Goal: Task Accomplishment & Management: Manage account settings

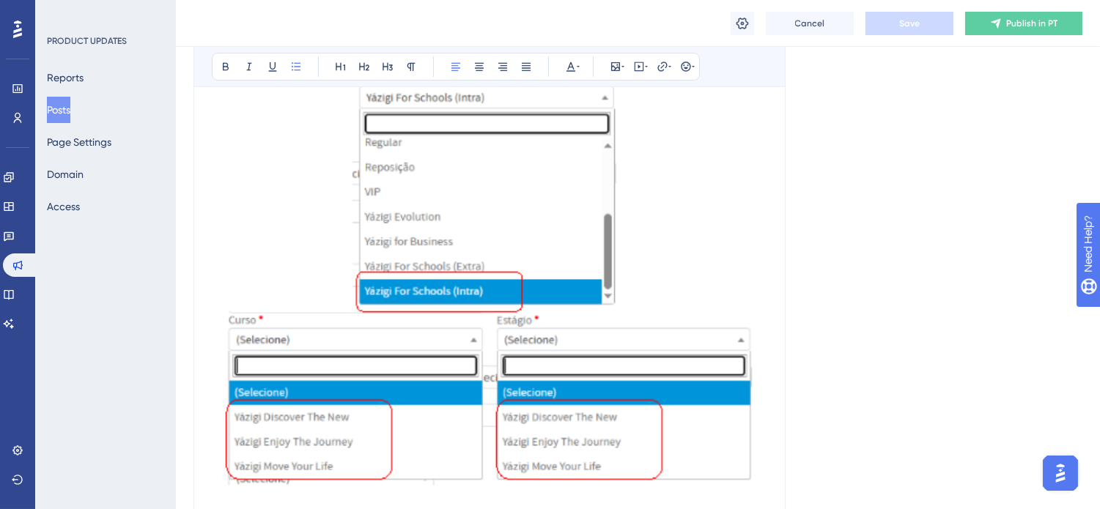
scroll to position [814, 0]
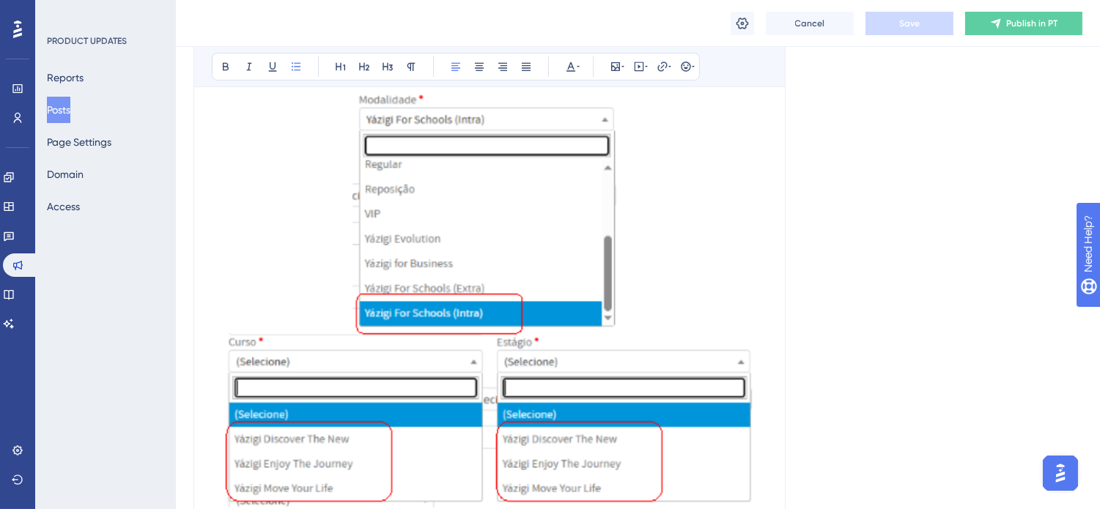
click at [70, 107] on button "Posts" at bounding box center [58, 110] width 23 height 26
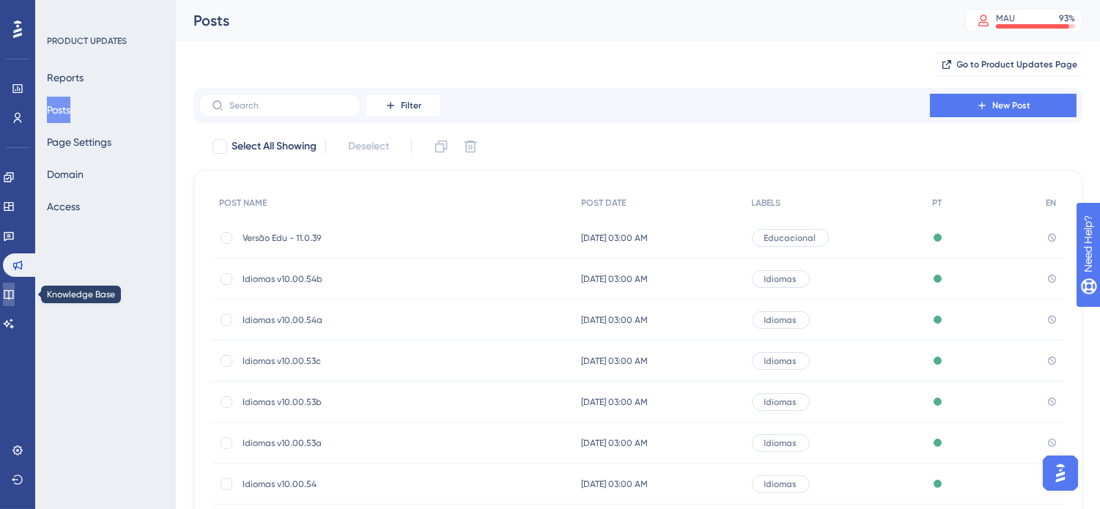
click at [15, 296] on link at bounding box center [9, 294] width 12 height 23
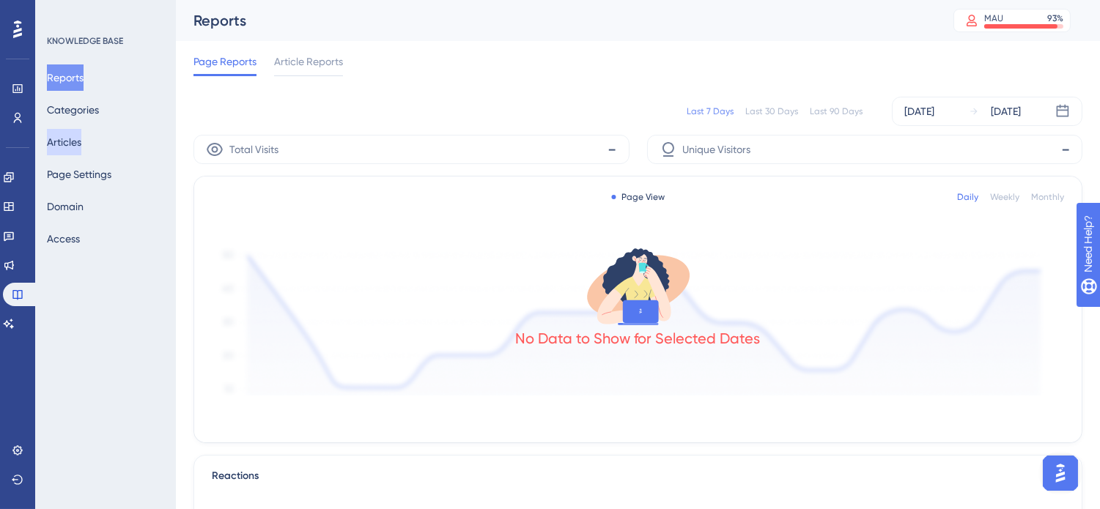
click at [81, 143] on button "Articles" at bounding box center [64, 142] width 34 height 26
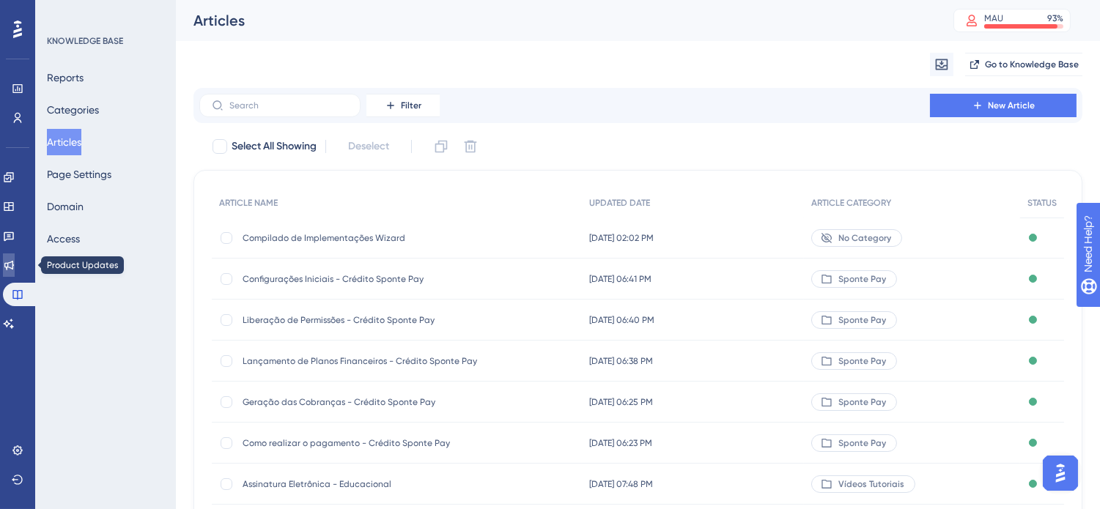
click at [12, 266] on icon at bounding box center [9, 265] width 12 height 12
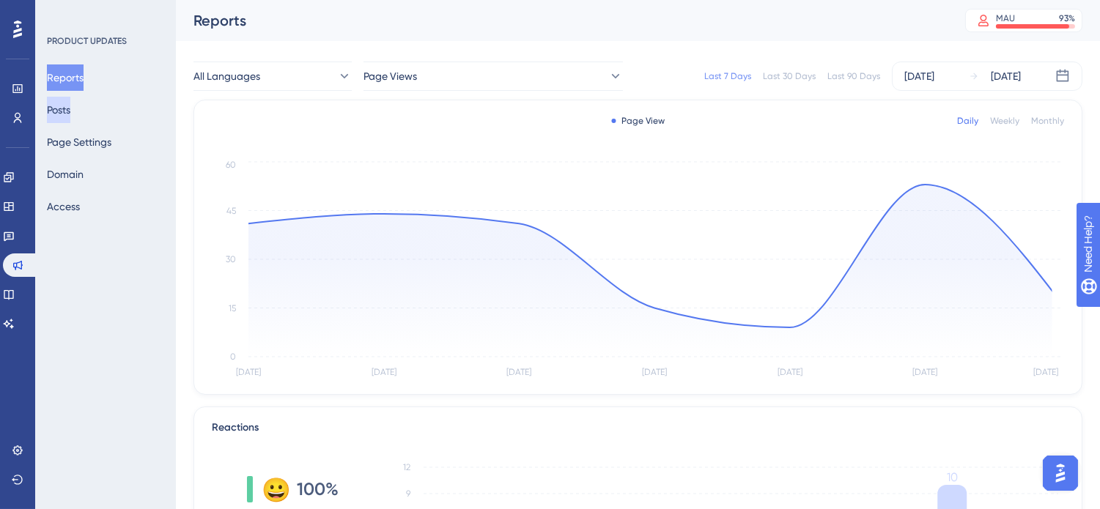
click at [69, 119] on button "Posts" at bounding box center [58, 110] width 23 height 26
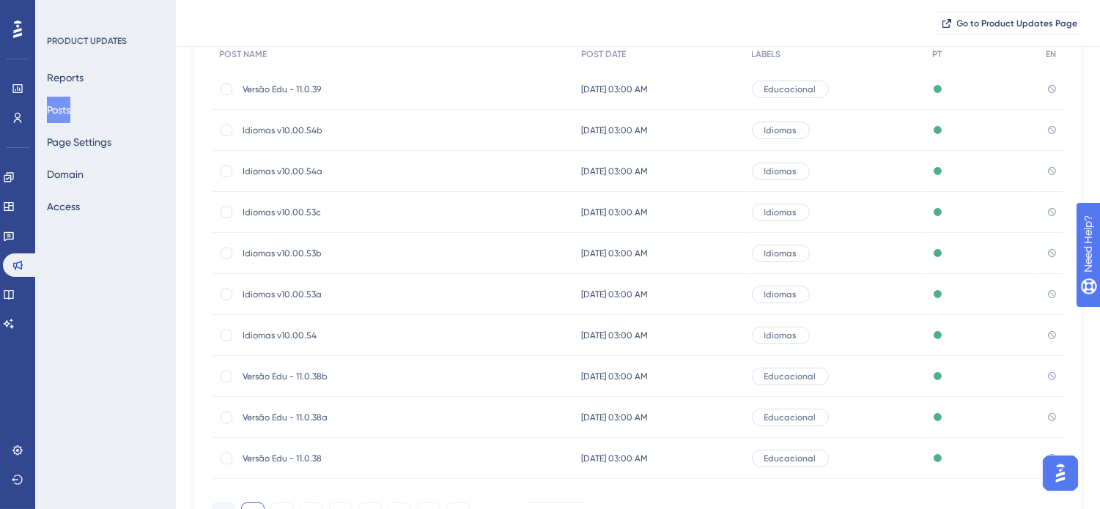
scroll to position [236, 0]
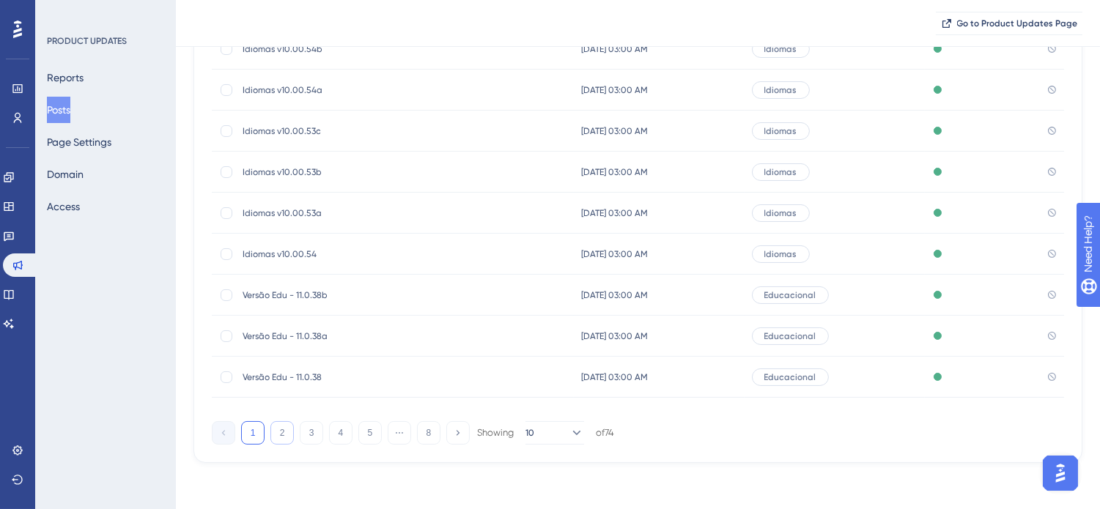
click at [278, 434] on button "2" at bounding box center [281, 432] width 23 height 23
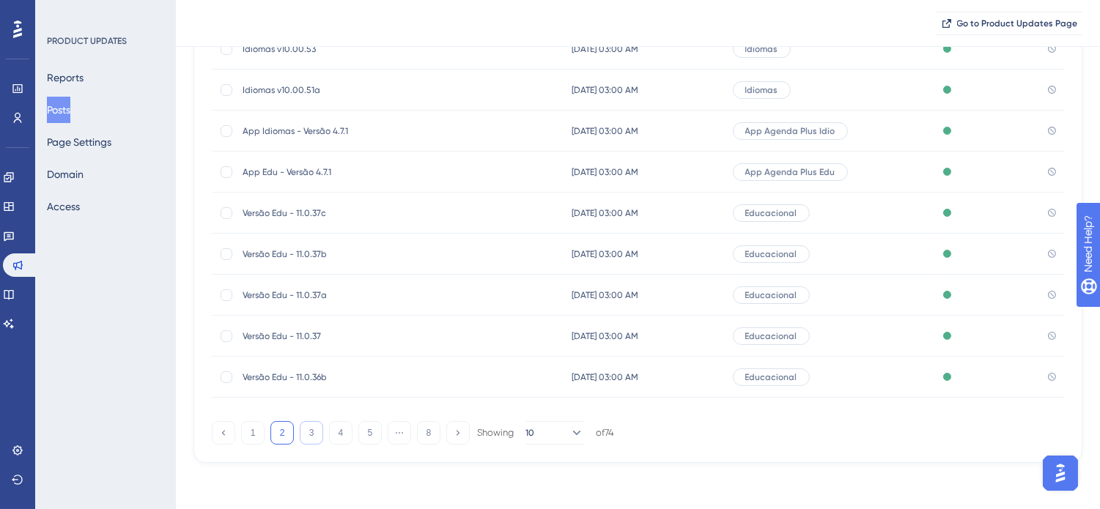
click at [306, 437] on button "3" at bounding box center [311, 432] width 23 height 23
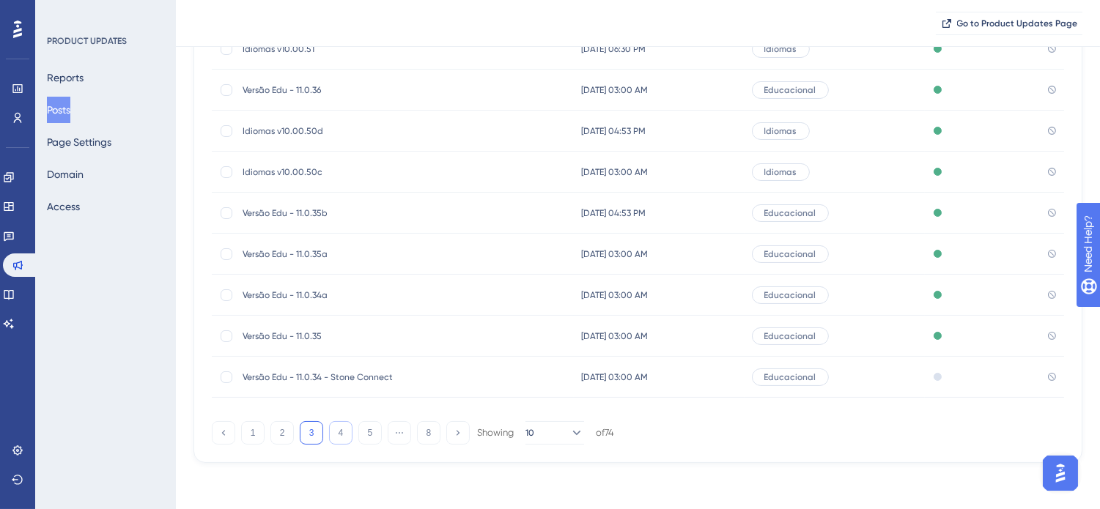
click at [341, 433] on button "4" at bounding box center [340, 432] width 23 height 23
click at [366, 427] on button "5" at bounding box center [369, 432] width 23 height 23
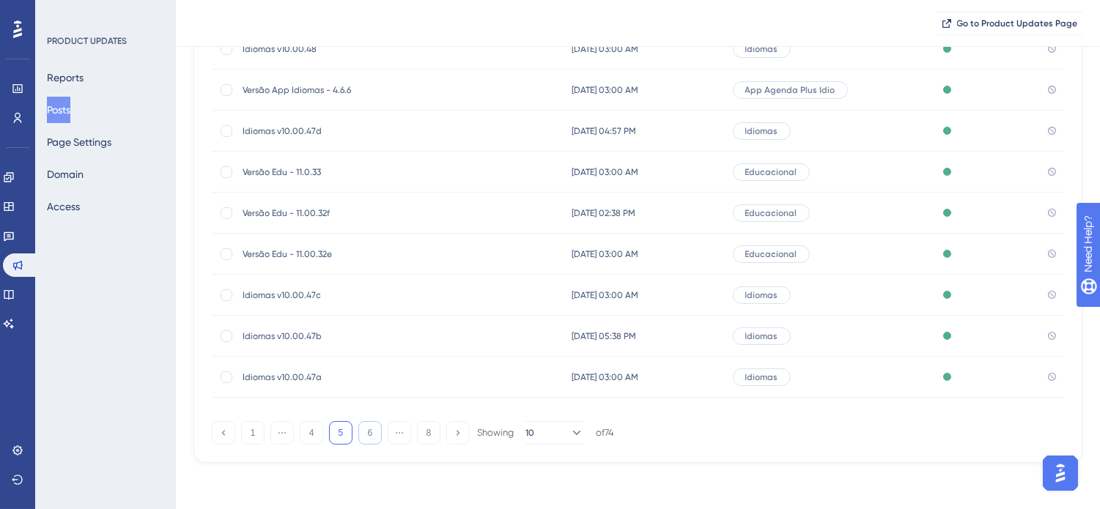
click at [370, 434] on button "6" at bounding box center [369, 432] width 23 height 23
click at [399, 434] on button "7" at bounding box center [399, 432] width 23 height 23
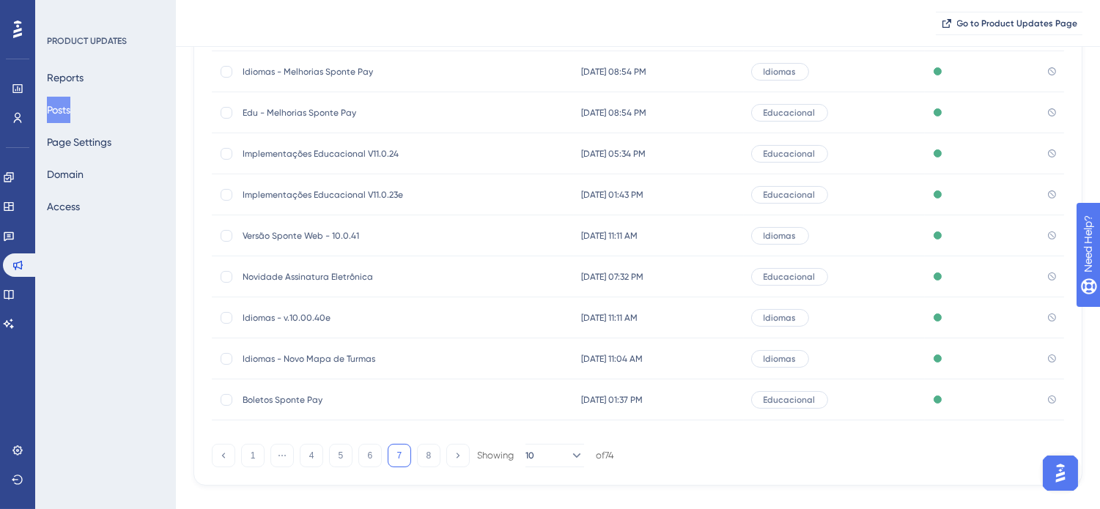
scroll to position [230, 0]
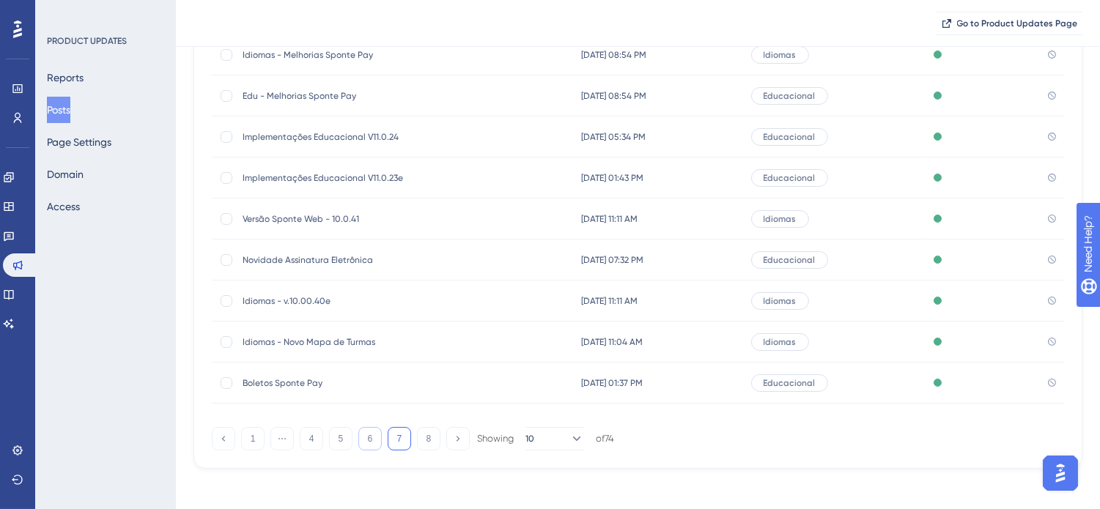
click at [376, 434] on button "6" at bounding box center [369, 438] width 23 height 23
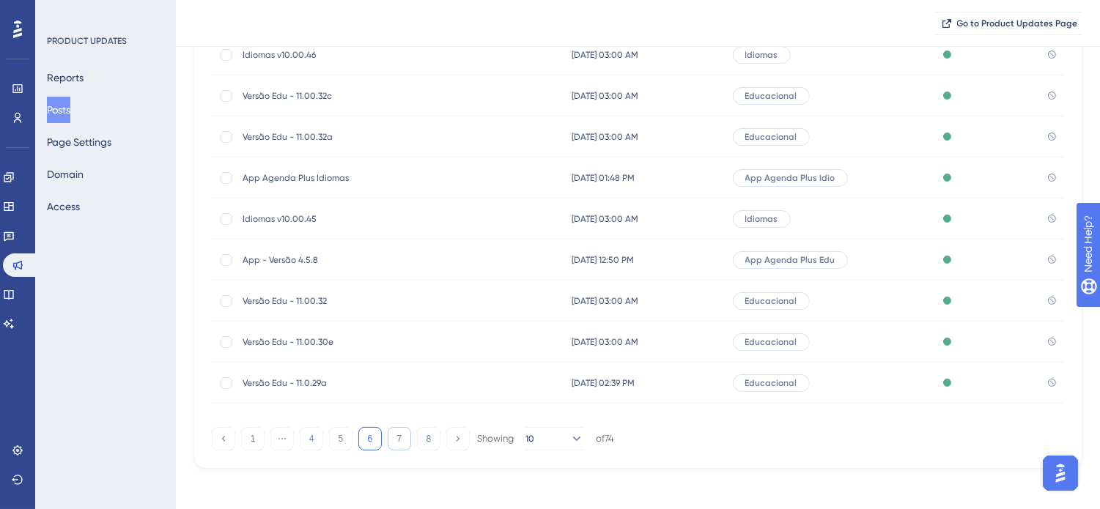
click at [391, 440] on button "7" at bounding box center [399, 438] width 23 height 23
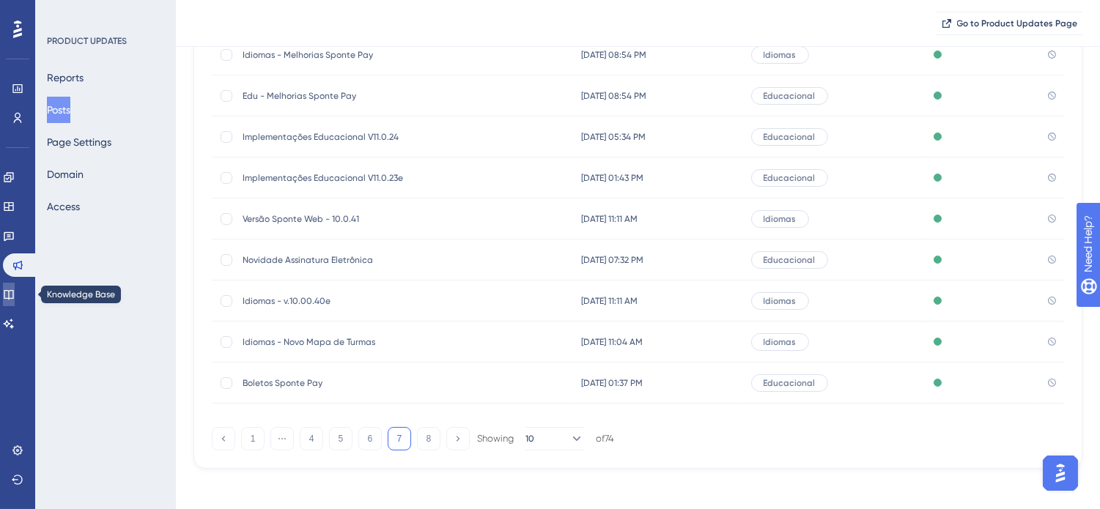
click at [10, 289] on link at bounding box center [9, 294] width 12 height 23
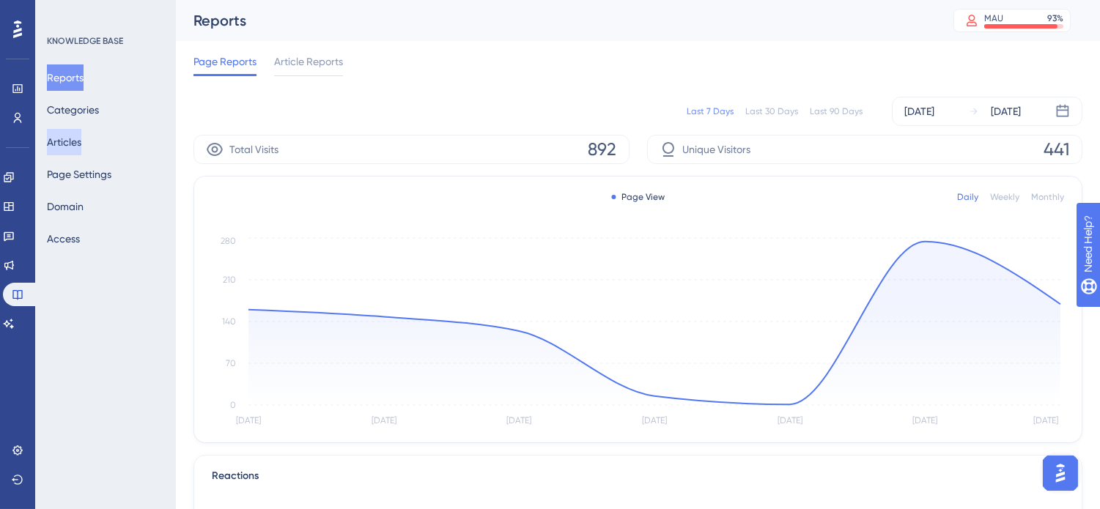
click at [72, 135] on button "Articles" at bounding box center [64, 142] width 34 height 26
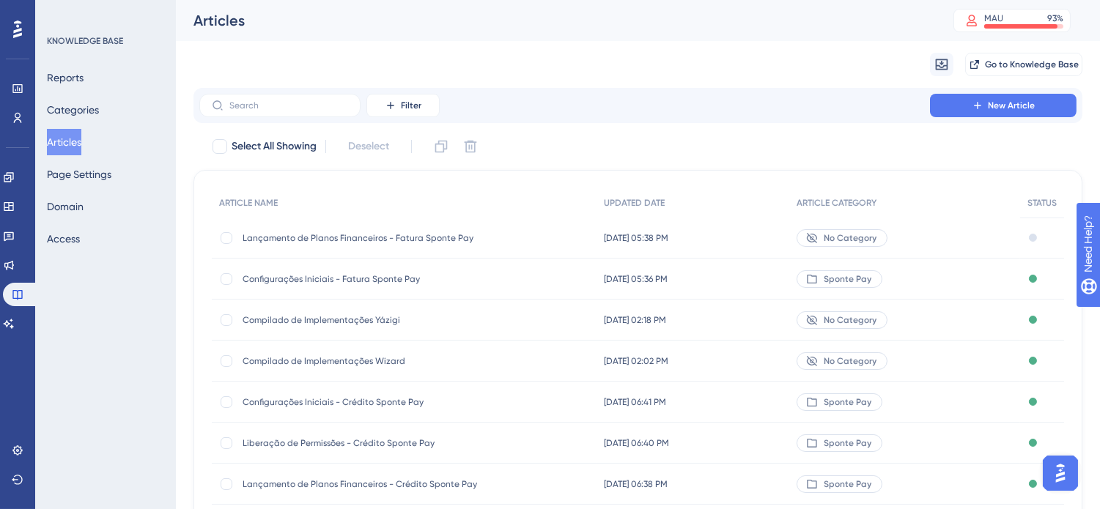
click at [392, 364] on span "Compilado de Implementações Wizard" at bounding box center [360, 361] width 234 height 12
click at [392, 360] on span "Compilado de Implementações Wizard" at bounding box center [360, 361] width 234 height 12
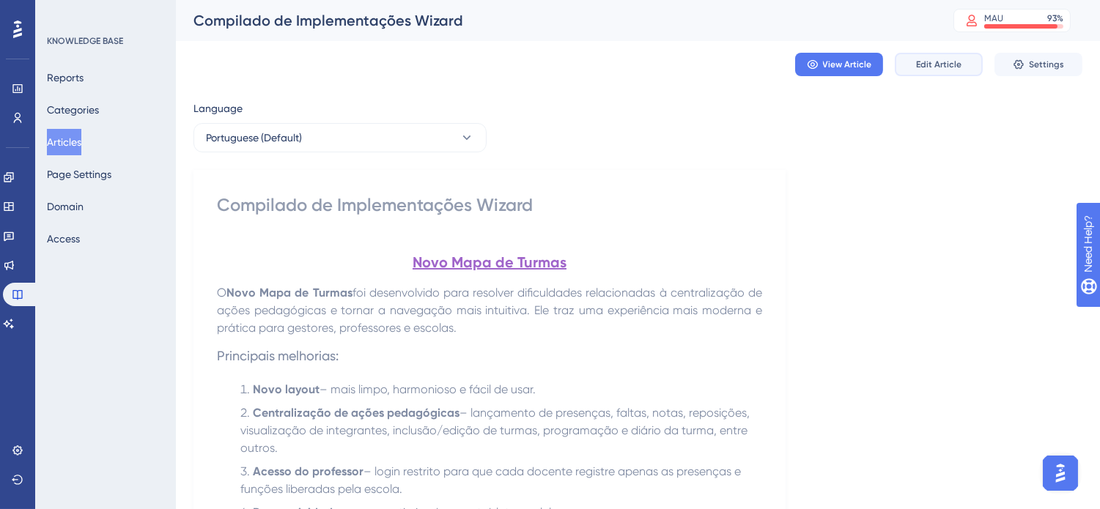
click at [933, 56] on button "Edit Article" at bounding box center [939, 64] width 88 height 23
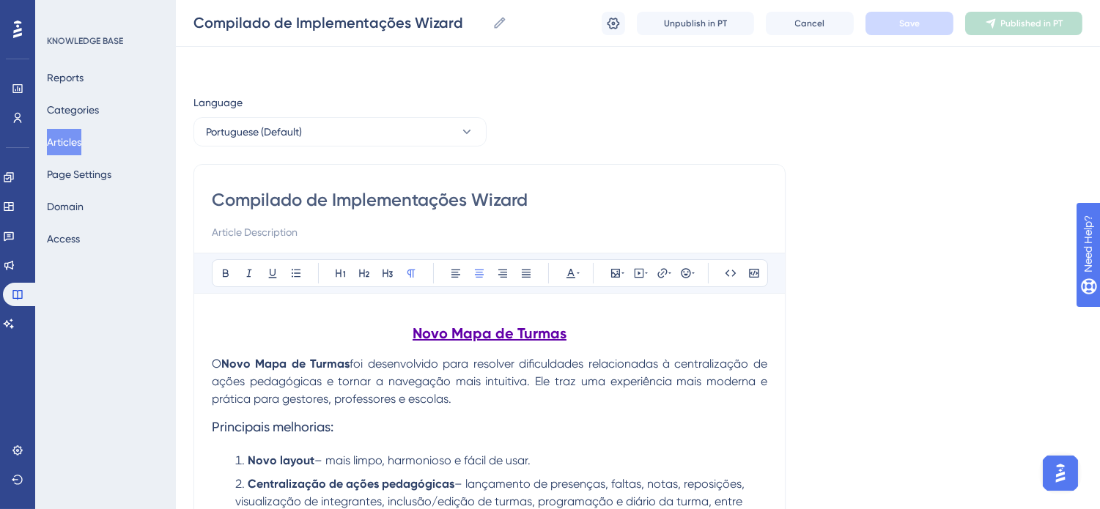
scroll to position [5404, 0]
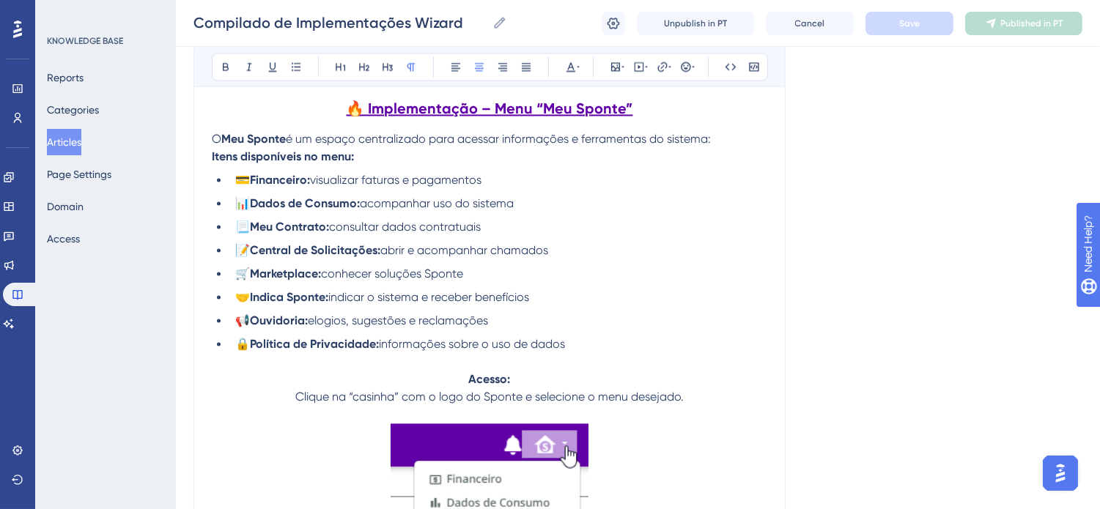
click at [683, 212] on li "📊 Dados de Consumo: acompanhar uso do sistema" at bounding box center [498, 204] width 538 height 18
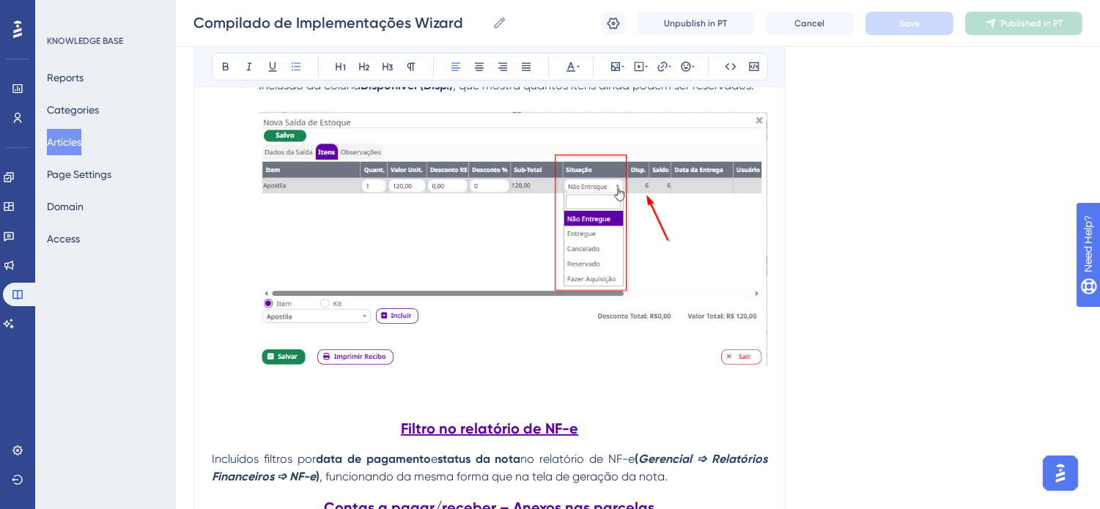
scroll to position [1122, 0]
click at [15, 273] on link at bounding box center [9, 265] width 12 height 23
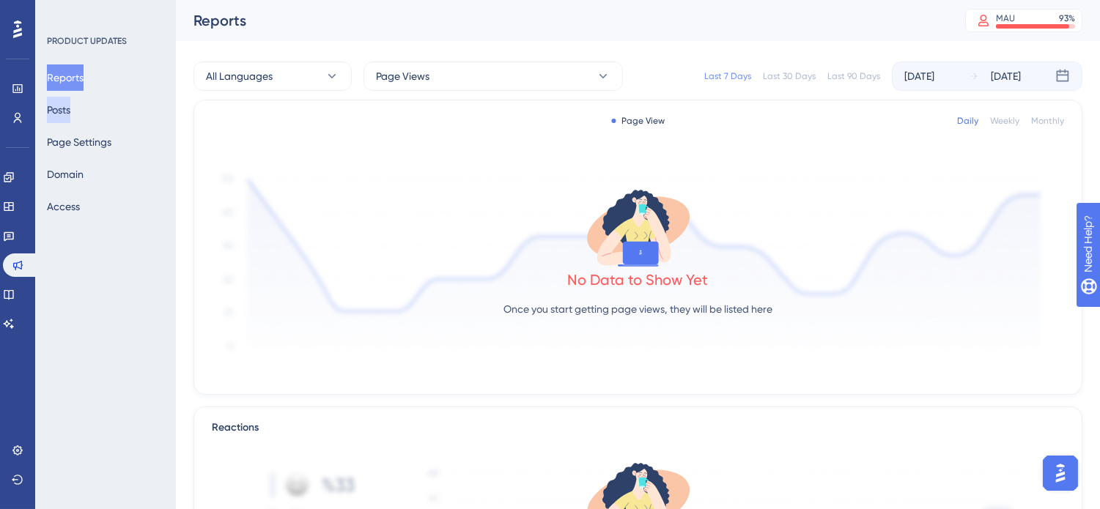
click at [70, 113] on button "Posts" at bounding box center [58, 110] width 23 height 26
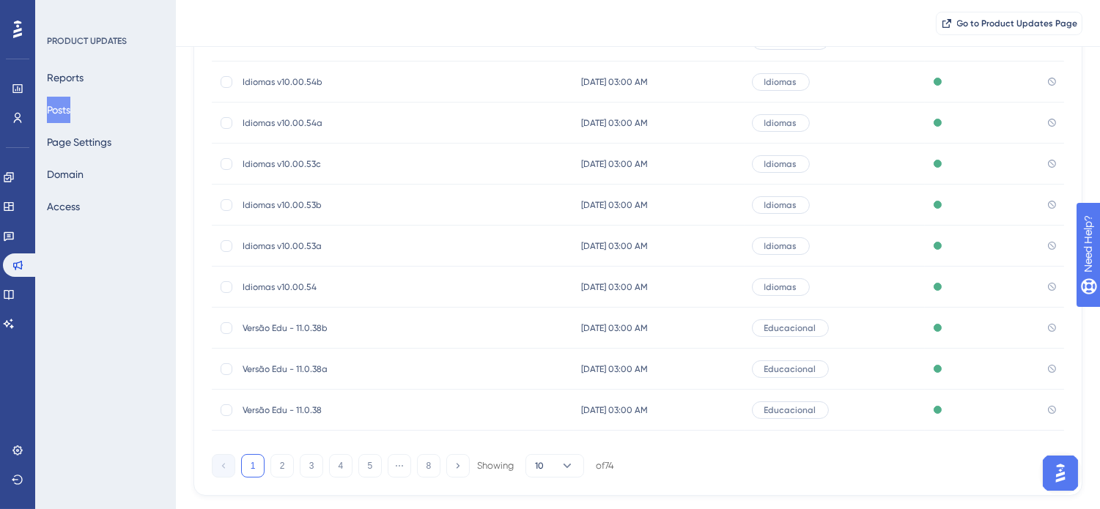
scroll to position [236, 0]
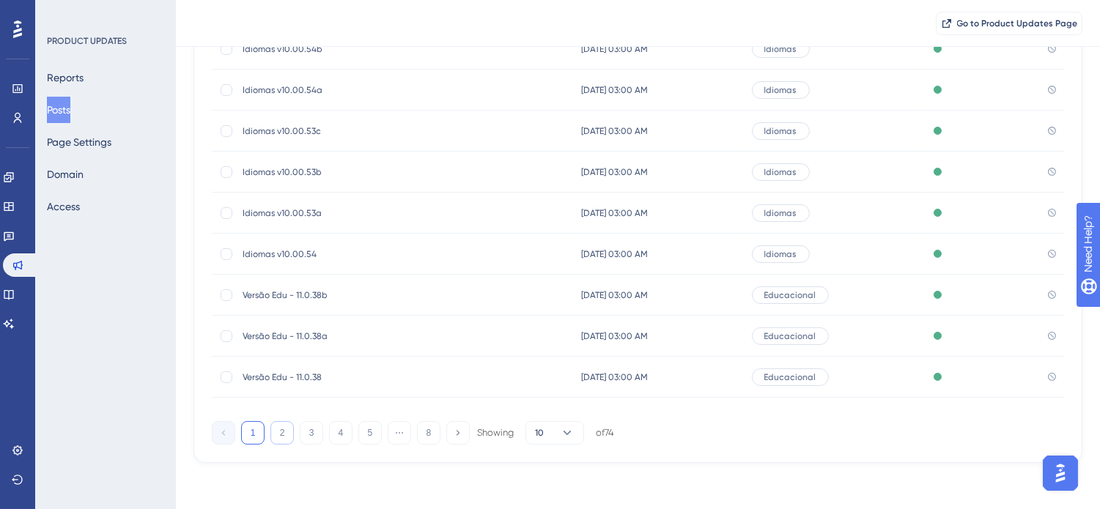
click at [273, 440] on button "2" at bounding box center [281, 432] width 23 height 23
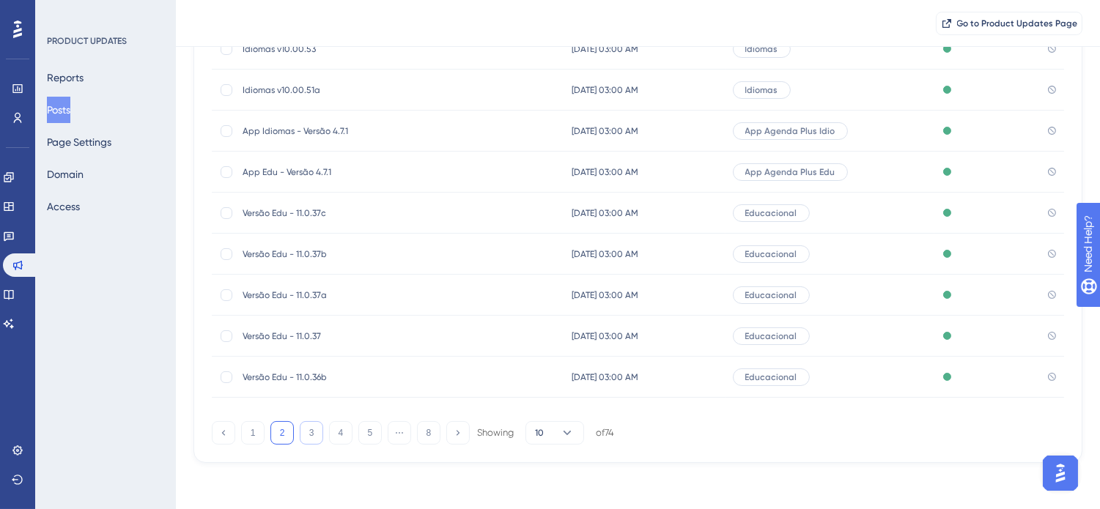
click at [306, 432] on button "3" at bounding box center [311, 432] width 23 height 23
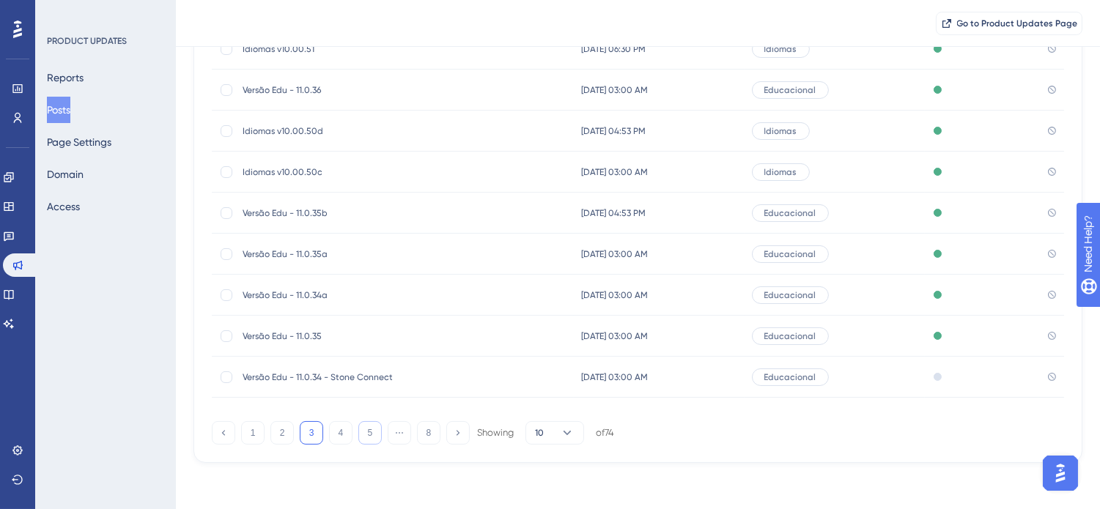
click at [360, 437] on button "5" at bounding box center [369, 432] width 23 height 23
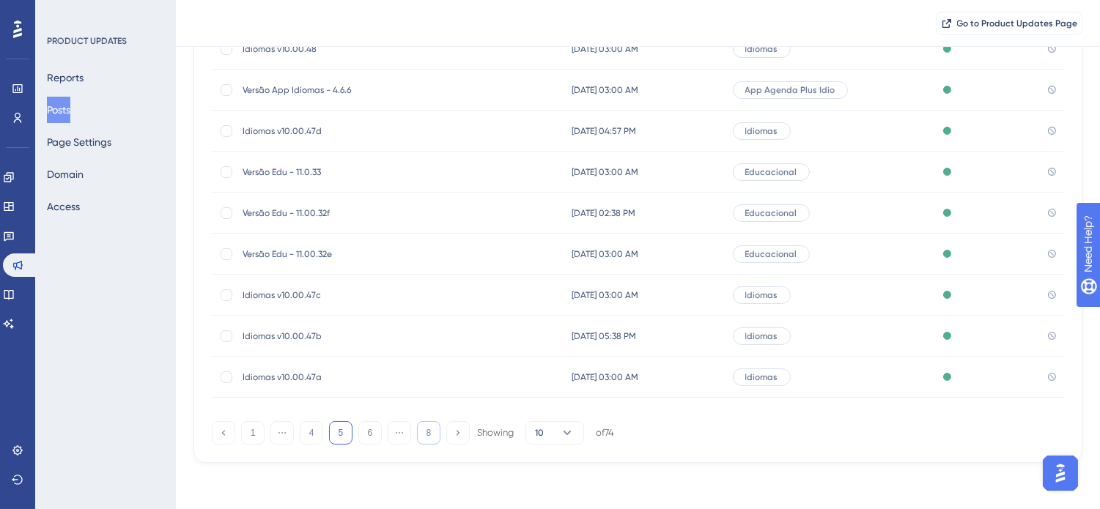
click at [429, 434] on button "8" at bounding box center [428, 432] width 23 height 23
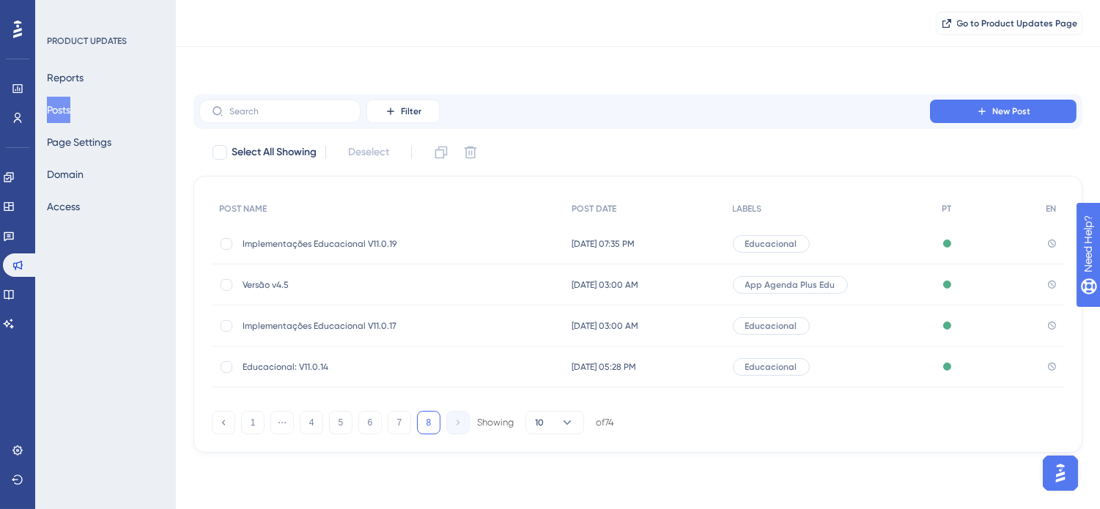
scroll to position [0, 0]
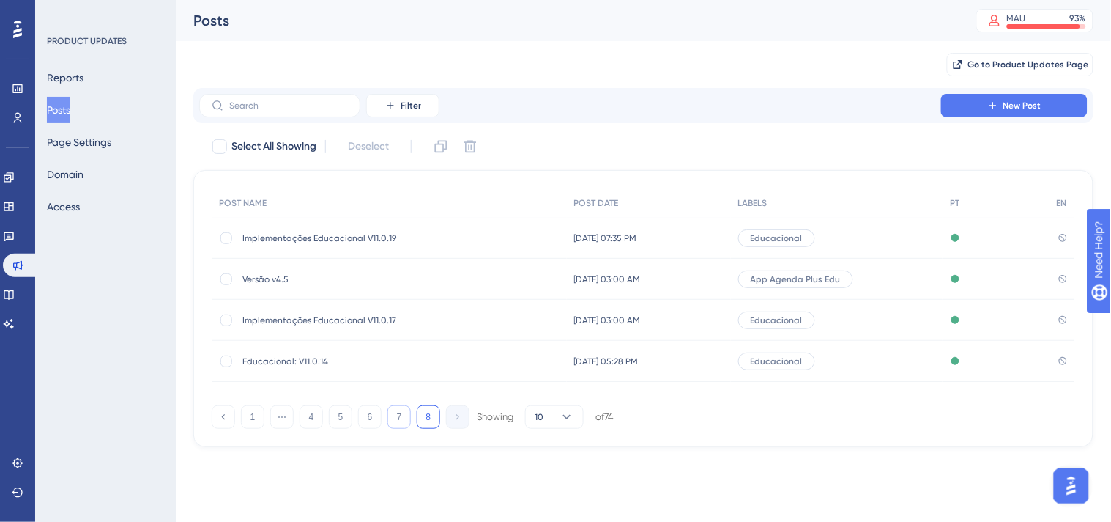
click at [405, 418] on button "7" at bounding box center [399, 416] width 23 height 23
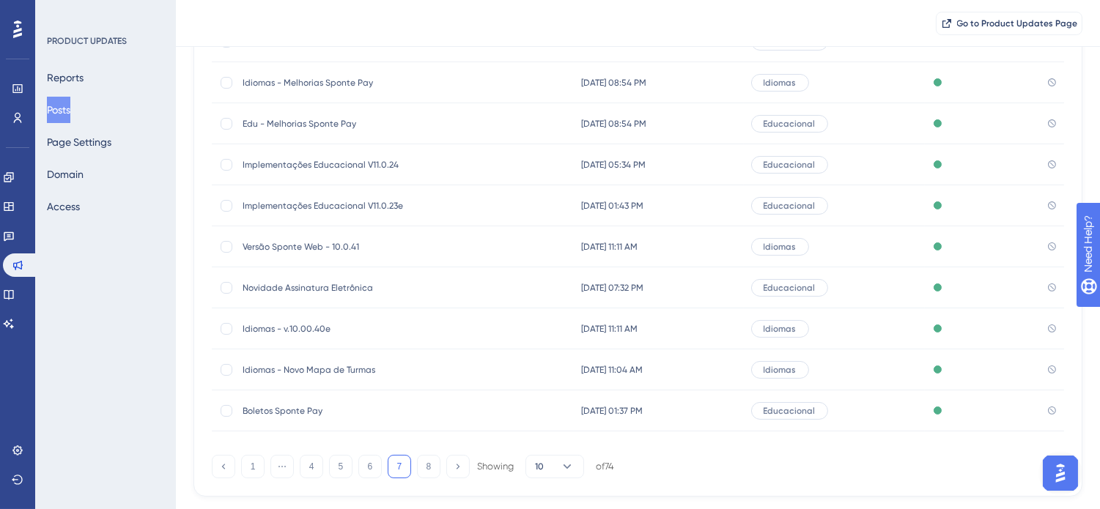
scroll to position [236, 0]
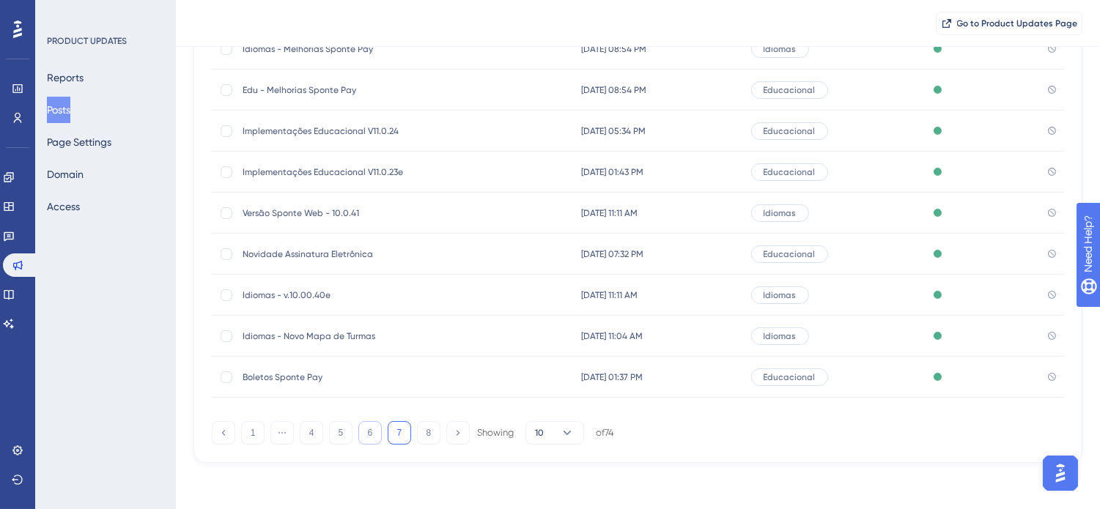
click at [370, 434] on button "6" at bounding box center [369, 432] width 23 height 23
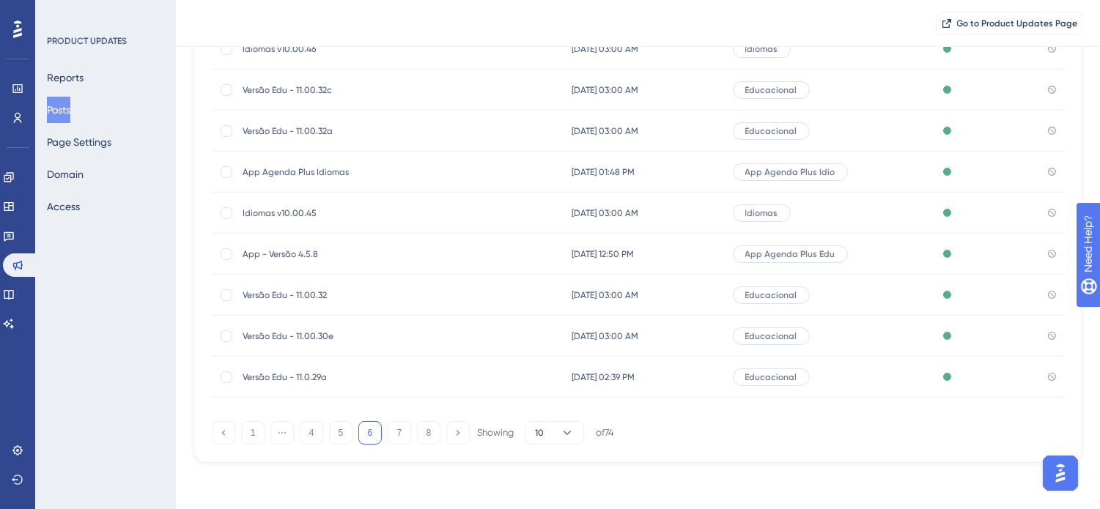
click at [405, 209] on span "Idiomas v10.00.45" at bounding box center [360, 213] width 234 height 12
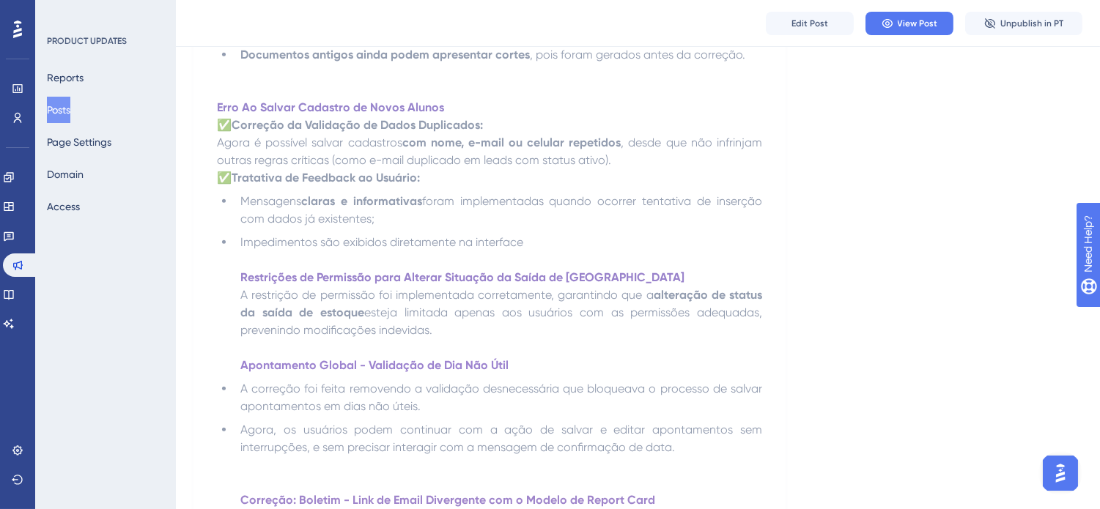
scroll to position [1872, 0]
click at [13, 297] on icon at bounding box center [9, 295] width 10 height 10
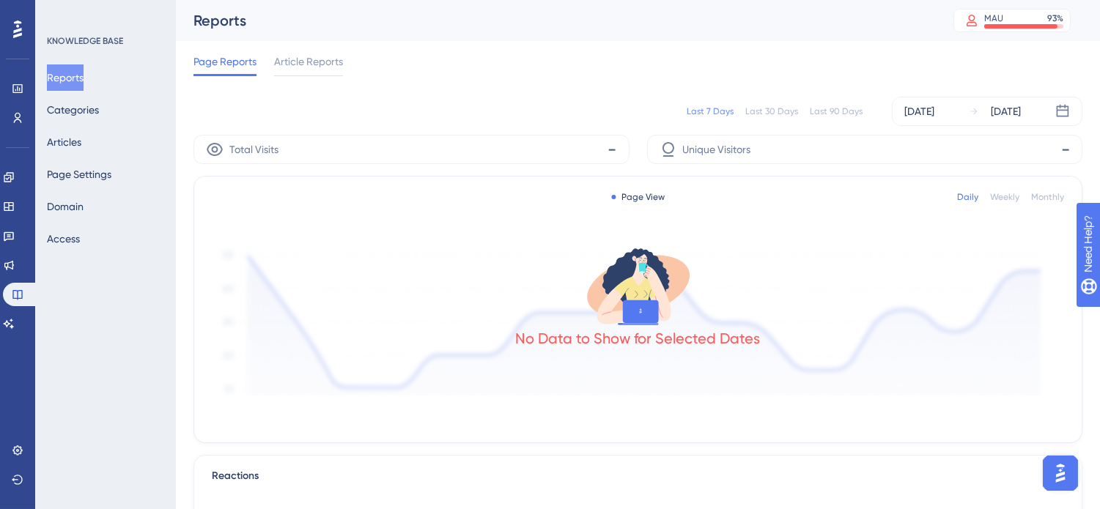
click at [98, 132] on div "Reports Categories Articles Page Settings Domain Access" at bounding box center [106, 158] width 119 height 188
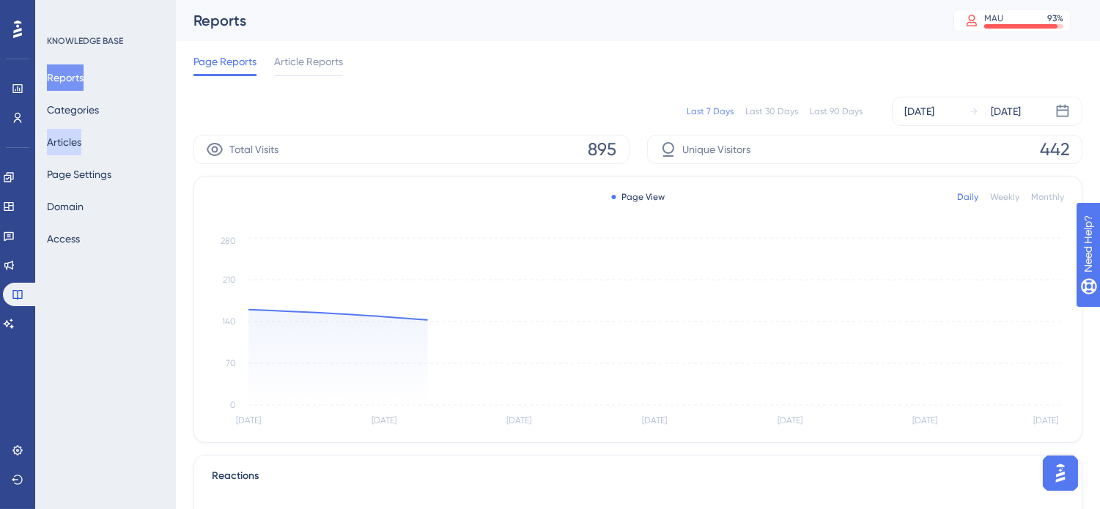
click at [75, 137] on button "Articles" at bounding box center [64, 142] width 34 height 26
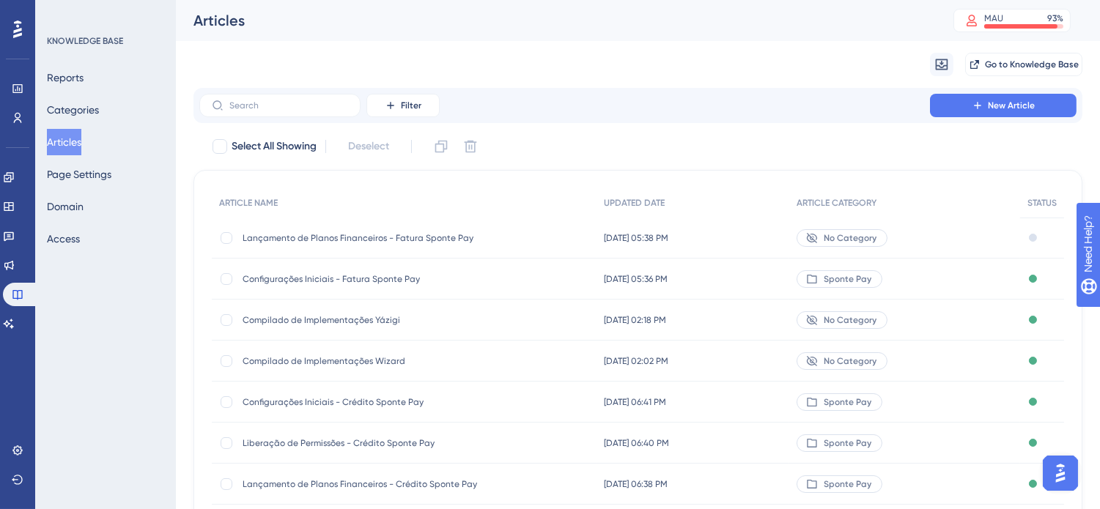
click at [425, 355] on span "Compilado de Implementações Wizard" at bounding box center [360, 361] width 234 height 12
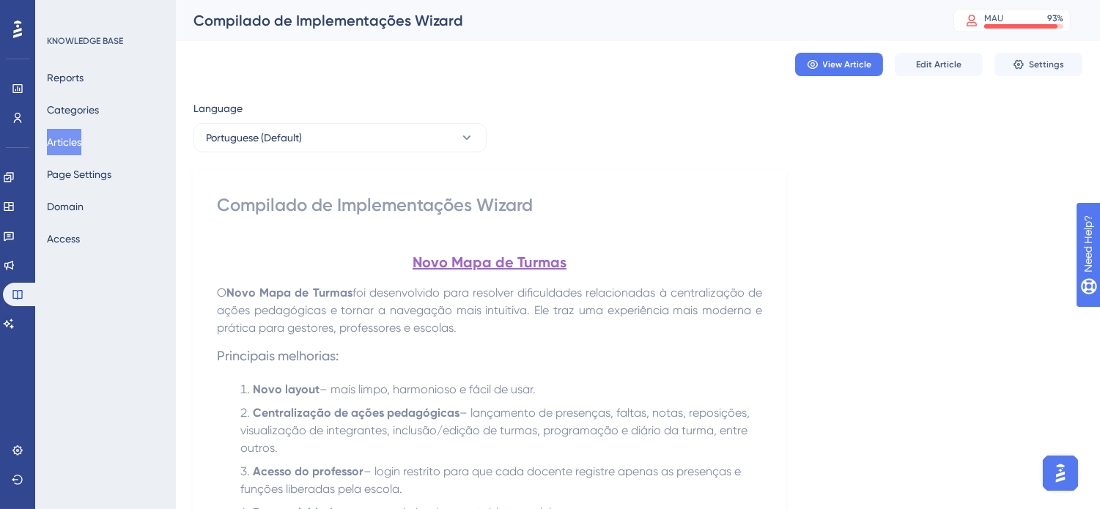
click at [630, 396] on li "Novo layout – mais limpo, harmonioso e fácil de usar." at bounding box center [498, 390] width 528 height 18
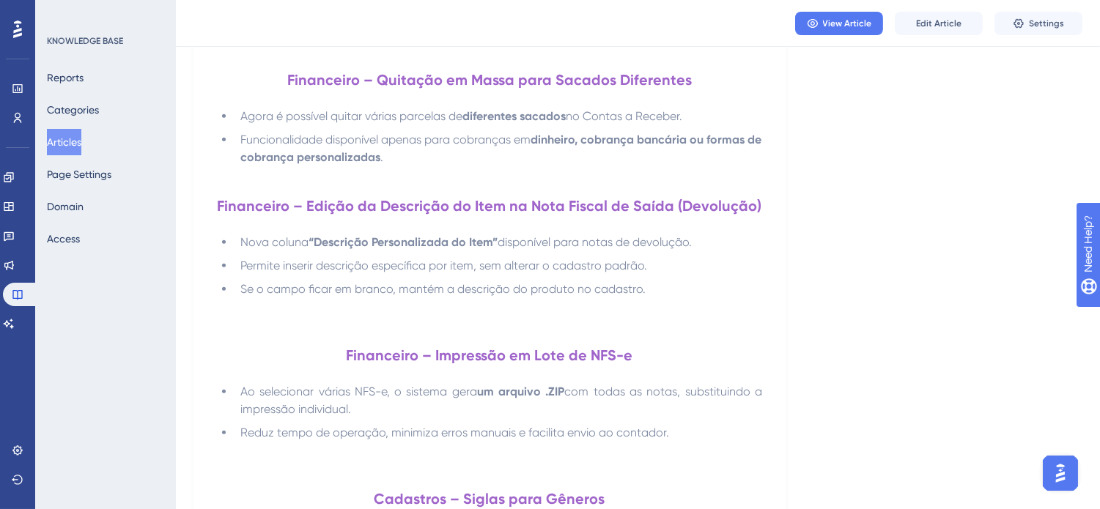
scroll to position [1577, 0]
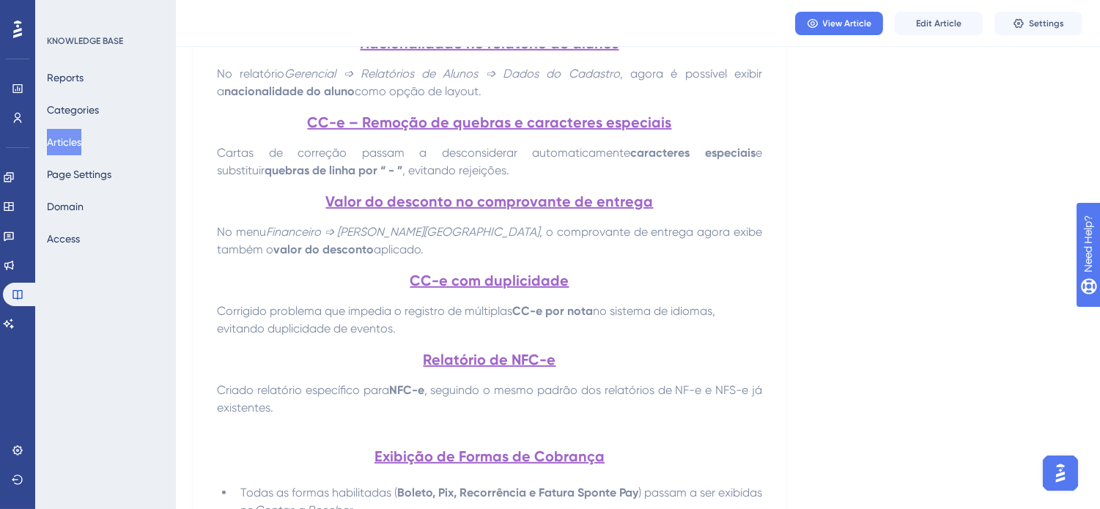
click at [746, 292] on h2 "CC-e com duplicidade" at bounding box center [489, 281] width 545 height 44
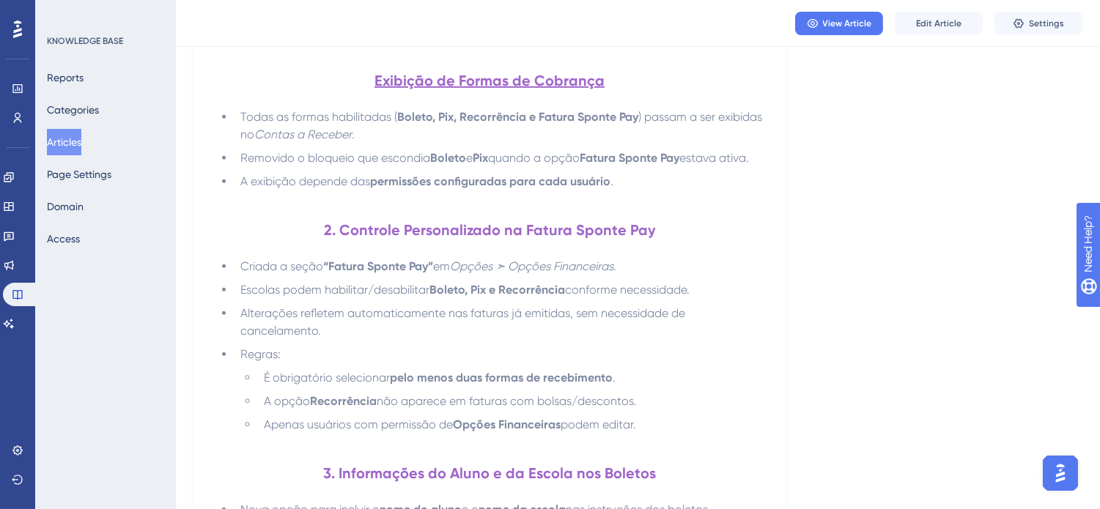
scroll to position [777, 0]
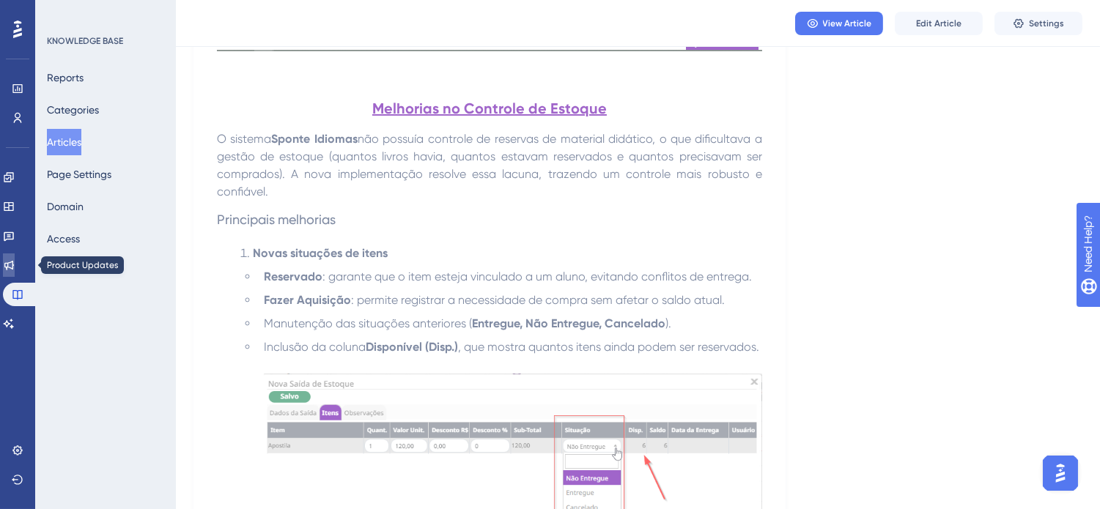
click at [15, 265] on icon at bounding box center [9, 265] width 12 height 12
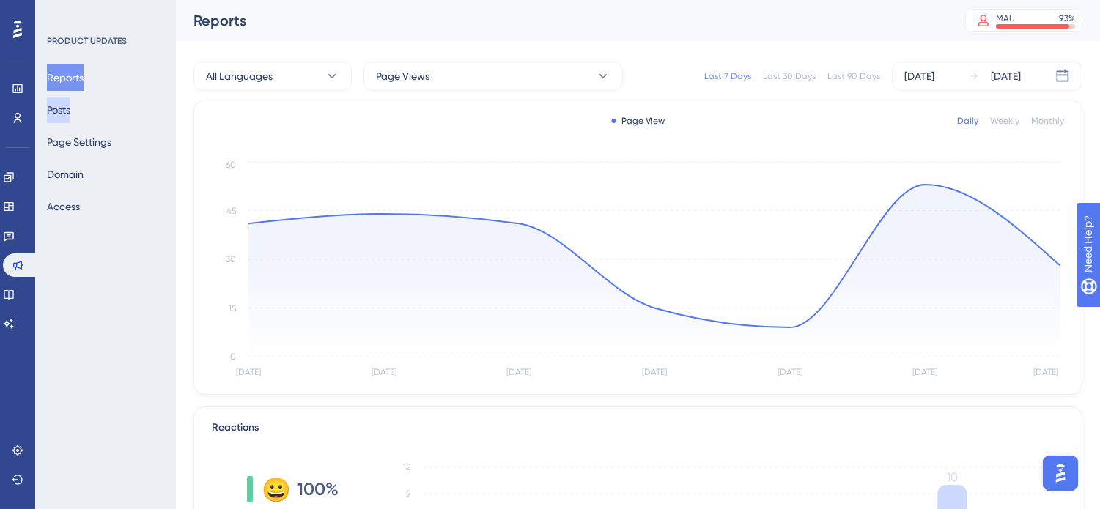
click at [57, 105] on button "Posts" at bounding box center [58, 110] width 23 height 26
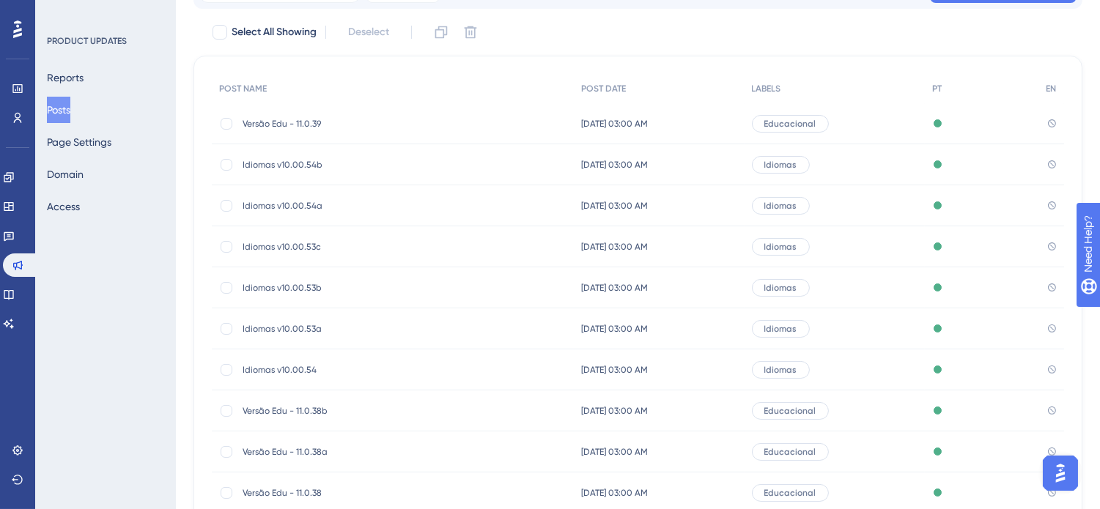
scroll to position [236, 0]
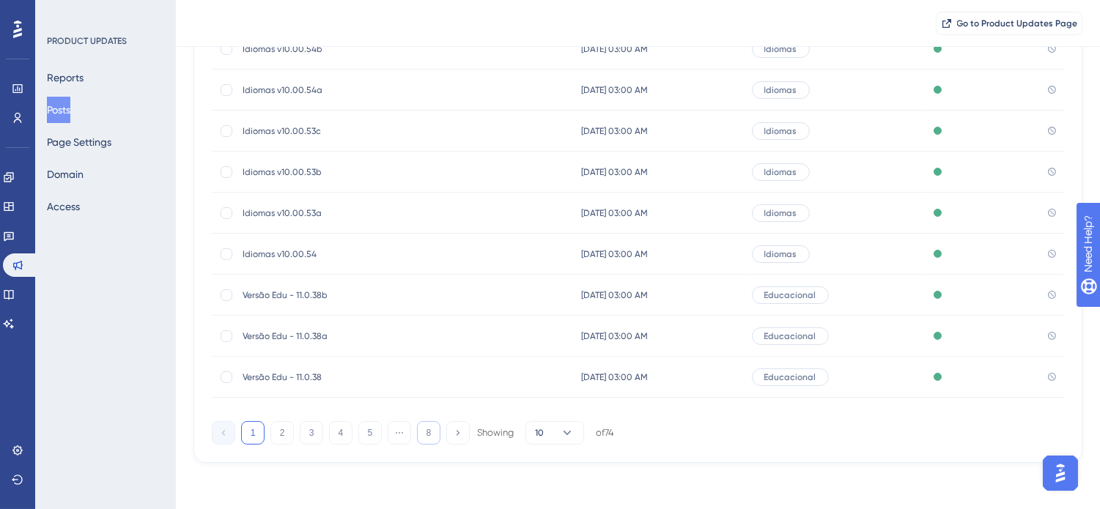
click at [425, 433] on button "8" at bounding box center [428, 432] width 23 height 23
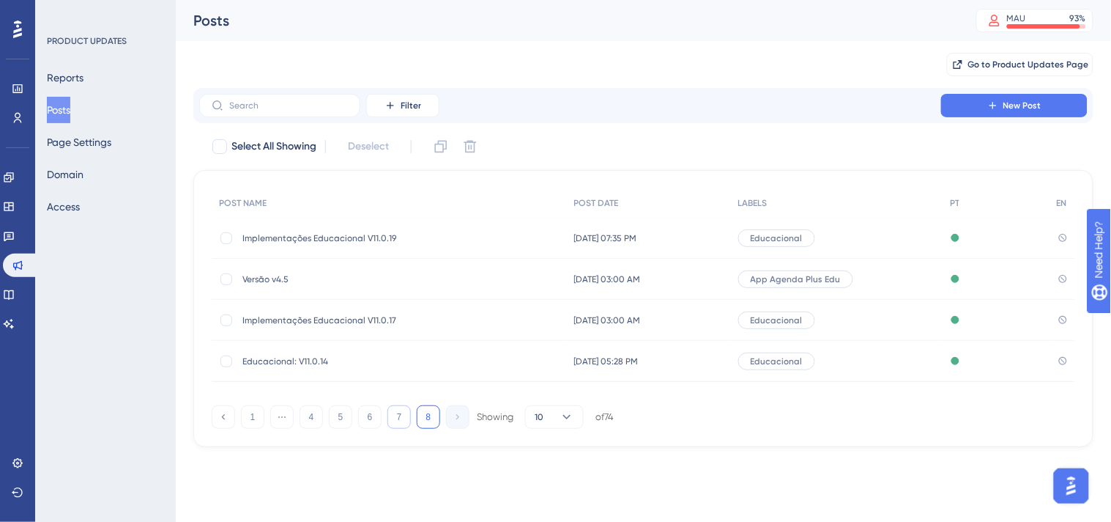
click at [402, 418] on button "7" at bounding box center [399, 416] width 23 height 23
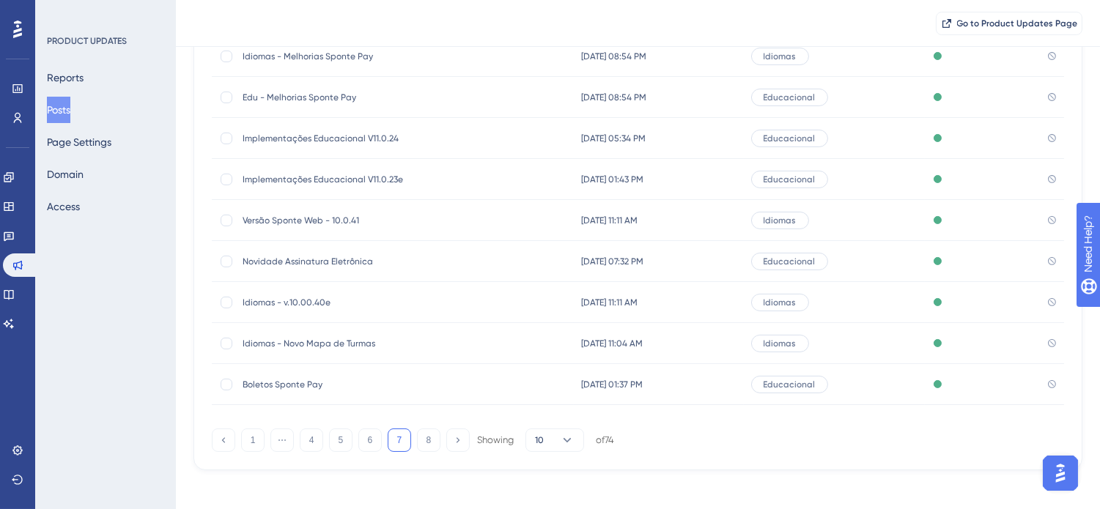
scroll to position [230, 0]
click at [371, 441] on button "6" at bounding box center [369, 438] width 23 height 23
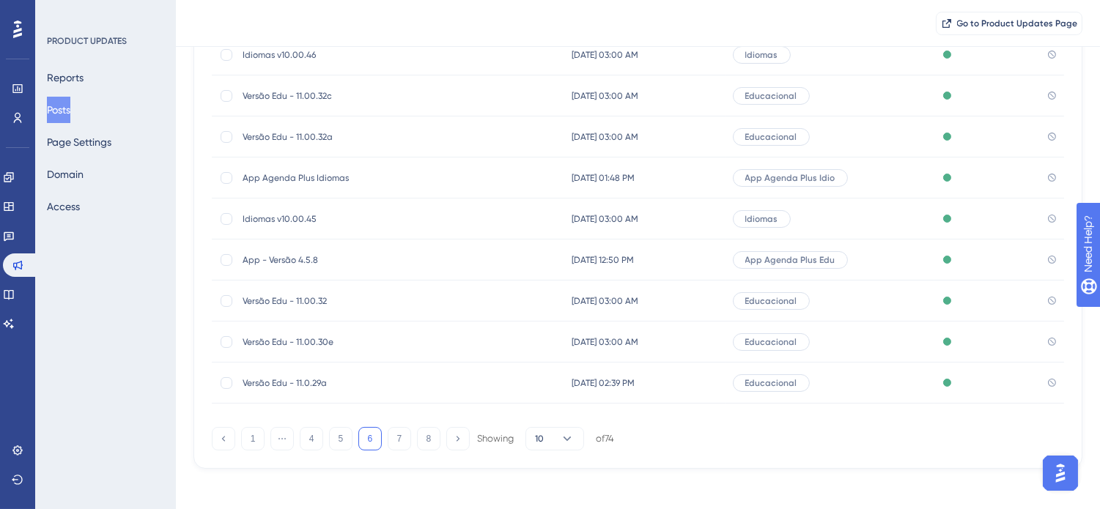
click at [303, 213] on span "Idiomas v10.00.45" at bounding box center [360, 219] width 234 height 12
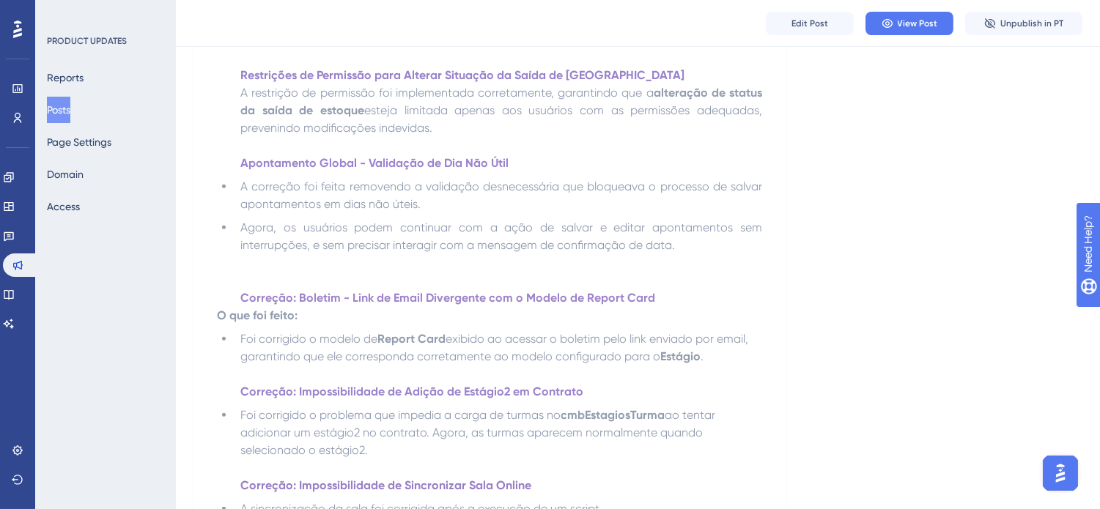
scroll to position [2035, 0]
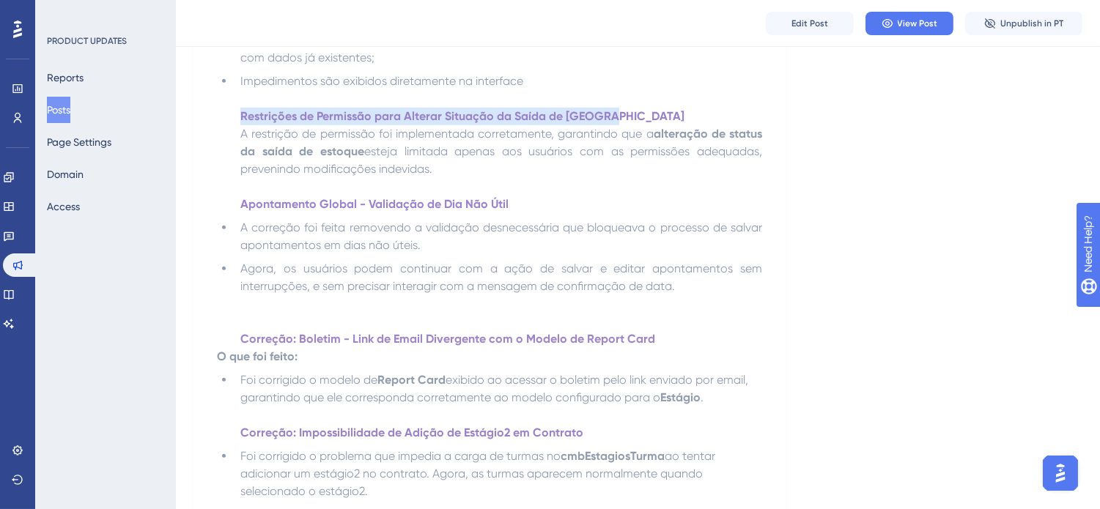
drag, startPoint x: 626, startPoint y: 114, endPoint x: 177, endPoint y: 114, distance: 449.1
copy strong "Restrições de Permissão para Alterar Situação da Saída de Estoque"
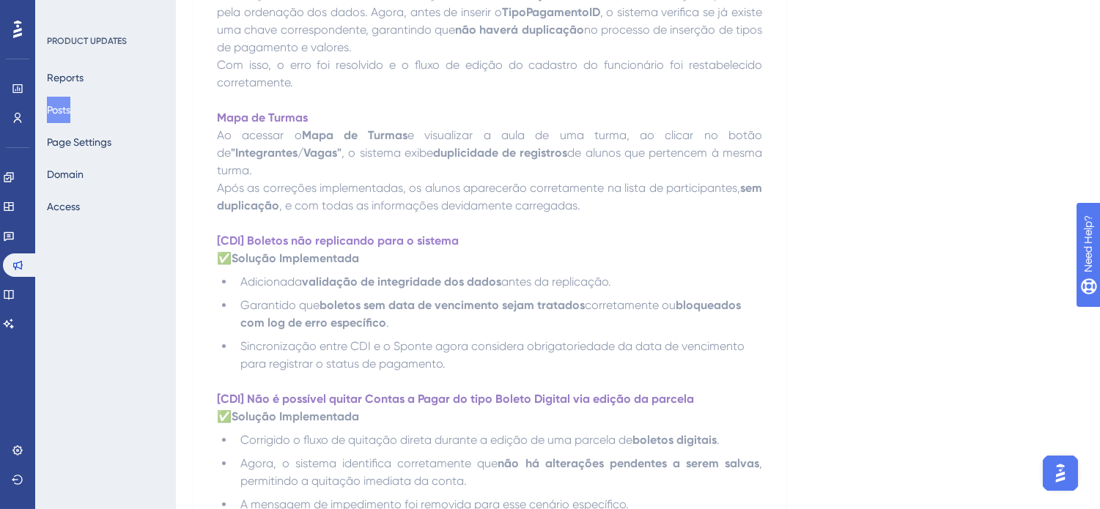
scroll to position [0, 0]
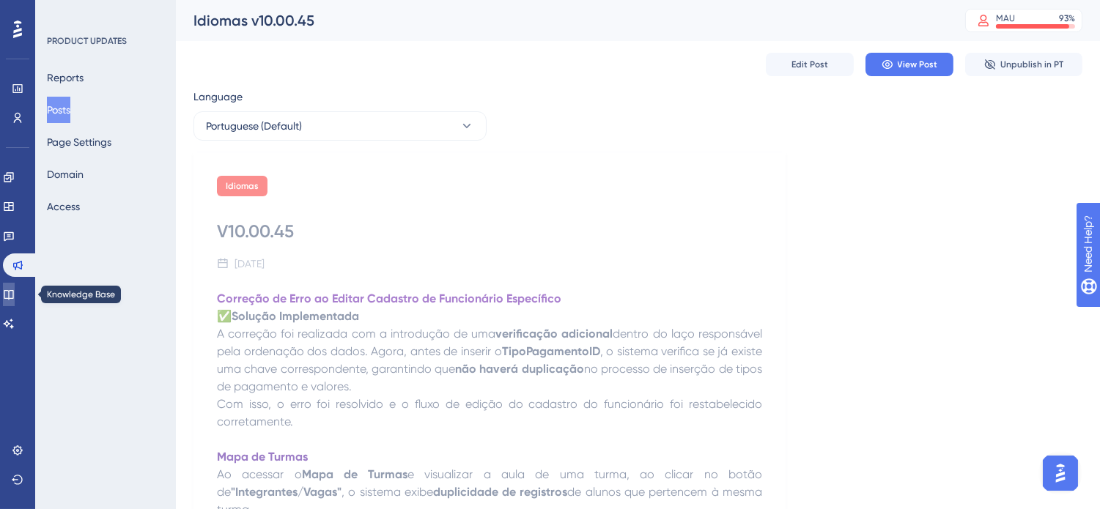
click at [15, 289] on icon at bounding box center [9, 295] width 12 height 12
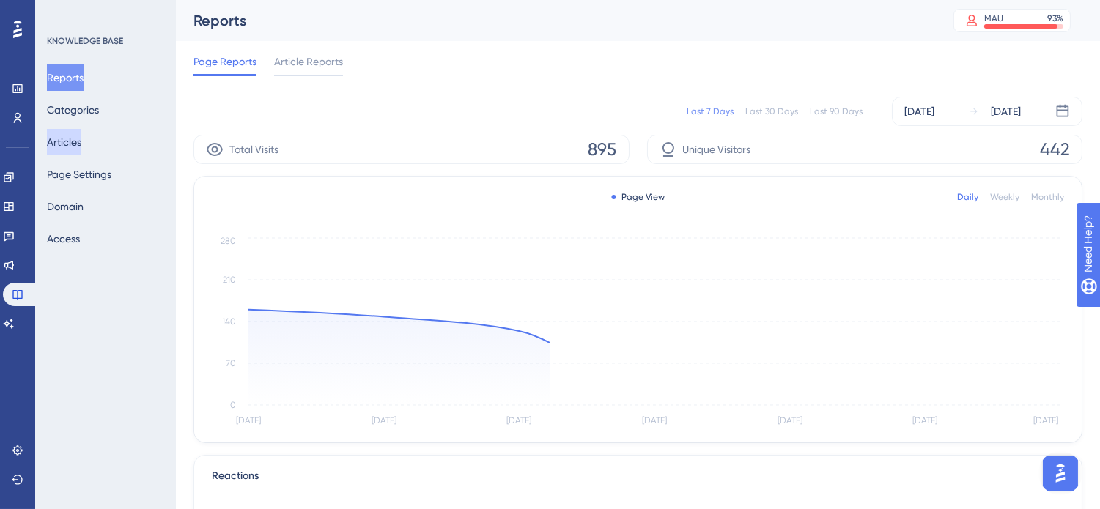
click at [63, 143] on button "Articles" at bounding box center [64, 142] width 34 height 26
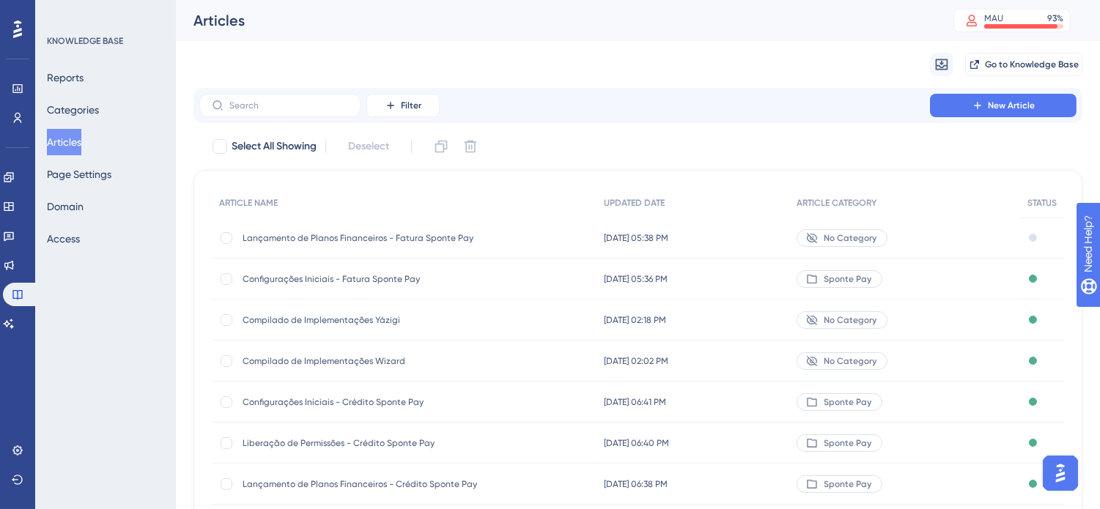
click at [407, 357] on span "Compilado de Implementações Wizard" at bounding box center [360, 361] width 234 height 12
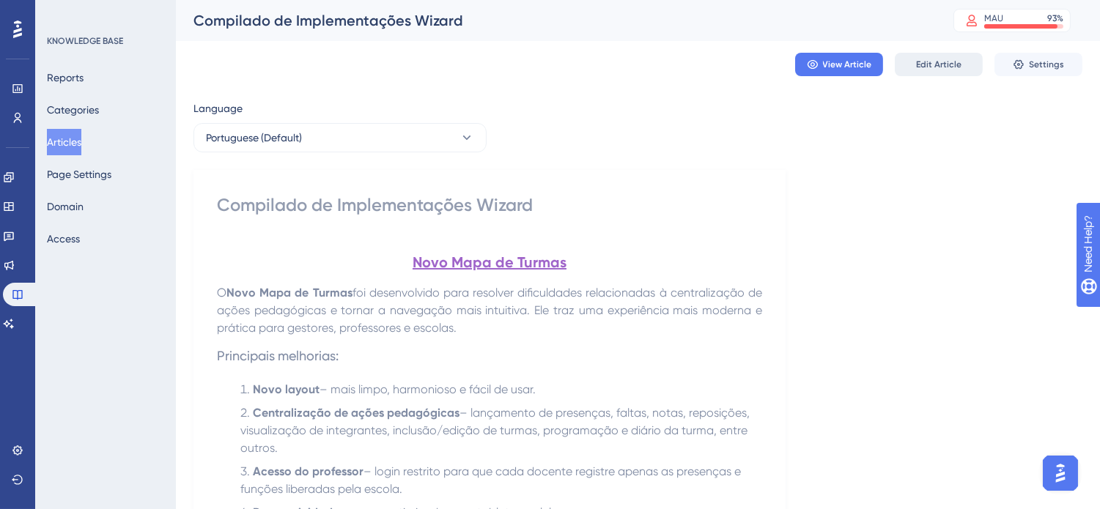
click at [923, 60] on span "Edit Article" at bounding box center [938, 65] width 45 height 12
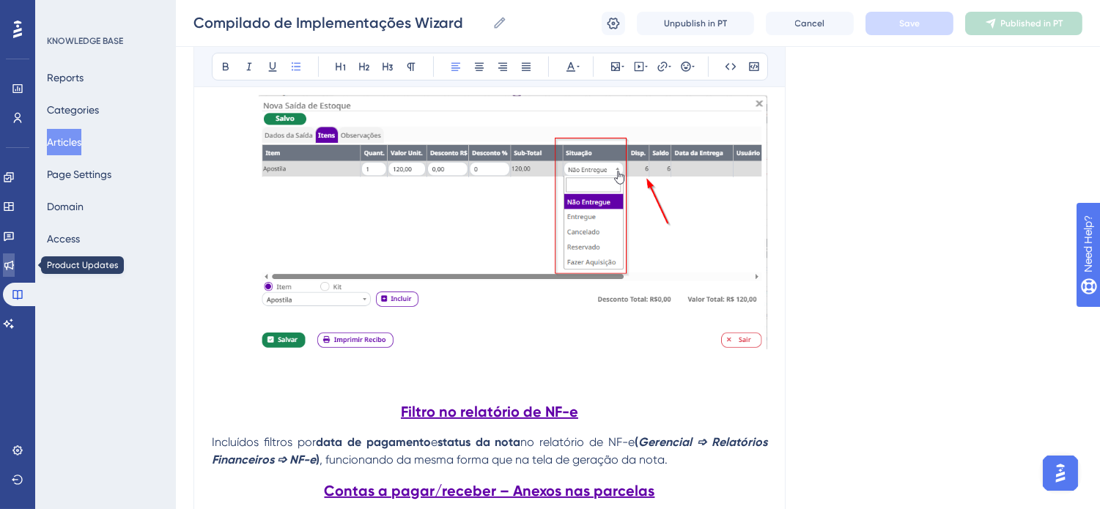
scroll to position [1139, 0]
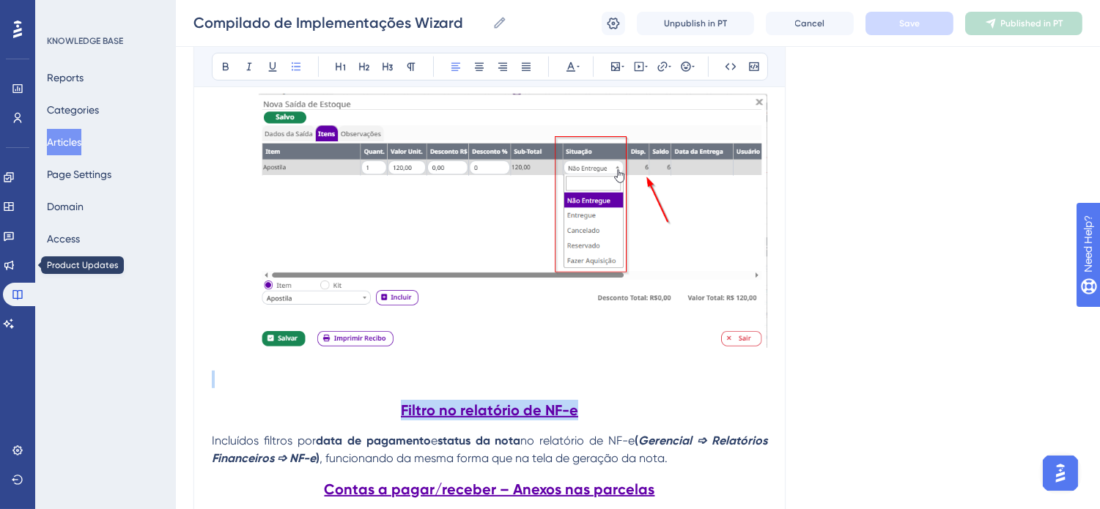
click at [599, 390] on h2 "Filtro no relatório de NF-e" at bounding box center [489, 410] width 555 height 44
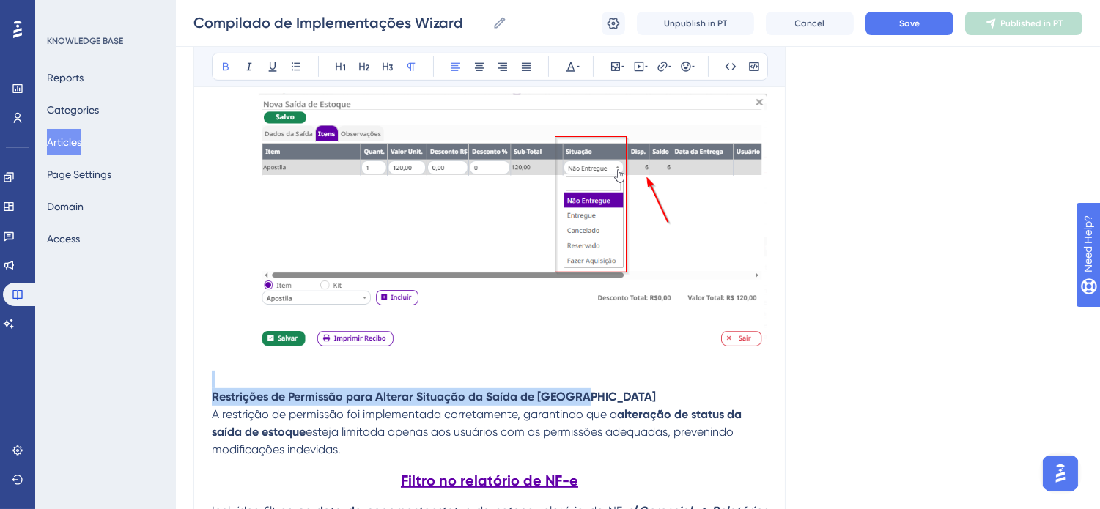
drag, startPoint x: 597, startPoint y: 396, endPoint x: 179, endPoint y: 385, distance: 418.5
click at [272, 67] on icon at bounding box center [273, 67] width 12 height 12
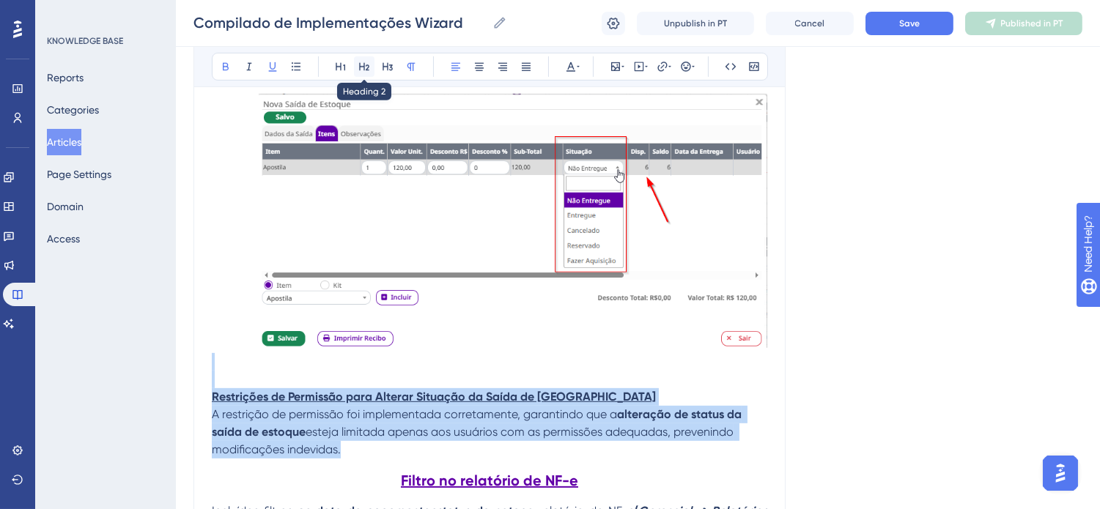
click at [365, 63] on icon at bounding box center [364, 67] width 12 height 12
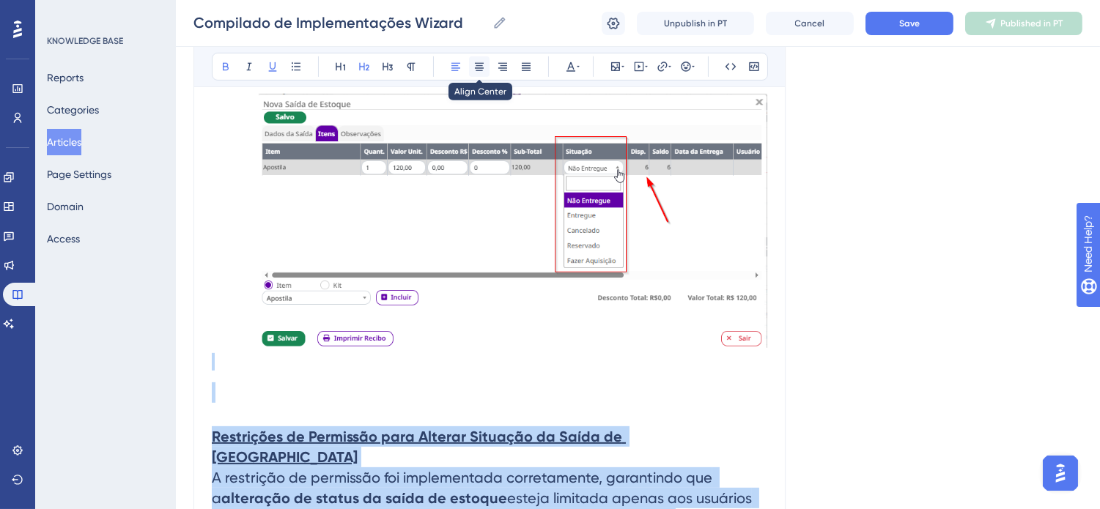
click at [476, 63] on icon at bounding box center [479, 67] width 9 height 8
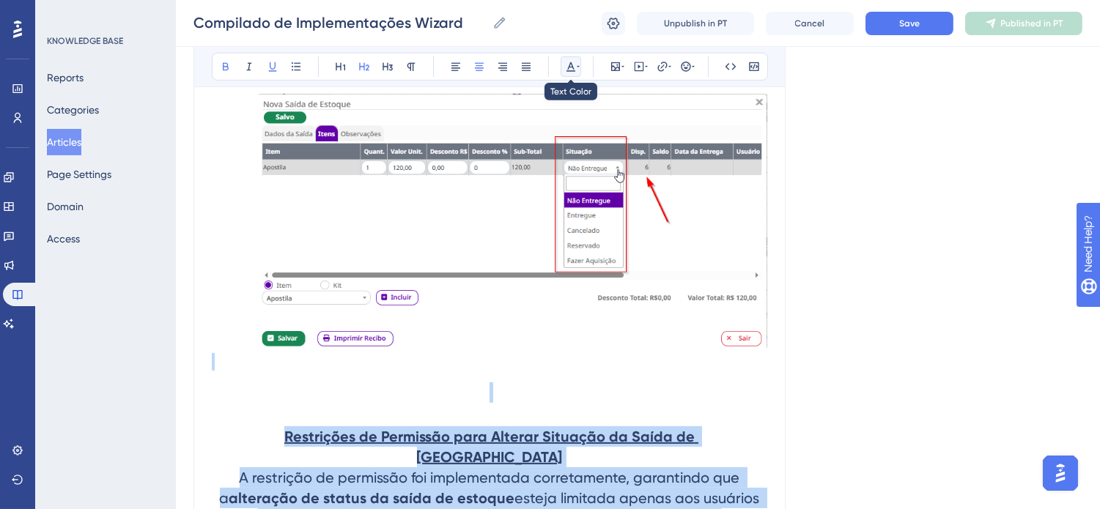
click at [577, 66] on icon at bounding box center [578, 67] width 3 height 12
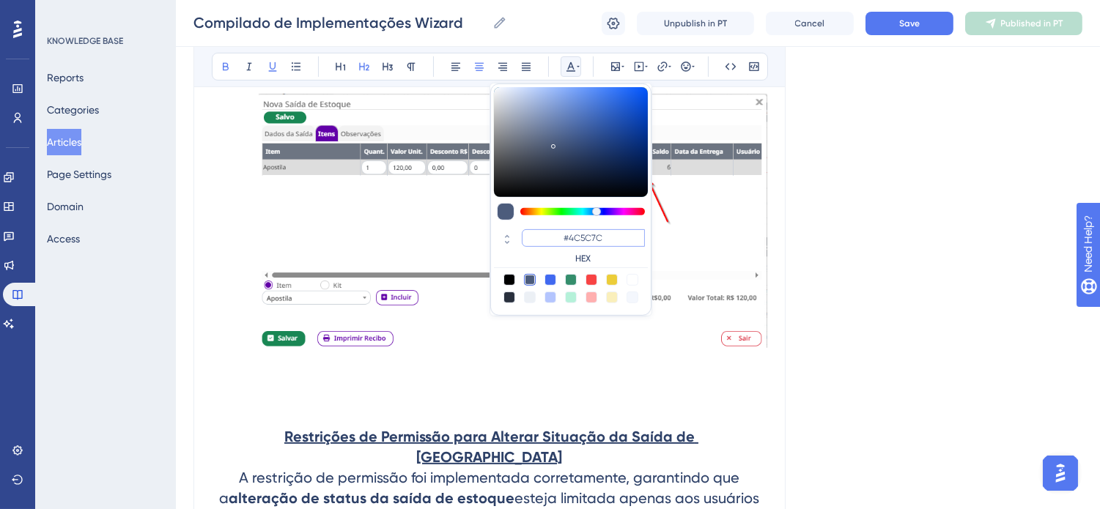
drag, startPoint x: 608, startPoint y: 237, endPoint x: 570, endPoint y: 236, distance: 38.1
click at [570, 236] on input "#4C5C7C" at bounding box center [583, 238] width 123 height 18
type input "#6200A8"
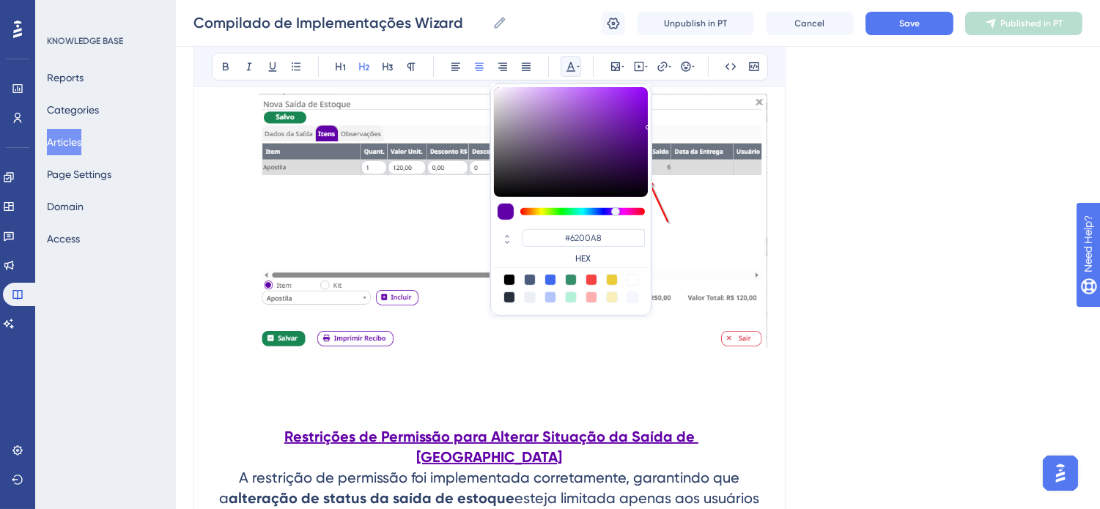
click at [566, 375] on h2 at bounding box center [489, 393] width 555 height 44
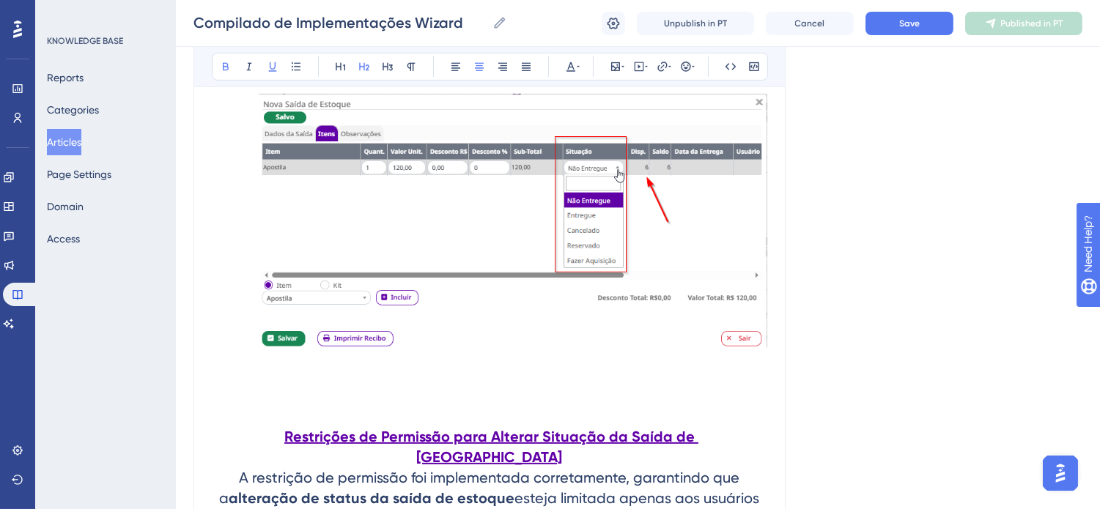
click at [744, 437] on h2 "Restrições de Permissão para Alterar Situação da Saída de Estoque A restrição d…" at bounding box center [489, 478] width 555 height 126
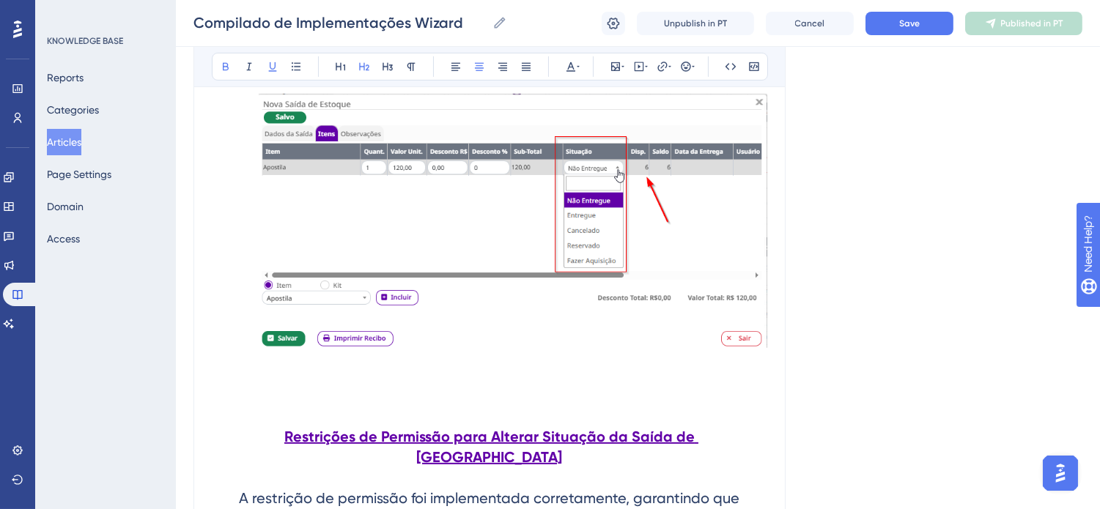
scroll to position [1302, 0]
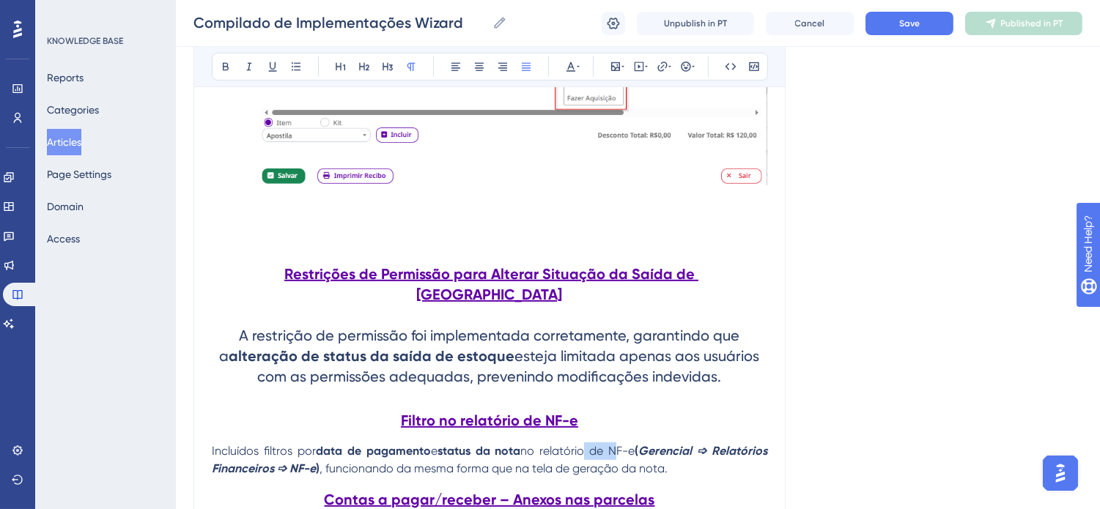
drag, startPoint x: 608, startPoint y: 430, endPoint x: 582, endPoint y: 430, distance: 26.4
click at [582, 444] on span "no relatório de NF-e" at bounding box center [577, 451] width 114 height 14
drag, startPoint x: 747, startPoint y: 359, endPoint x: 215, endPoint y: 317, distance: 533.6
click at [215, 317] on h2 "Restrições de Permissão para Alterar Situação da Saída de Estoque A restrição d…" at bounding box center [489, 325] width 555 height 147
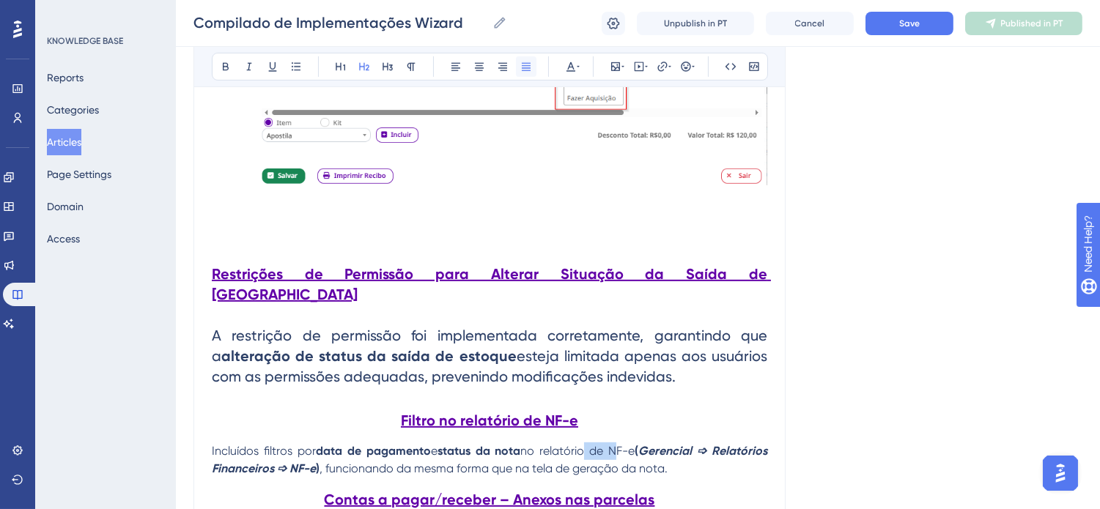
click at [525, 67] on icon at bounding box center [526, 67] width 12 height 12
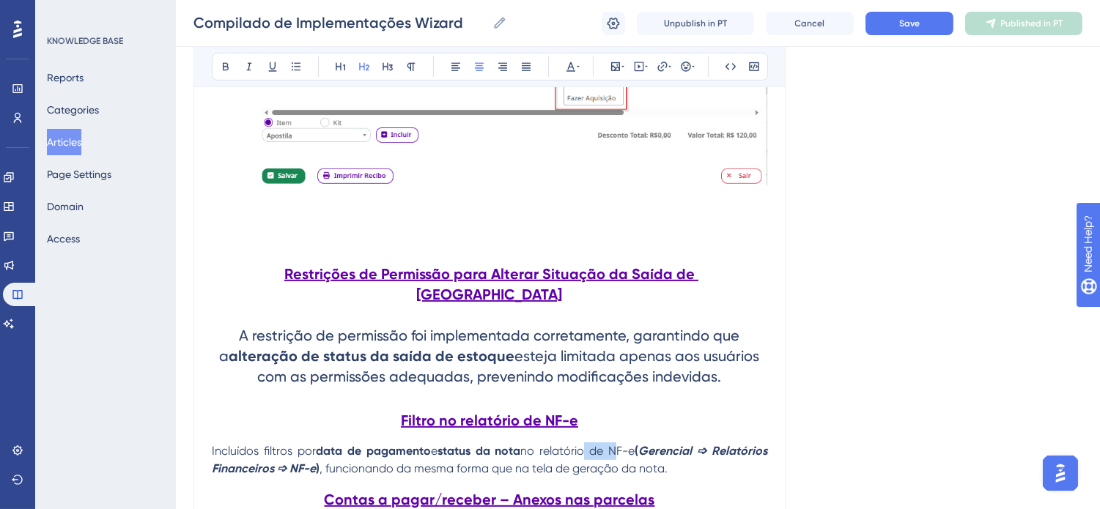
click at [243, 327] on span "A restrição de permissão foi implementada corretamente, garantindo que a" at bounding box center [482, 346] width 524 height 38
click at [236, 327] on span "A restrição de permissão foi implementada corretamente, garantindo que a" at bounding box center [482, 346] width 524 height 38
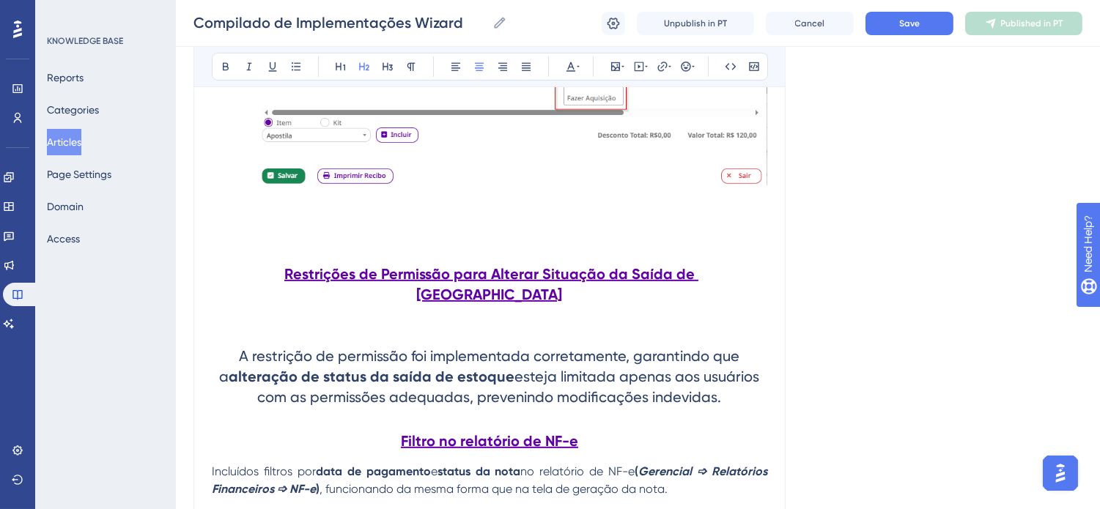
click at [584, 302] on h2 "Restrições de Permissão para Alterar Situação da Saída de Estoque A restrição d…" at bounding box center [489, 335] width 555 height 167
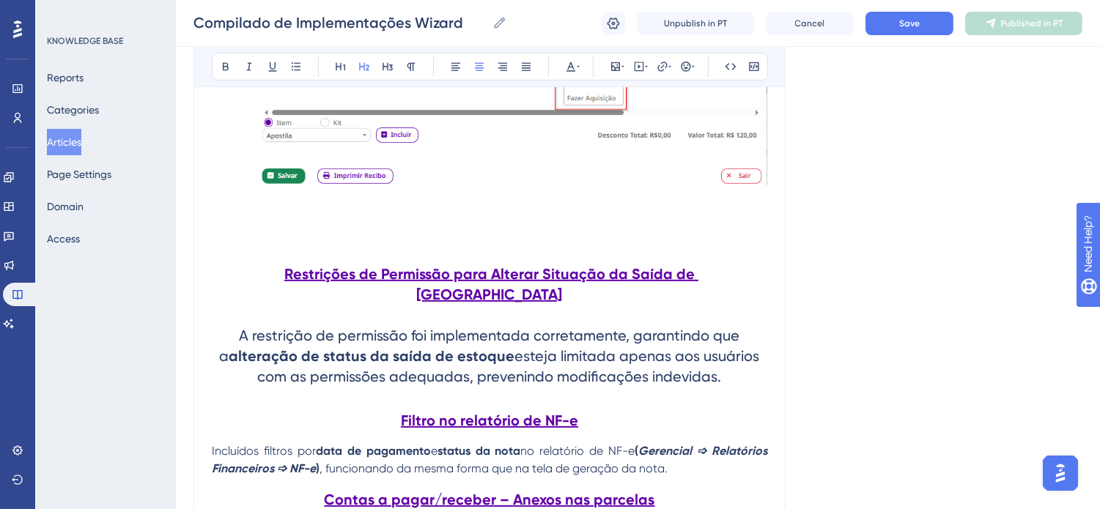
drag, startPoint x: 714, startPoint y: 361, endPoint x: 215, endPoint y: 327, distance: 499.4
click at [215, 327] on h2 "Restrições de Permissão para Alterar Situação da Saída de Estoque A restrição d…" at bounding box center [489, 325] width 555 height 147
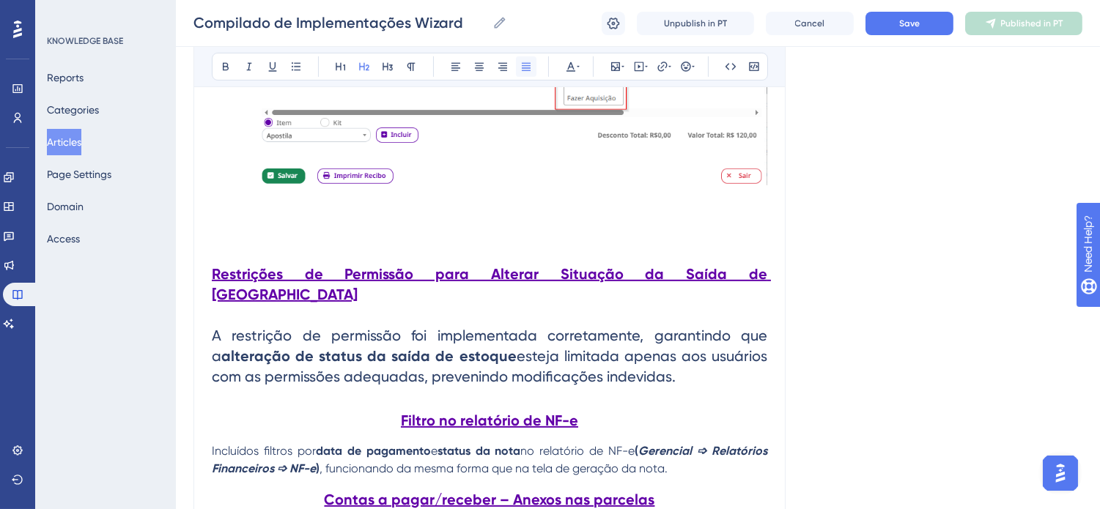
click at [524, 71] on icon at bounding box center [526, 67] width 12 height 12
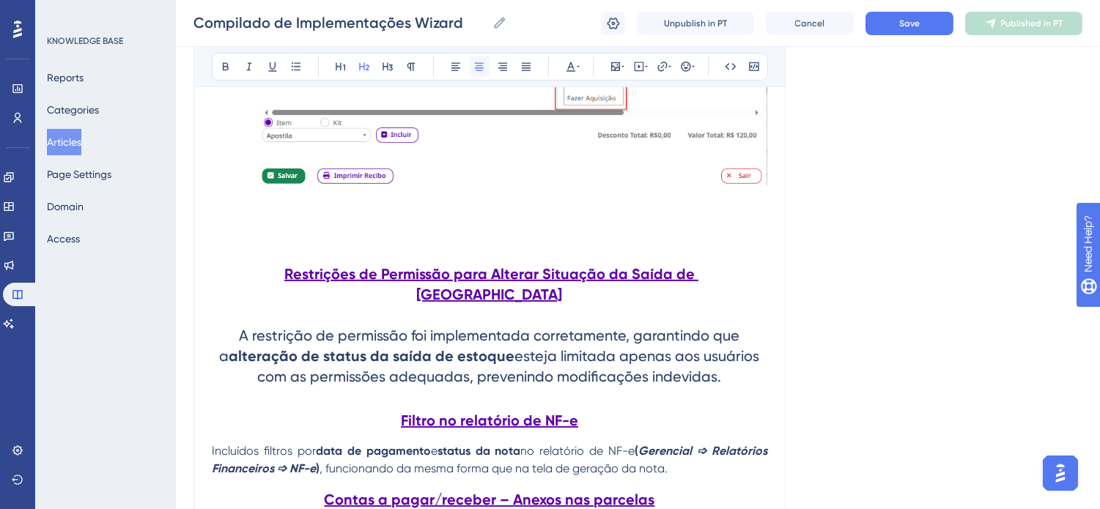
click at [481, 66] on icon at bounding box center [479, 67] width 9 height 8
click at [699, 327] on span "A restrição de permissão foi implementada corretamente, garantindo que a" at bounding box center [482, 346] width 524 height 38
click at [304, 299] on h2 "Restrições de Permissão para Alterar Situação da Saída de Estoque A restrição d…" at bounding box center [489, 325] width 555 height 147
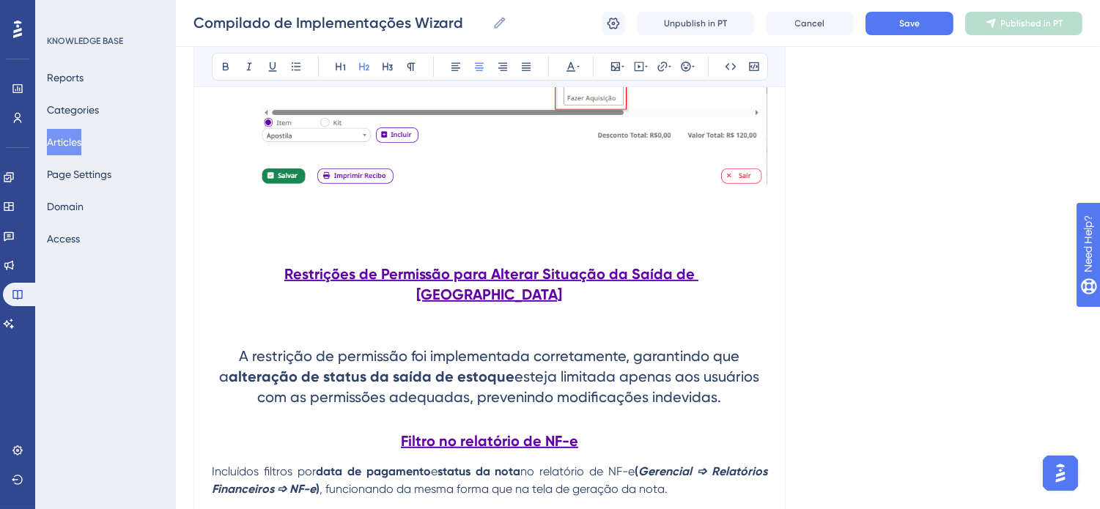
click at [240, 347] on span "A restrição de permissão foi implementada corretamente, garantindo que a" at bounding box center [482, 366] width 524 height 38
click at [233, 338] on h2 "Restrições de Permissão para Alterar Situação da Saída de Estoque A restrição d…" at bounding box center [489, 335] width 555 height 167
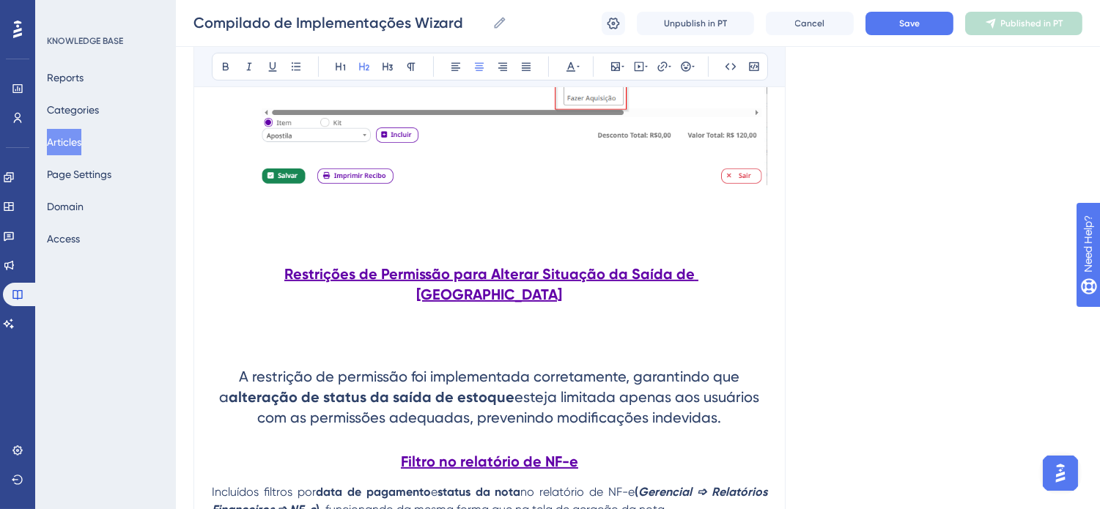
drag, startPoint x: 714, startPoint y: 401, endPoint x: 237, endPoint y: 361, distance: 477.9
click at [237, 361] on h2 "Restrições de Permissão para Alterar Situação da Saída de Estoque A restrição d…" at bounding box center [489, 346] width 555 height 188
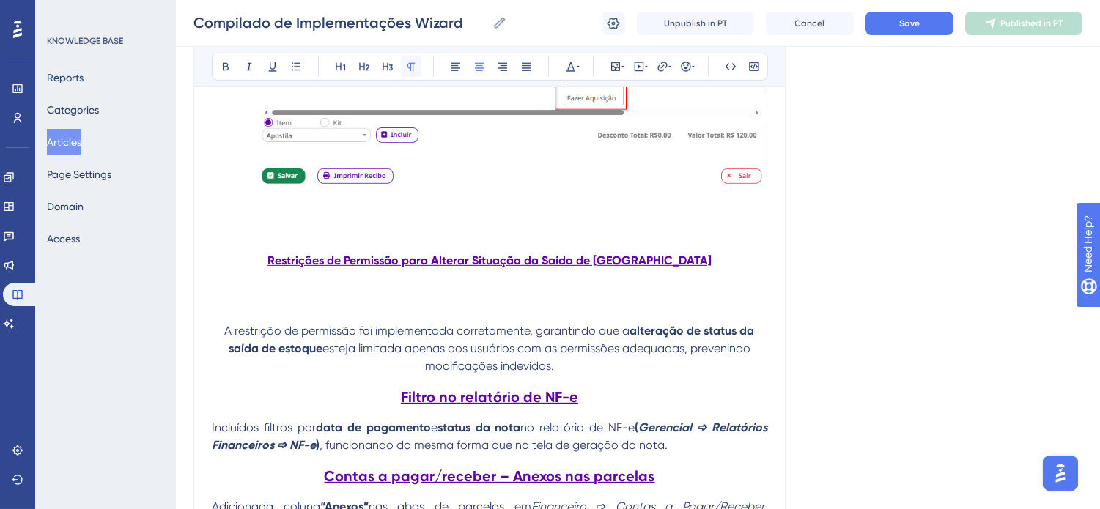
click at [413, 67] on icon at bounding box center [411, 67] width 12 height 12
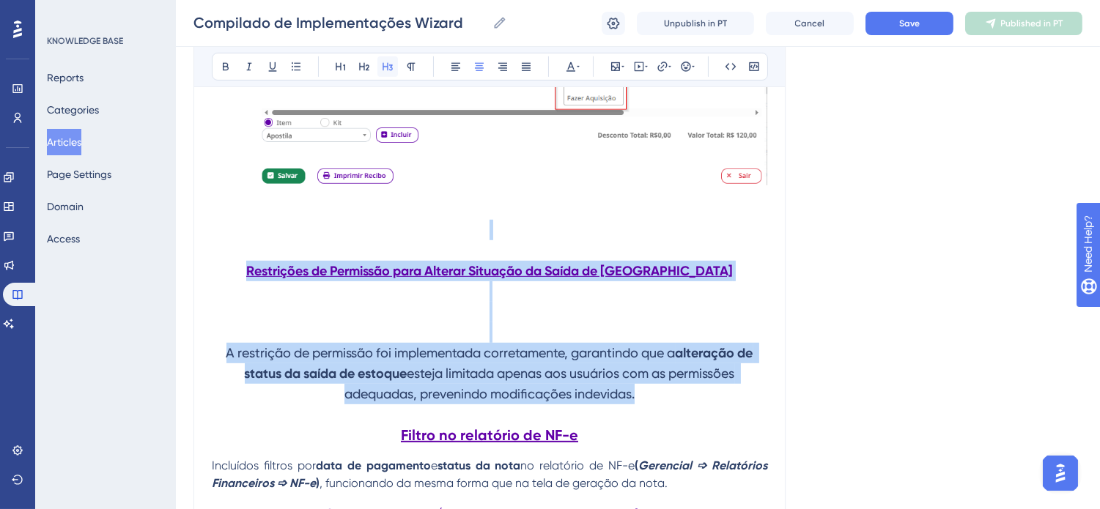
click at [385, 68] on icon at bounding box center [388, 67] width 12 height 12
click at [360, 69] on icon at bounding box center [364, 67] width 10 height 8
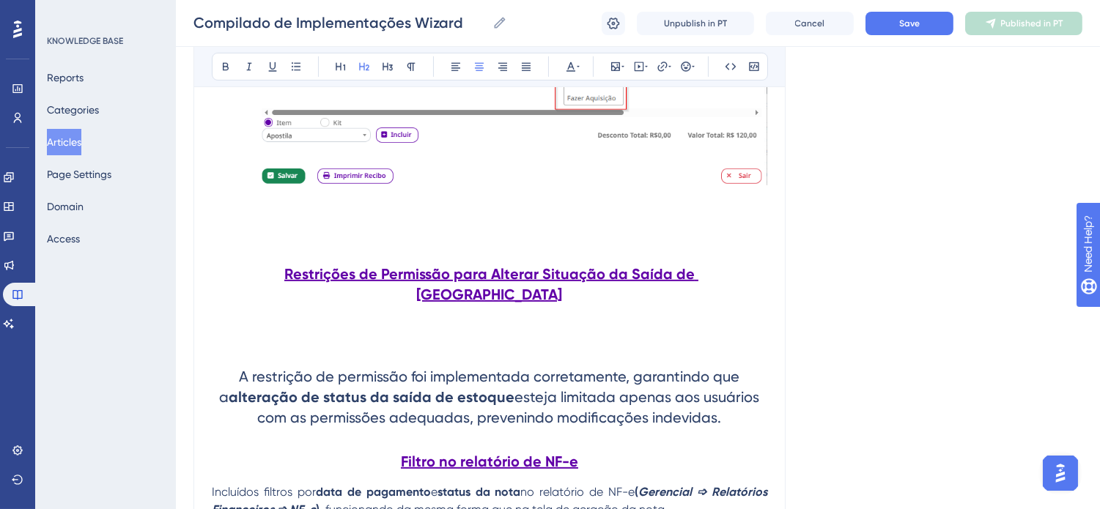
click at [506, 335] on h2 "Restrições de Permissão para Alterar Situação da Saída de Estoque A restrição d…" at bounding box center [489, 346] width 555 height 188
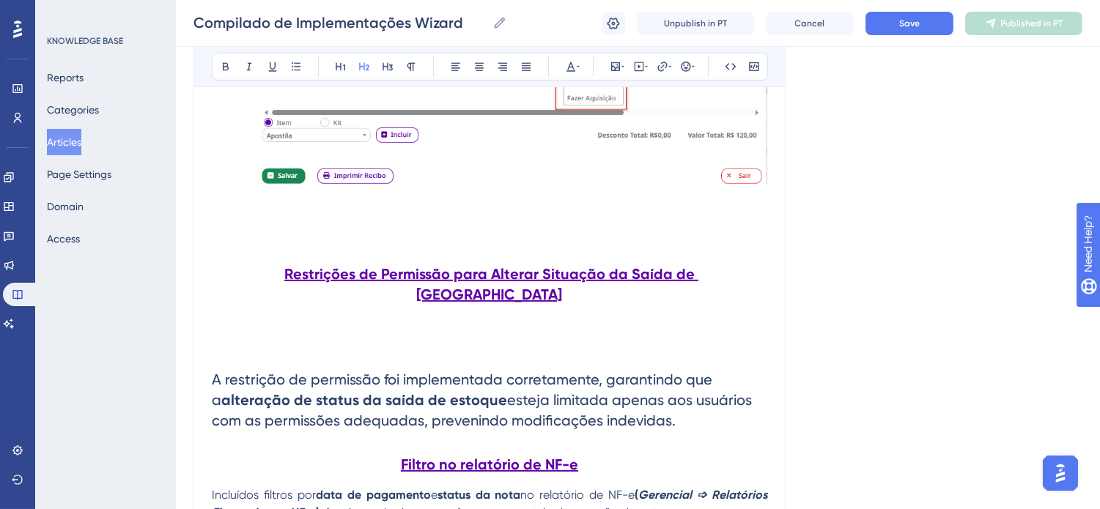
click at [214, 371] on span "A restrição de permissão foi implementada corretamente, garantindo que a" at bounding box center [464, 390] width 504 height 38
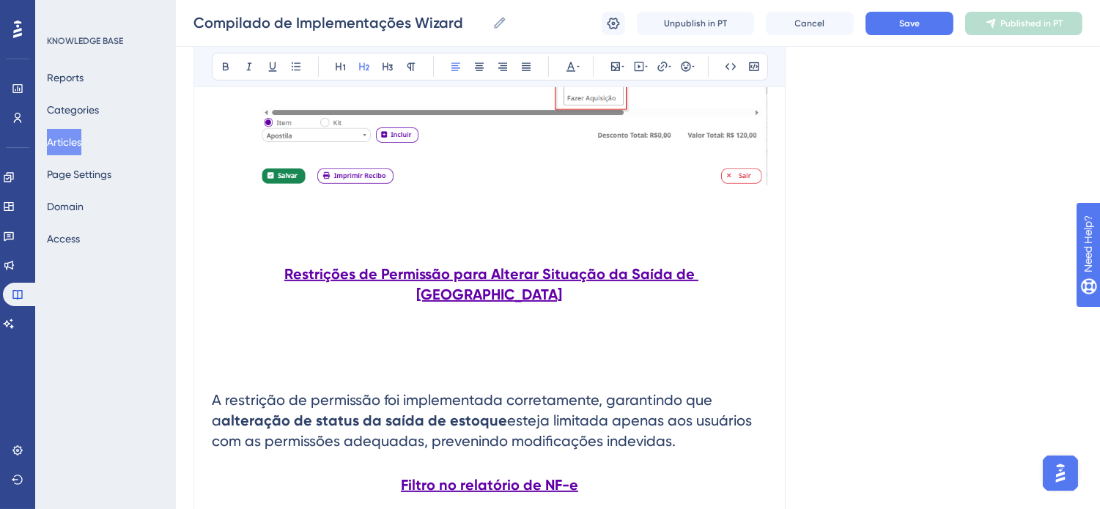
drag, startPoint x: 692, startPoint y: 421, endPoint x: 214, endPoint y: 386, distance: 479.7
click at [214, 386] on h2 "A restrição de permissão foi implementada corretamente, garantindo que a altera…" at bounding box center [489, 390] width 555 height 147
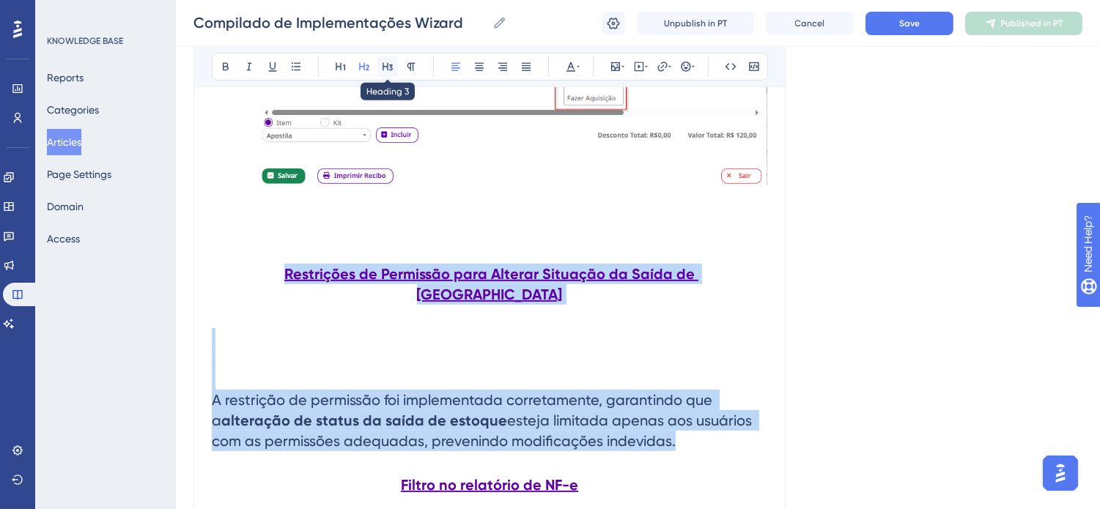
click at [388, 67] on icon at bounding box center [388, 67] width 12 height 12
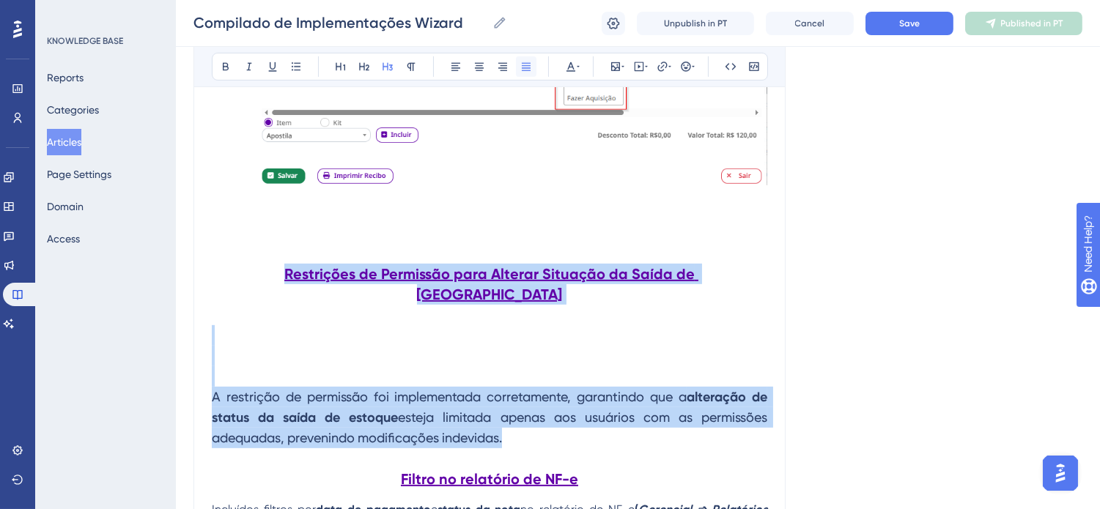
click at [523, 70] on icon at bounding box center [526, 67] width 12 height 12
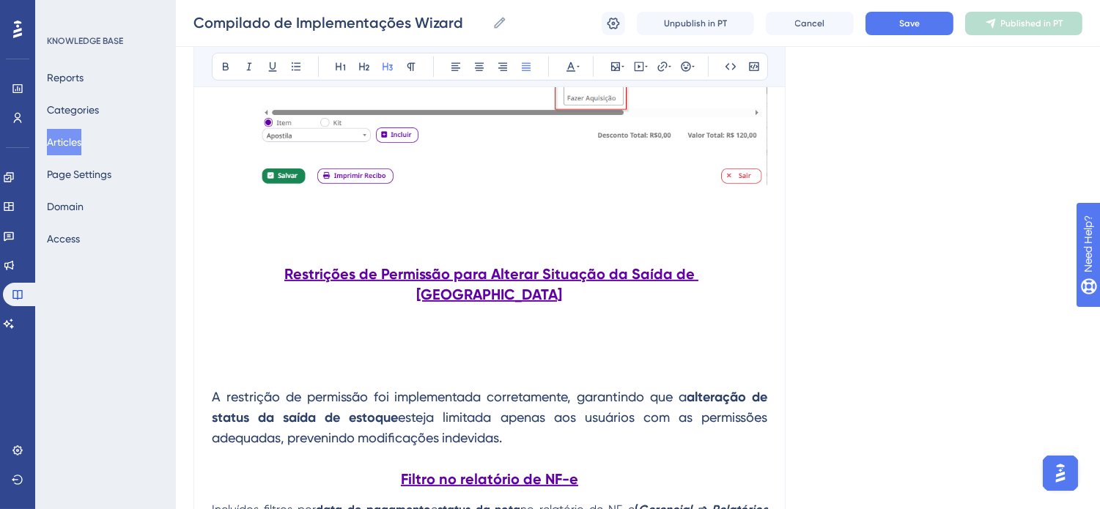
click at [511, 337] on h3 "A restrição de permissão foi implementada corretamente, garantindo que a altera…" at bounding box center [489, 387] width 555 height 141
drag, startPoint x: 519, startPoint y: 418, endPoint x: 213, endPoint y: 382, distance: 307.6
click at [213, 382] on h3 "A restrição de permissão foi implementada corretamente, garantindo que a altera…" at bounding box center [489, 387] width 555 height 141
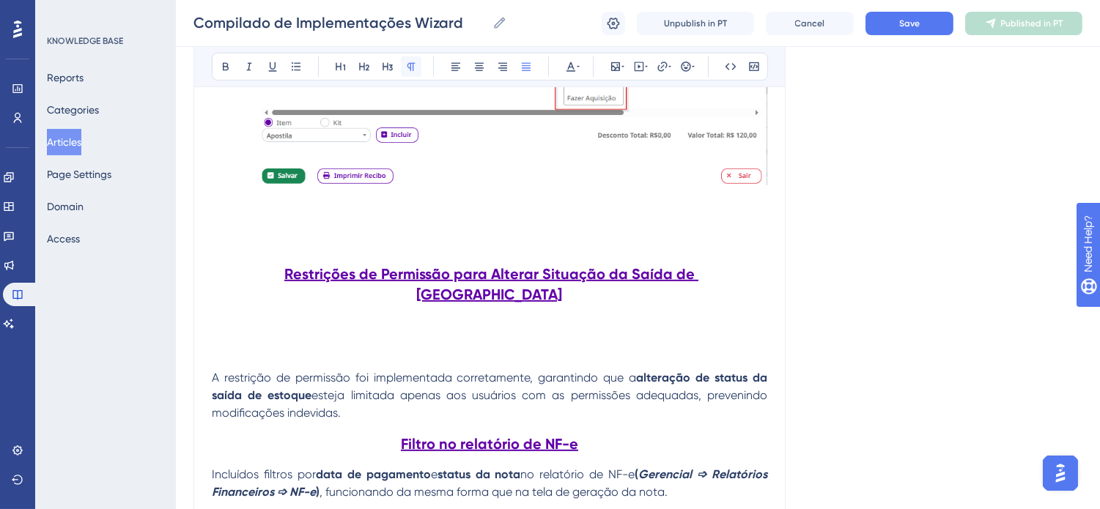
click at [405, 72] on icon at bounding box center [411, 67] width 12 height 12
click at [474, 332] on p "A restrição de permissão foi implementada corretamente, garantindo que a altera…" at bounding box center [489, 370] width 555 height 106
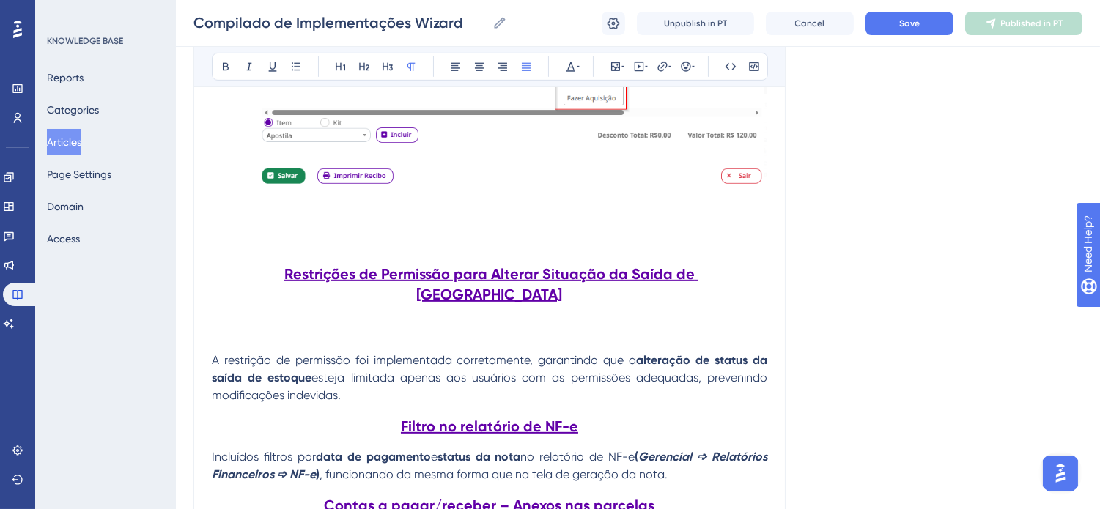
click at [514, 317] on p "A restrição de permissão foi implementada corretamente, garantindo que a altera…" at bounding box center [489, 361] width 555 height 88
click at [566, 318] on p "A restrição de permissão foi implementada corretamente, garantindo que a altera…" at bounding box center [489, 361] width 555 height 88
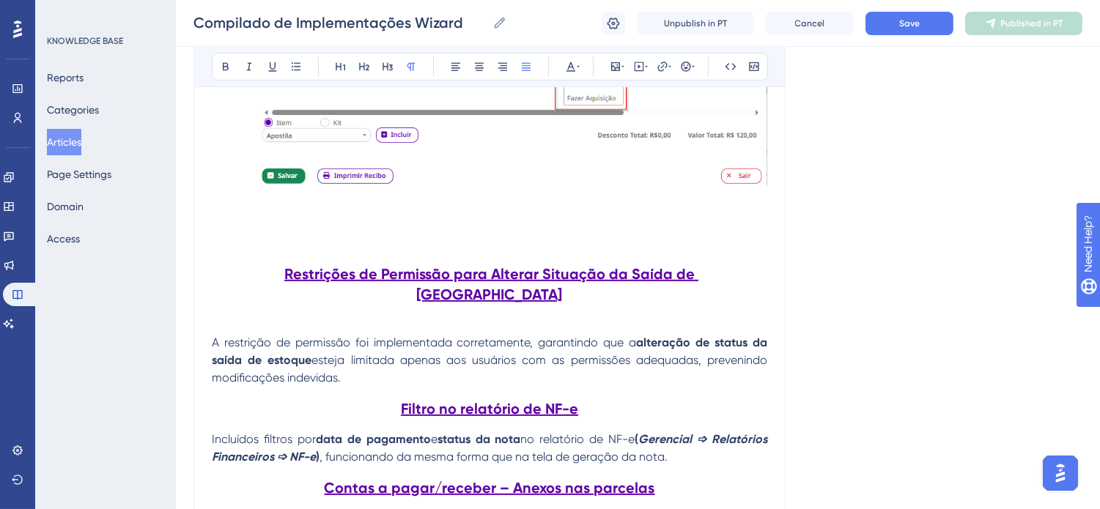
click at [660, 387] on h2 "Filtro no relatório de NF-e" at bounding box center [489, 409] width 555 height 44
click at [664, 359] on p "A restrição de permissão foi implementada corretamente, garantindo que a altera…" at bounding box center [489, 352] width 555 height 70
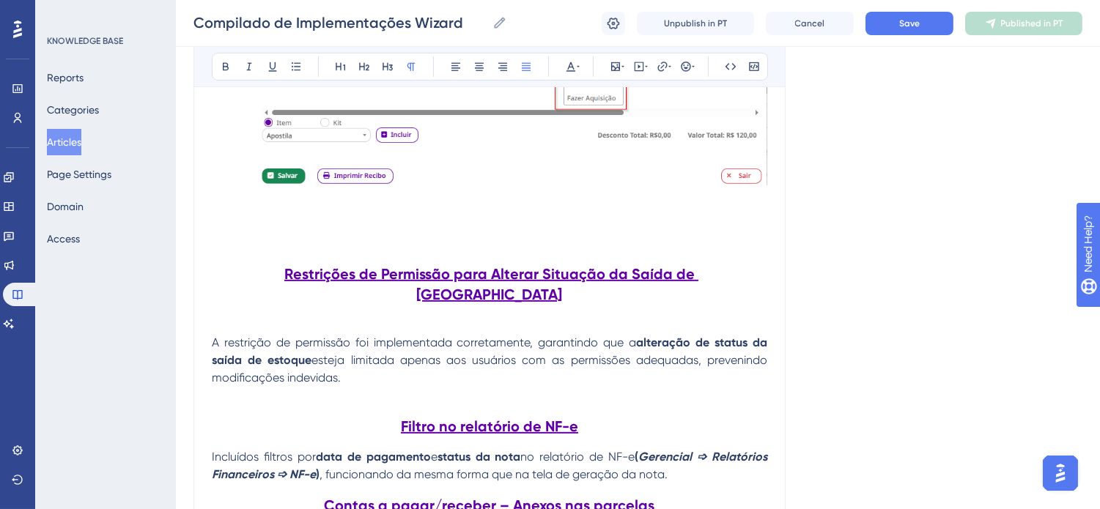
scroll to position [1465, 0]
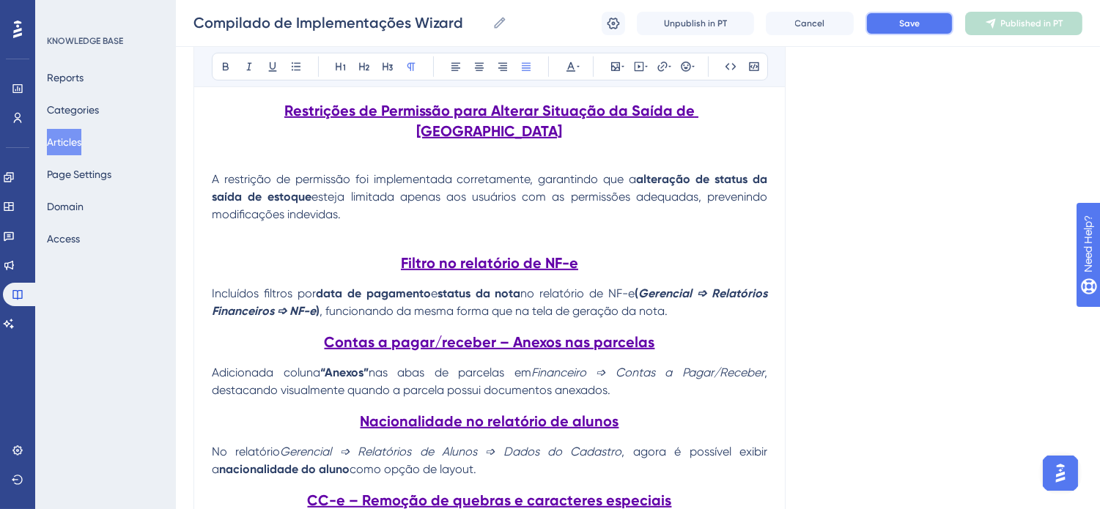
click at [925, 25] on button "Save" at bounding box center [909, 23] width 88 height 23
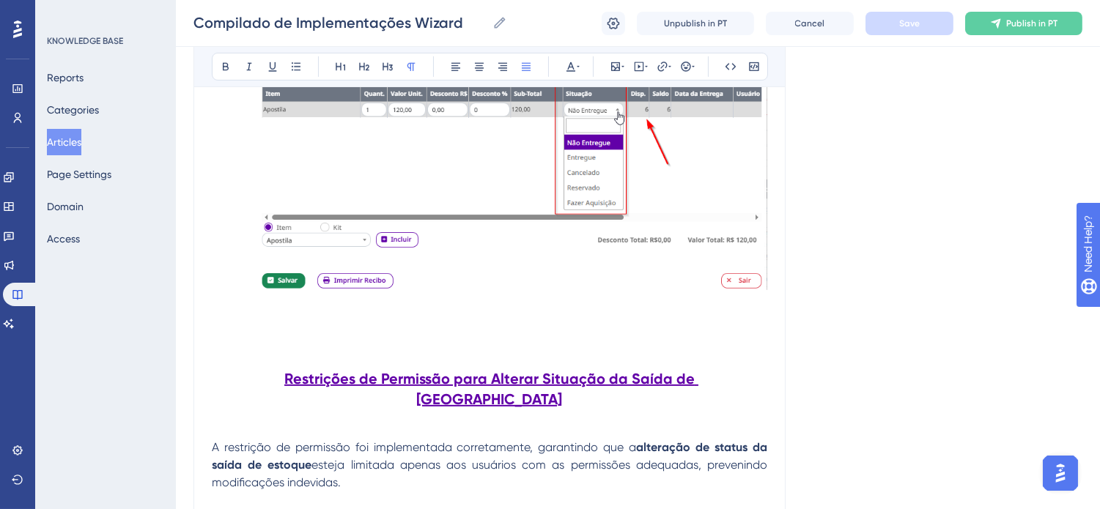
scroll to position [1221, 0]
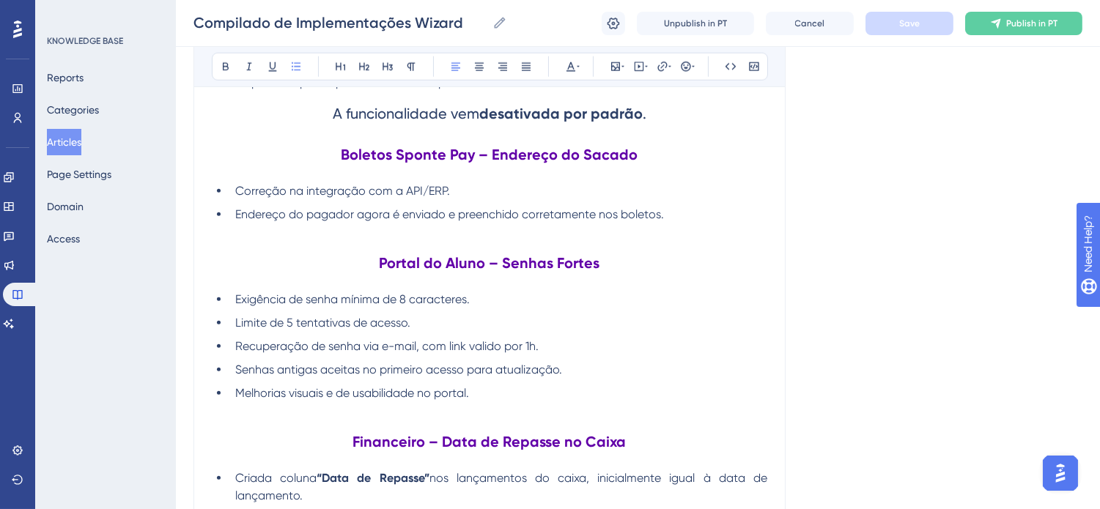
click at [730, 389] on li "Melhorias visuais e de usabilidade no portal." at bounding box center [498, 394] width 538 height 18
click at [78, 133] on button "Articles" at bounding box center [64, 142] width 34 height 26
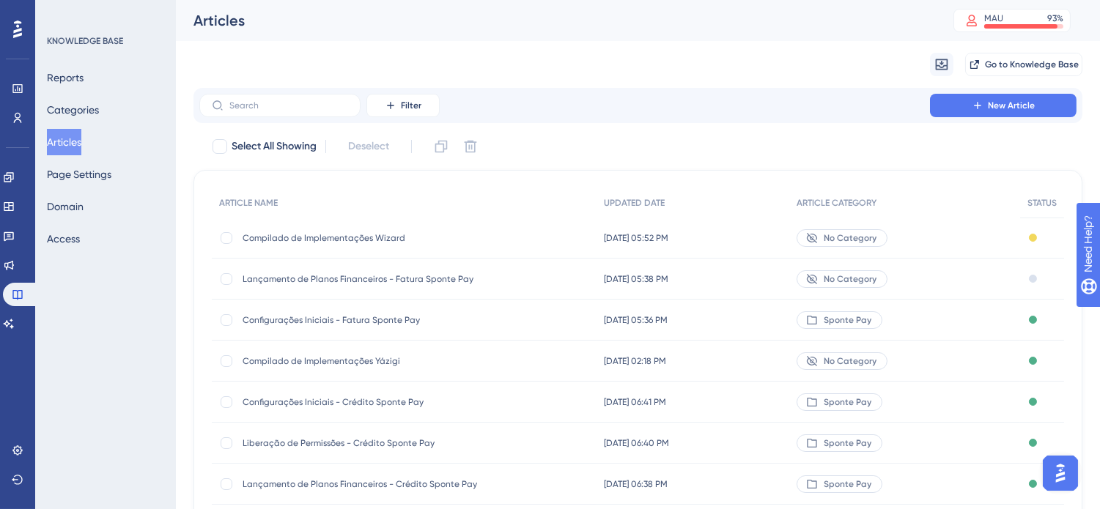
click at [371, 225] on div "Compilado de Implementações Wizard Compilado de Implementações Wizard" at bounding box center [360, 238] width 234 height 41
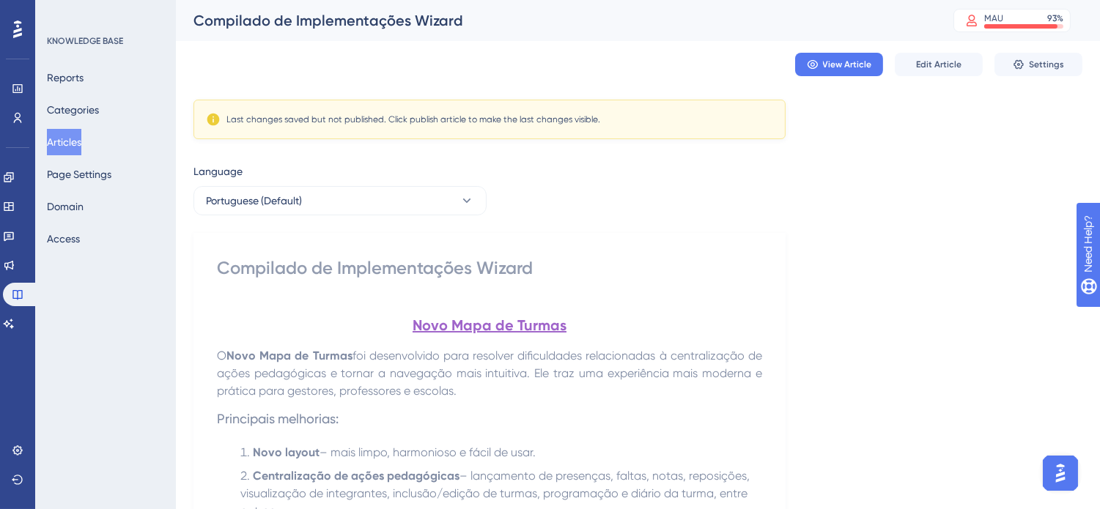
click at [961, 59] on button "Edit Article" at bounding box center [939, 64] width 88 height 23
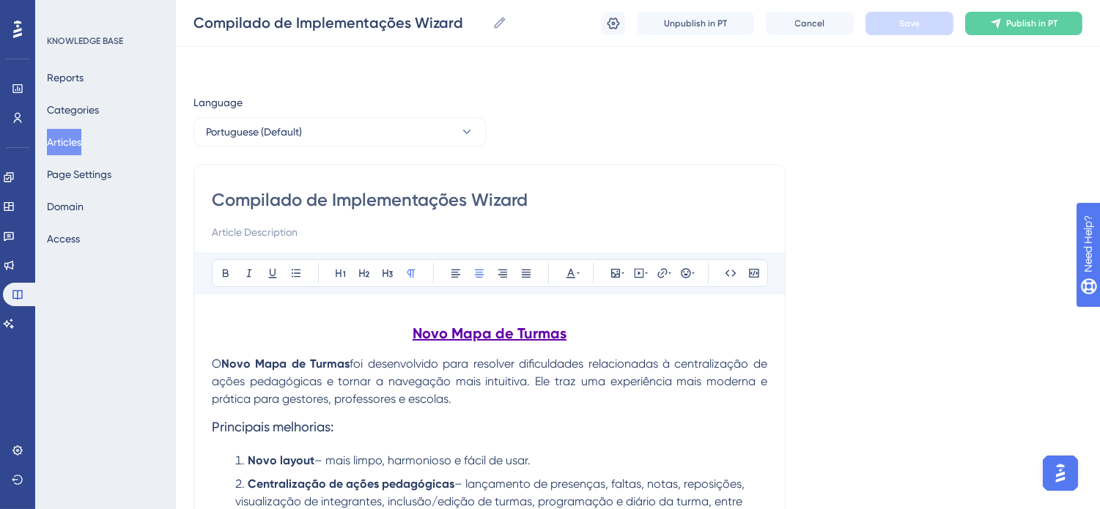
scroll to position [5564, 0]
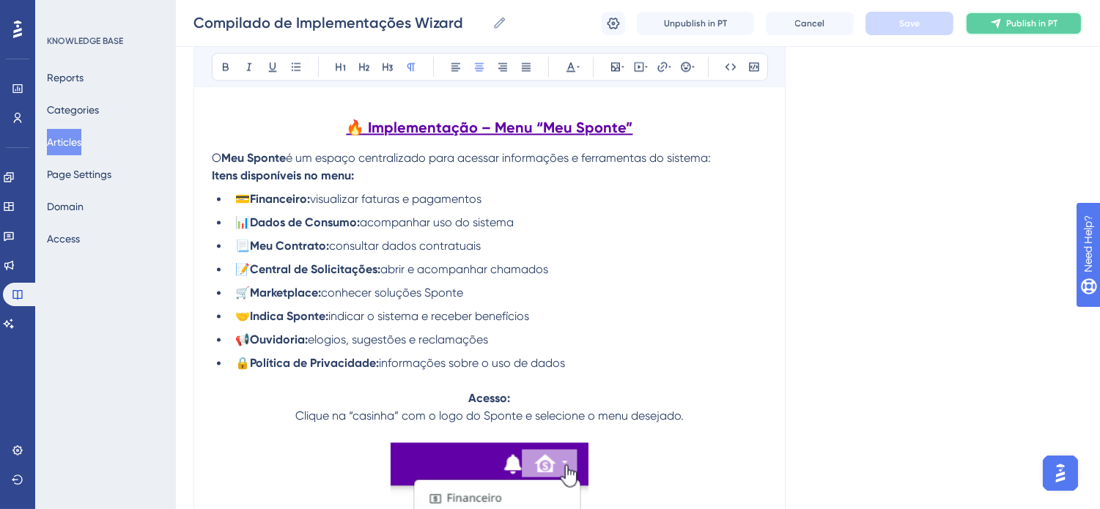
click at [1004, 16] on button "Publish in PT" at bounding box center [1023, 23] width 117 height 23
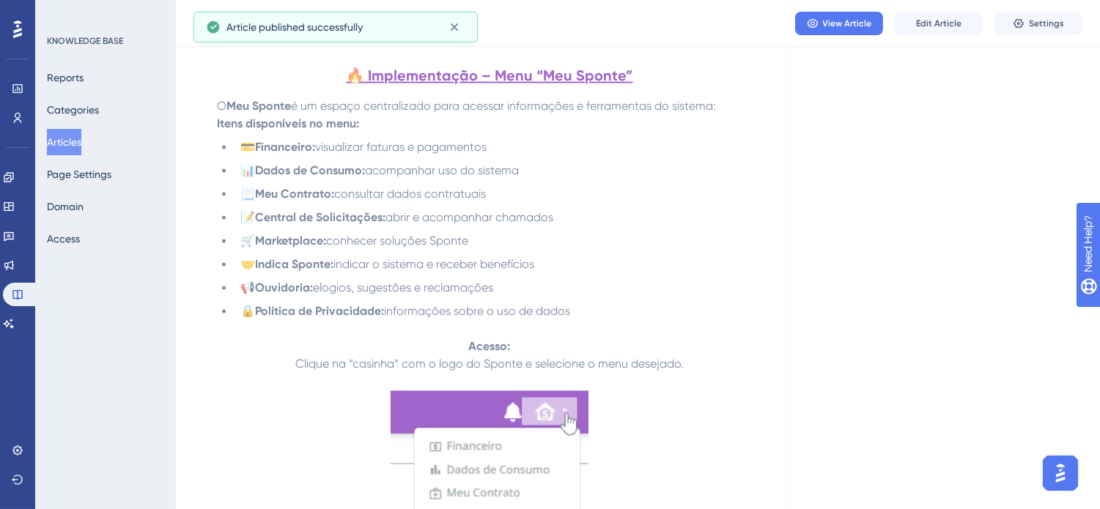
scroll to position [5694, 0]
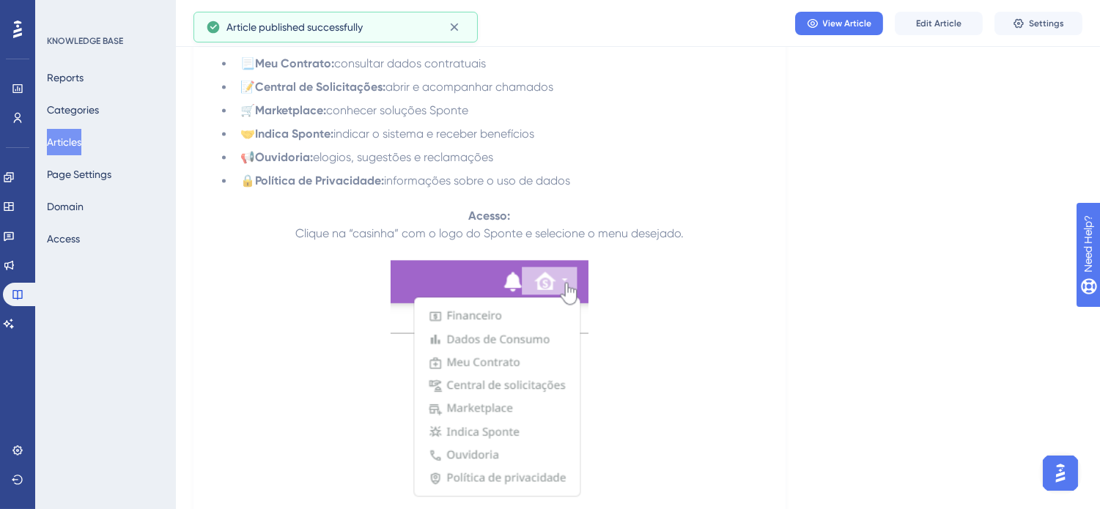
click at [106, 133] on div "Reports Categories Articles Page Settings Domain Access" at bounding box center [106, 158] width 119 height 188
click at [64, 152] on button "Articles" at bounding box center [64, 142] width 34 height 26
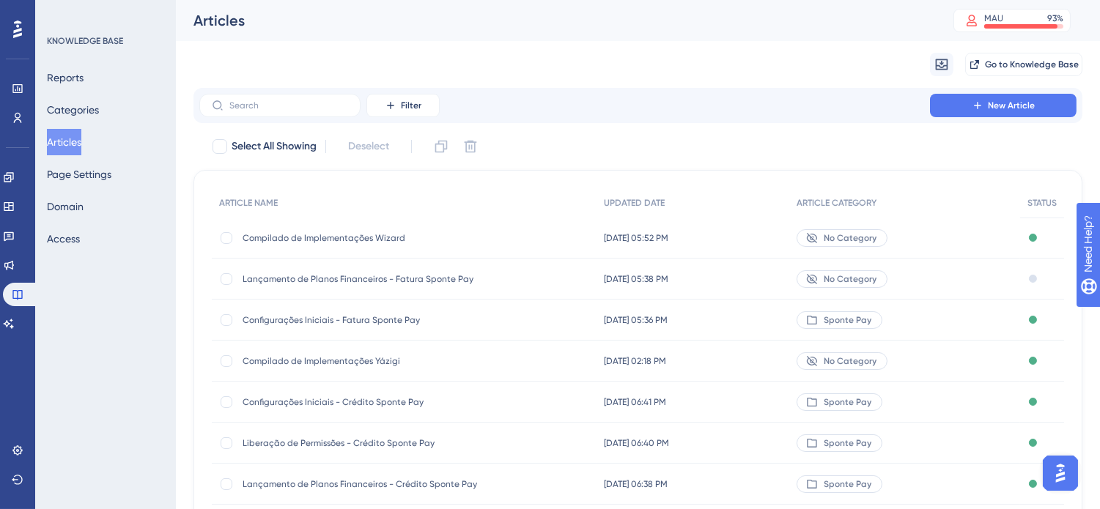
click at [353, 232] on span "Compilado de Implementações Wizard" at bounding box center [360, 238] width 234 height 12
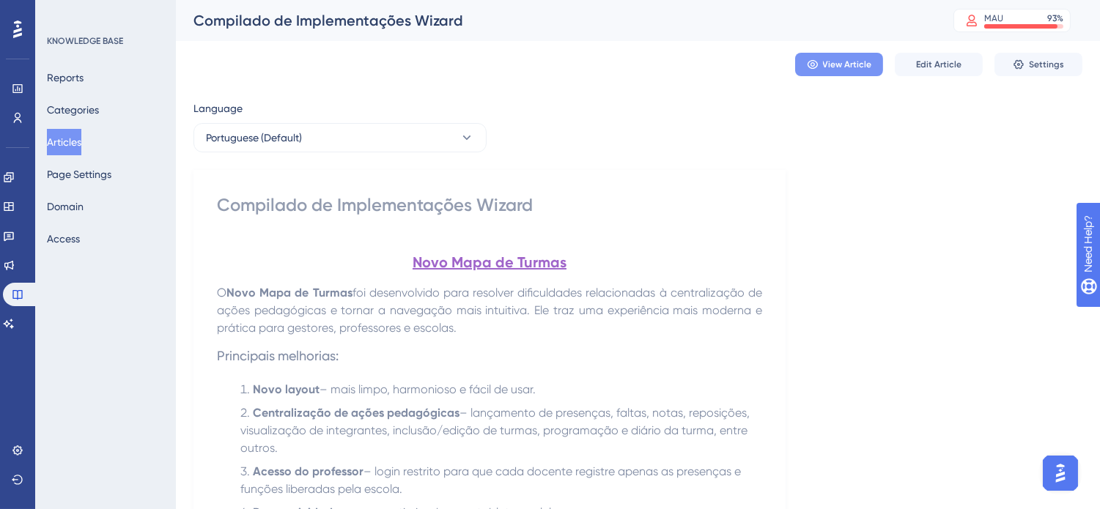
click at [840, 59] on span "View Article" at bounding box center [847, 65] width 49 height 12
click at [73, 134] on button "Articles" at bounding box center [64, 142] width 34 height 26
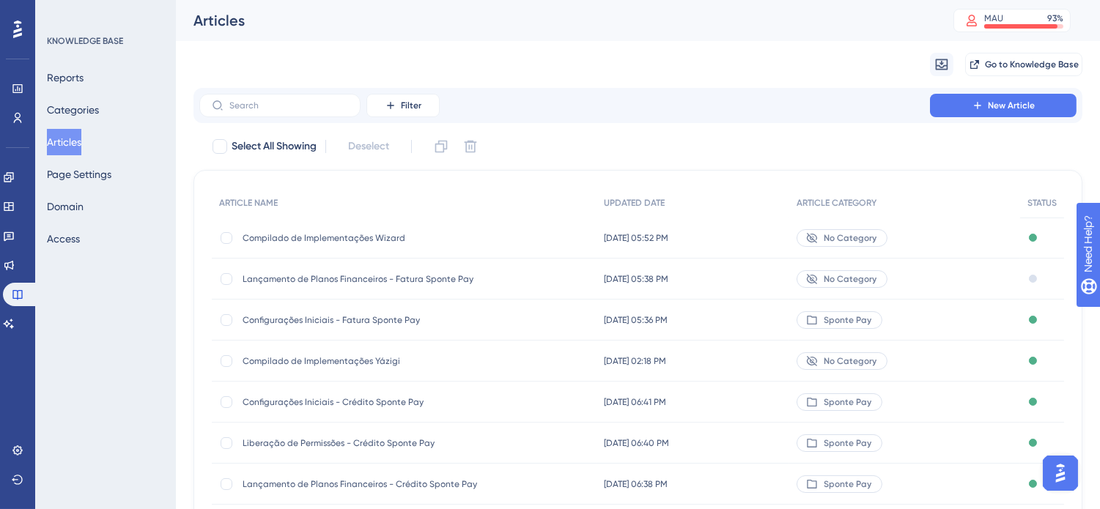
click at [354, 356] on span "Compilado de Implementações Yázigi" at bounding box center [360, 361] width 234 height 12
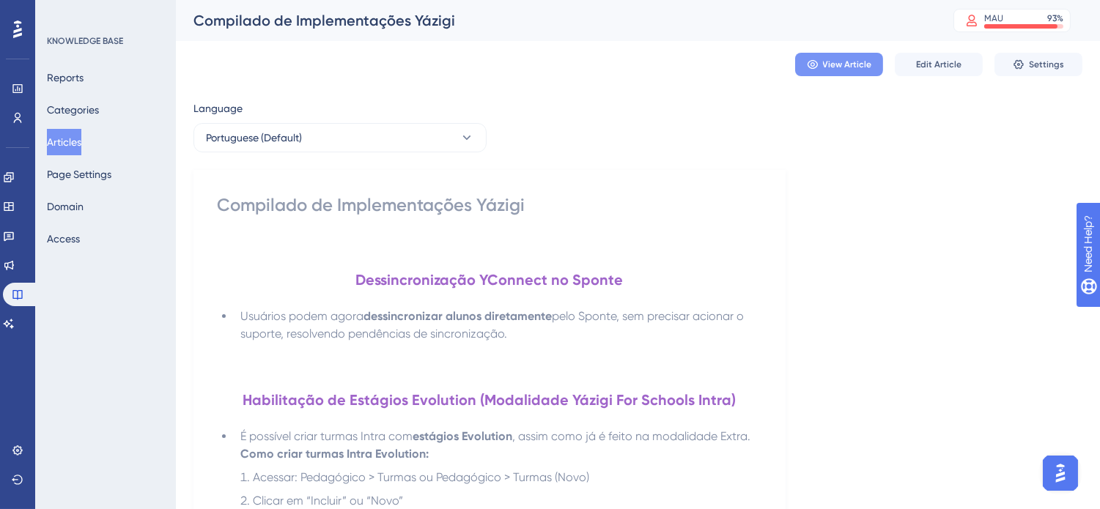
click at [822, 64] on button "View Article" at bounding box center [839, 64] width 88 height 23
click at [81, 142] on button "Articles" at bounding box center [64, 142] width 34 height 26
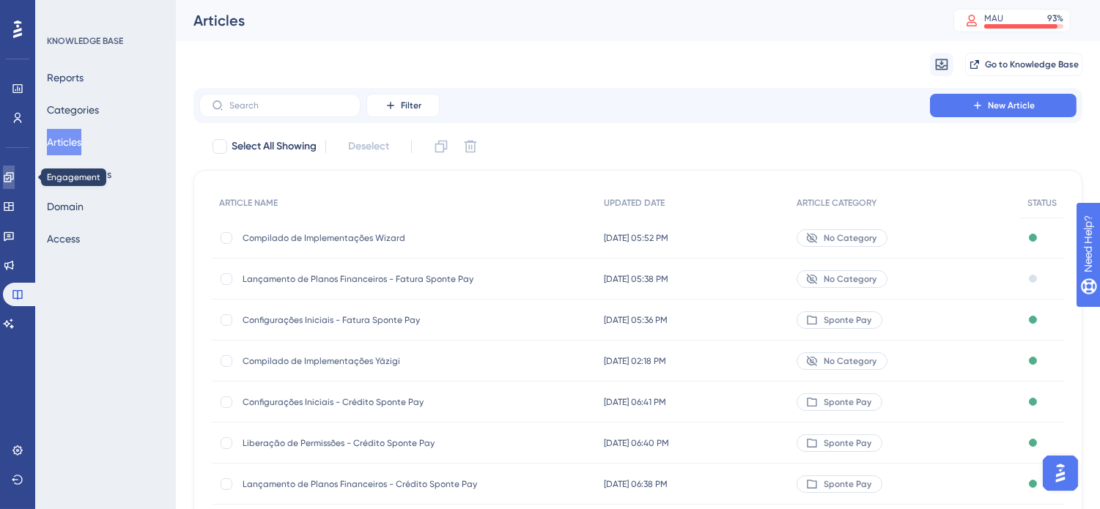
click at [13, 176] on icon at bounding box center [9, 177] width 12 height 12
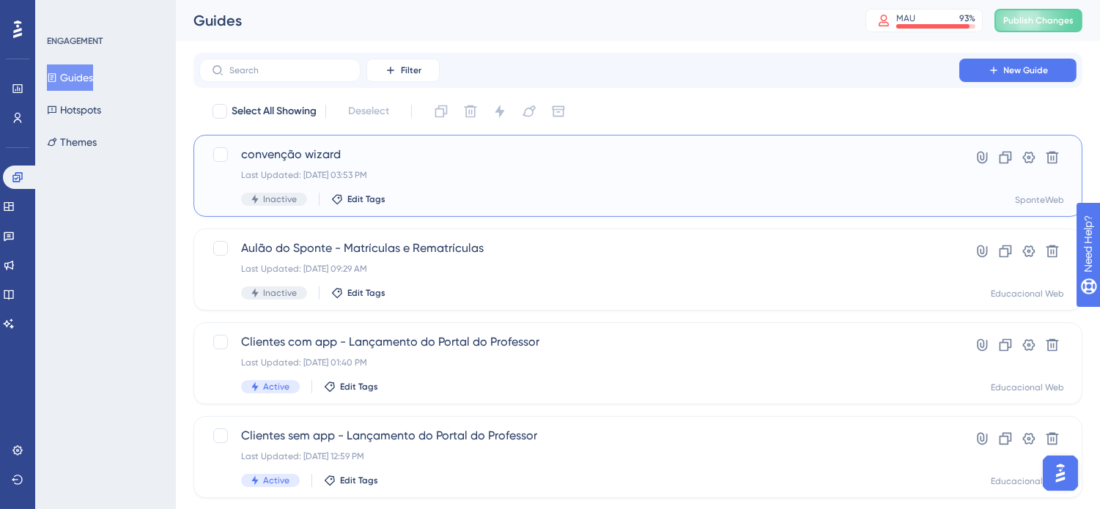
click at [515, 161] on span "convenção wizard" at bounding box center [579, 155] width 676 height 18
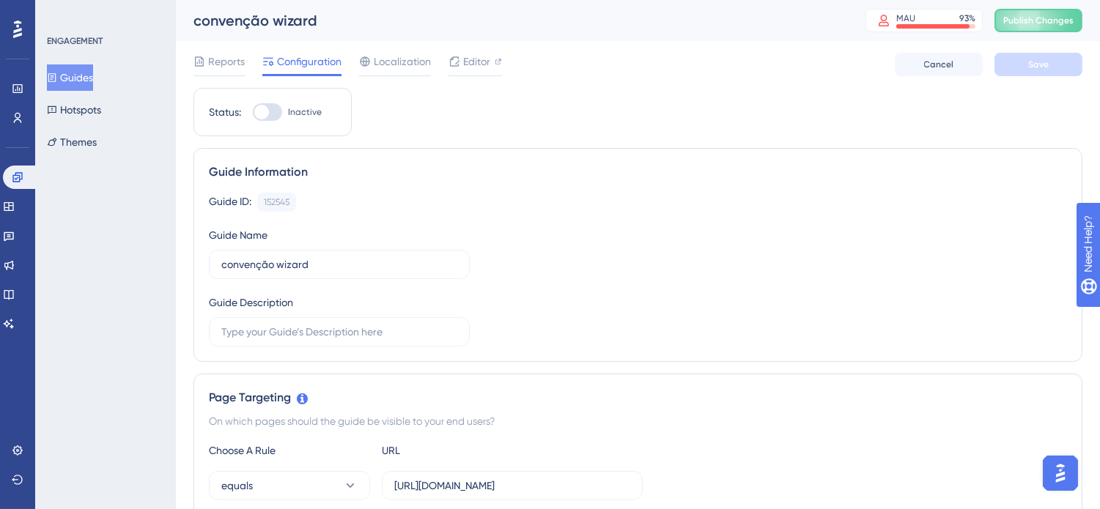
click at [260, 115] on div at bounding box center [261, 112] width 15 height 15
click at [253, 113] on input "Inactive" at bounding box center [252, 112] width 1 height 1
checkbox input "true"
click at [1036, 55] on button "Save" at bounding box center [1038, 64] width 88 height 23
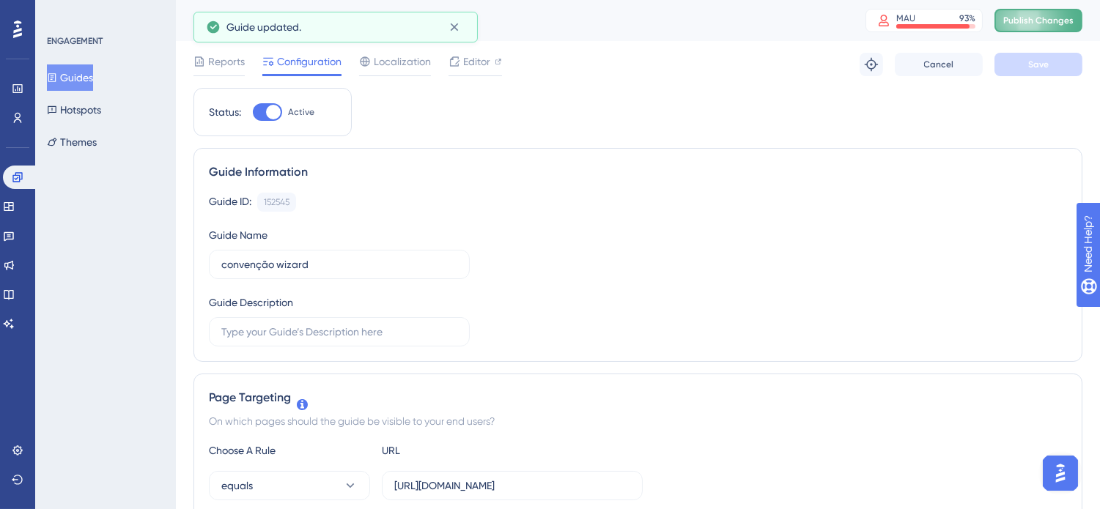
click at [1042, 15] on span "Publish Changes" at bounding box center [1038, 21] width 70 height 12
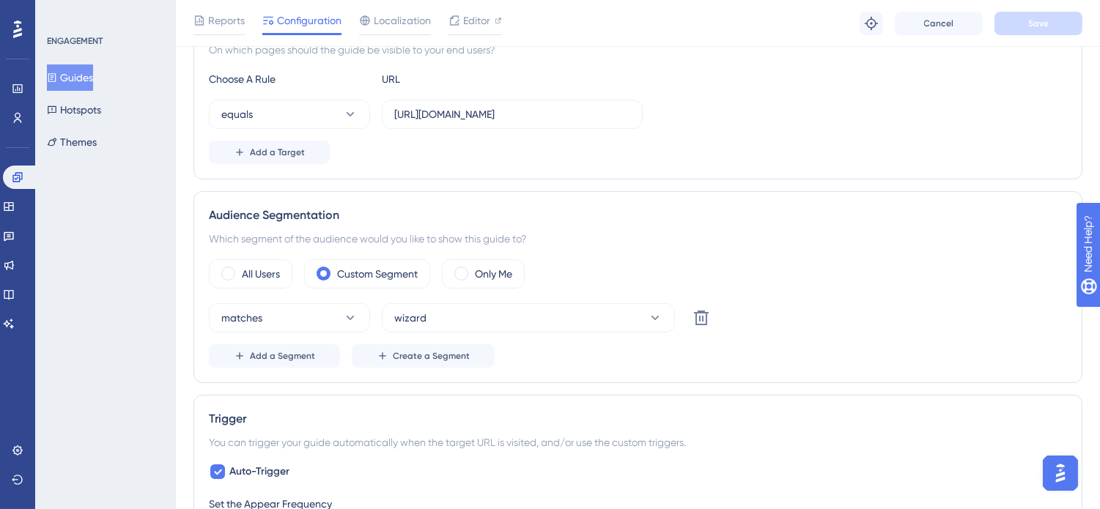
scroll to position [407, 0]
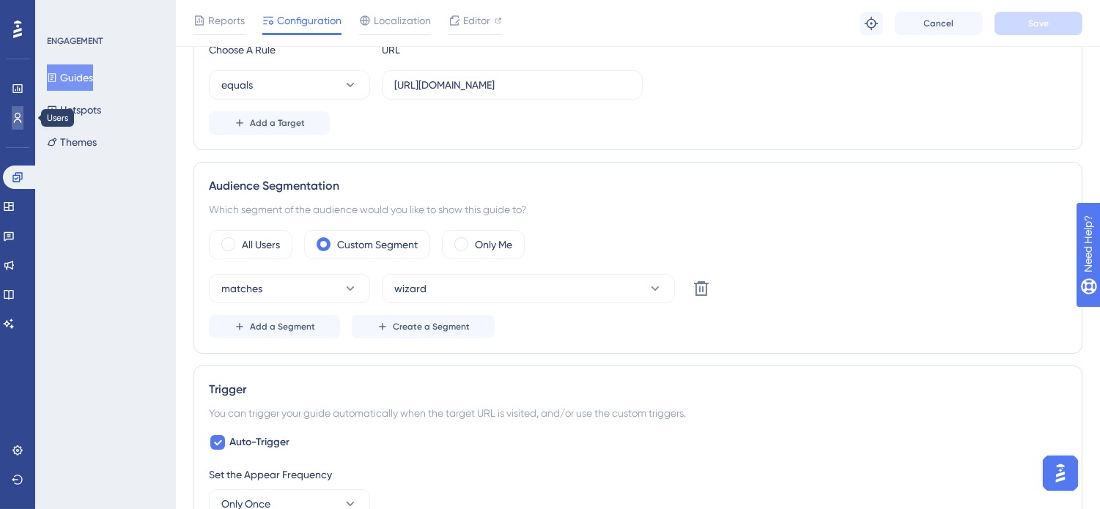
click at [12, 108] on link at bounding box center [18, 117] width 12 height 23
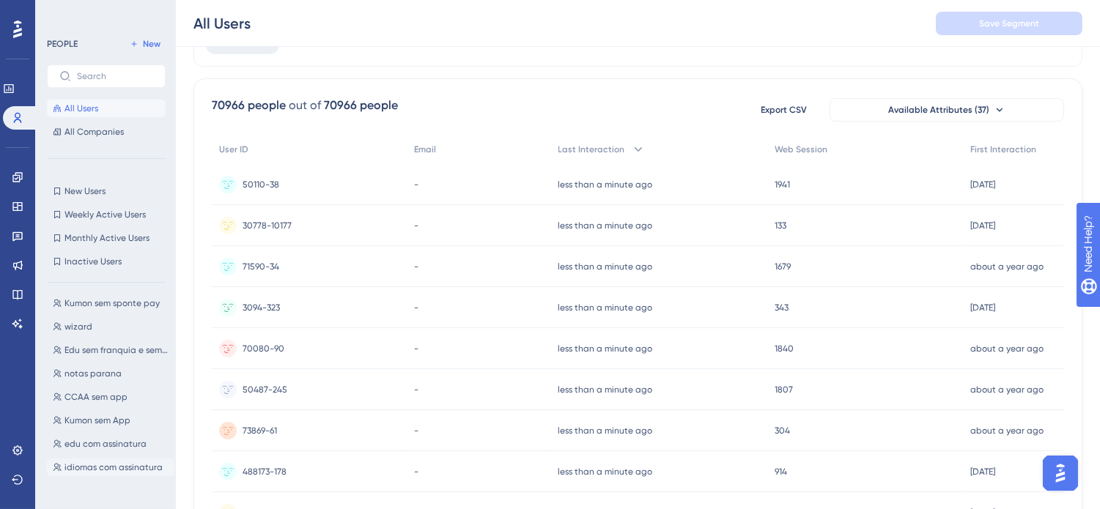
scroll to position [369, 0]
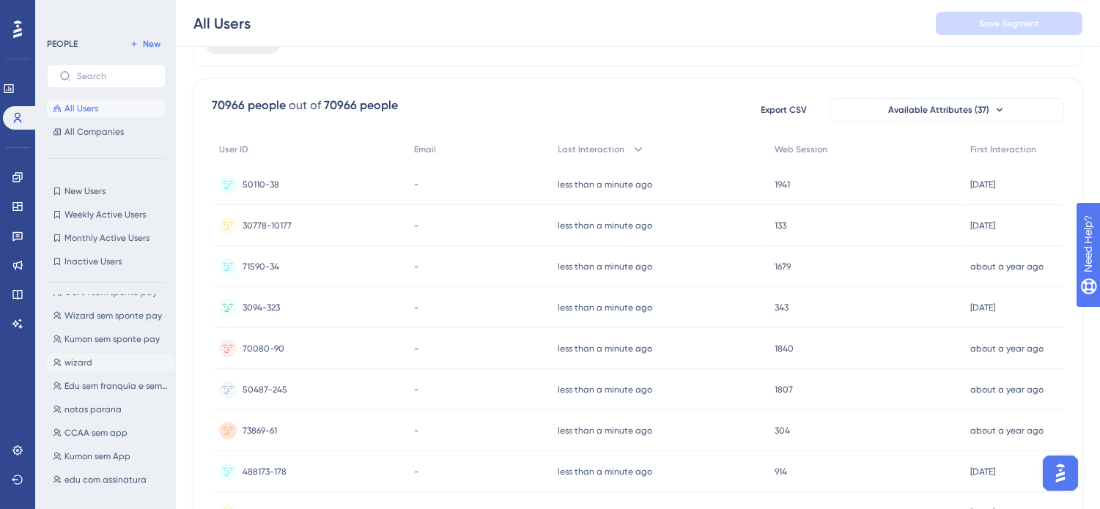
click at [70, 365] on span "wizard" at bounding box center [78, 363] width 28 height 12
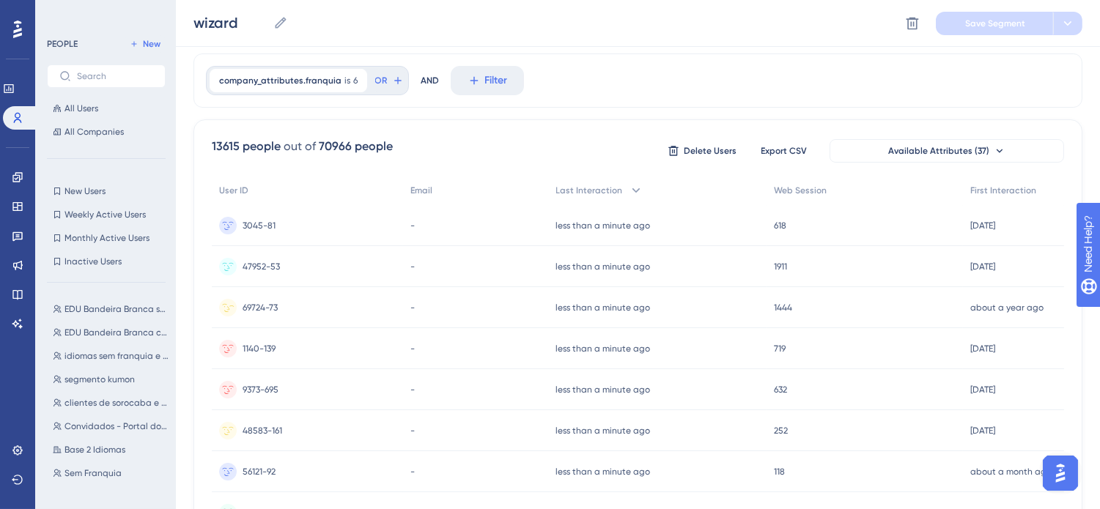
scroll to position [0, 0]
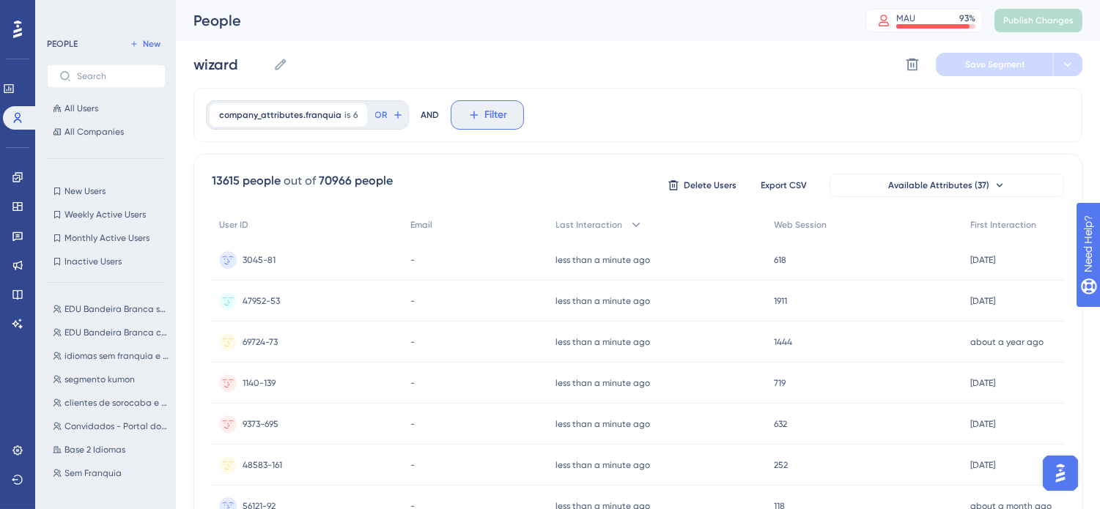
click at [473, 111] on icon at bounding box center [473, 114] width 13 height 13
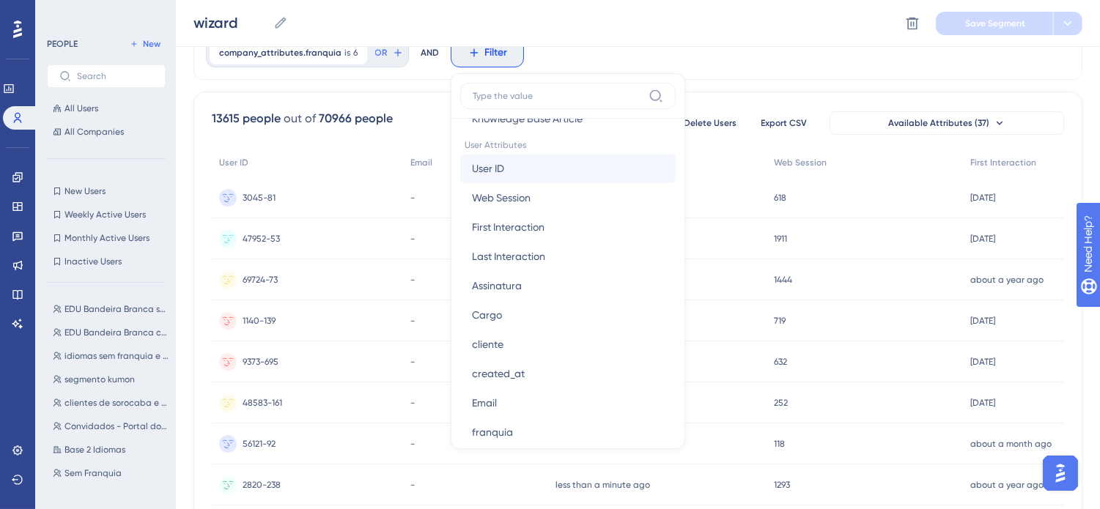
scroll to position [733, 0]
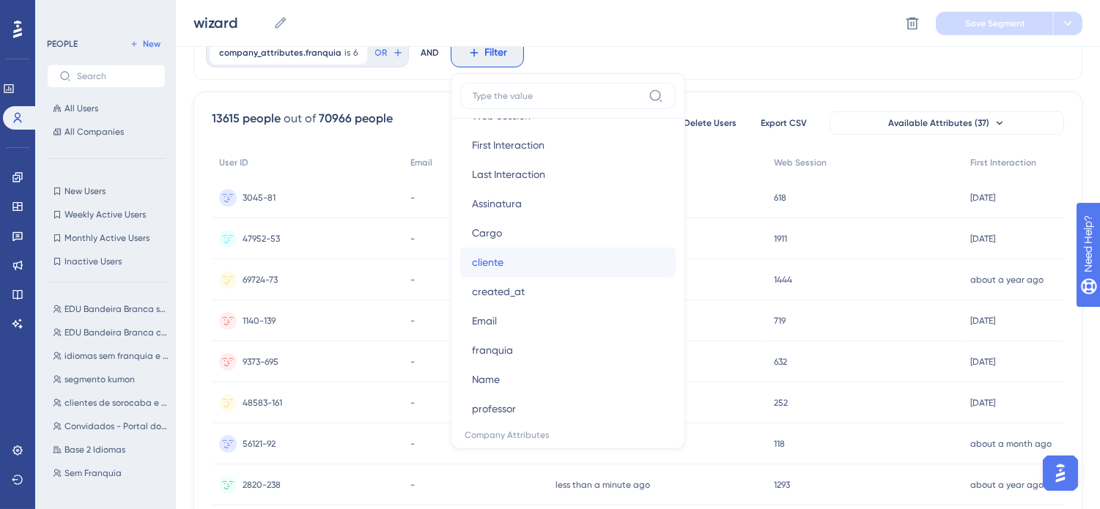
click at [544, 264] on button "cliente cliente" at bounding box center [567, 262] width 215 height 29
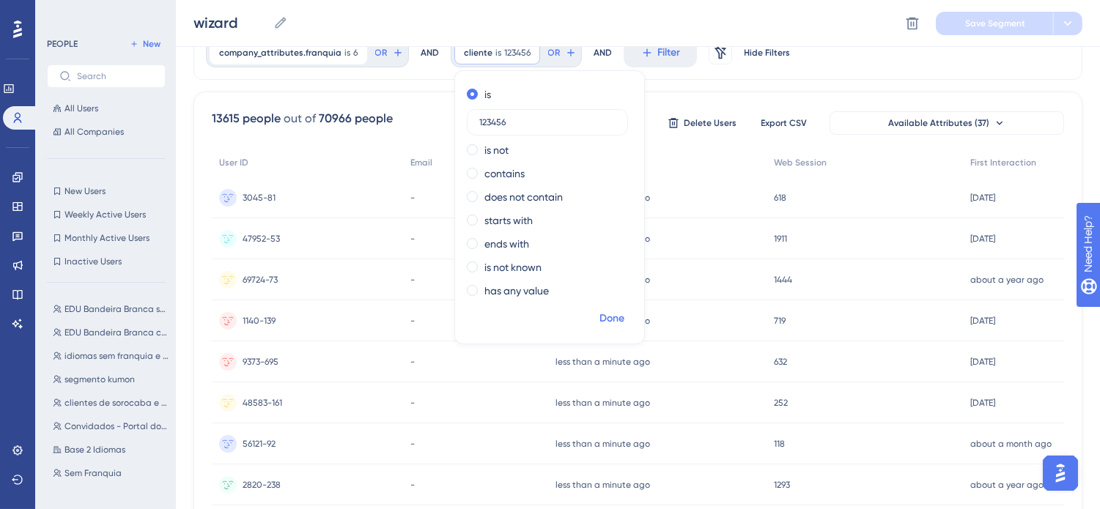
type input "123456"
click at [610, 319] on span "Done" at bounding box center [611, 319] width 25 height 18
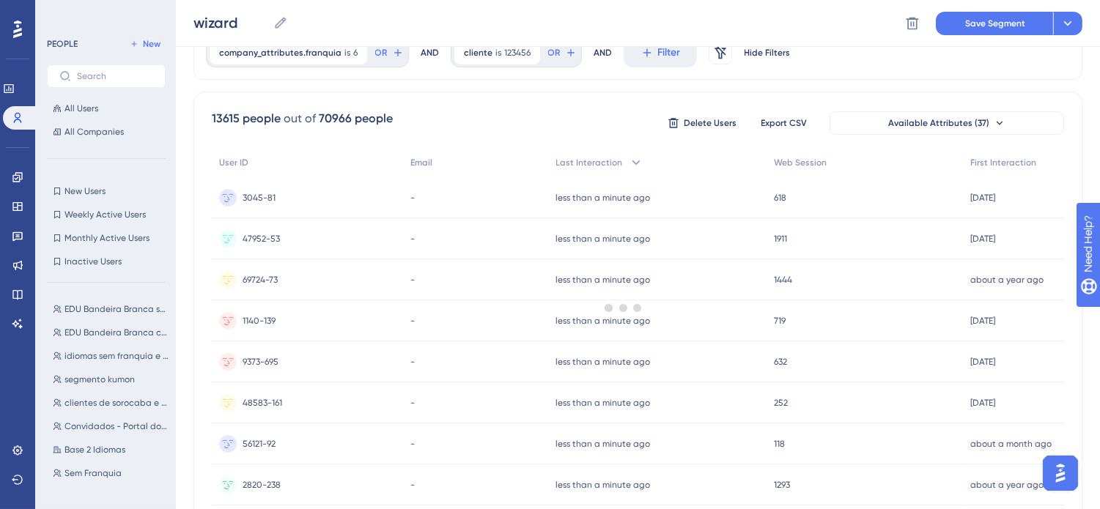
scroll to position [27, 0]
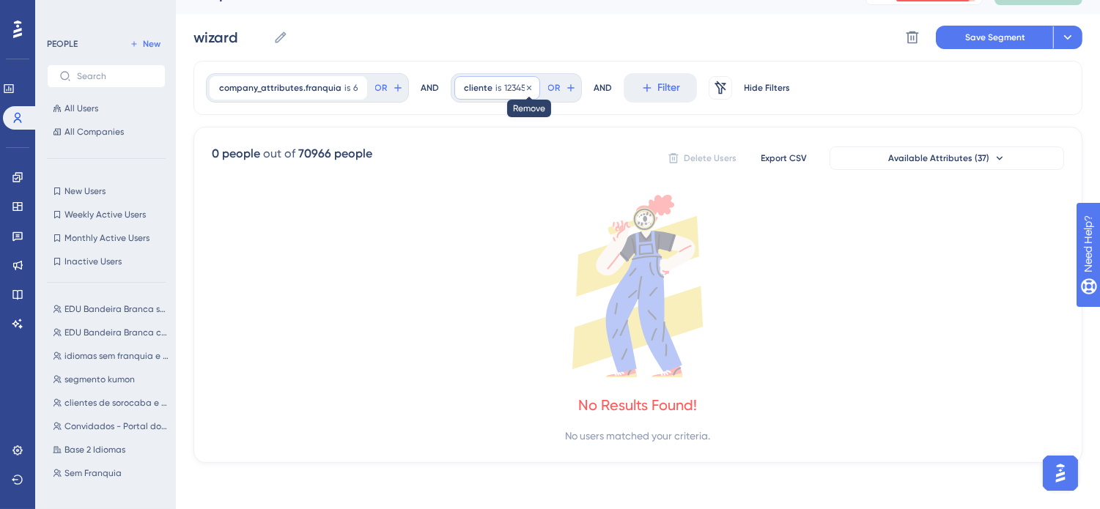
click at [525, 85] on icon at bounding box center [529, 88] width 9 height 9
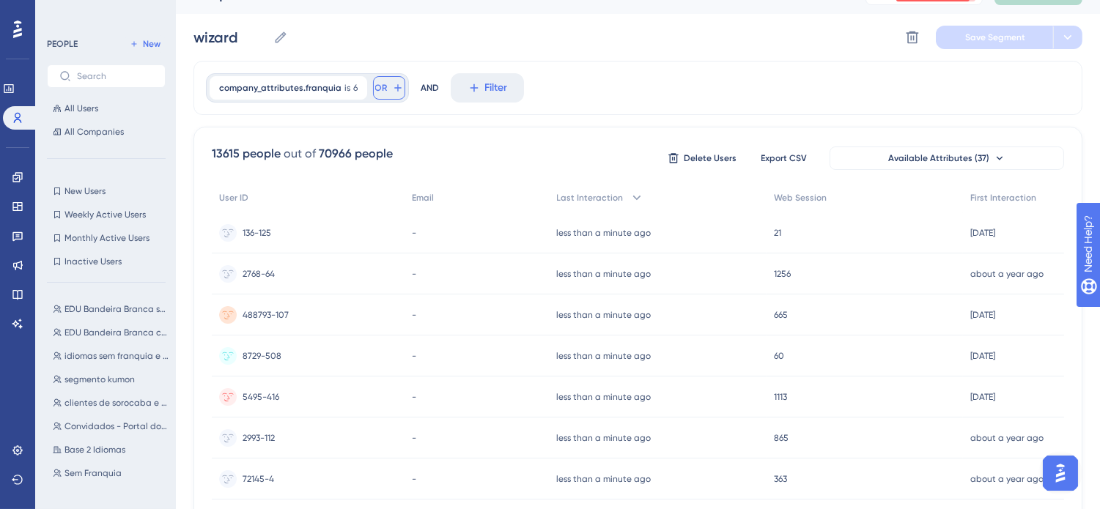
click at [385, 89] on button "OR" at bounding box center [389, 87] width 32 height 23
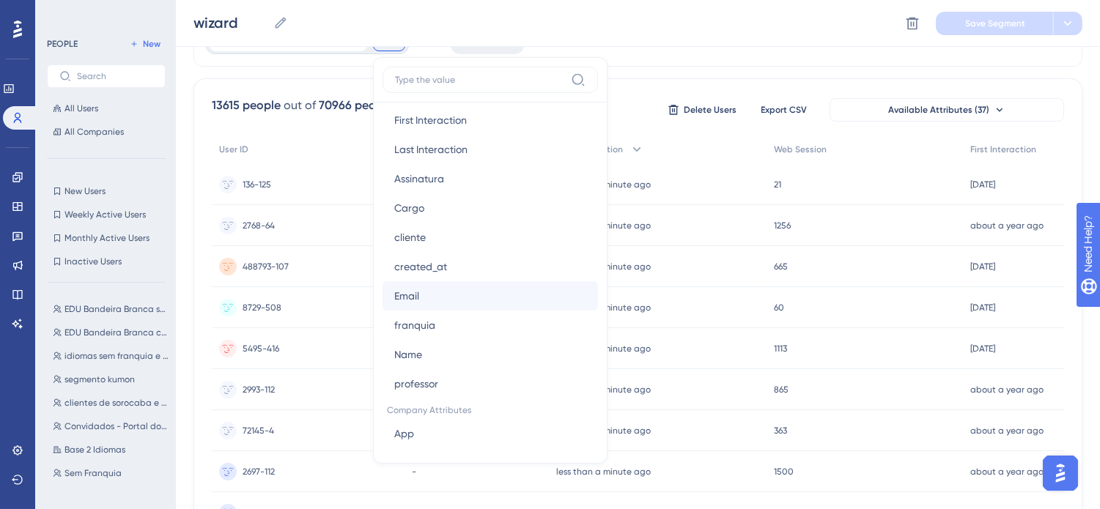
scroll to position [733, 0]
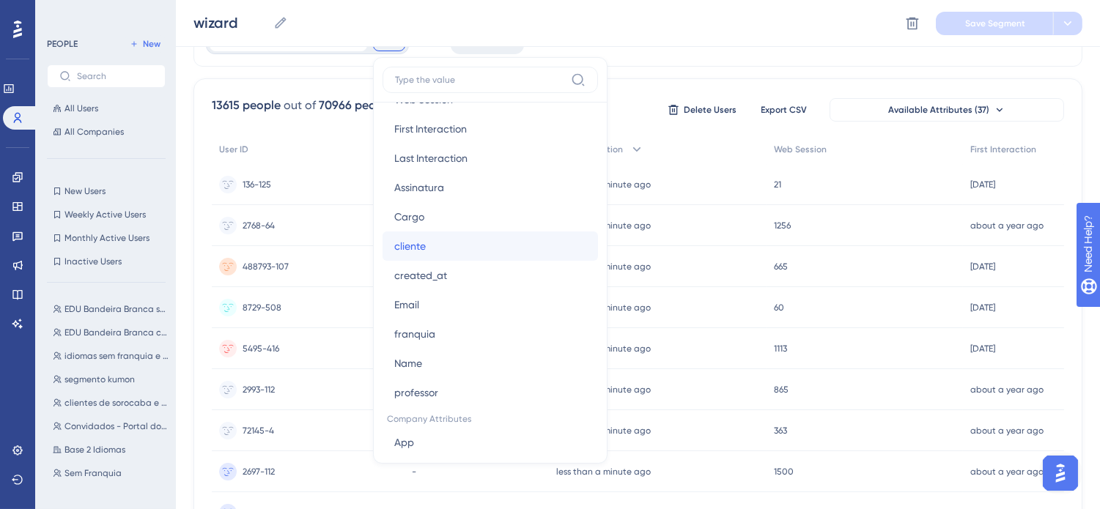
click at [482, 245] on button "cliente cliente" at bounding box center [489, 246] width 215 height 29
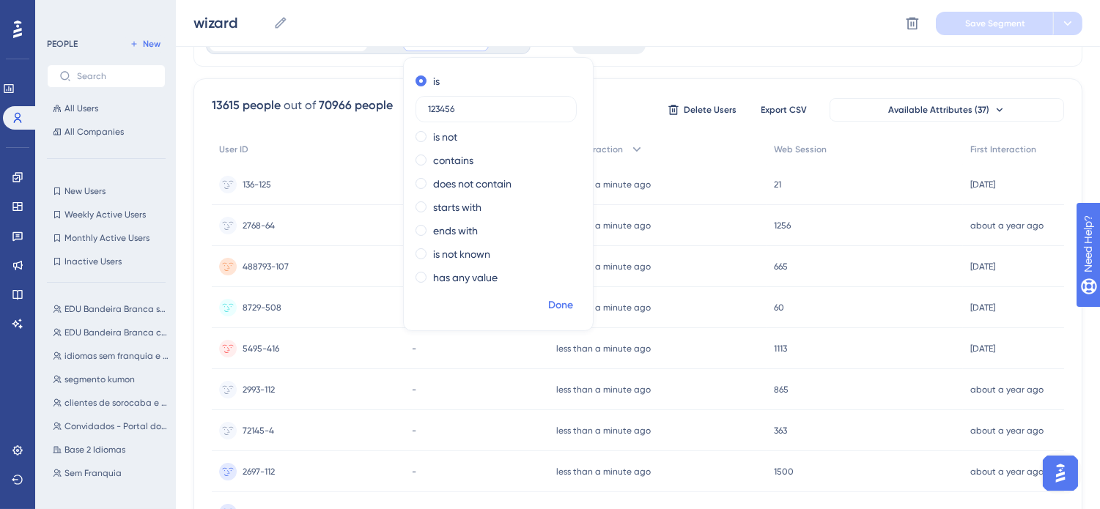
type input "123456"
click at [551, 298] on span "Done" at bounding box center [560, 306] width 25 height 18
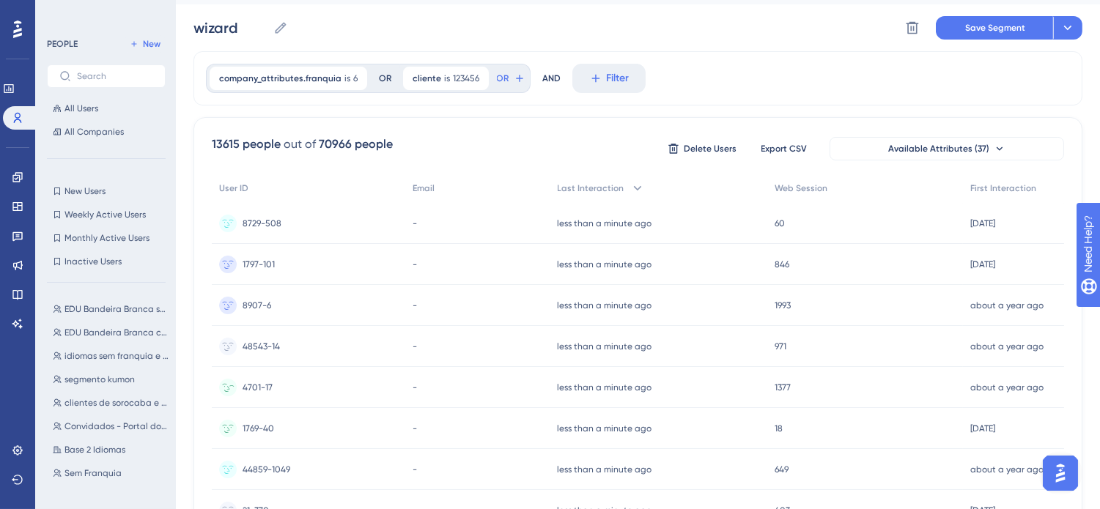
scroll to position [0, 0]
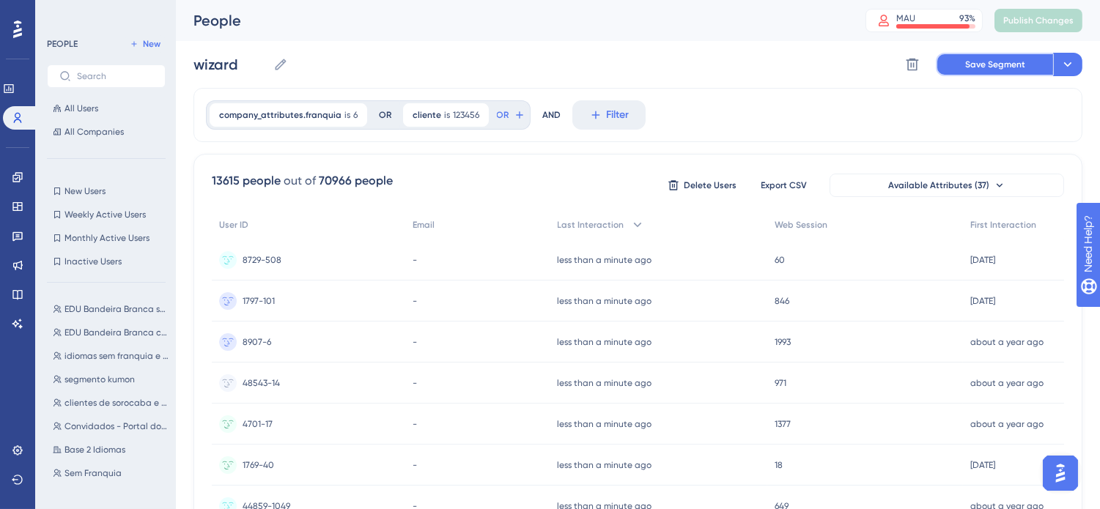
click at [1008, 63] on span "Save Segment" at bounding box center [995, 65] width 60 height 12
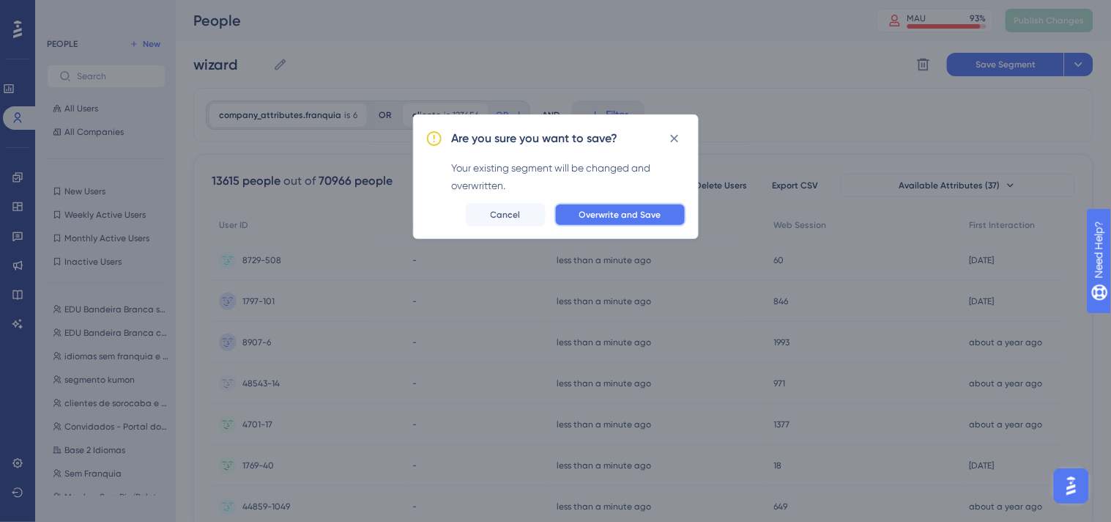
click at [615, 213] on span "Overwrite and Save" at bounding box center [621, 215] width 82 height 12
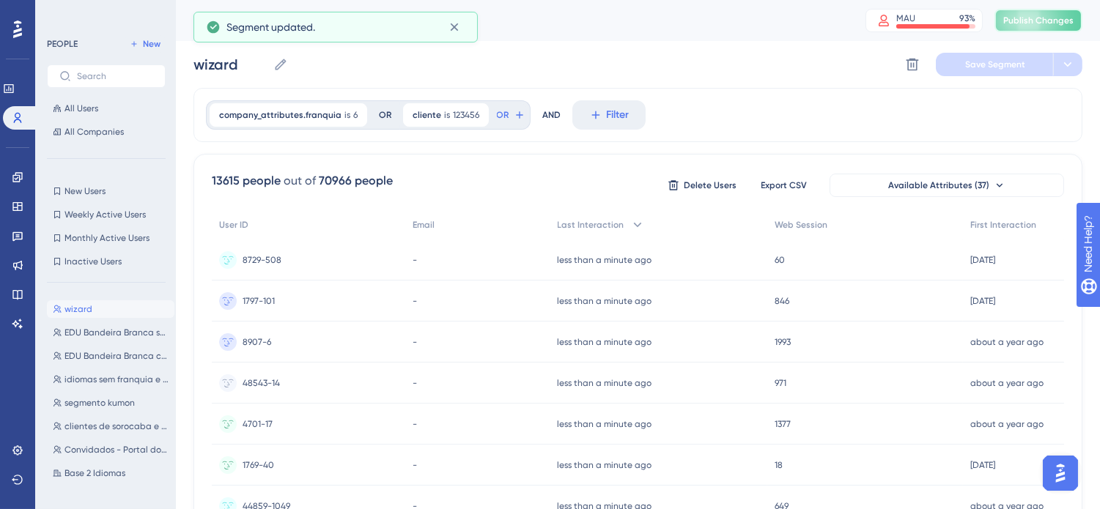
click at [1046, 19] on span "Publish Changes" at bounding box center [1038, 21] width 70 height 12
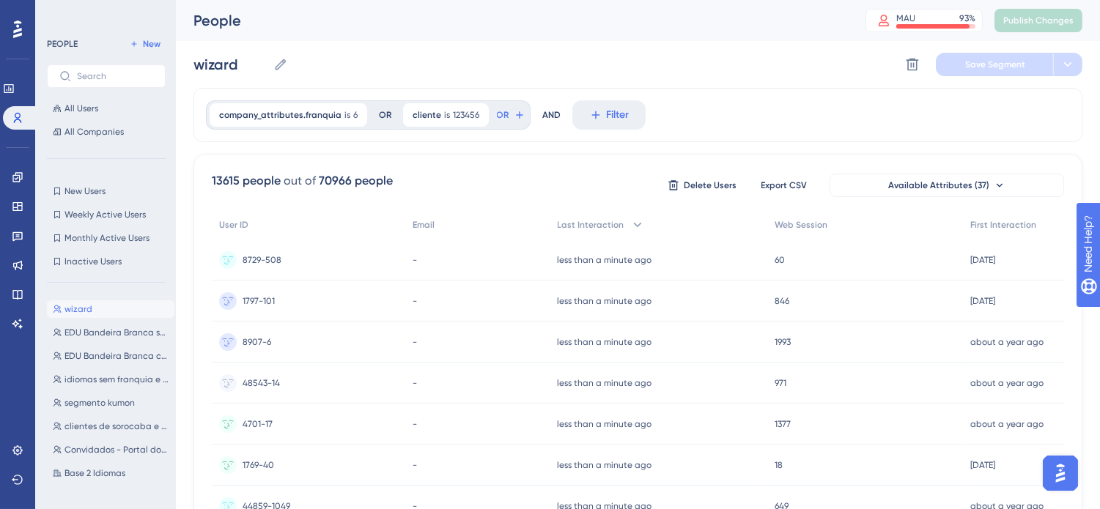
click at [783, 79] on div "wizard wizard Delete Segment Save Segment" at bounding box center [637, 64] width 889 height 47
click at [12, 174] on icon at bounding box center [18, 177] width 12 height 12
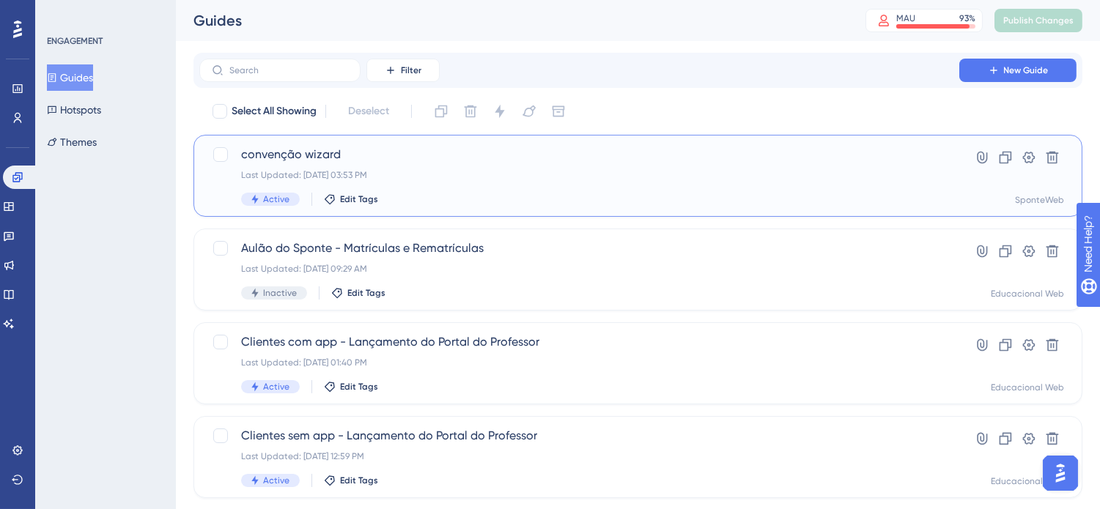
click at [324, 158] on span "convenção wizard" at bounding box center [579, 155] width 676 height 18
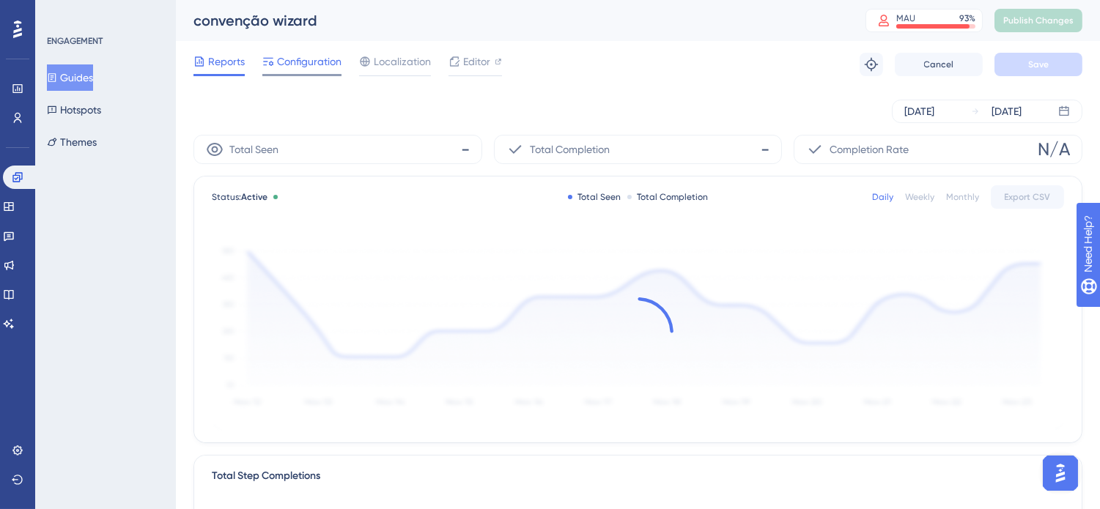
click at [303, 62] on span "Configuration" at bounding box center [309, 62] width 64 height 18
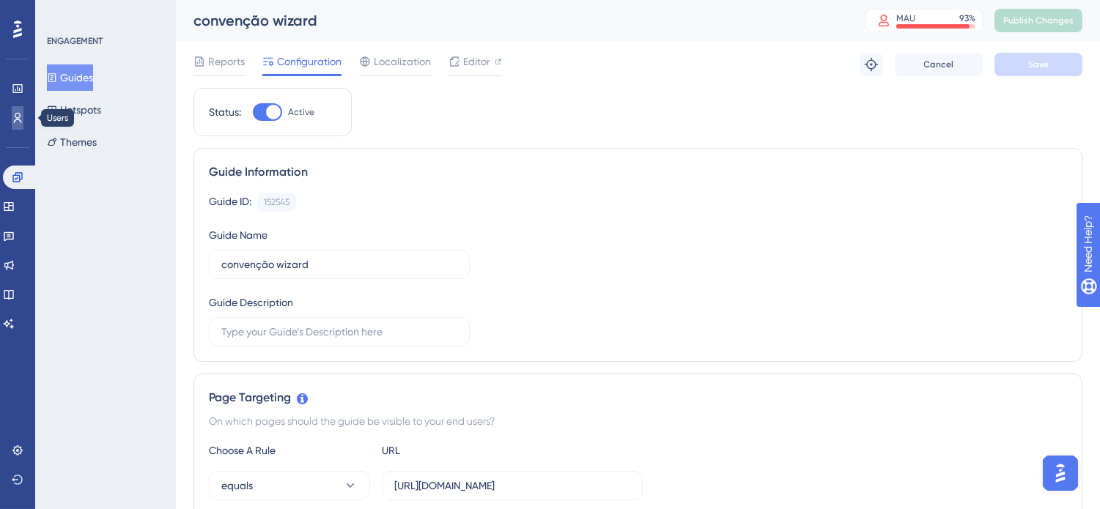
click at [23, 108] on link at bounding box center [18, 117] width 12 height 23
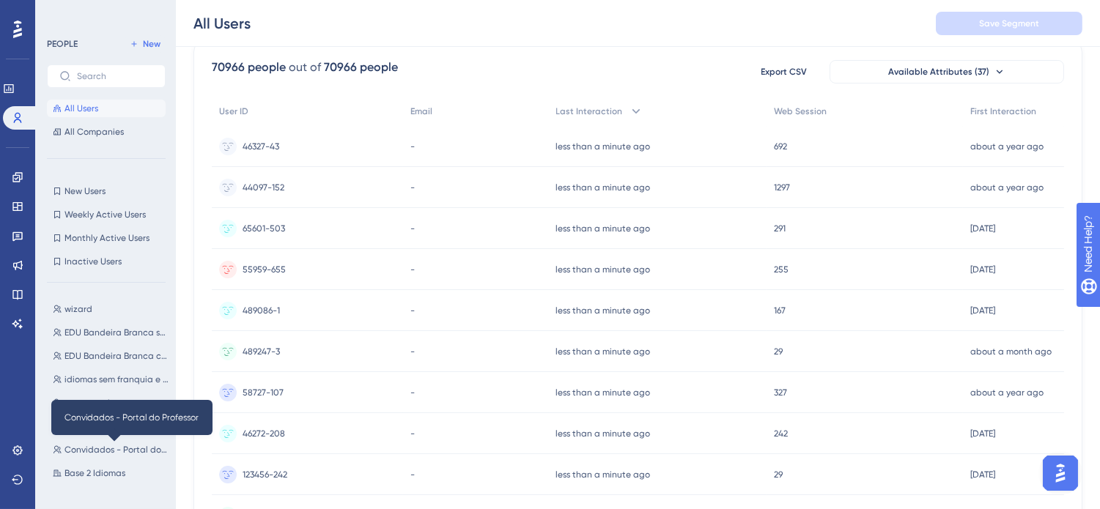
scroll to position [81, 0]
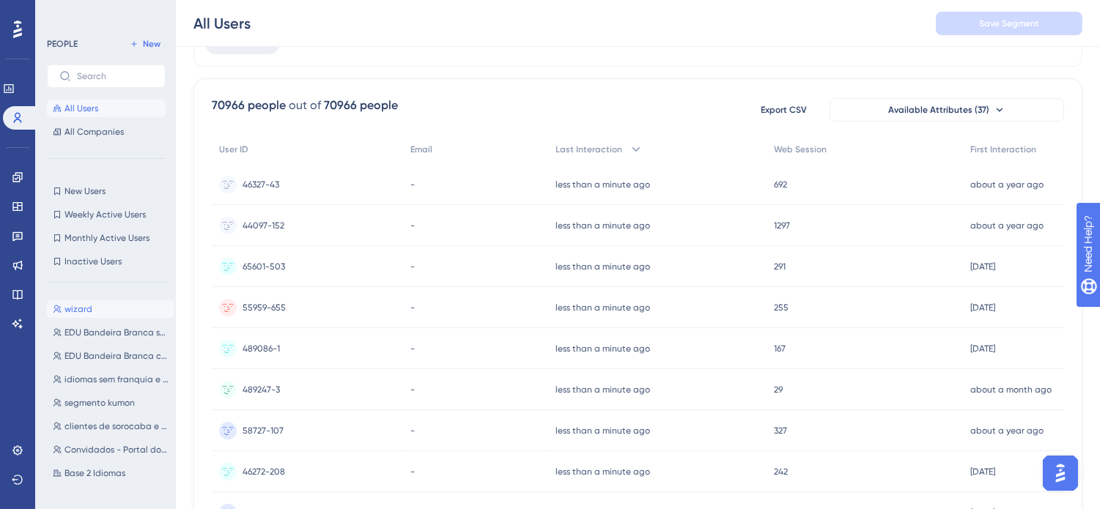
click at [84, 310] on span "wizard" at bounding box center [78, 309] width 28 height 12
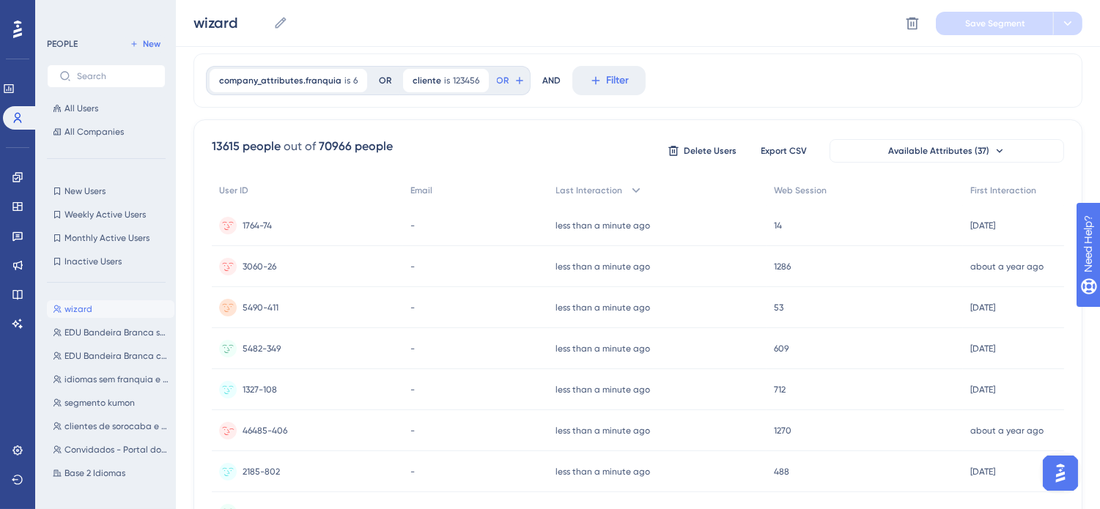
scroll to position [0, 0]
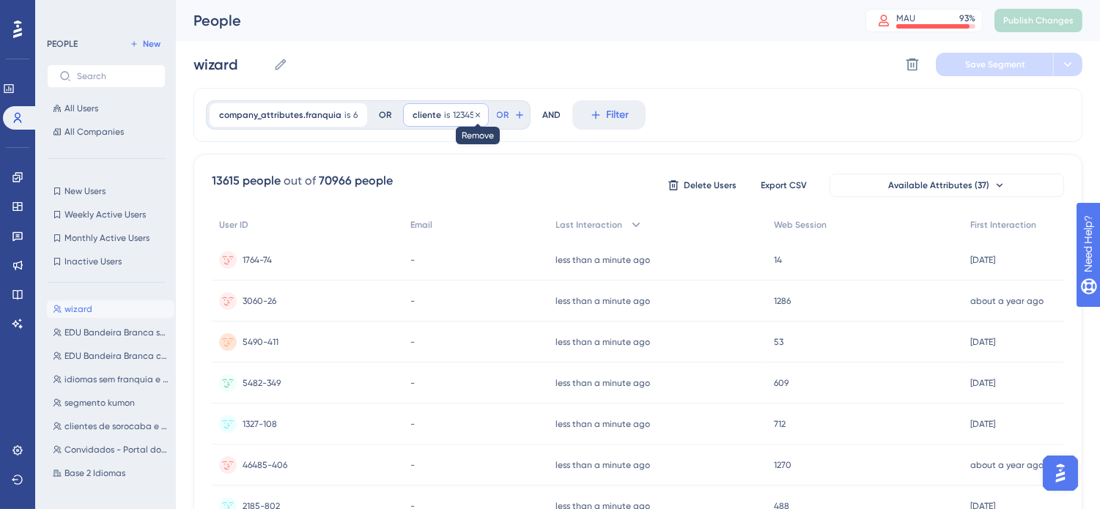
click at [473, 115] on icon at bounding box center [477, 115] width 9 height 9
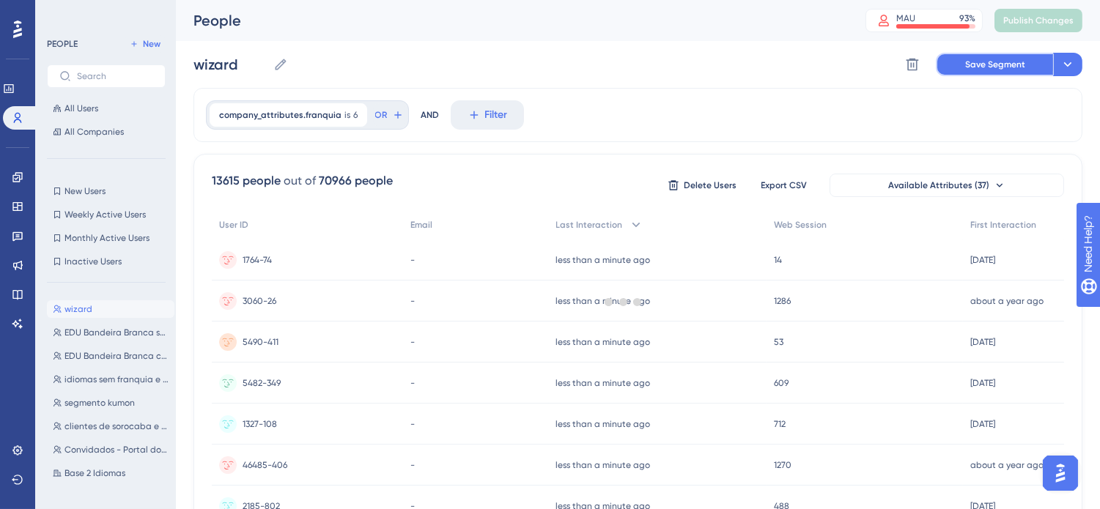
click at [1000, 67] on span "Save Segment" at bounding box center [995, 65] width 60 height 12
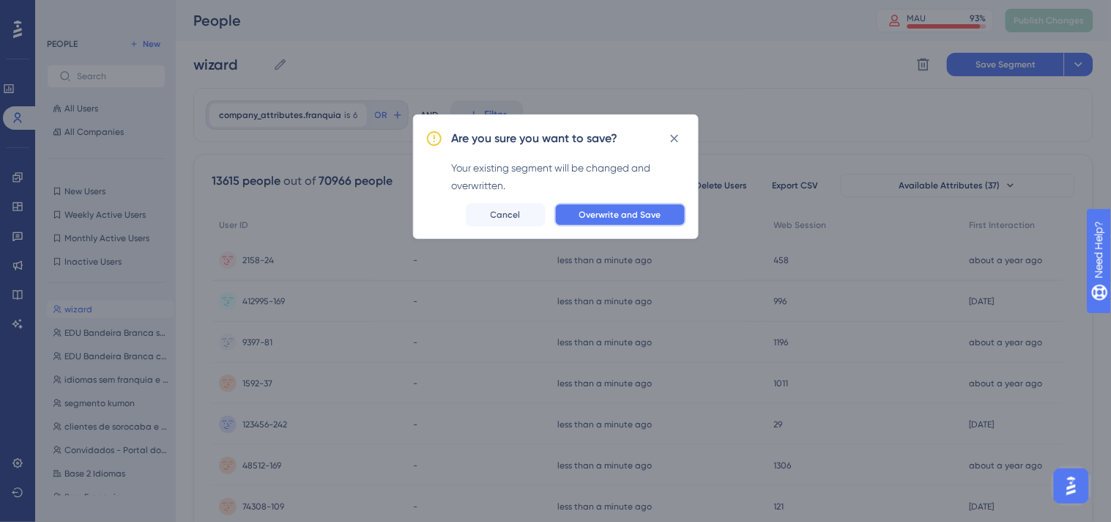
drag, startPoint x: 604, startPoint y: 205, endPoint x: 610, endPoint y: 180, distance: 26.3
click at [604, 194] on div "Are you sure you want to save? Your existing segment will be changed and overwr…" at bounding box center [556, 176] width 286 height 125
click at [655, 210] on span "Overwrite and Save" at bounding box center [621, 215] width 82 height 12
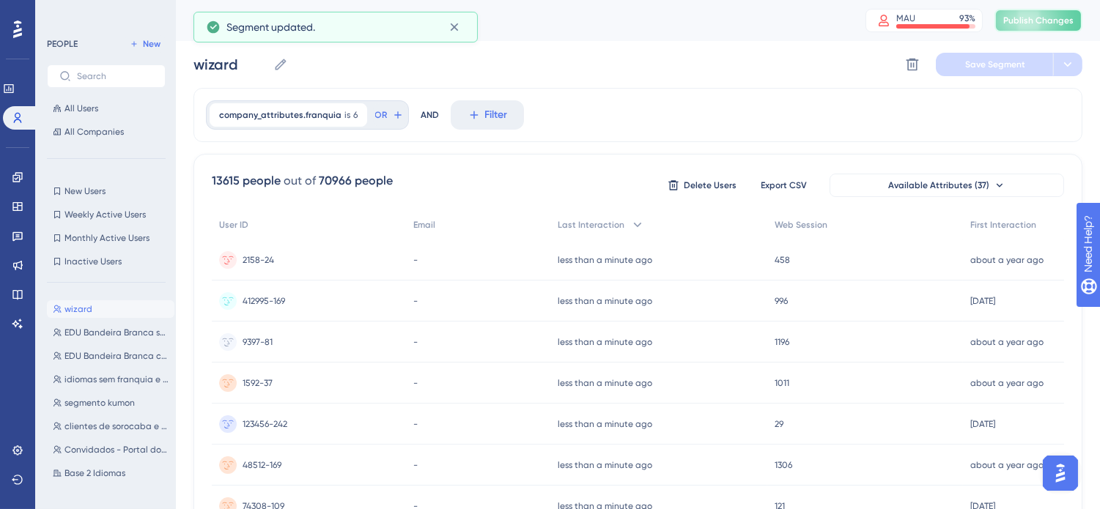
click at [1064, 18] on span "Publish Changes" at bounding box center [1038, 21] width 70 height 12
click at [12, 177] on icon at bounding box center [18, 177] width 12 height 12
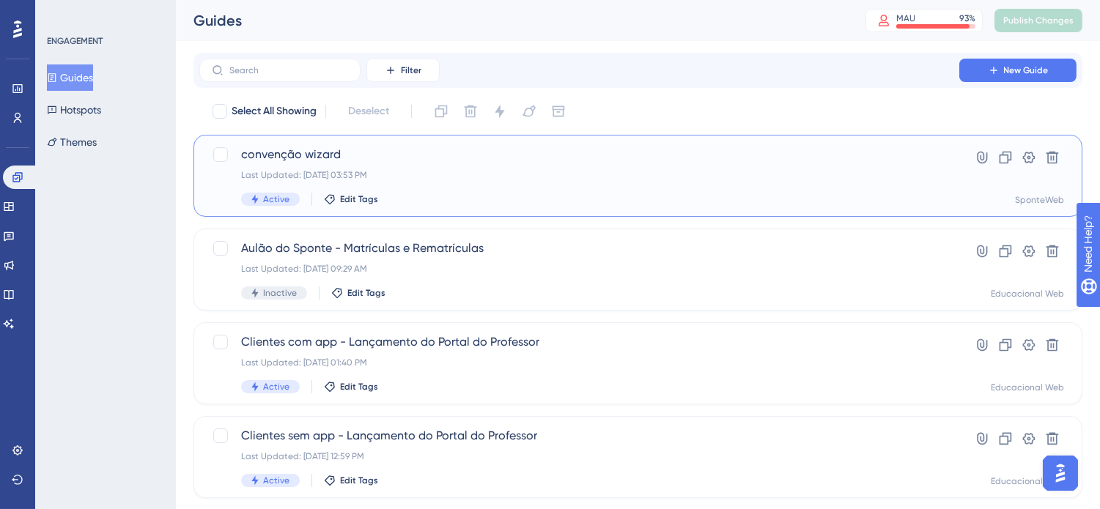
click at [511, 166] on div "convenção wizard Last Updated: 23 de set. de 2025 03:53 PM Active Edit Tags" at bounding box center [579, 176] width 676 height 60
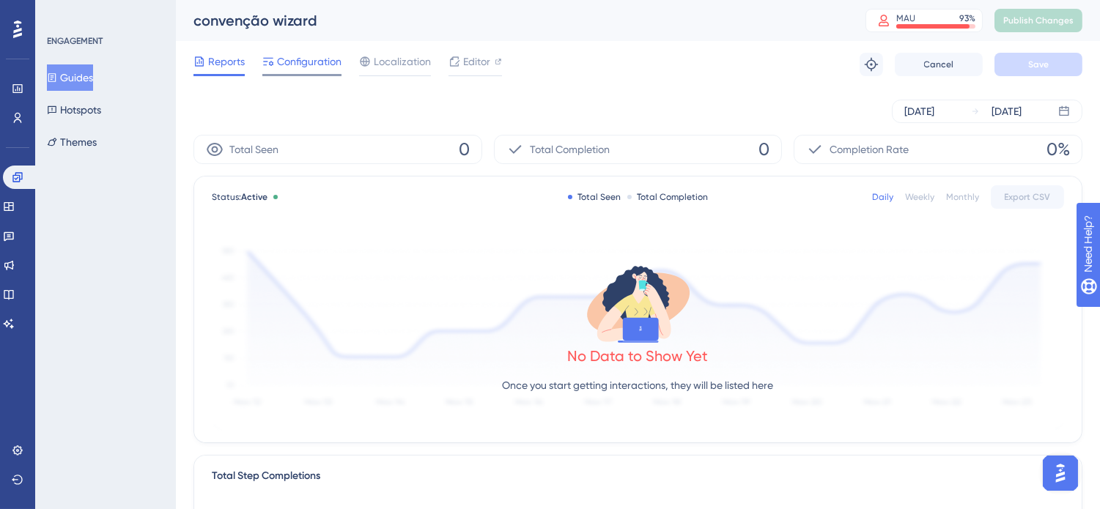
click at [295, 62] on span "Configuration" at bounding box center [309, 62] width 64 height 18
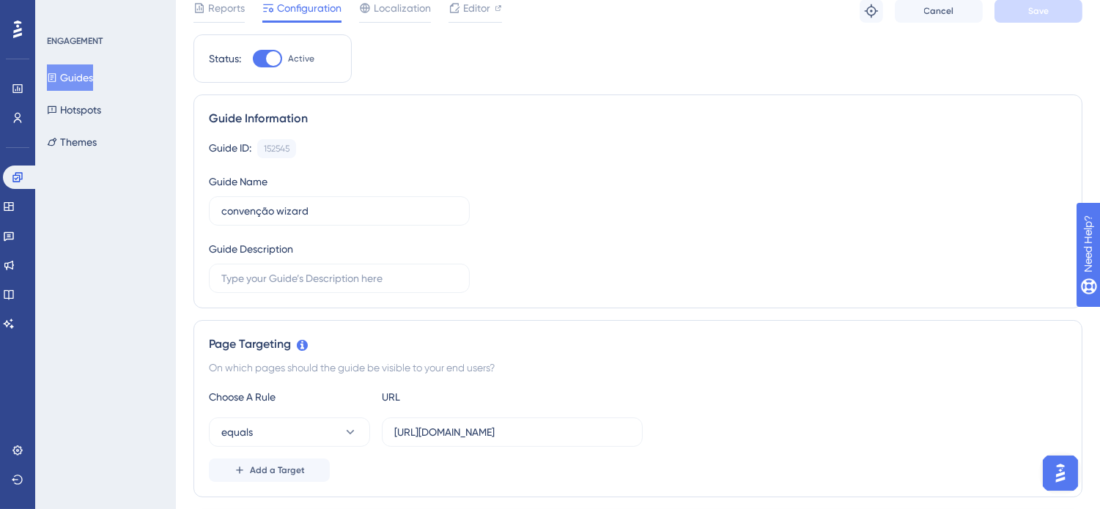
scroll to position [163, 0]
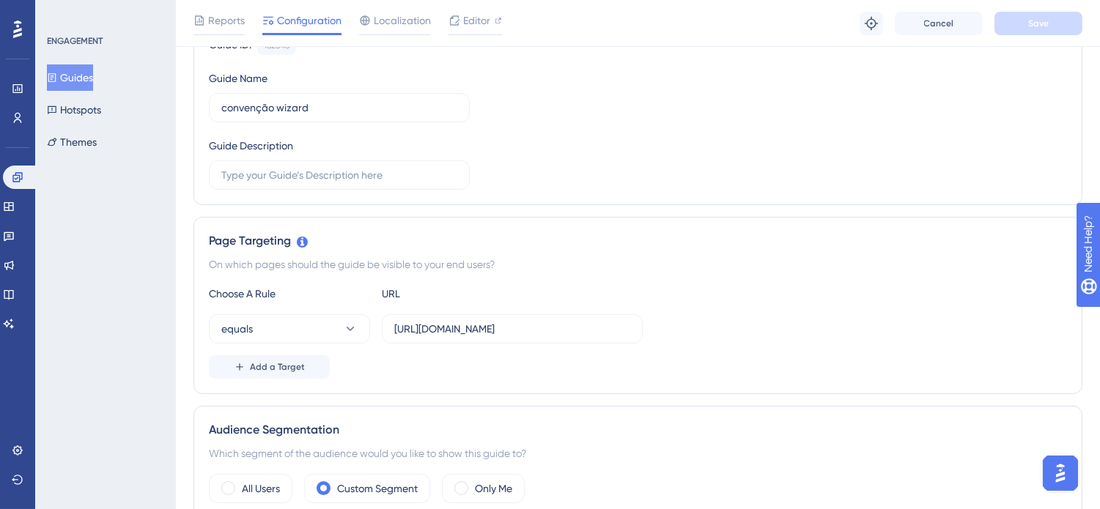
click at [793, 338] on div "equals https://pp.sponteweb.com.br/Home.aspx" at bounding box center [638, 328] width 858 height 29
click at [79, 78] on button "Guides" at bounding box center [70, 77] width 46 height 26
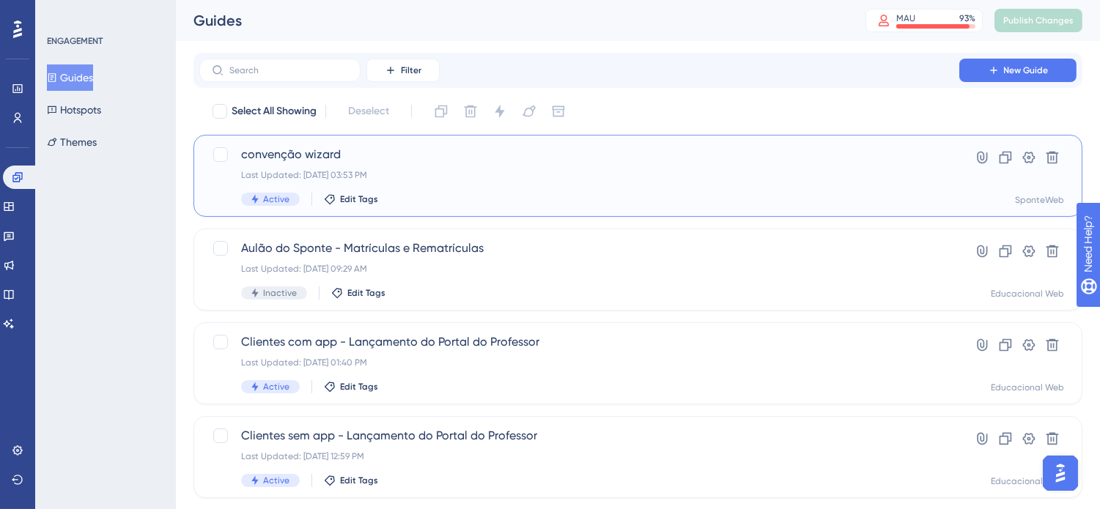
click at [445, 167] on div "convenção wizard Last Updated: 23 de set. de 2025 03:53 PM Active Edit Tags" at bounding box center [579, 176] width 676 height 60
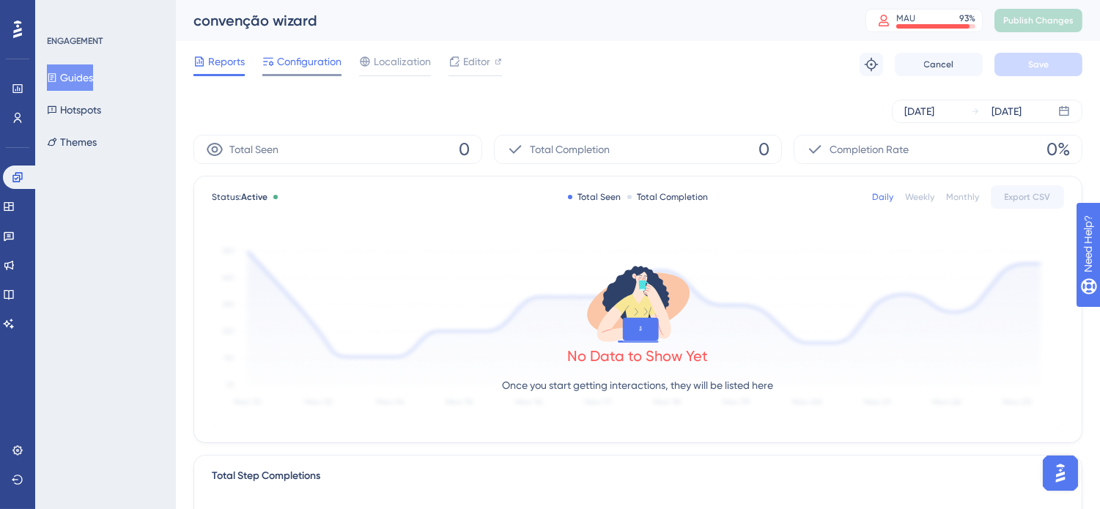
click at [302, 63] on span "Configuration" at bounding box center [309, 62] width 64 height 18
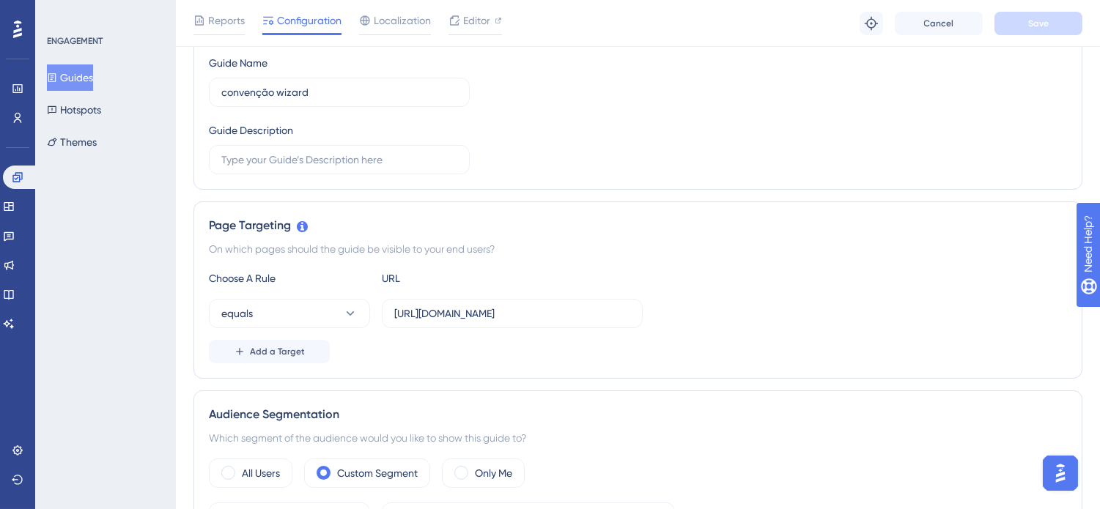
scroll to position [380, 0]
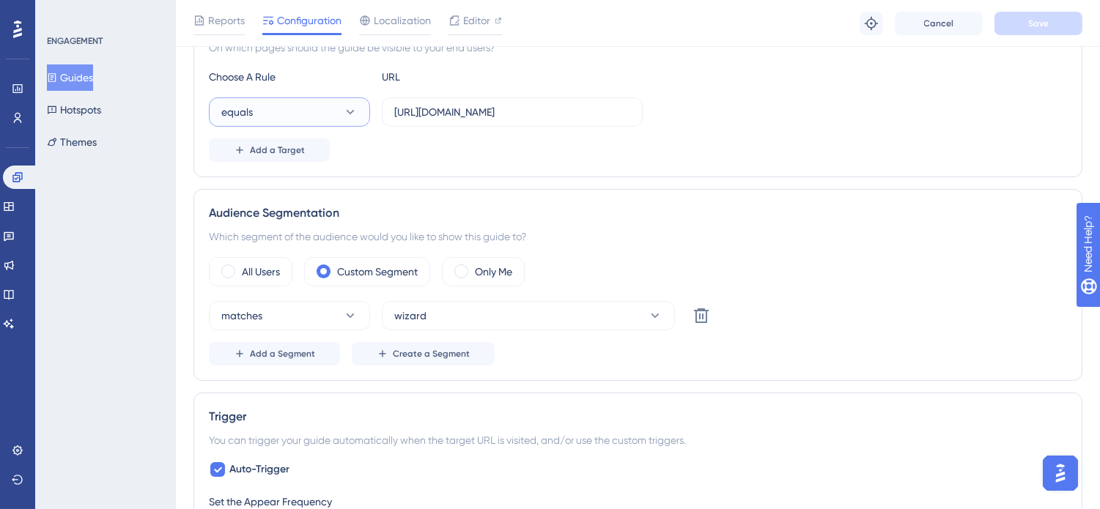
click at [292, 111] on button "equals" at bounding box center [289, 111] width 161 height 29
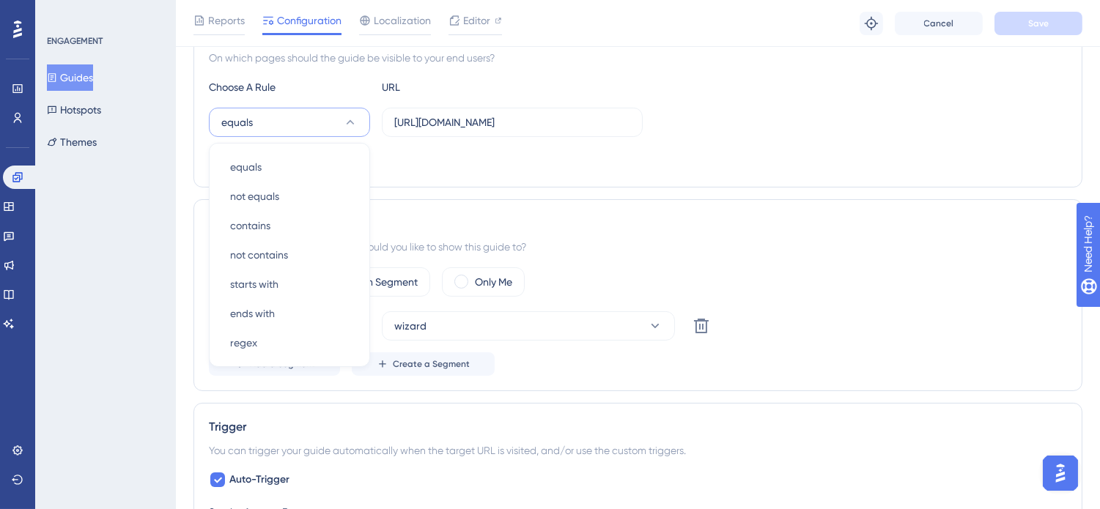
click at [821, 283] on div "All Users Custom Segment Only Me" at bounding box center [638, 281] width 858 height 29
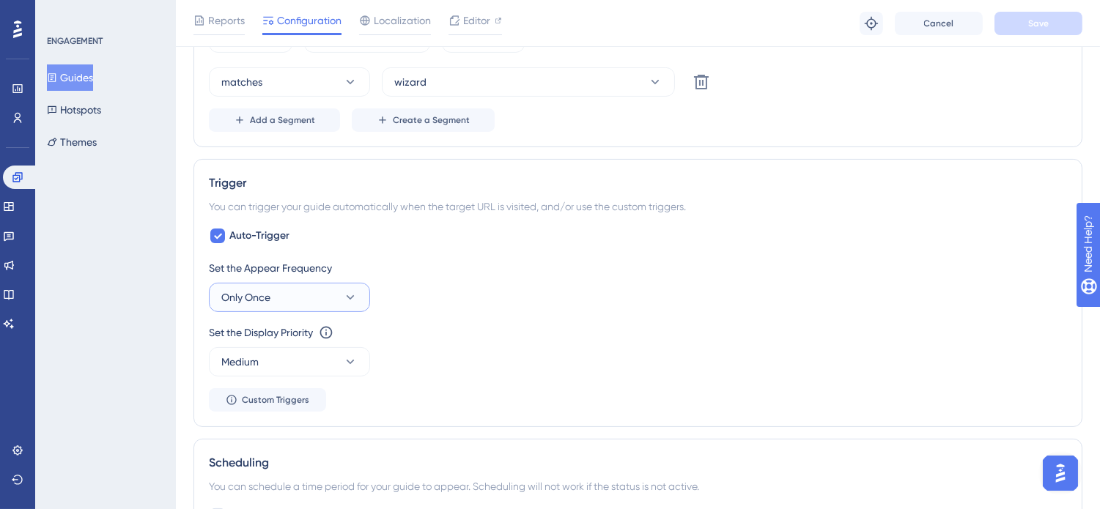
click at [337, 308] on button "Only Once" at bounding box center [289, 297] width 161 height 29
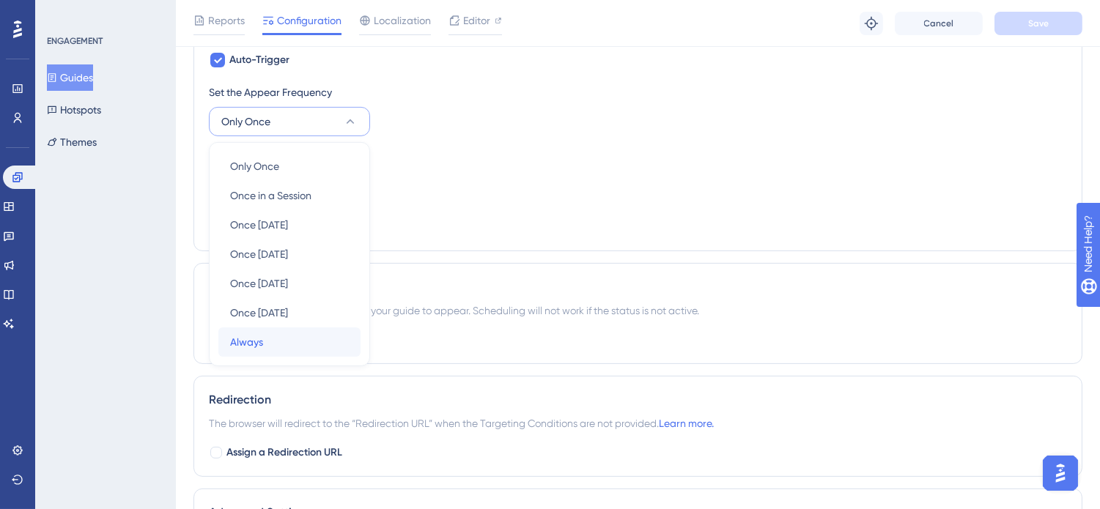
click at [273, 340] on div "Always Always" at bounding box center [289, 342] width 119 height 29
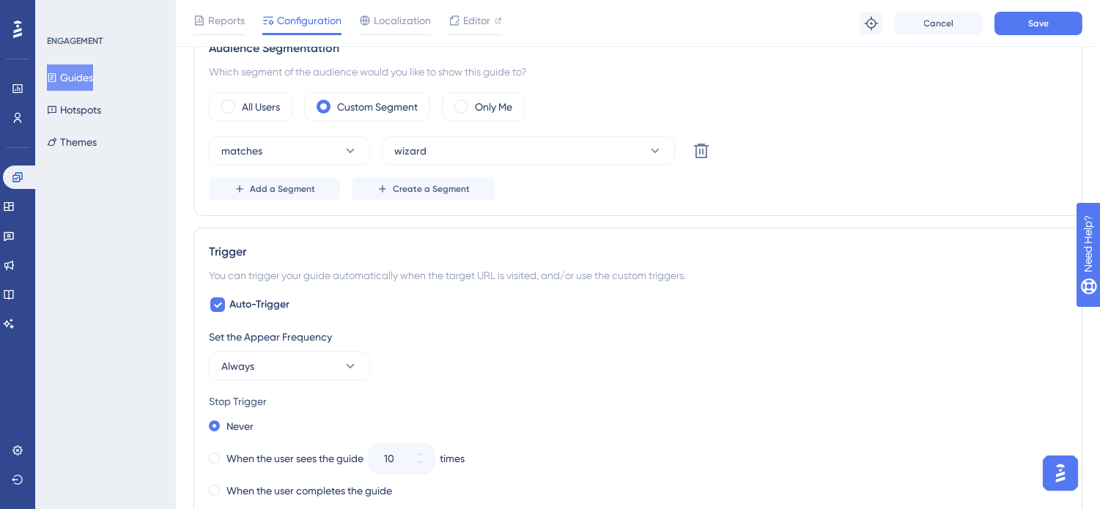
scroll to position [301, 0]
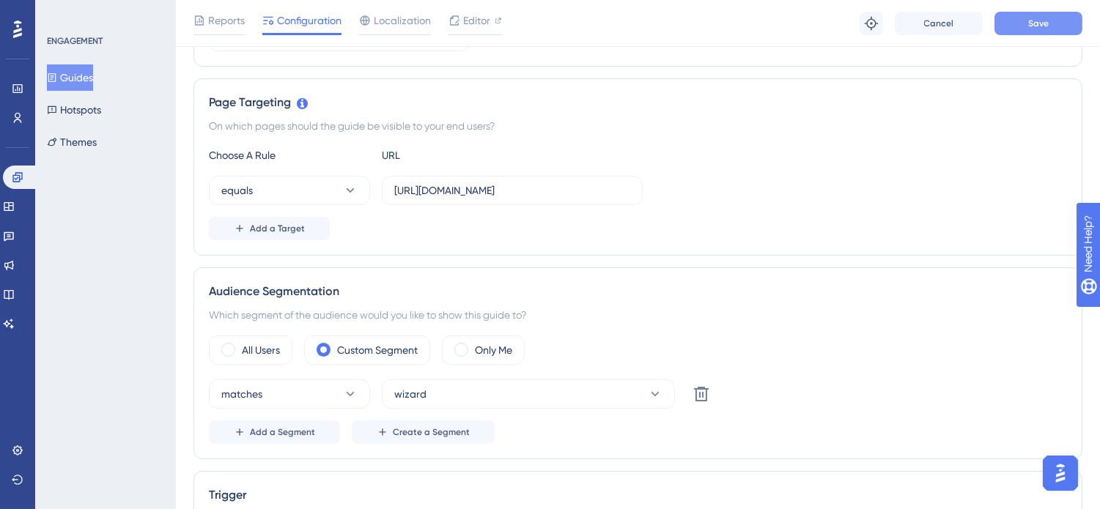
click at [1051, 21] on div "Reports Configuration Localization Editor Troubleshoot Cancel Save" at bounding box center [638, 23] width 924 height 47
click at [1048, 34] on button "Save" at bounding box center [1038, 23] width 88 height 23
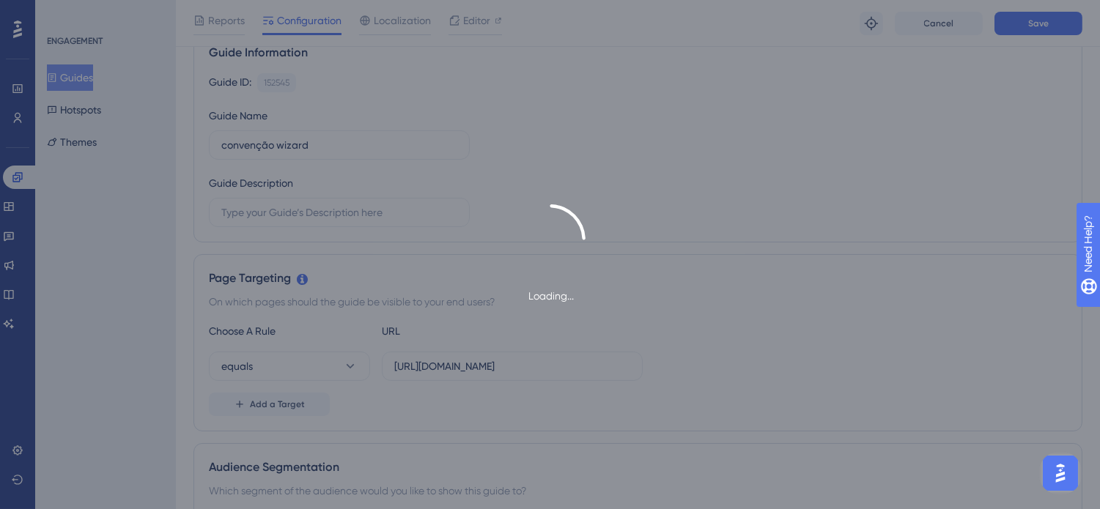
scroll to position [0, 0]
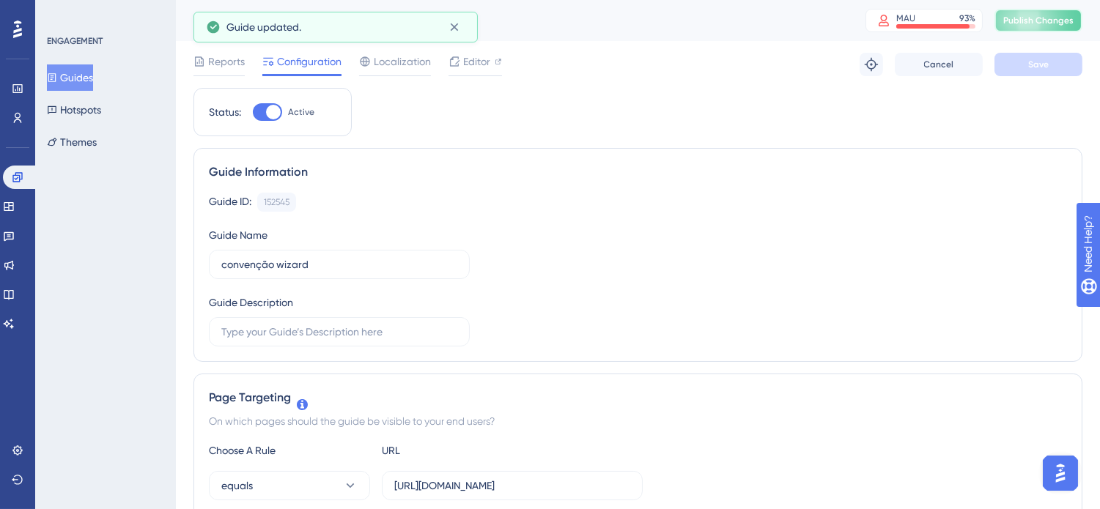
click at [1065, 26] on button "Publish Changes" at bounding box center [1038, 20] width 88 height 23
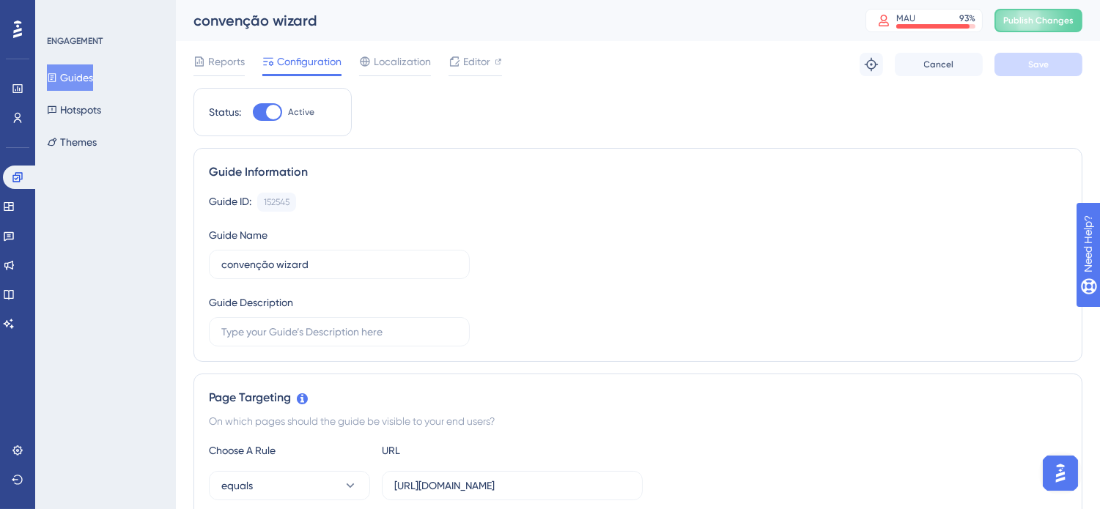
click at [75, 73] on button "Guides" at bounding box center [70, 77] width 46 height 26
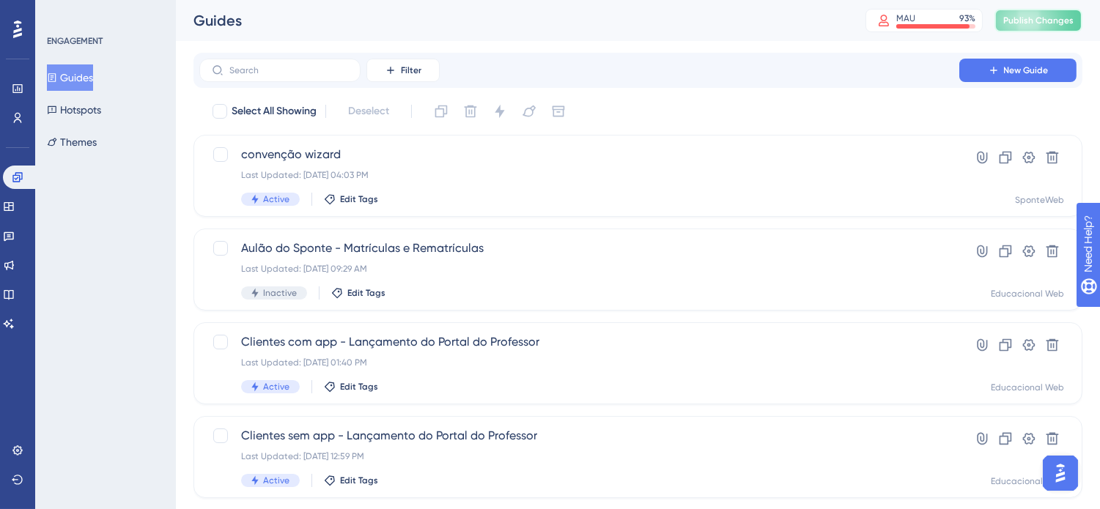
click at [1057, 18] on span "Publish Changes" at bounding box center [1038, 21] width 70 height 12
click at [800, 33] on div "Guides MAU 93 % Click to see add-on and upgrade options Publish Changes" at bounding box center [638, 20] width 924 height 41
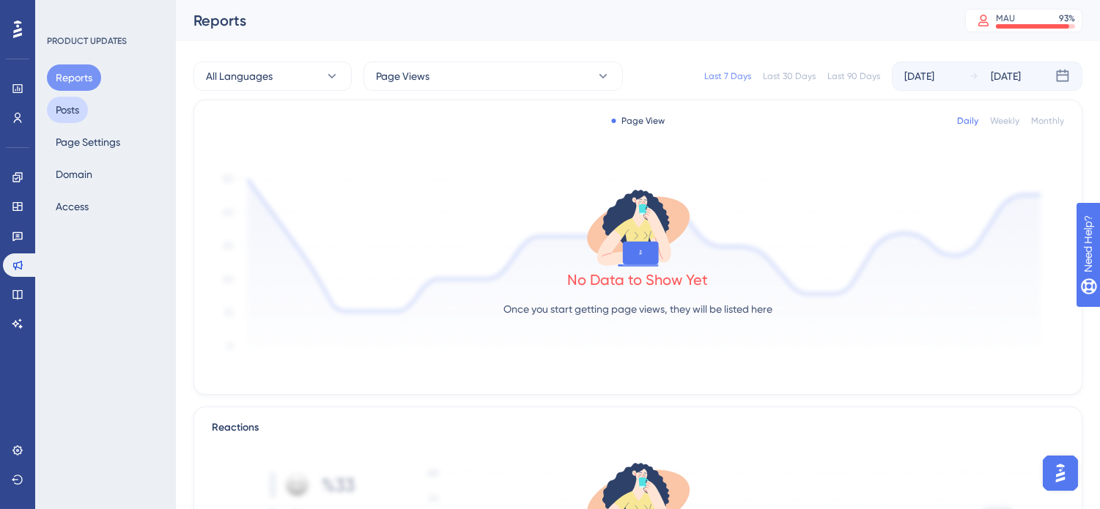
click at [75, 111] on button "Posts" at bounding box center [67, 110] width 41 height 26
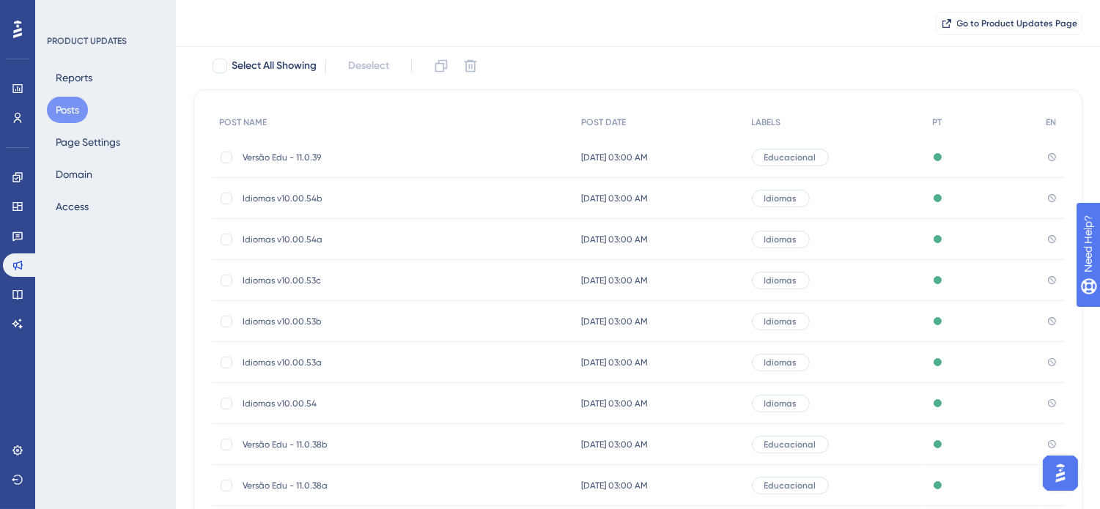
scroll to position [236, 0]
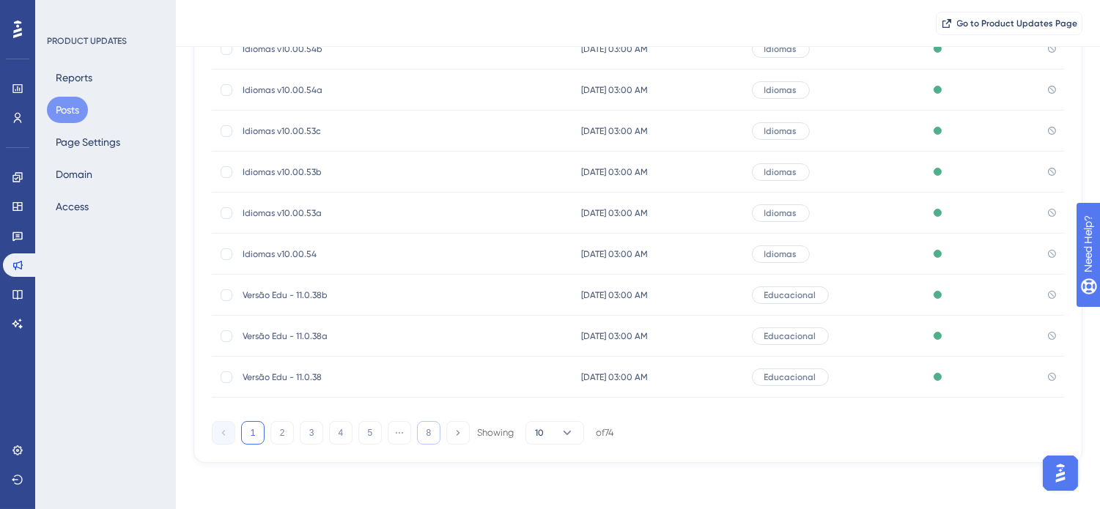
click at [426, 435] on button "8" at bounding box center [428, 432] width 23 height 23
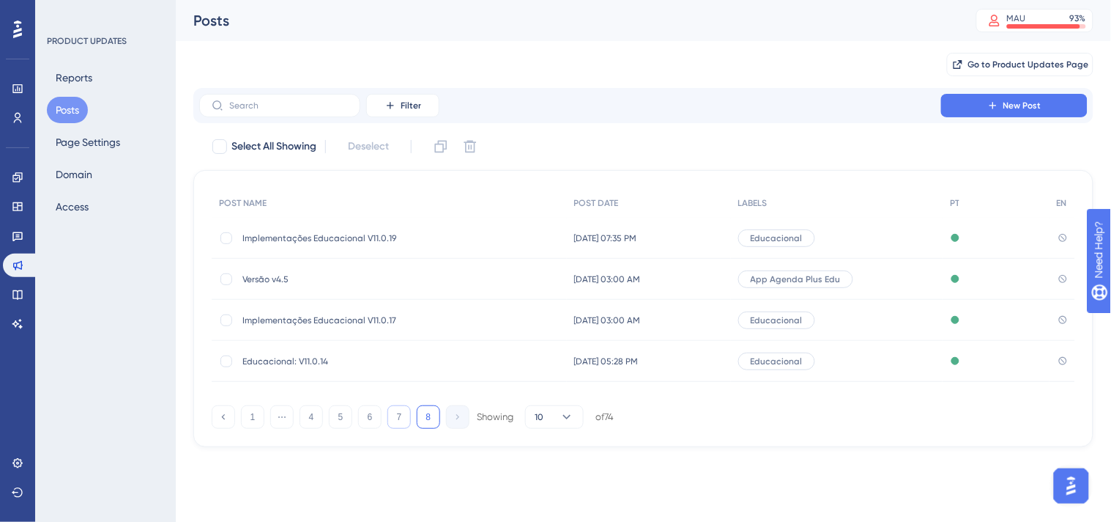
click at [398, 413] on button "7" at bounding box center [399, 416] width 23 height 23
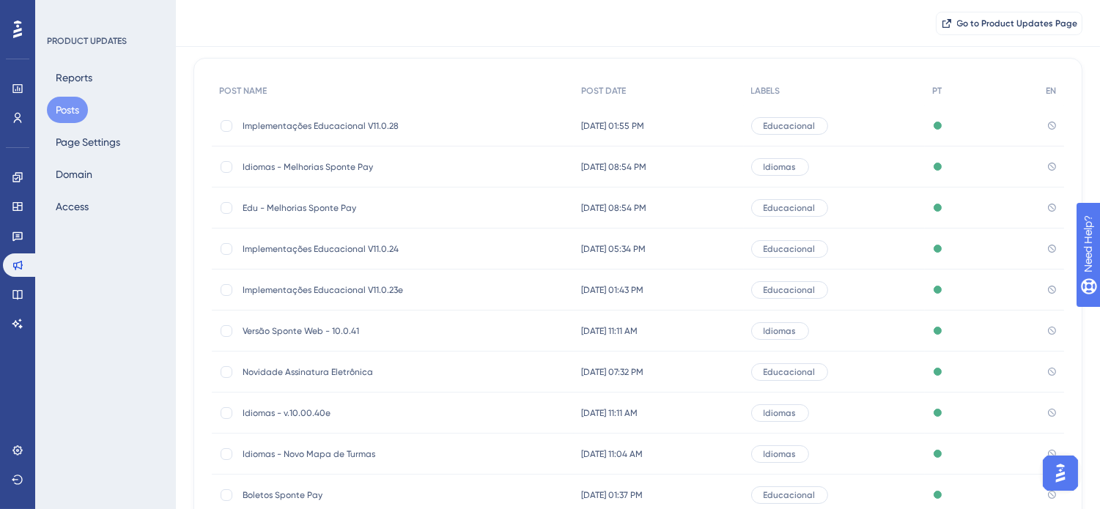
scroll to position [230, 0]
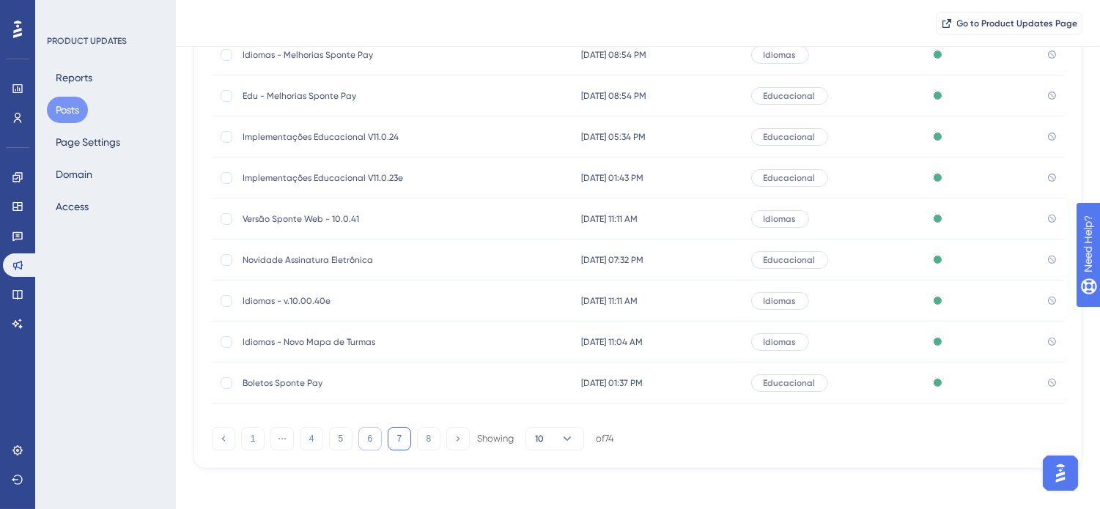
click at [367, 440] on button "6" at bounding box center [369, 438] width 23 height 23
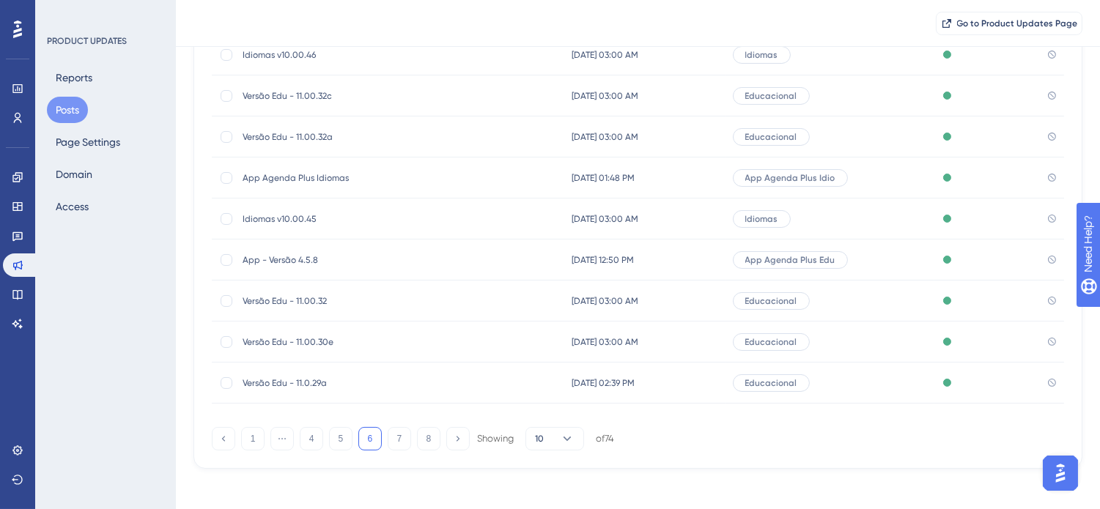
click at [359, 215] on span "Idiomas v10.00.45" at bounding box center [360, 219] width 234 height 12
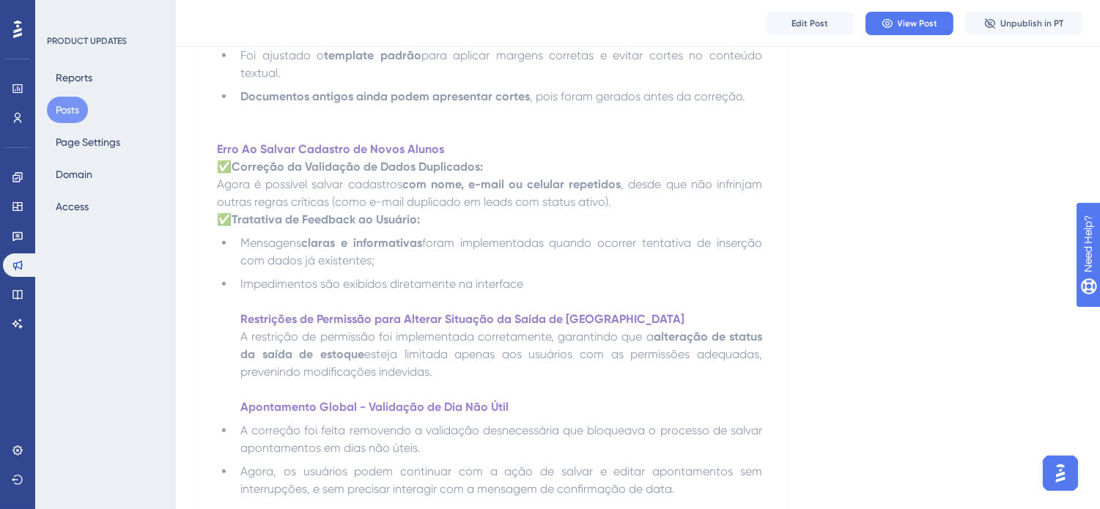
scroll to position [1953, 0]
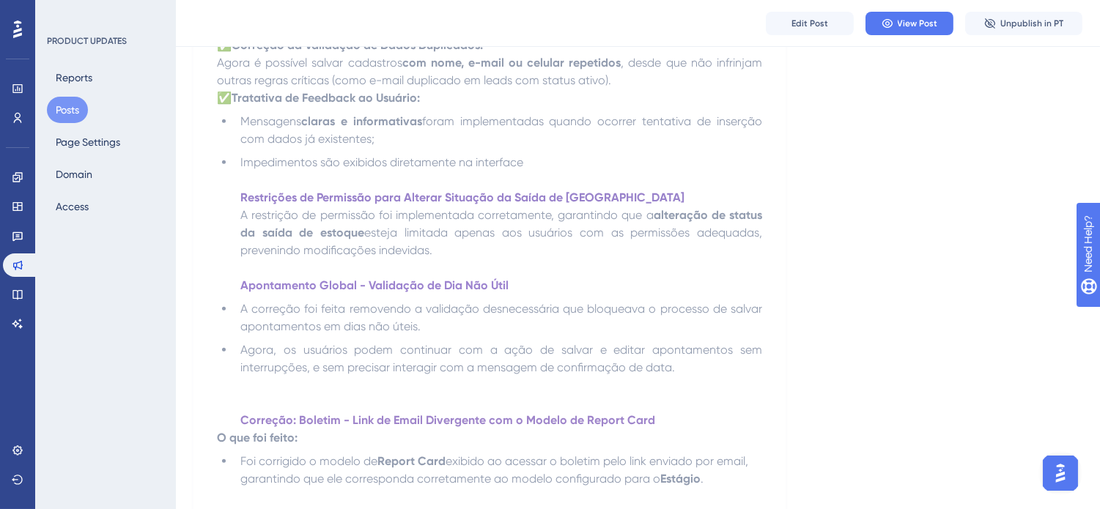
drag, startPoint x: 467, startPoint y: 245, endPoint x: 234, endPoint y: 194, distance: 237.9
click at [234, 194] on li "Impedimentos são exibidos diretamente na interface Restrições de Permissão para…" at bounding box center [498, 224] width 528 height 141
copy li "Restrições de Permissão para Alterar Situação da Saída de Estoque A restrição d…"
click at [67, 101] on button "Posts" at bounding box center [67, 110] width 41 height 26
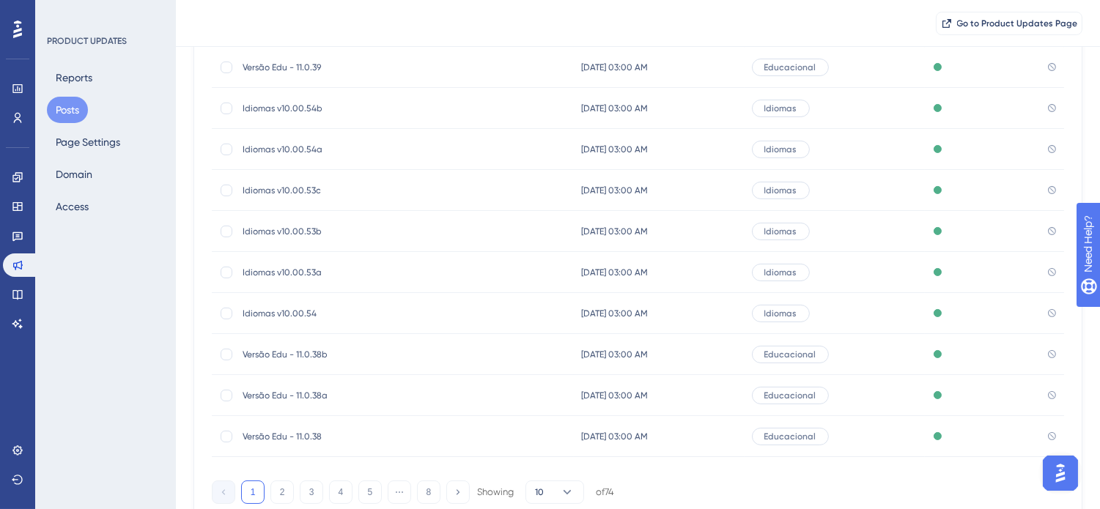
scroll to position [230, 0]
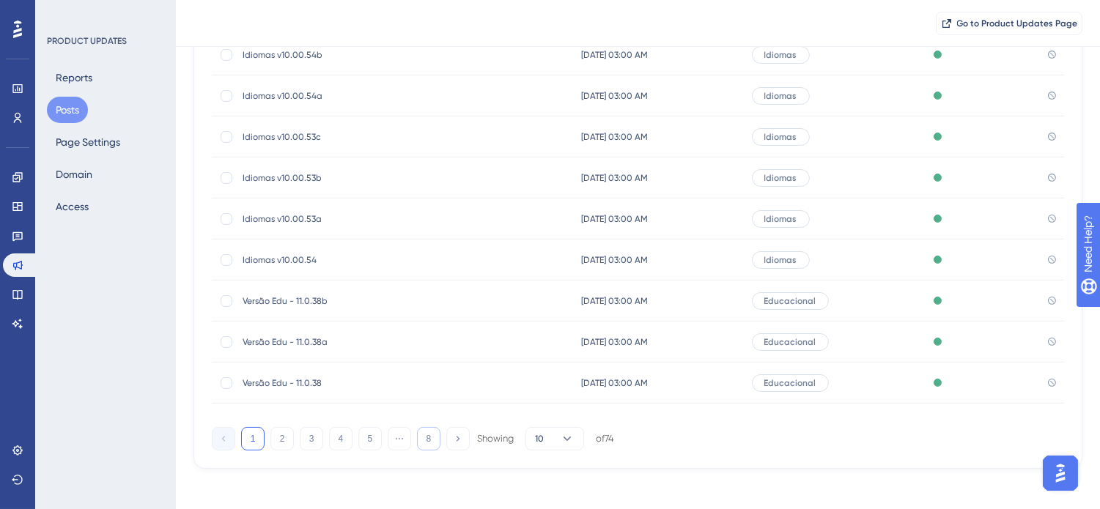
click at [430, 444] on button "8" at bounding box center [428, 438] width 23 height 23
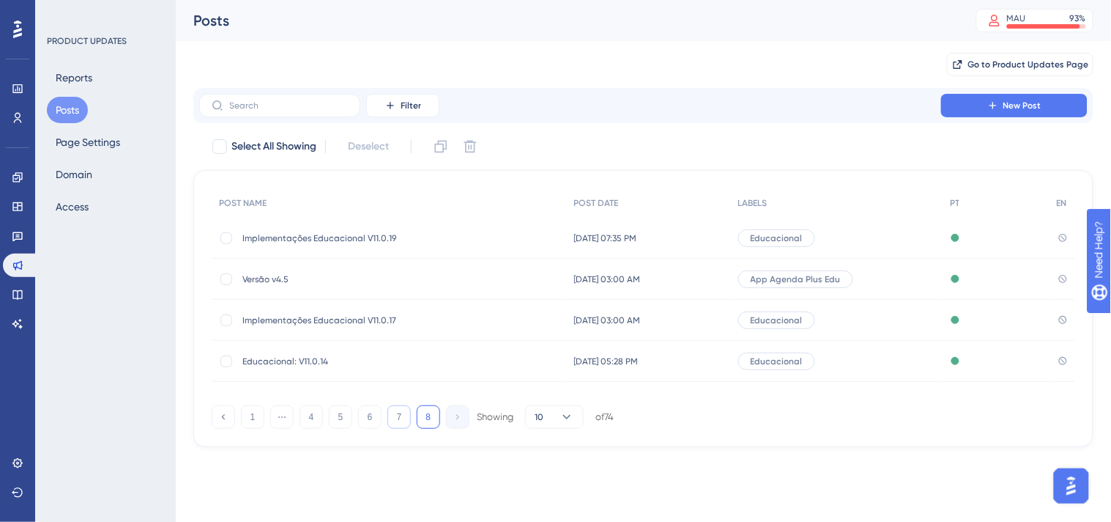
click at [402, 419] on button "7" at bounding box center [399, 416] width 23 height 23
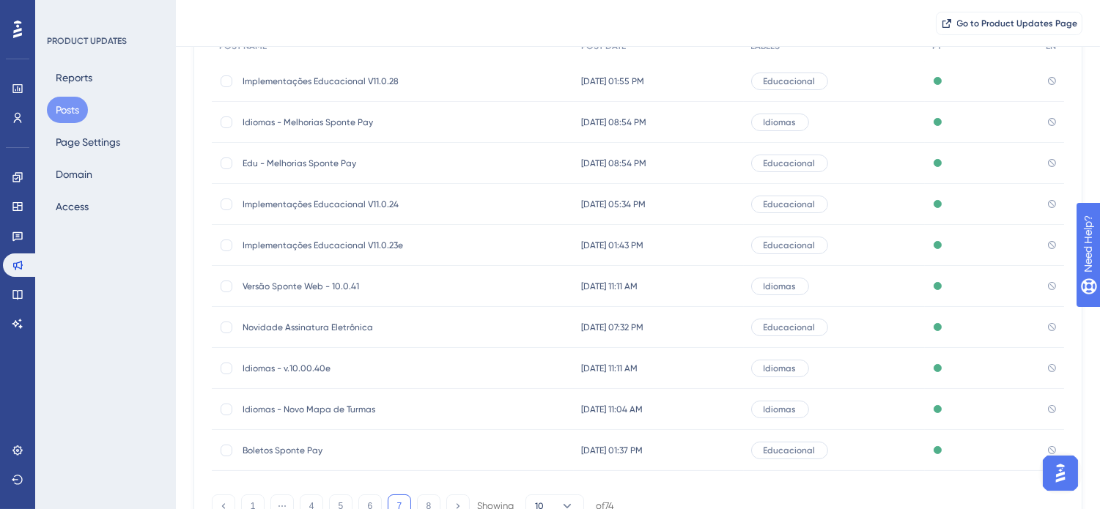
scroll to position [236, 0]
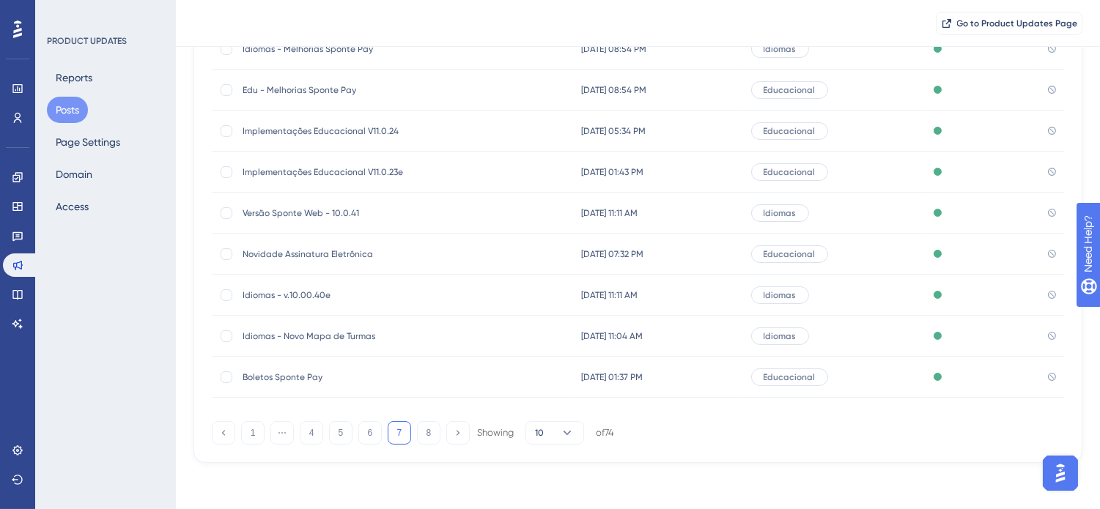
click at [382, 426] on div "1 ⋯ 4 5 6 7 8 Showing 10 of 74" at bounding box center [413, 432] width 402 height 23
click at [379, 426] on button "6" at bounding box center [369, 432] width 23 height 23
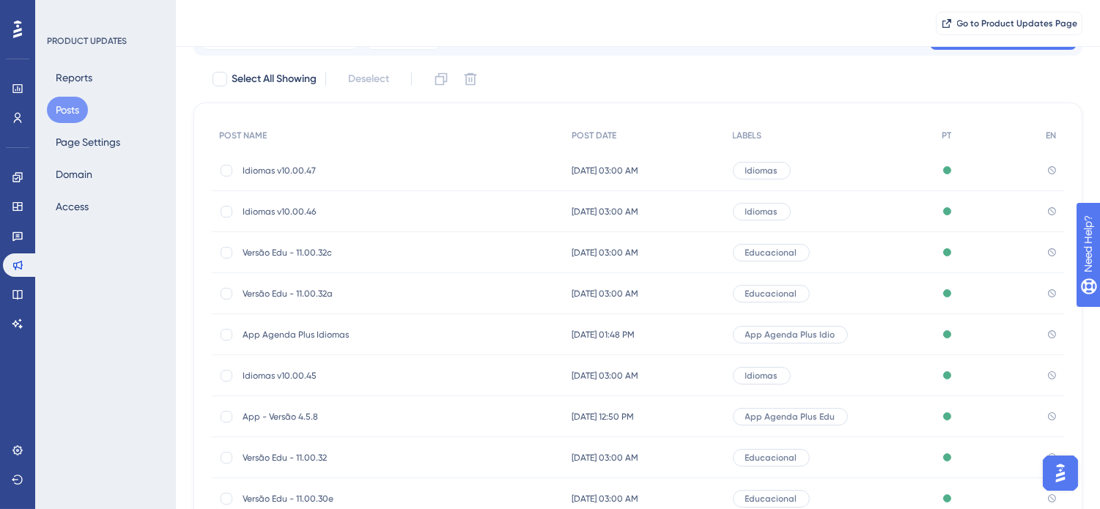
scroll to position [155, 0]
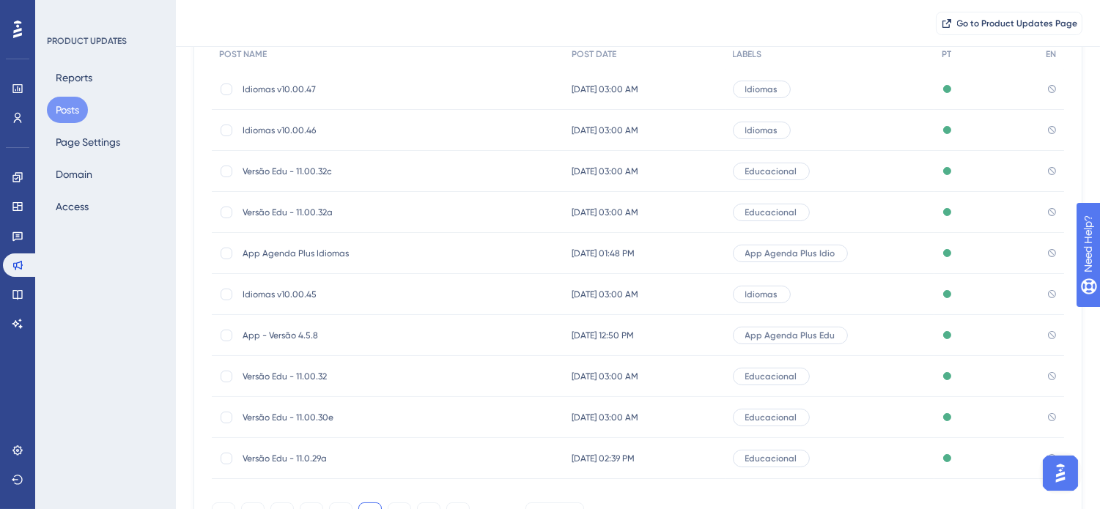
click at [313, 295] on span "Idiomas v10.00.45" at bounding box center [360, 295] width 234 height 12
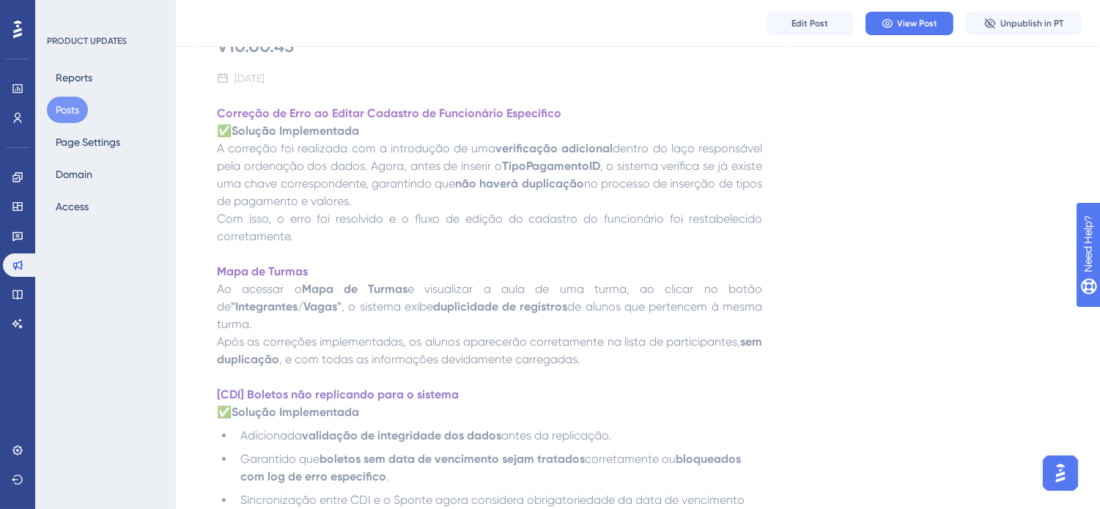
scroll to position [163, 0]
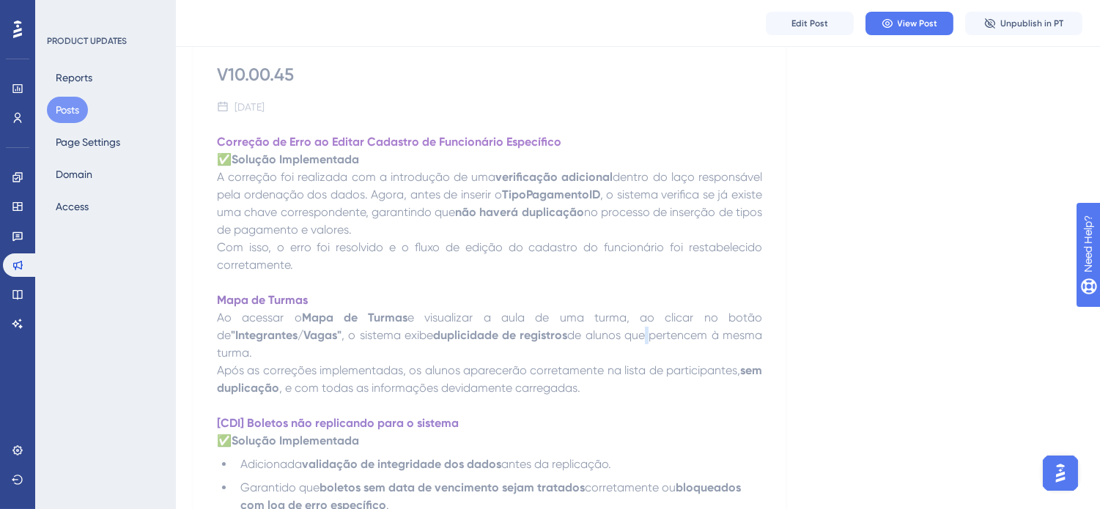
click at [652, 341] on span "de alunos que pertencem à mesma turma." at bounding box center [491, 344] width 548 height 32
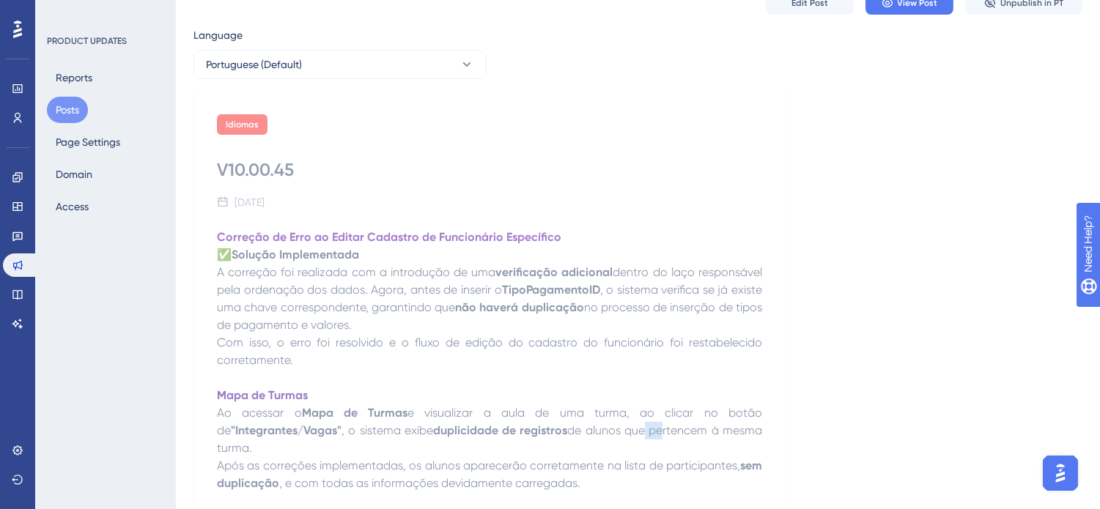
scroll to position [0, 0]
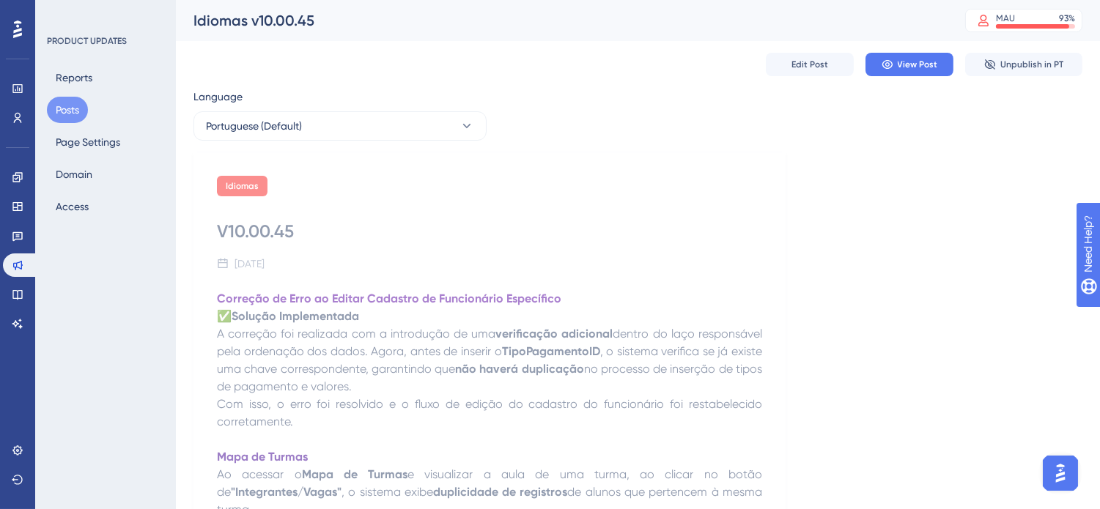
click at [73, 103] on button "Posts" at bounding box center [67, 110] width 41 height 26
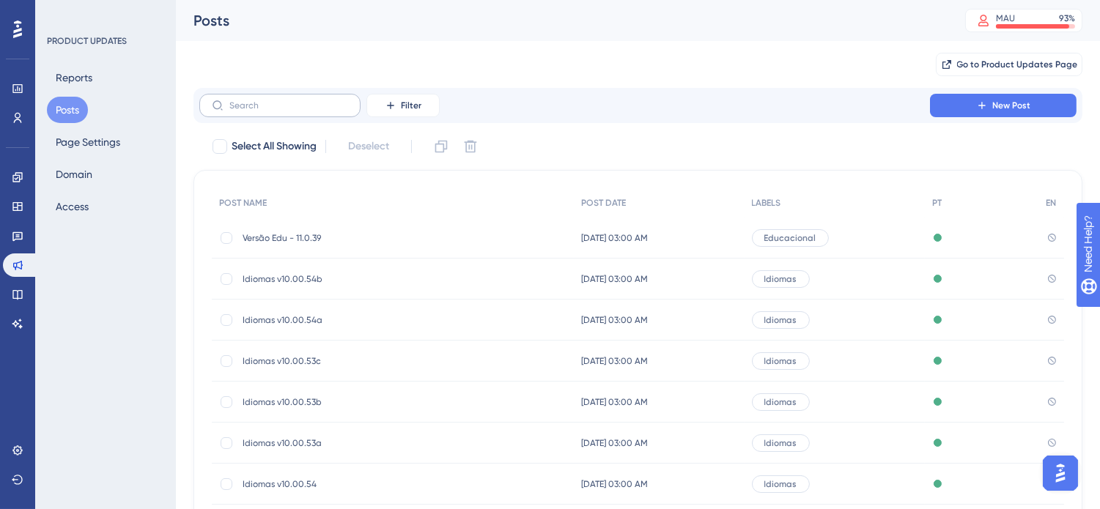
click at [311, 111] on label at bounding box center [279, 105] width 161 height 23
click at [311, 111] on input "text" at bounding box center [288, 105] width 119 height 10
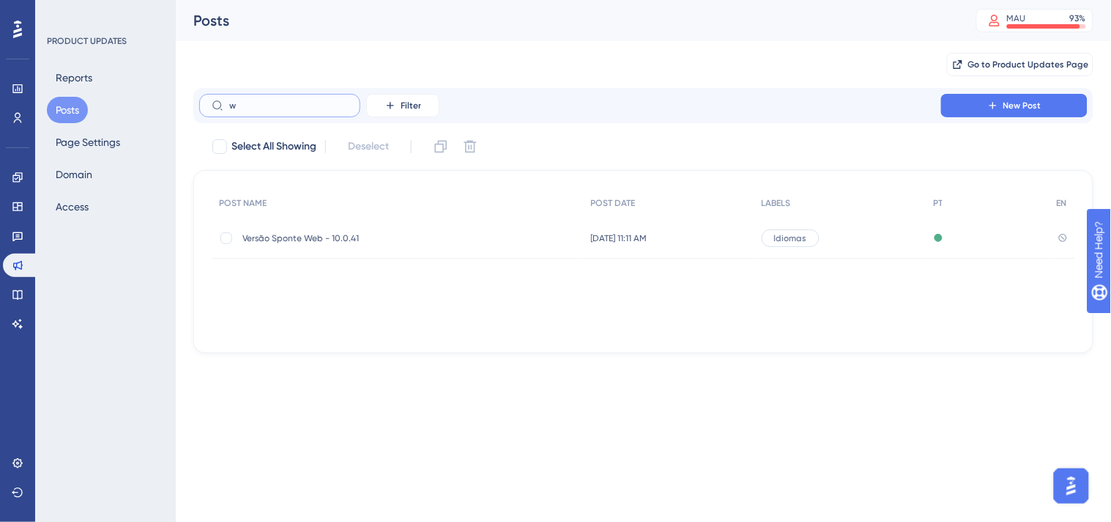
type input "wi"
checkbox input "true"
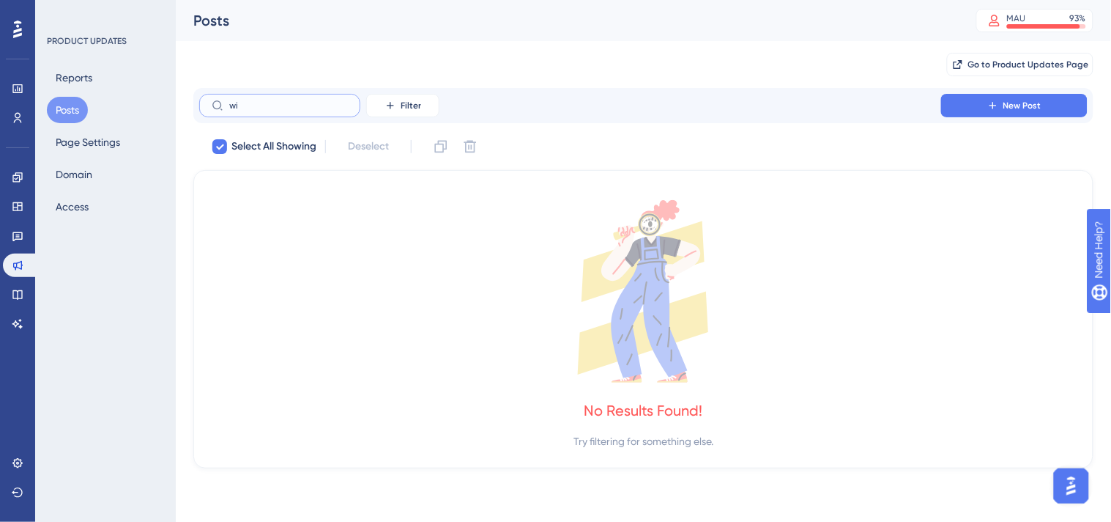
type input "w"
checkbox input "false"
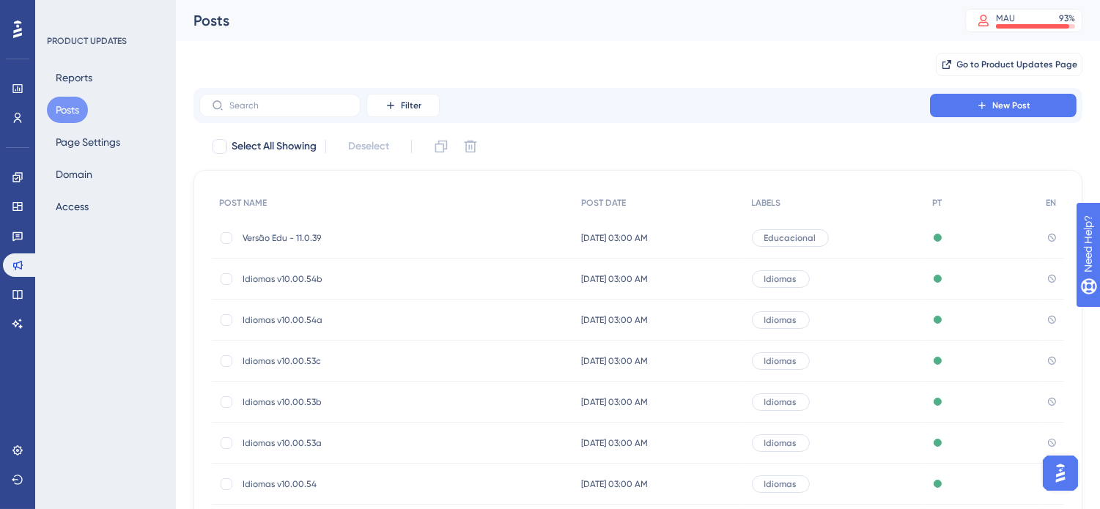
click at [722, 53] on div "Go to Product Updates Page" at bounding box center [637, 64] width 889 height 47
click at [1022, 66] on span "Go to Product Updates Page" at bounding box center [1017, 65] width 121 height 12
click at [792, 73] on div "Go to Product Updates Page" at bounding box center [637, 64] width 889 height 47
click at [763, 78] on div "Go to Product Updates Page" at bounding box center [637, 64] width 889 height 47
click at [71, 110] on button "Posts" at bounding box center [67, 110] width 41 height 26
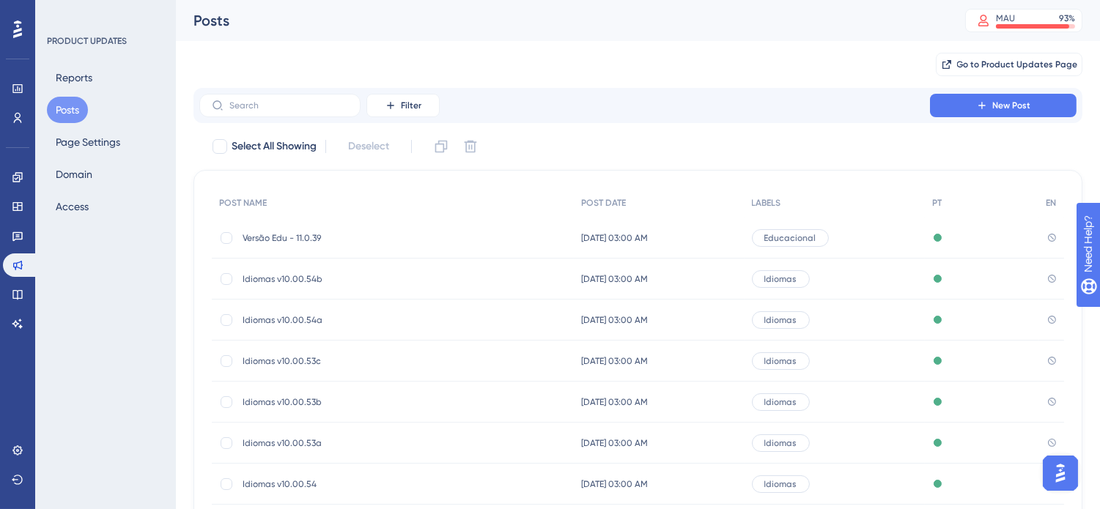
click at [757, 72] on div "Go to Product Updates Page" at bounding box center [637, 64] width 889 height 47
click at [806, 46] on div "Go to Product Updates Page" at bounding box center [637, 64] width 889 height 47
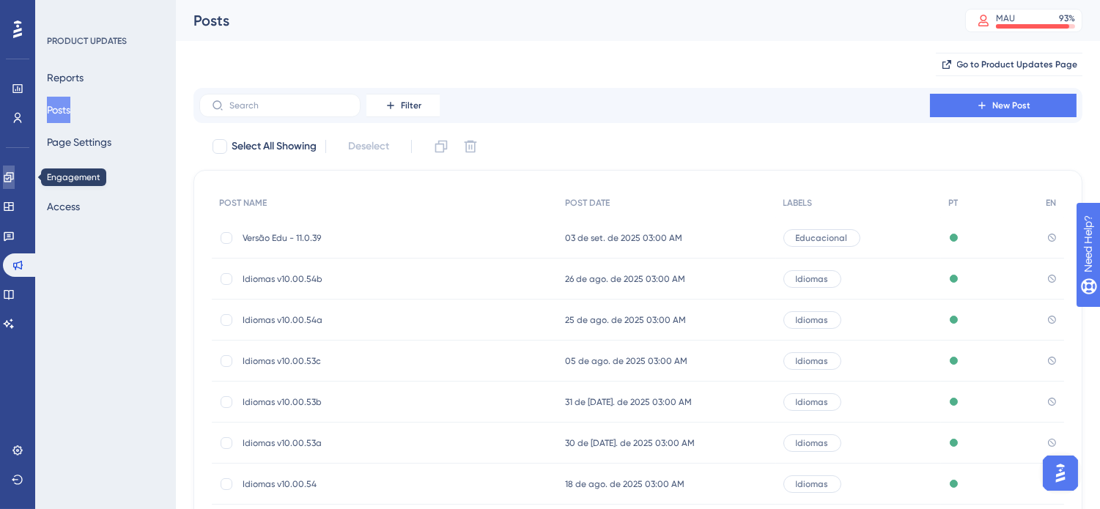
click at [13, 176] on icon at bounding box center [9, 177] width 10 height 10
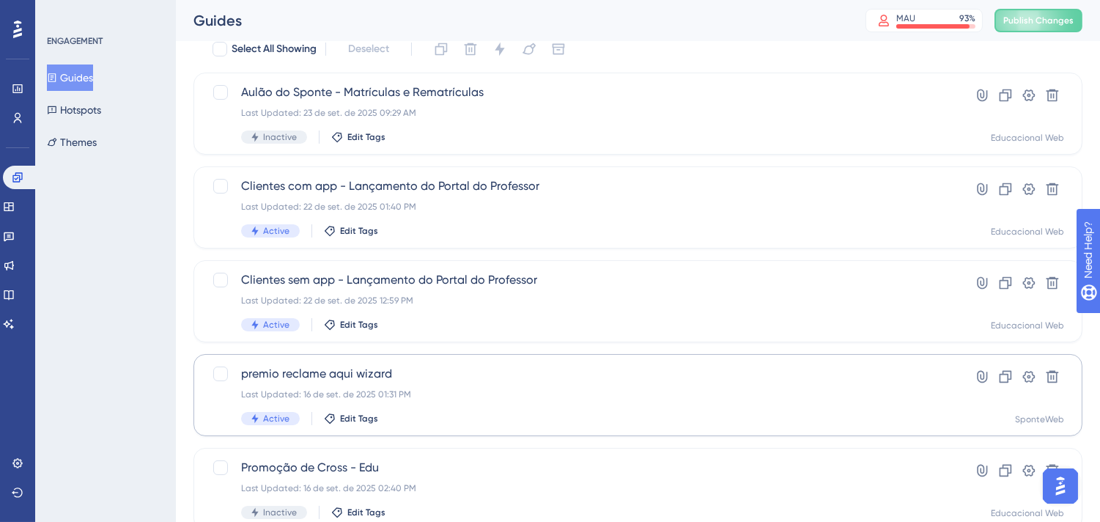
scroll to position [81, 0]
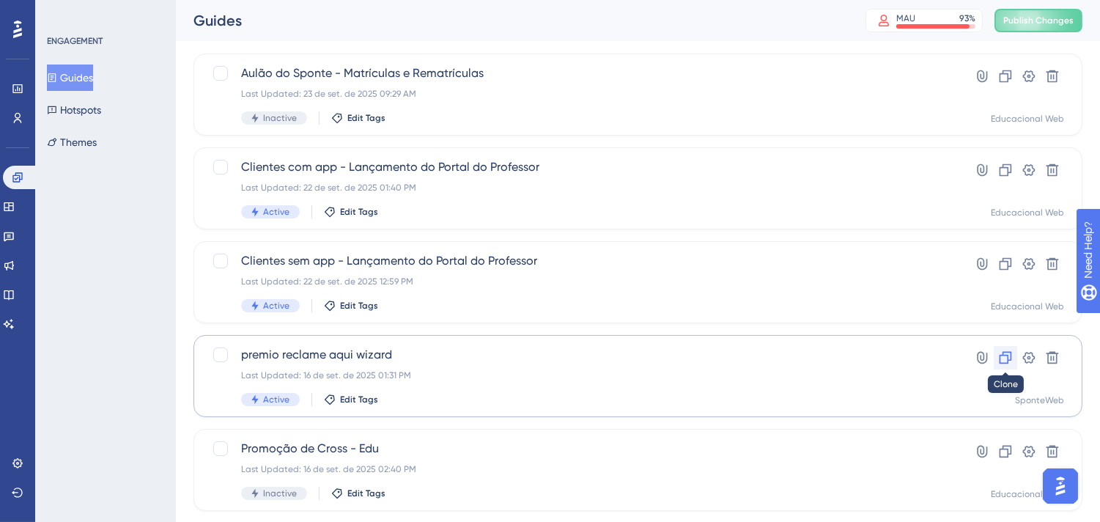
click at [1007, 360] on icon at bounding box center [1005, 358] width 12 height 12
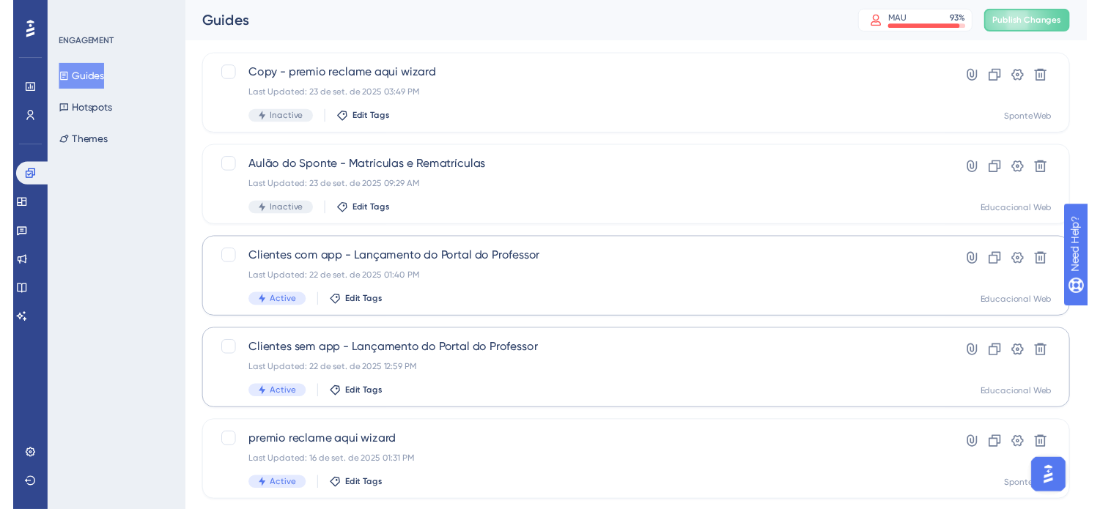
scroll to position [0, 0]
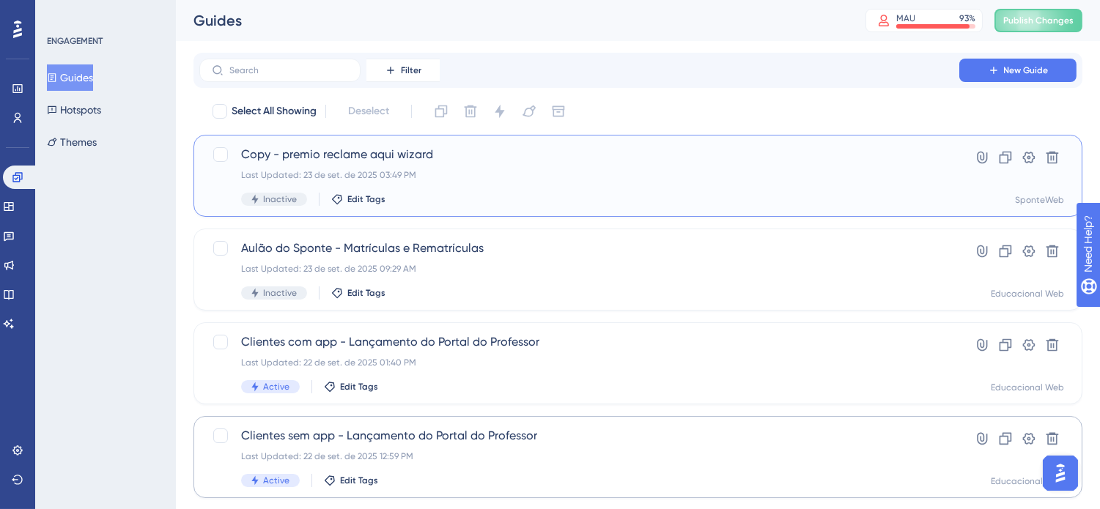
click at [571, 187] on div "Copy - premio reclame aqui wizard Last Updated: 23 de set. de 2025 03:49 PM Ina…" at bounding box center [579, 176] width 676 height 60
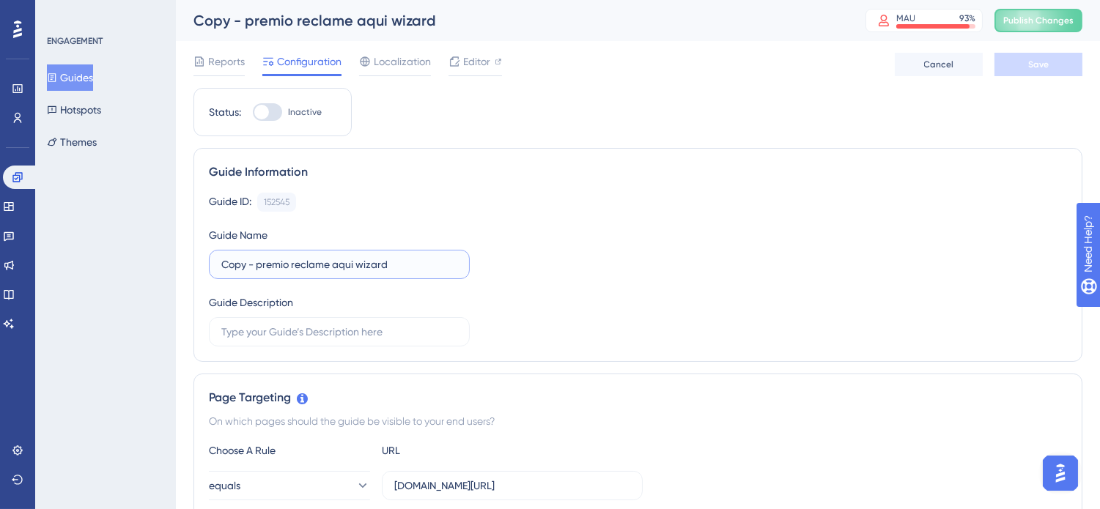
drag, startPoint x: 396, startPoint y: 266, endPoint x: 158, endPoint y: 262, distance: 238.1
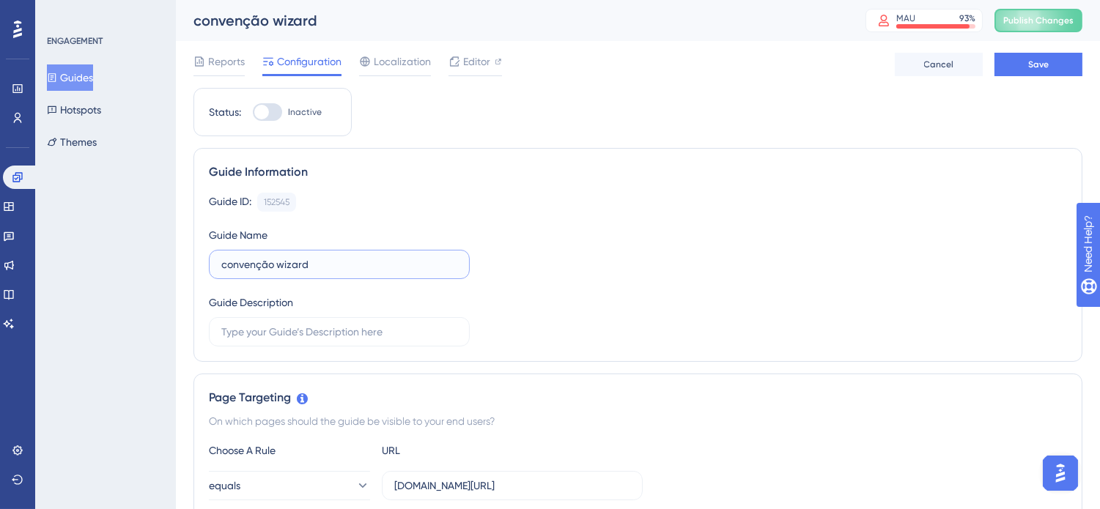
type input "convenção wizard"
click at [654, 345] on div "Guide ID: 152545 Copy Guide Name convenção wizard Guide Description" at bounding box center [638, 270] width 858 height 154
click at [1010, 57] on button "Save" at bounding box center [1038, 64] width 88 height 23
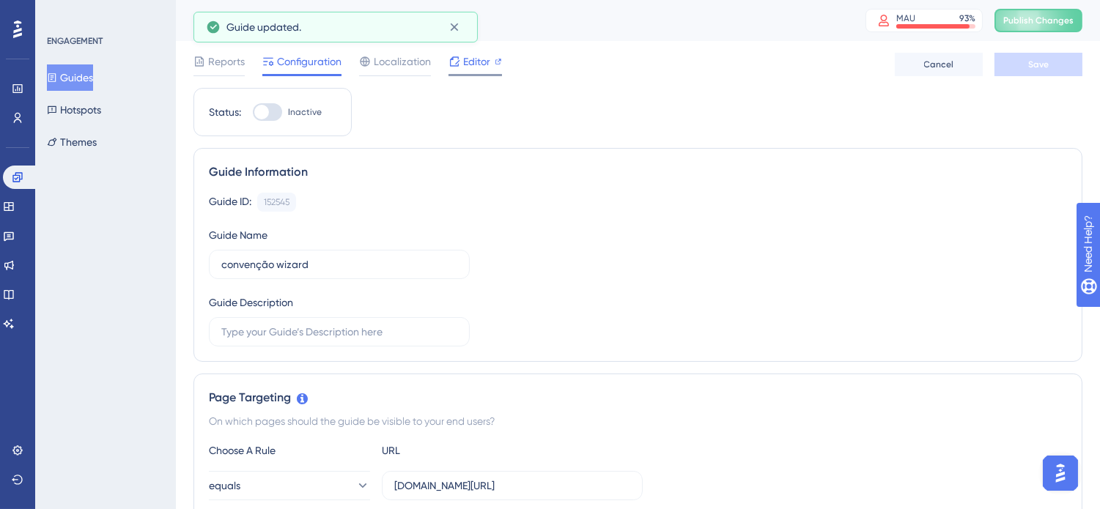
click at [460, 60] on div "Editor" at bounding box center [474, 62] width 53 height 18
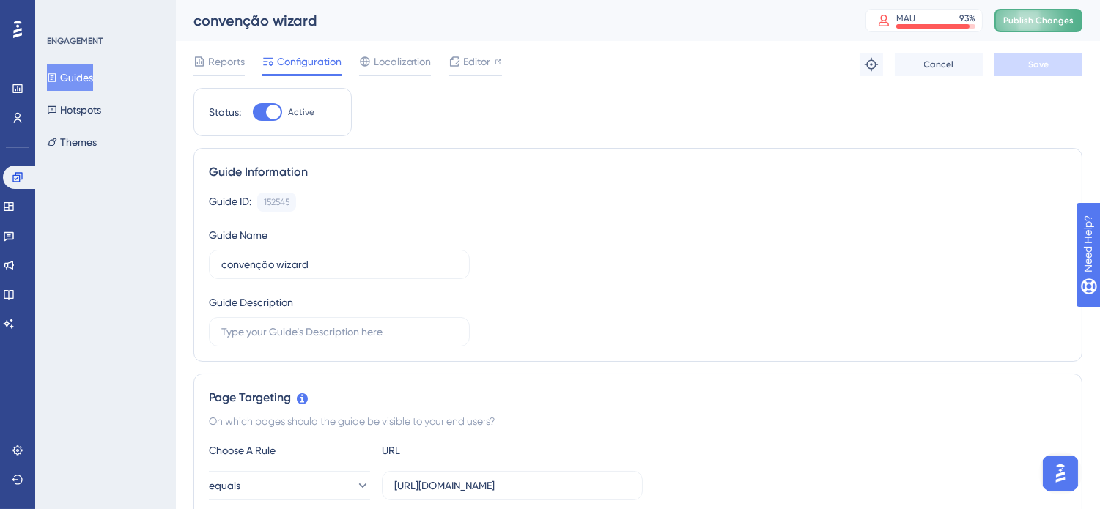
click at [1059, 17] on span "Publish Changes" at bounding box center [1038, 21] width 70 height 12
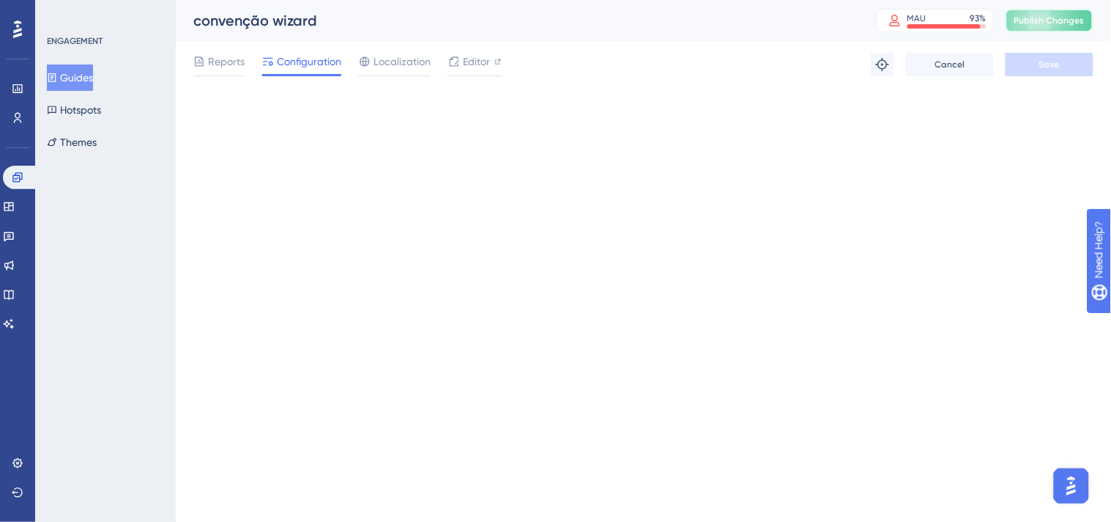
click at [1057, 22] on span "Publish Changes" at bounding box center [1050, 21] width 70 height 12
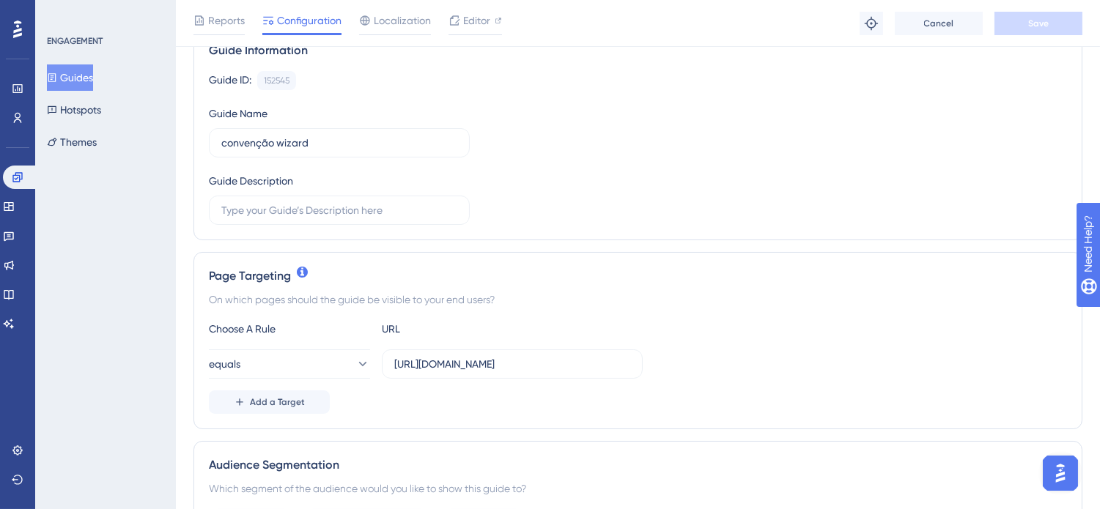
scroll to position [163, 0]
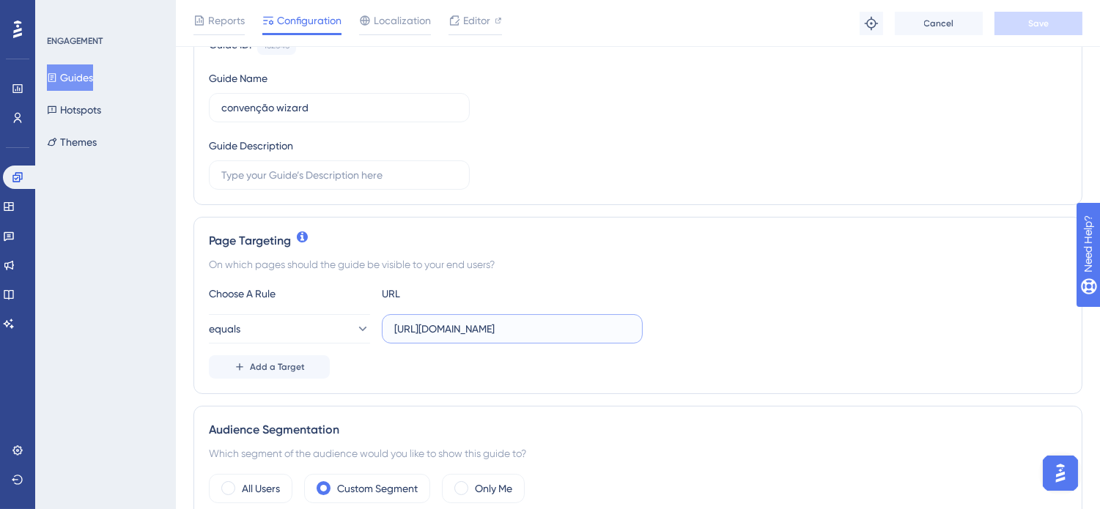
click at [449, 331] on input "https://pp.sponteweb.com.br/Home.aspx" at bounding box center [512, 329] width 236 height 16
click at [761, 338] on div "equals https://sponteweb.com.br/Home.aspx" at bounding box center [638, 328] width 858 height 29
click at [1042, 29] on button "Save" at bounding box center [1038, 23] width 88 height 23
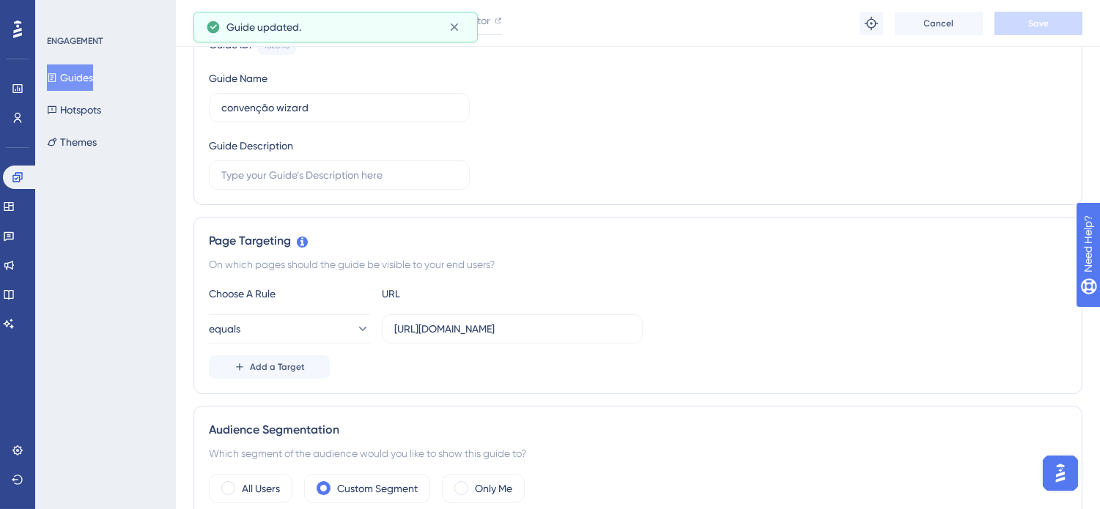
scroll to position [0, 0]
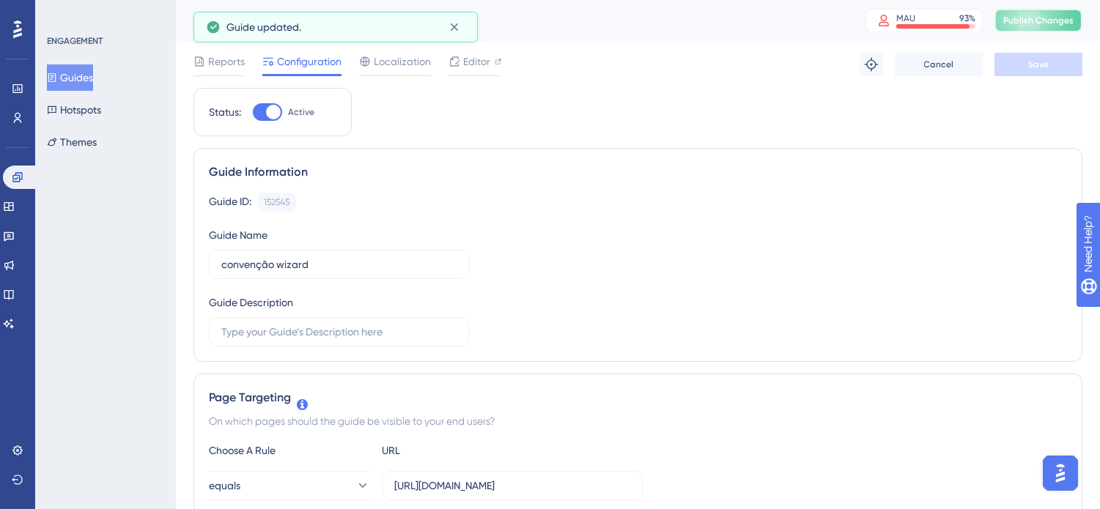
click at [1037, 18] on span "Publish Changes" at bounding box center [1038, 21] width 70 height 12
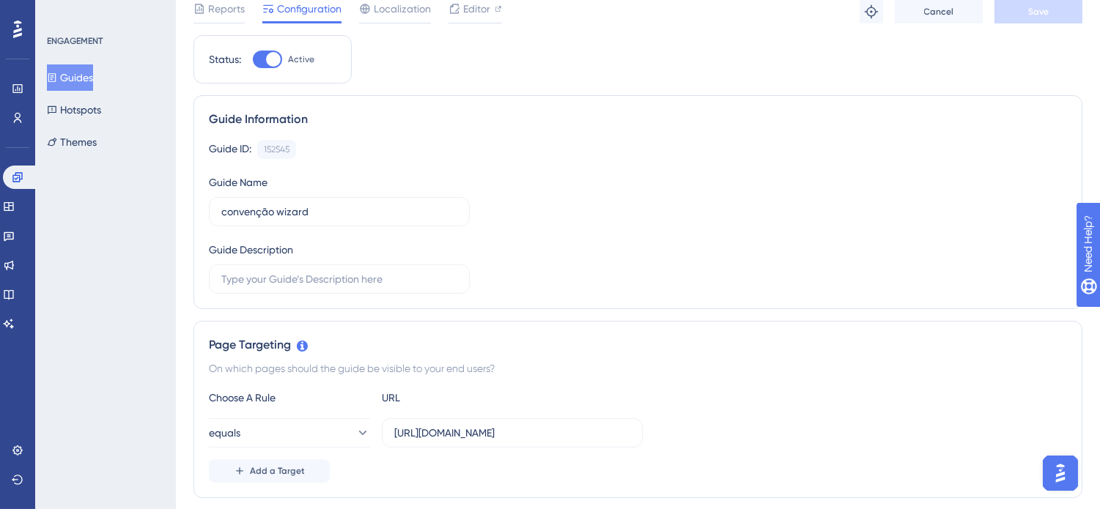
scroll to position [81, 0]
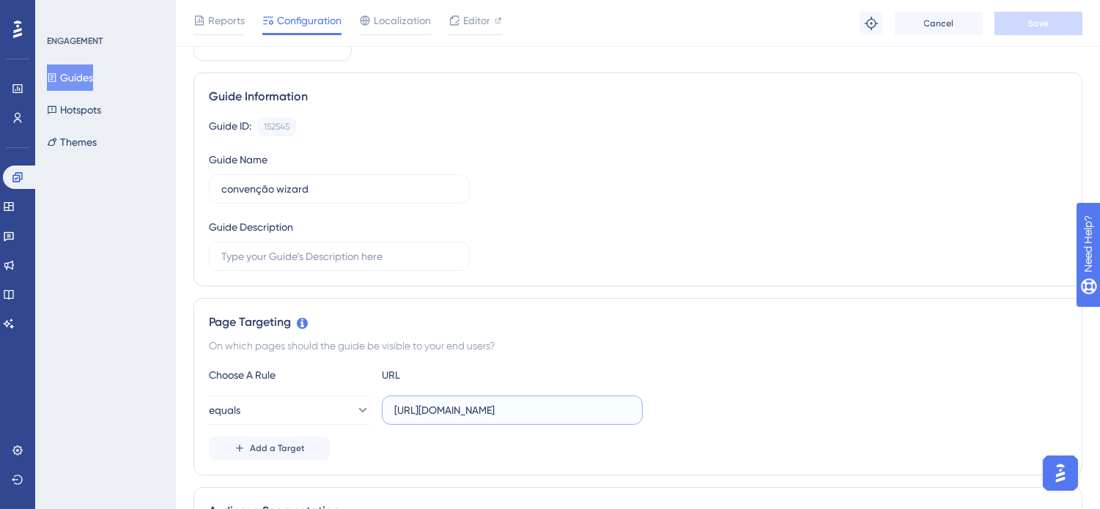
click at [432, 412] on input "[URL][DOMAIN_NAME]" at bounding box center [512, 410] width 236 height 16
click at [1048, 18] on span "Save" at bounding box center [1038, 24] width 21 height 12
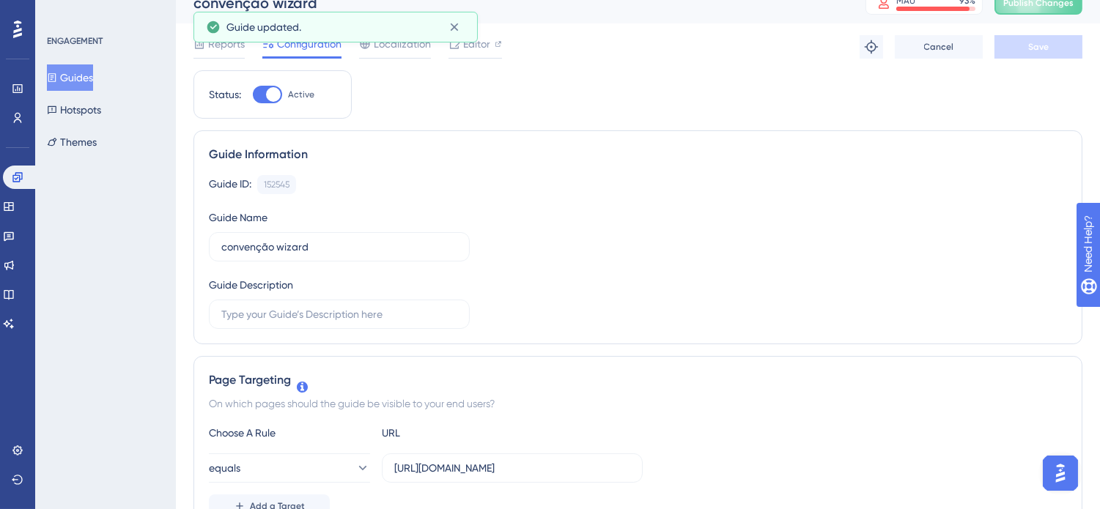
scroll to position [0, 0]
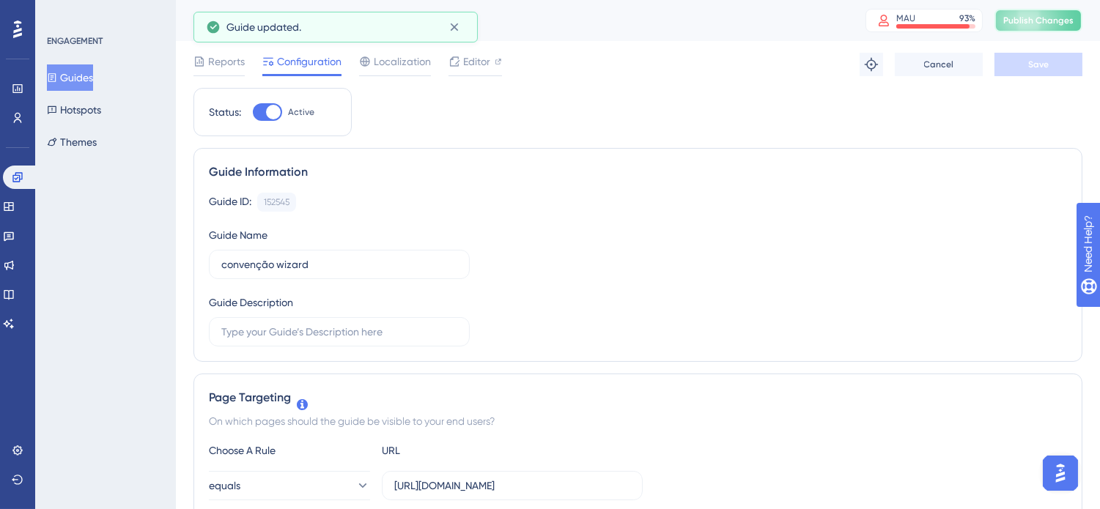
click at [1026, 23] on span "Publish Changes" at bounding box center [1038, 21] width 70 height 12
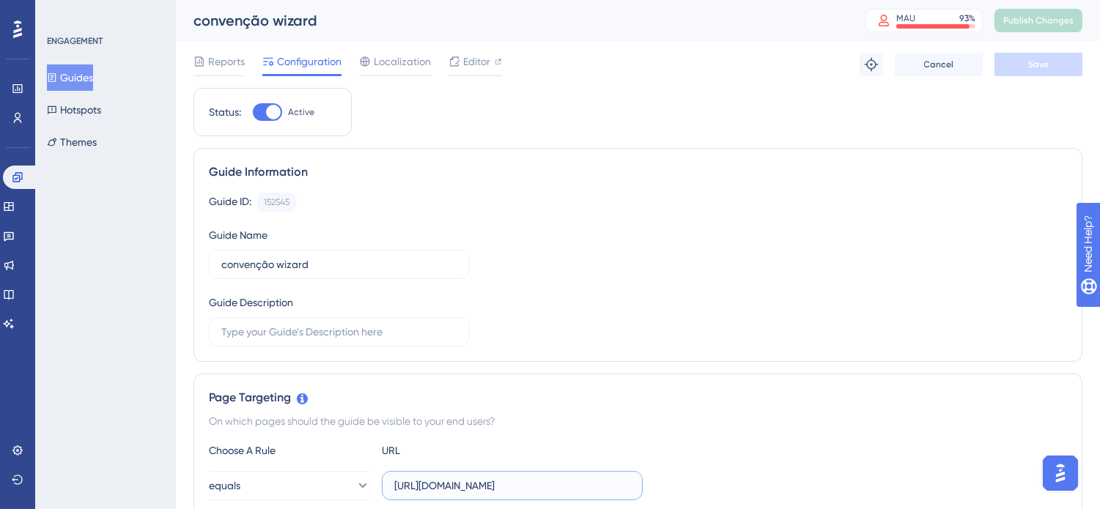
click at [449, 488] on input "https://pp.sponteweb.com.br/Home.aspx" at bounding box center [512, 486] width 236 height 16
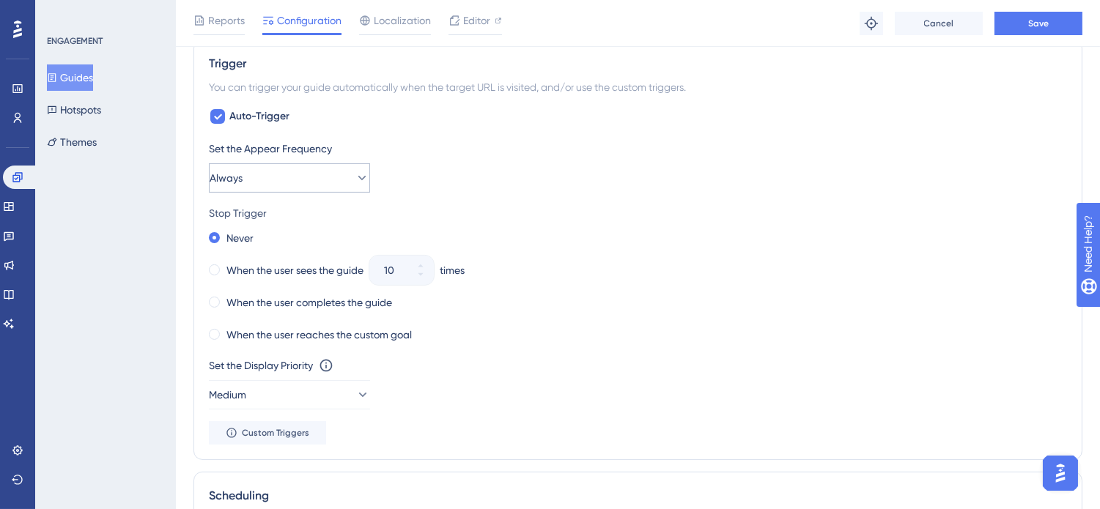
type input "[URL][DOMAIN_NAME]"
click at [295, 167] on button "Always" at bounding box center [289, 177] width 161 height 29
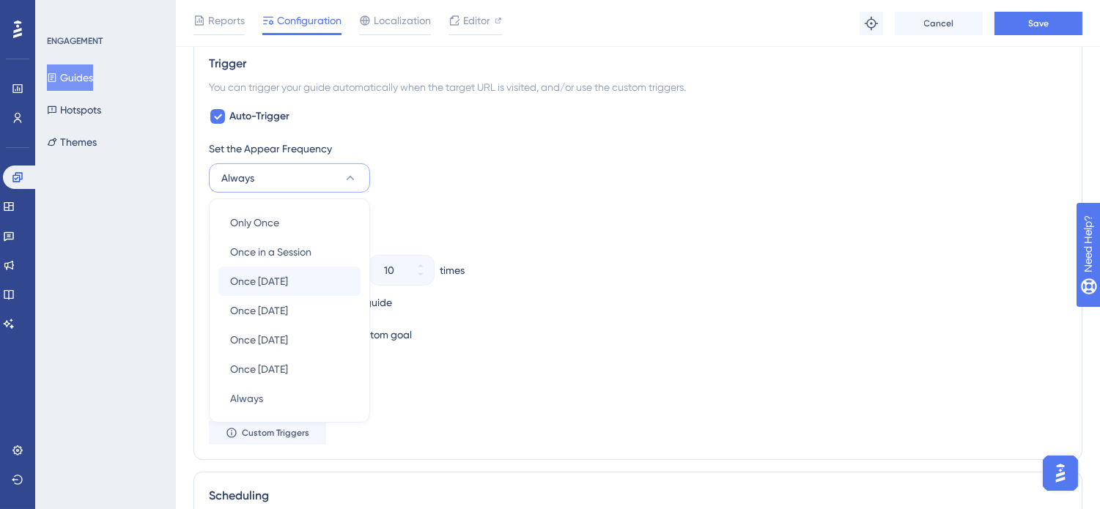
scroll to position [789, 0]
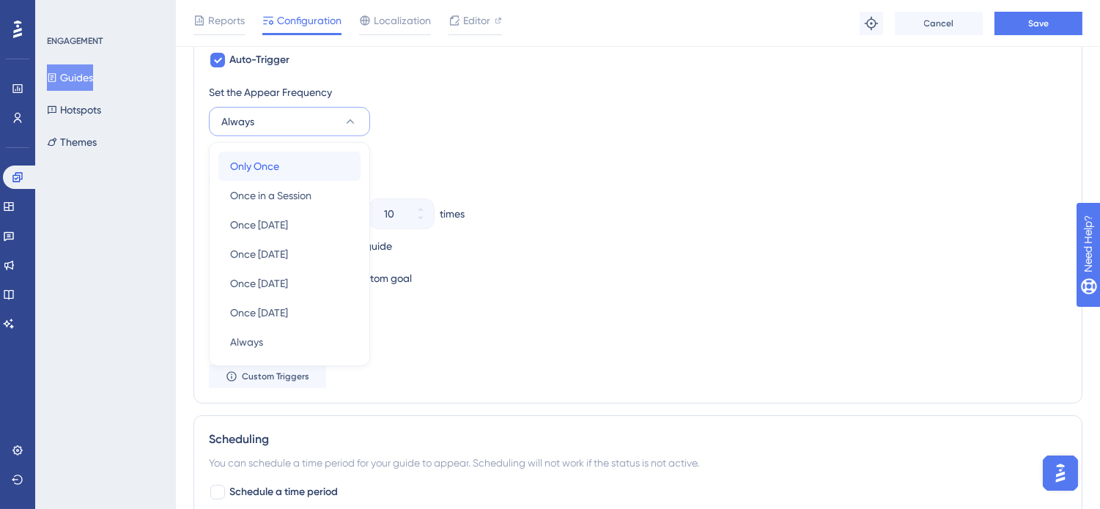
click at [262, 165] on span "Only Once" at bounding box center [254, 167] width 49 height 18
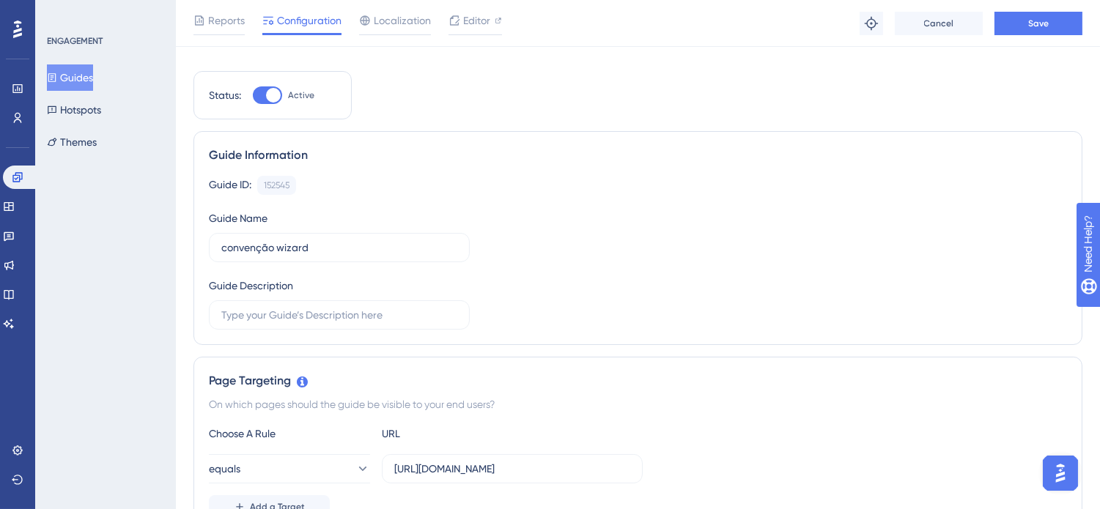
scroll to position [0, 0]
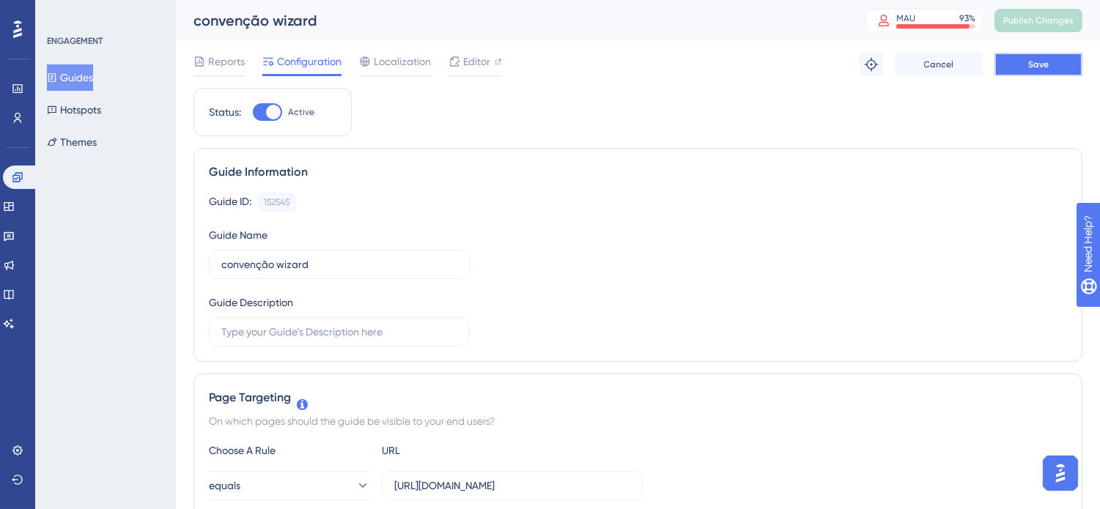
click at [1035, 60] on span "Save" at bounding box center [1038, 65] width 21 height 12
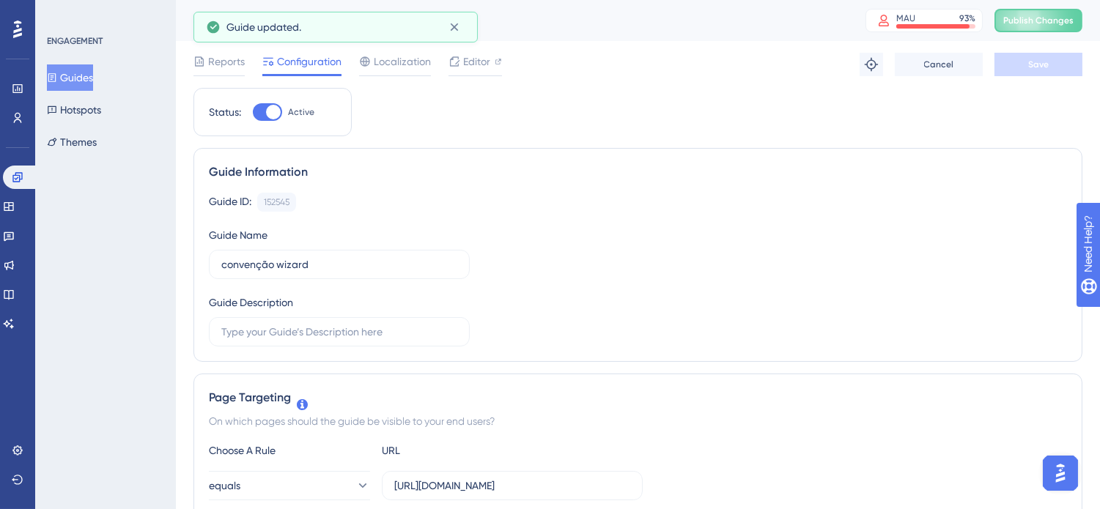
click at [1060, 18] on span "Publish Changes" at bounding box center [1038, 21] width 70 height 12
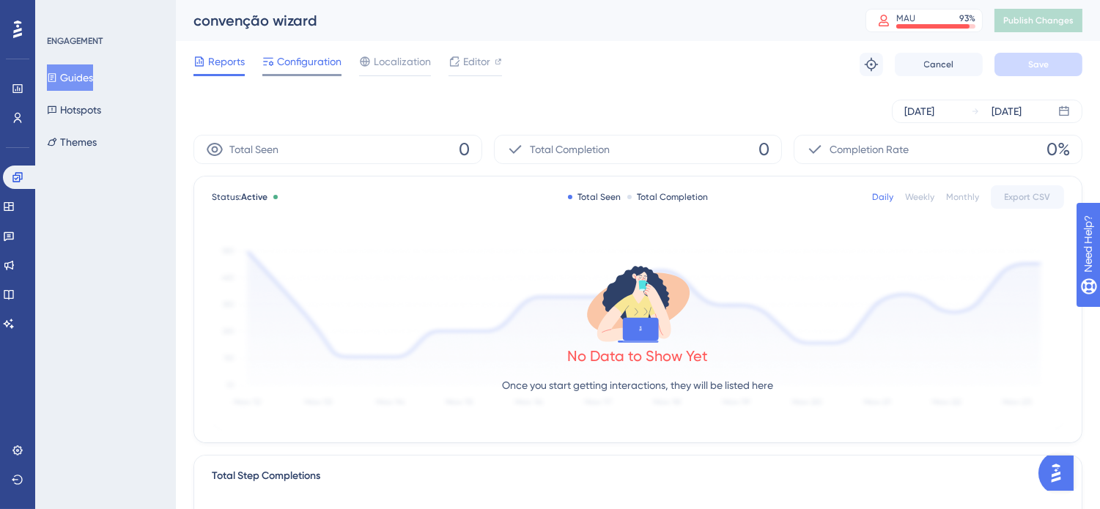
click at [297, 64] on span "Configuration" at bounding box center [309, 62] width 64 height 18
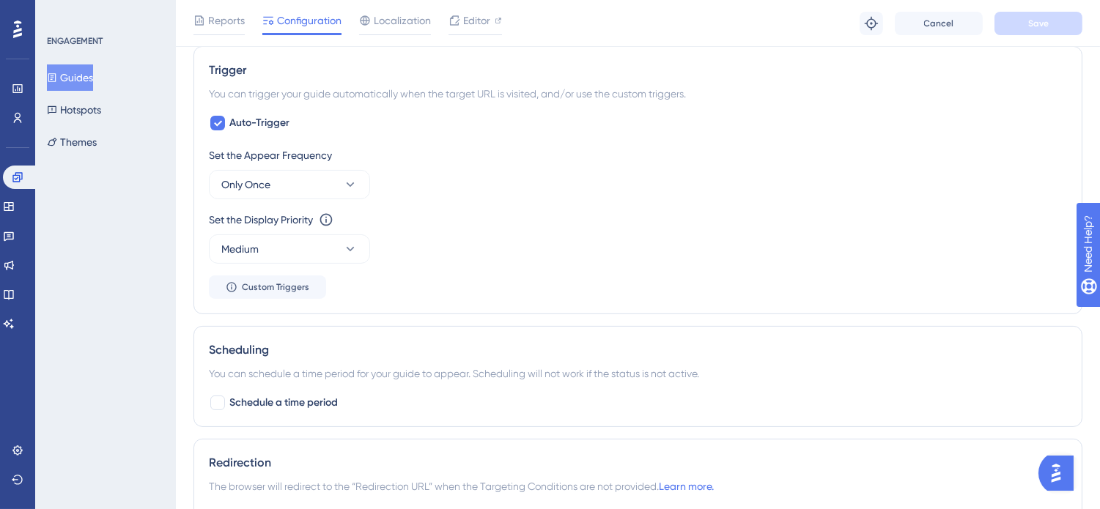
scroll to position [814, 0]
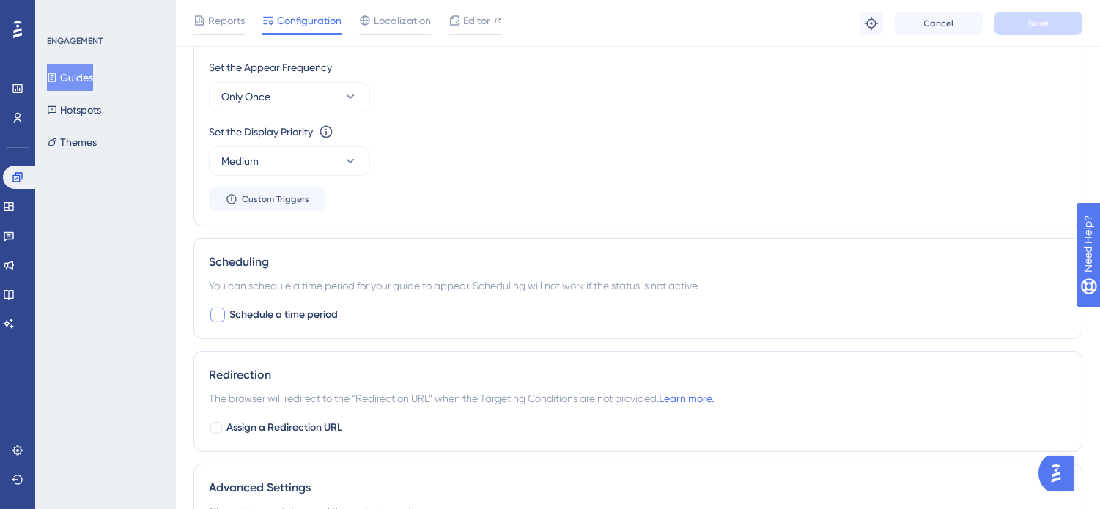
click at [314, 315] on span "Schedule a time period" at bounding box center [283, 315] width 108 height 18
checkbox input "true"
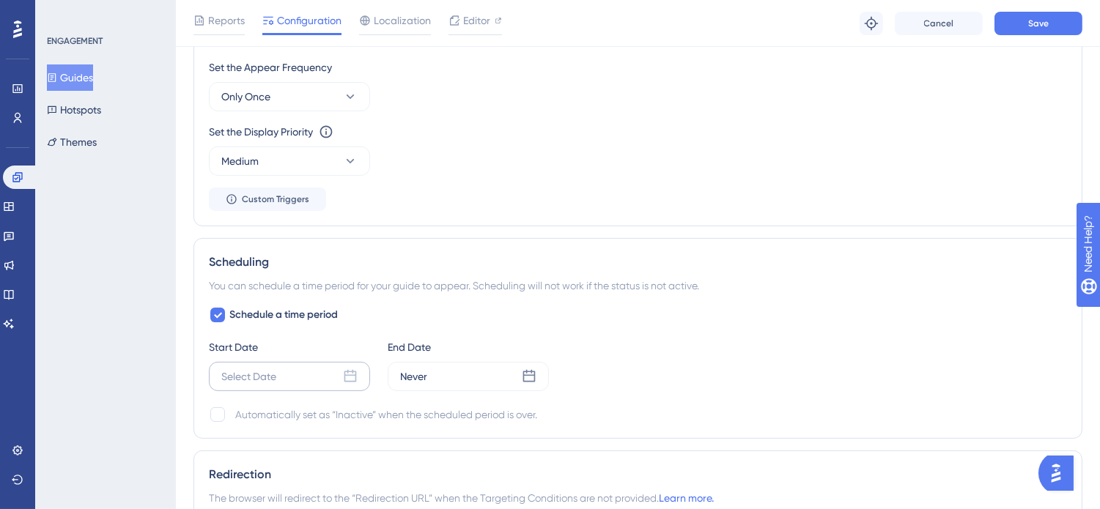
click at [278, 381] on div "Select Date" at bounding box center [289, 376] width 161 height 29
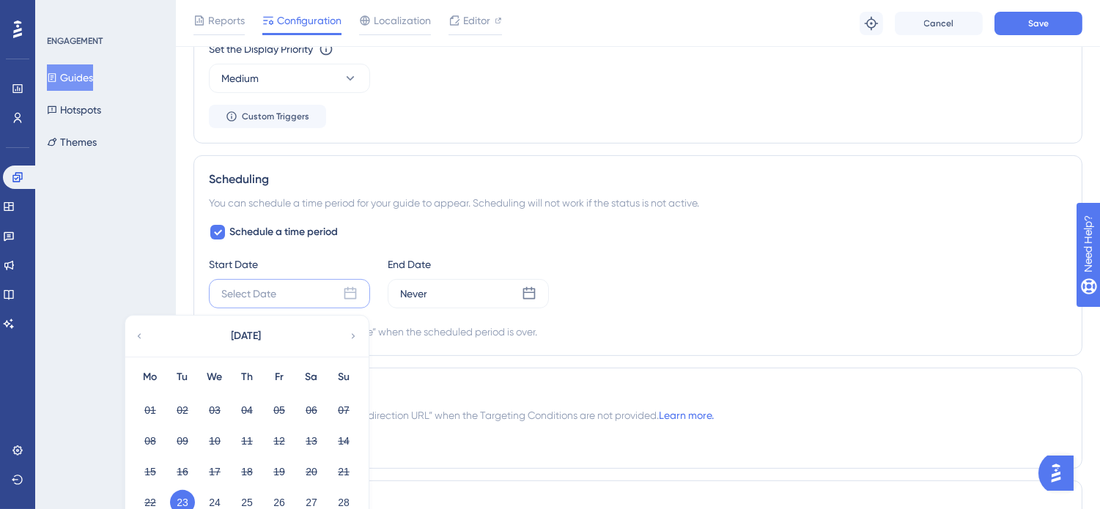
scroll to position [977, 0]
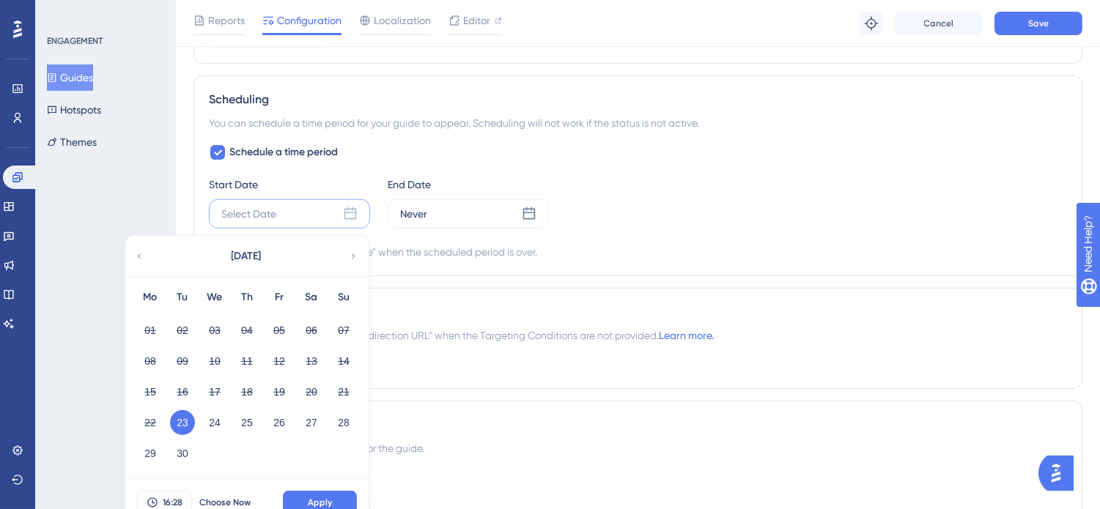
click at [180, 421] on button "23" at bounding box center [182, 422] width 25 height 25
click at [334, 495] on button "Apply" at bounding box center [320, 502] width 74 height 23
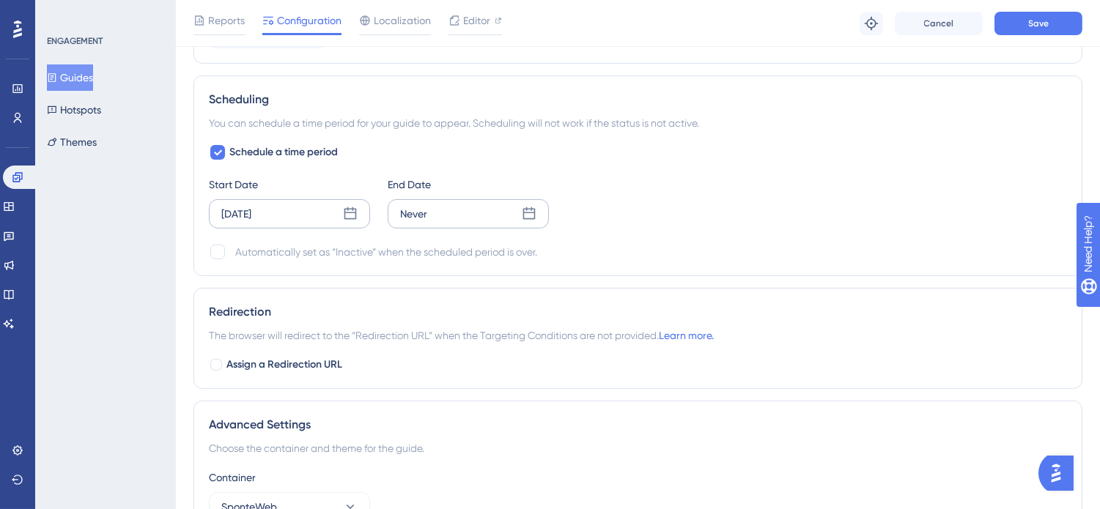
click at [463, 220] on div "Never" at bounding box center [468, 213] width 161 height 29
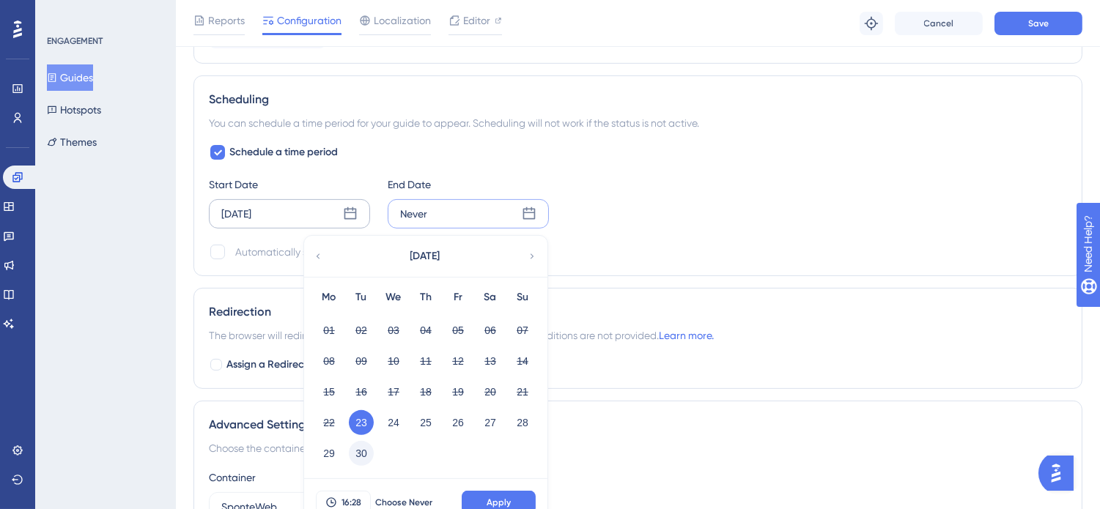
click at [362, 455] on button "30" at bounding box center [361, 453] width 25 height 25
click at [491, 495] on button "Apply" at bounding box center [499, 502] width 74 height 23
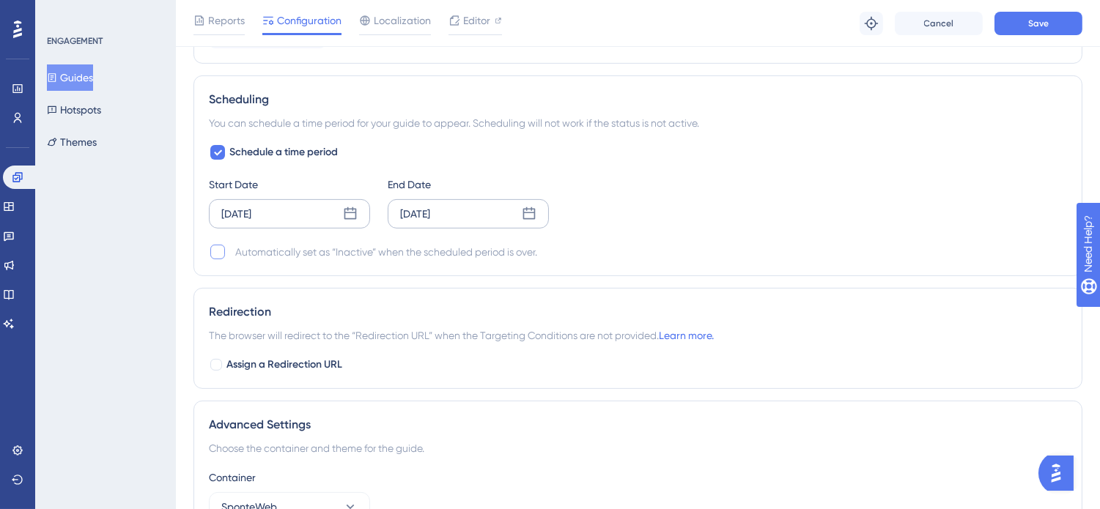
click at [222, 253] on div at bounding box center [217, 252] width 15 height 15
checkbox input "true"
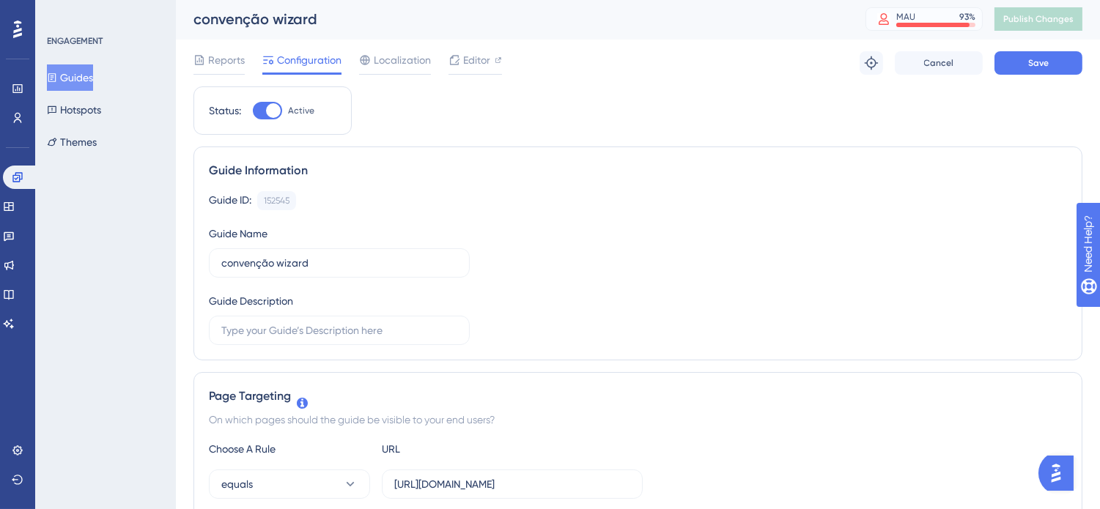
scroll to position [0, 0]
click at [1041, 56] on button "Save" at bounding box center [1038, 64] width 88 height 23
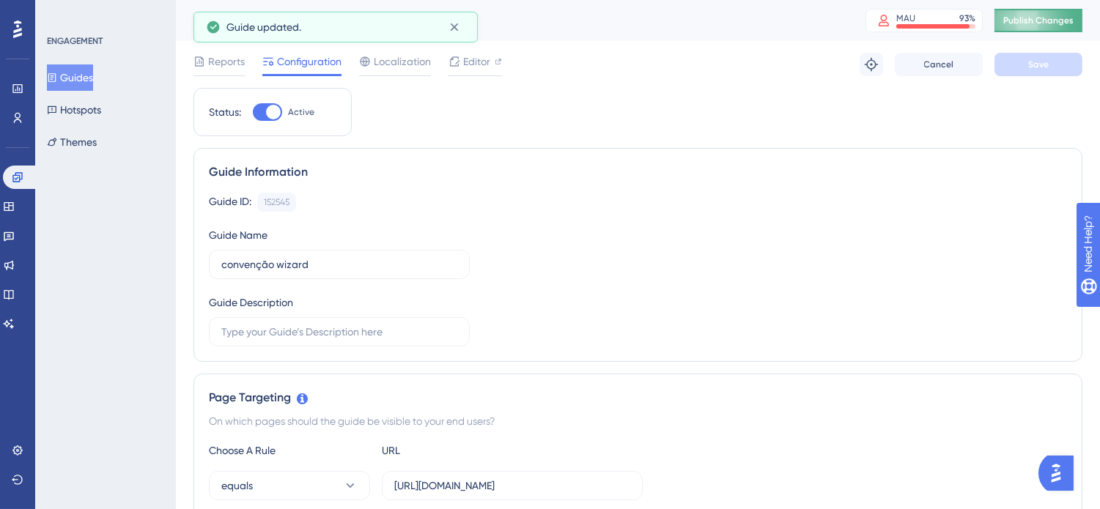
click at [1059, 19] on span "Publish Changes" at bounding box center [1038, 21] width 70 height 12
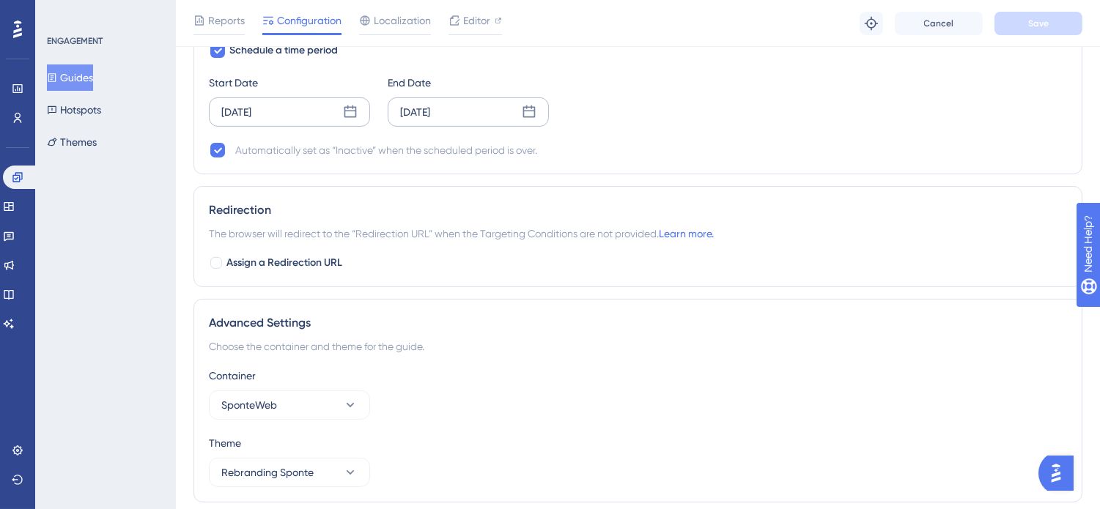
scroll to position [1050, 0]
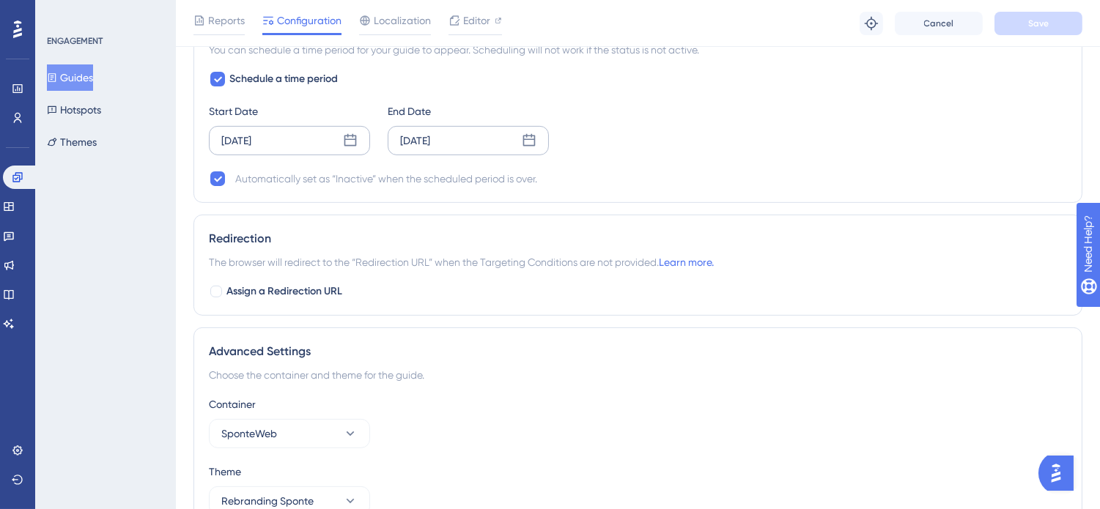
click at [854, 338] on div "Advanced Settings Choose the container and theme for the guide. Container Spont…" at bounding box center [637, 430] width 889 height 204
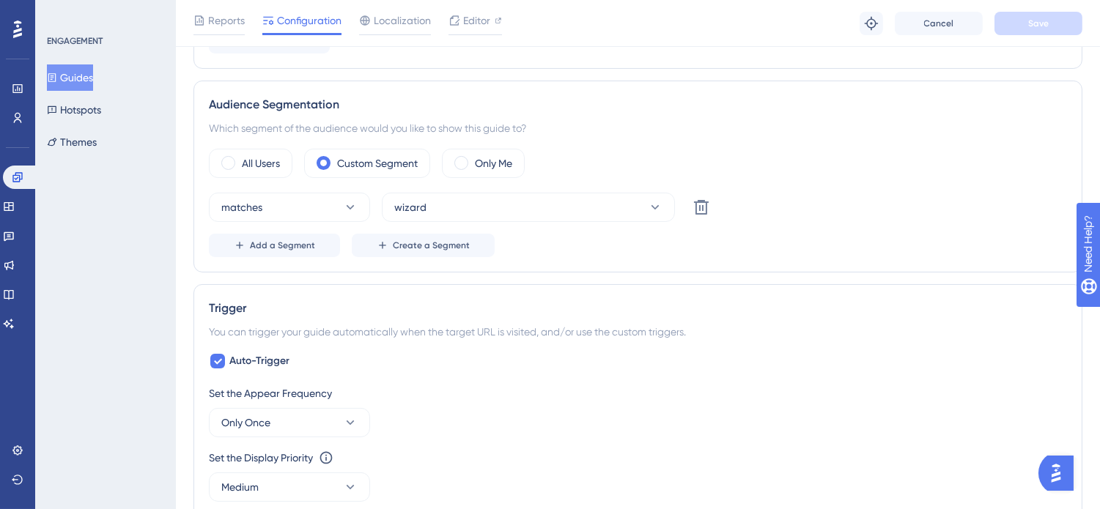
scroll to position [569, 0]
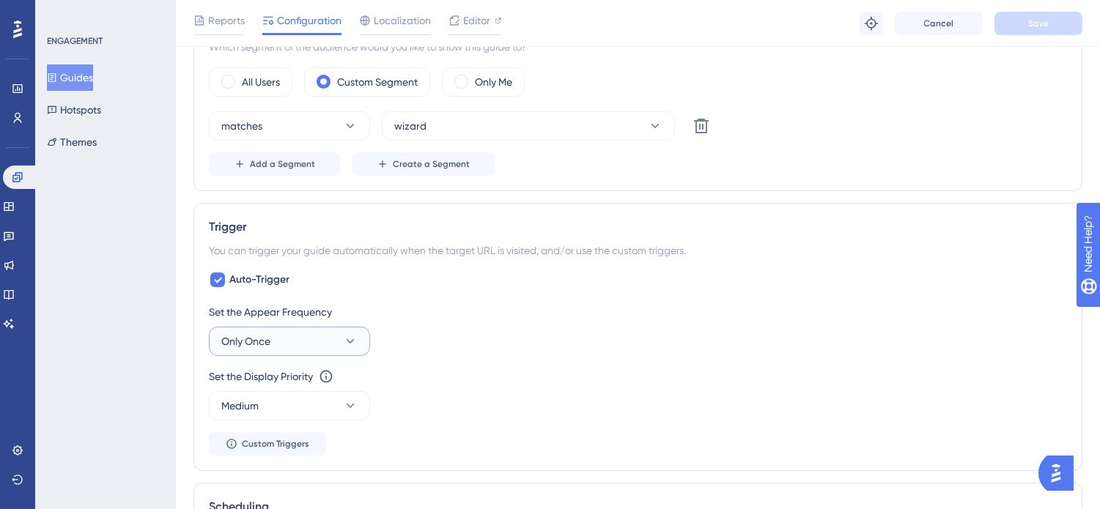
click at [308, 347] on button "Only Once" at bounding box center [289, 341] width 161 height 29
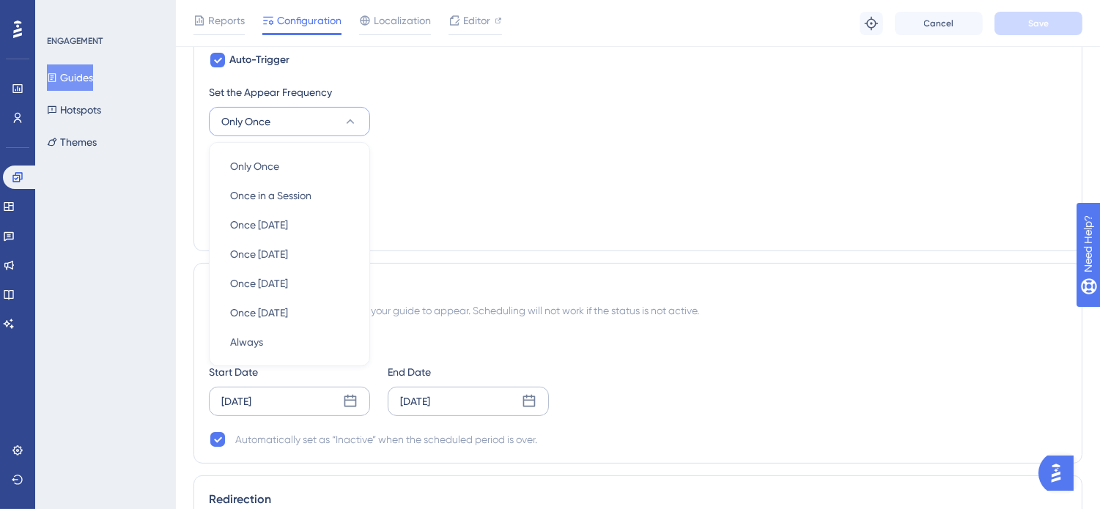
click at [93, 79] on button "Guides" at bounding box center [70, 77] width 46 height 26
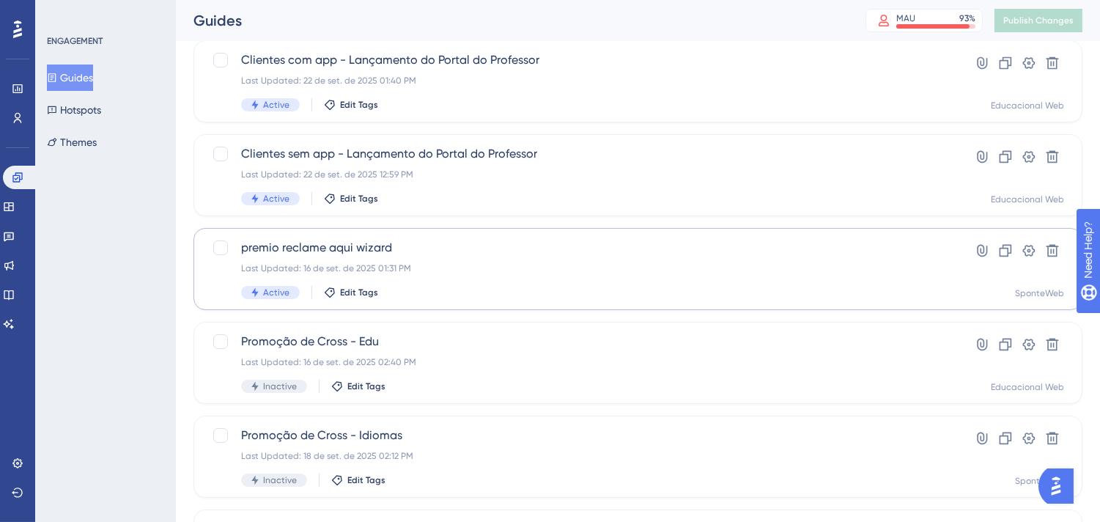
scroll to position [325, 0]
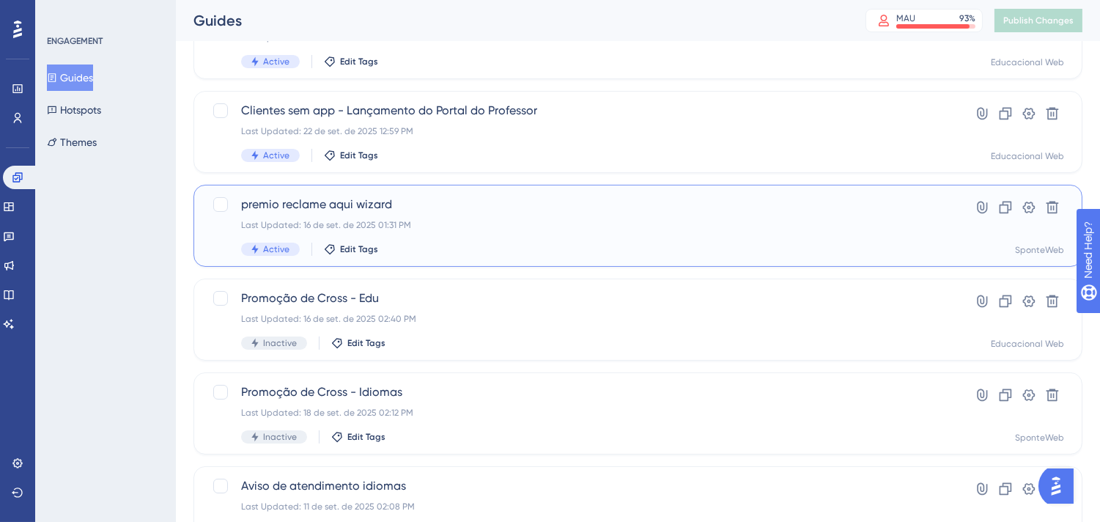
click at [608, 211] on span "premio reclame aqui wizard" at bounding box center [579, 205] width 676 height 18
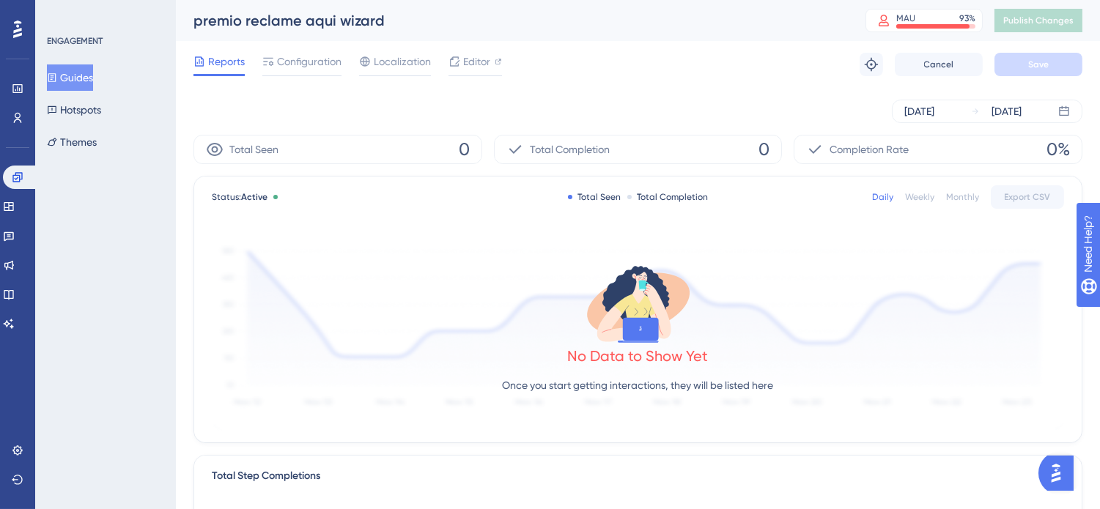
click at [664, 75] on div "Reports Configuration Localization Editor Troubleshoot Cancel Save" at bounding box center [637, 64] width 889 height 47
click at [927, 103] on div "Sep 17 2025" at bounding box center [919, 112] width 30 height 18
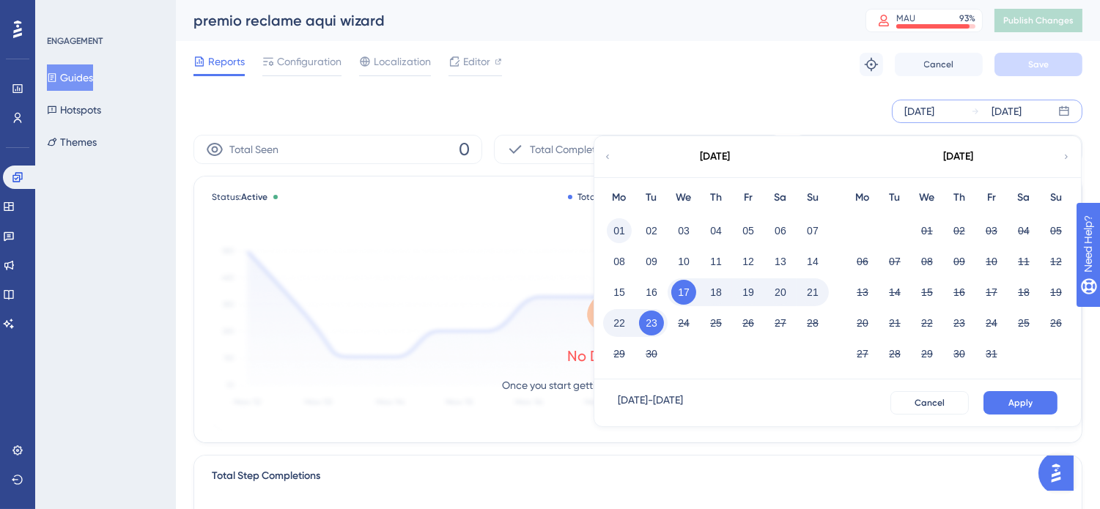
click at [623, 230] on button "01" at bounding box center [619, 230] width 25 height 25
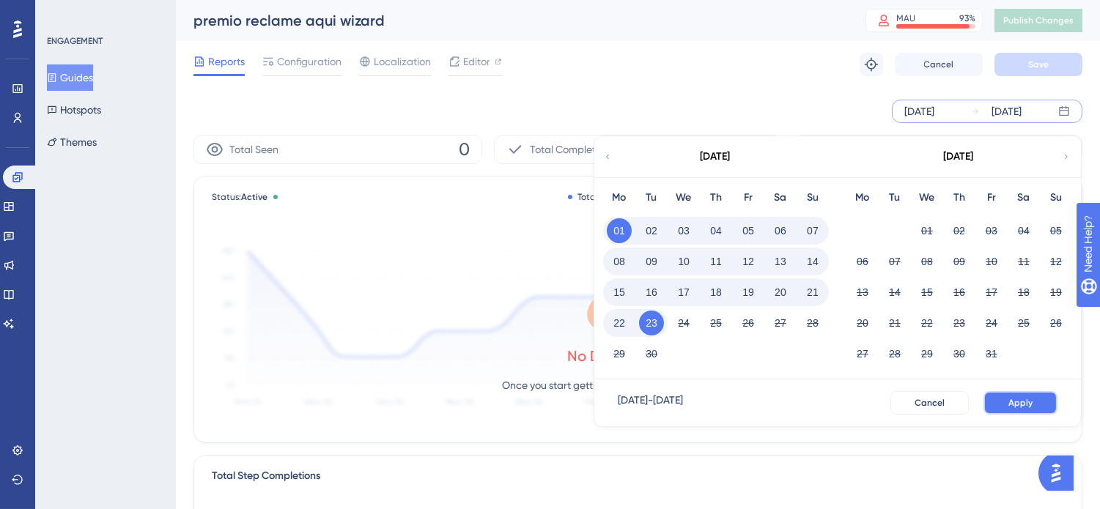
click at [1019, 397] on span "Apply" at bounding box center [1020, 403] width 24 height 12
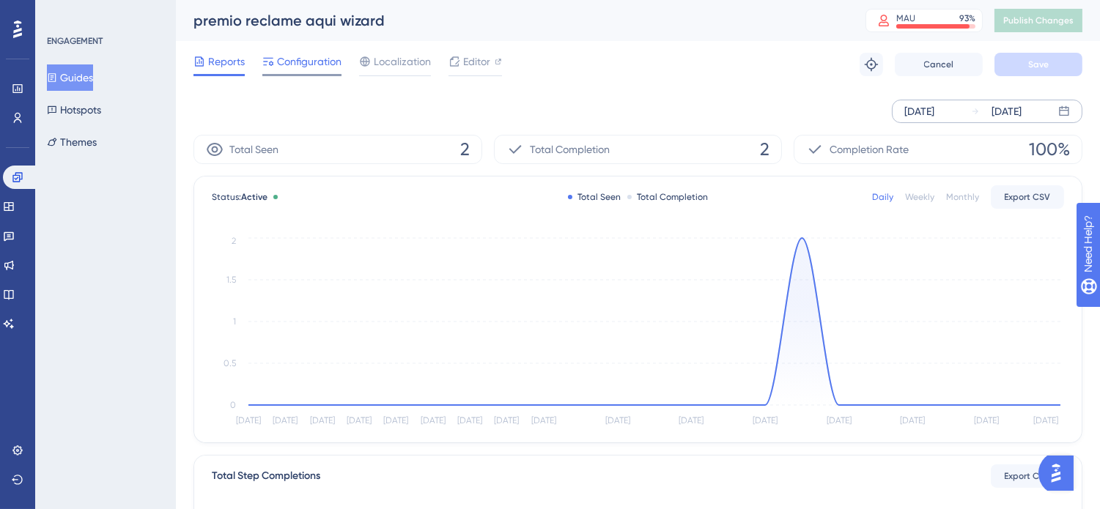
click at [317, 61] on span "Configuration" at bounding box center [309, 62] width 64 height 18
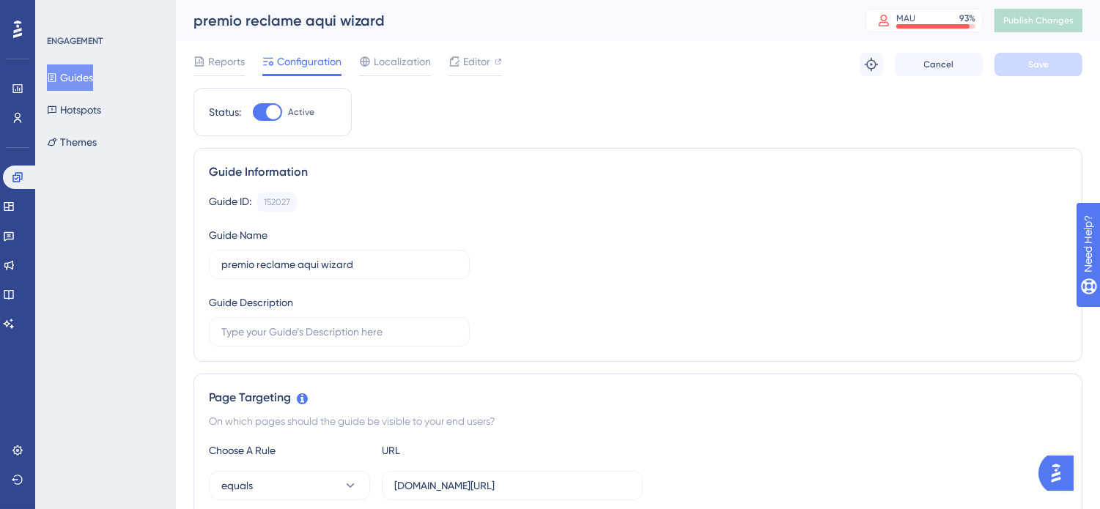
click at [211, 48] on div "Reports Configuration Localization Editor Troubleshoot Cancel Save" at bounding box center [637, 64] width 889 height 47
click at [216, 57] on span "Reports" at bounding box center [226, 62] width 37 height 18
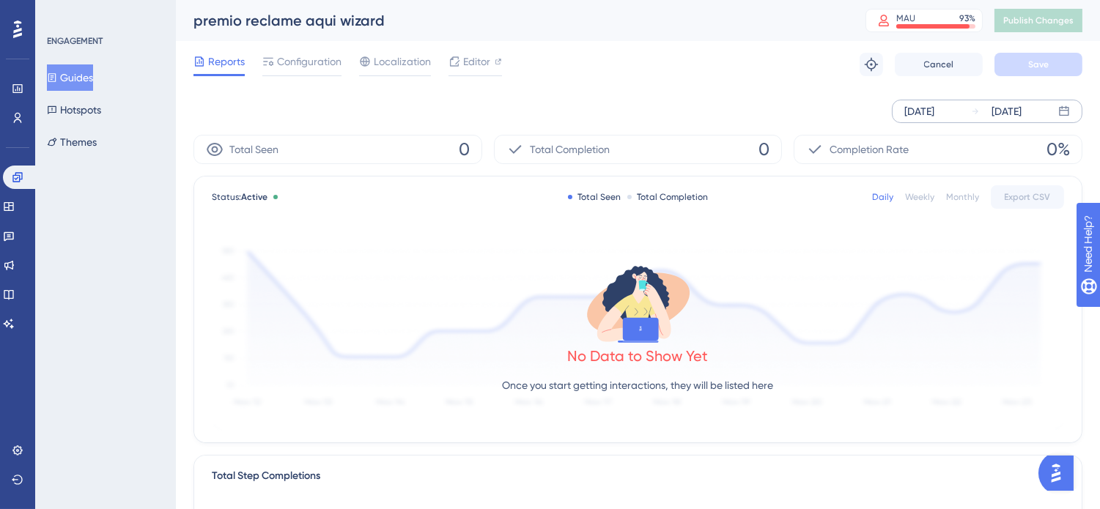
click at [934, 113] on div "Sep 17 2025" at bounding box center [919, 112] width 30 height 18
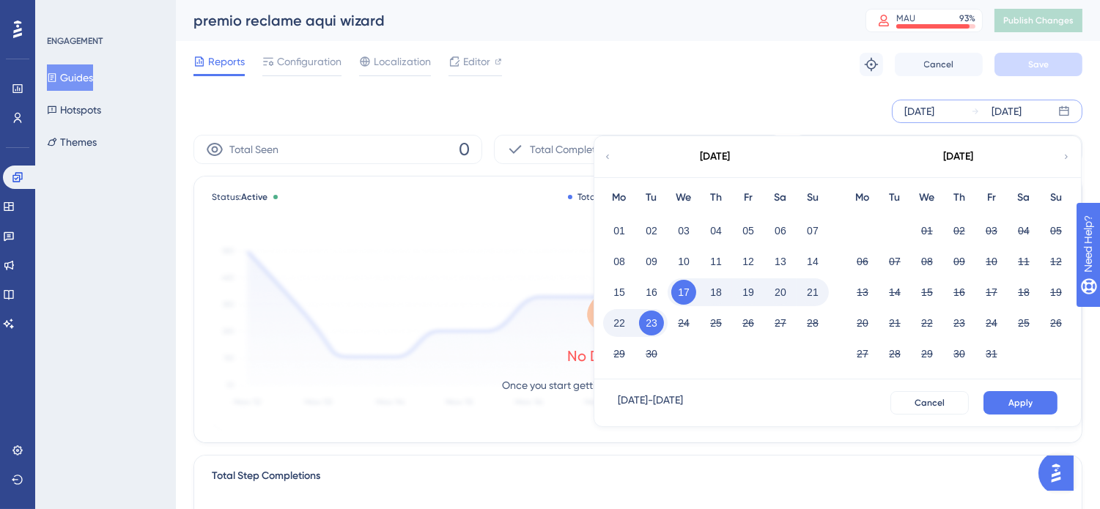
click at [607, 155] on icon at bounding box center [607, 156] width 9 height 13
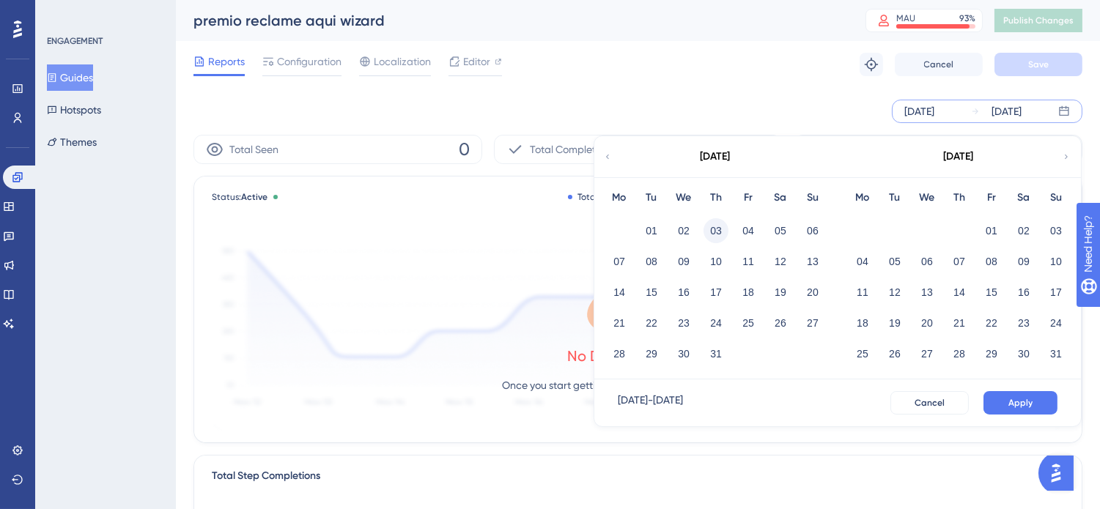
click at [709, 229] on button "03" at bounding box center [715, 230] width 25 height 25
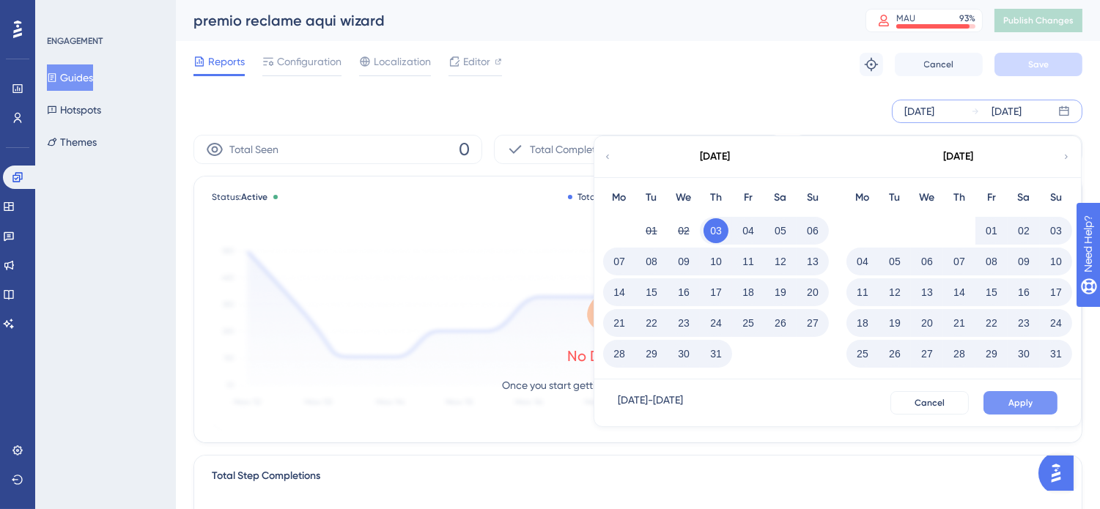
click at [1008, 400] on button "Apply" at bounding box center [1020, 402] width 74 height 23
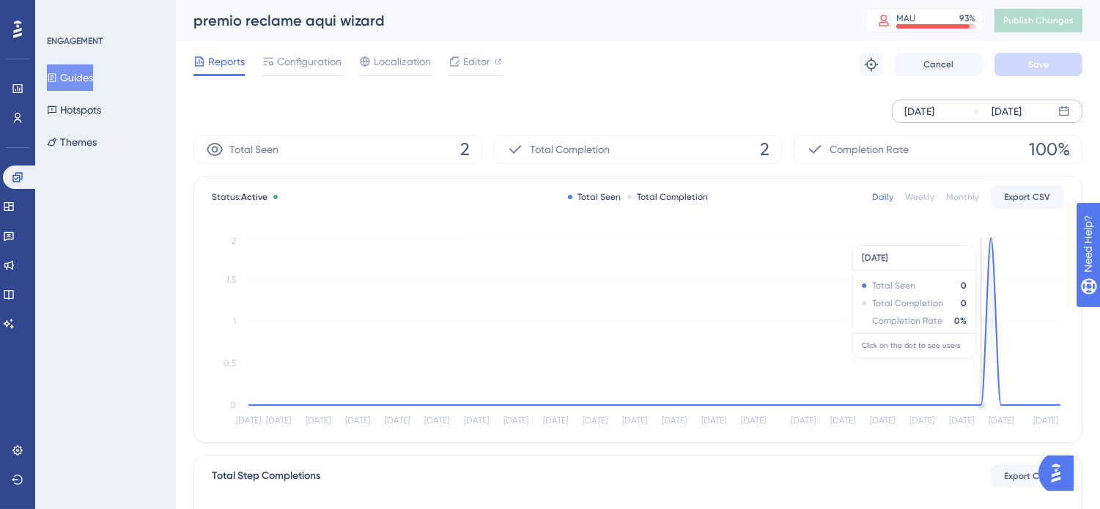
click at [680, 97] on div "Jul 03 2025 Sep 23 2025" at bounding box center [637, 111] width 889 height 47
click at [929, 194] on div "Weekly" at bounding box center [919, 197] width 29 height 12
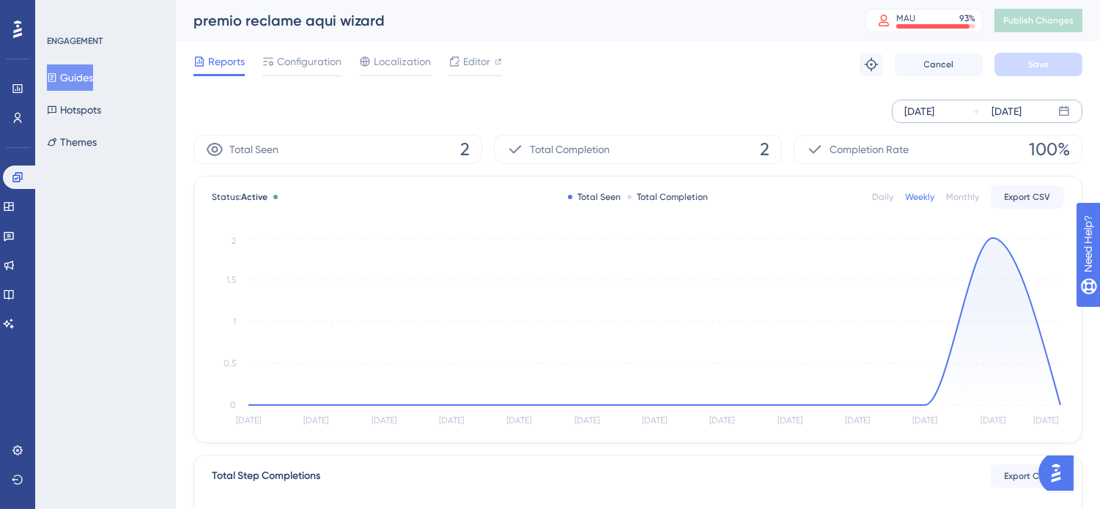
click at [961, 198] on div "Monthly" at bounding box center [962, 197] width 33 height 12
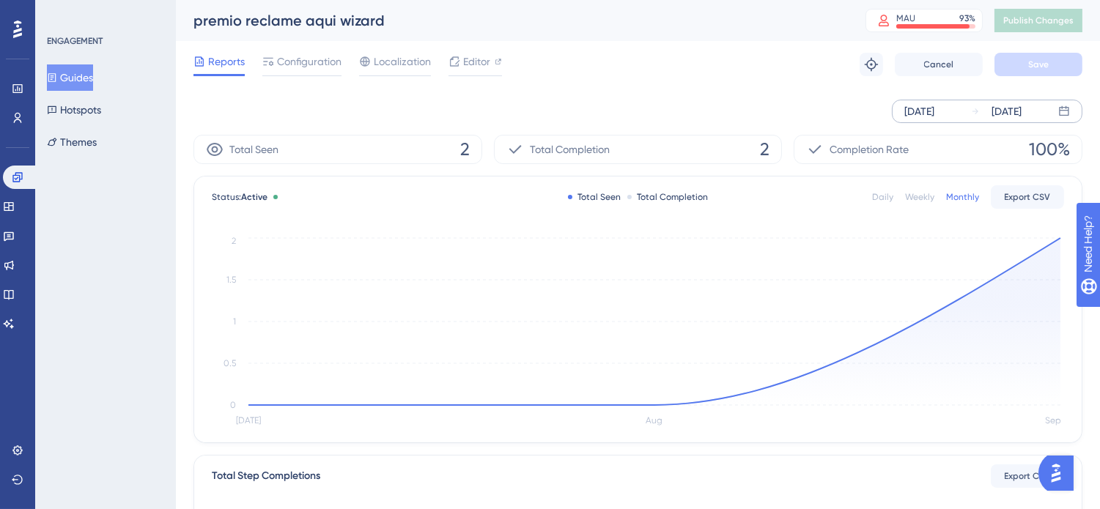
click at [735, 104] on div "Jul 03 2025 Sep 23 2025" at bounding box center [637, 111] width 889 height 23
click at [286, 59] on span "Configuration" at bounding box center [309, 62] width 64 height 18
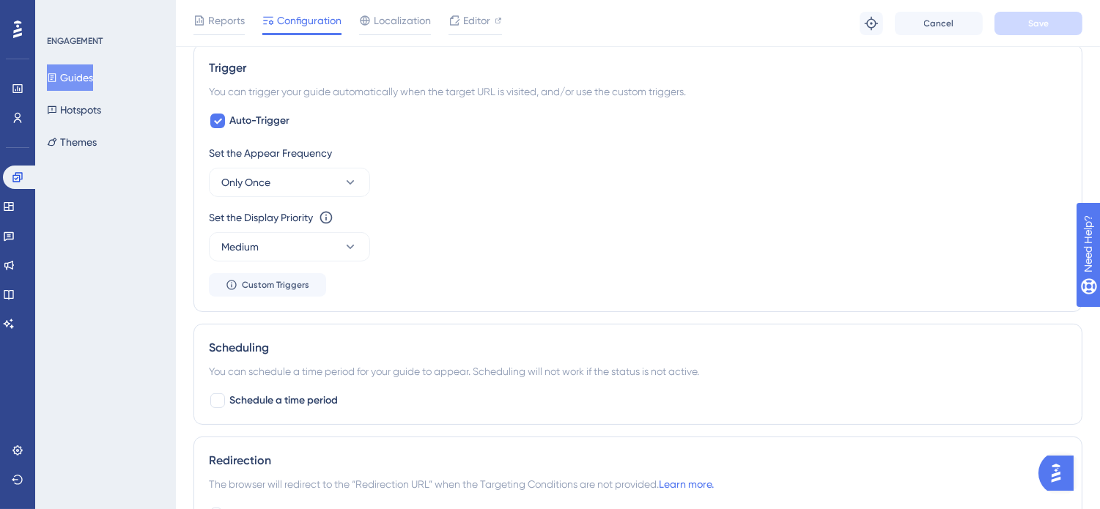
scroll to position [814, 0]
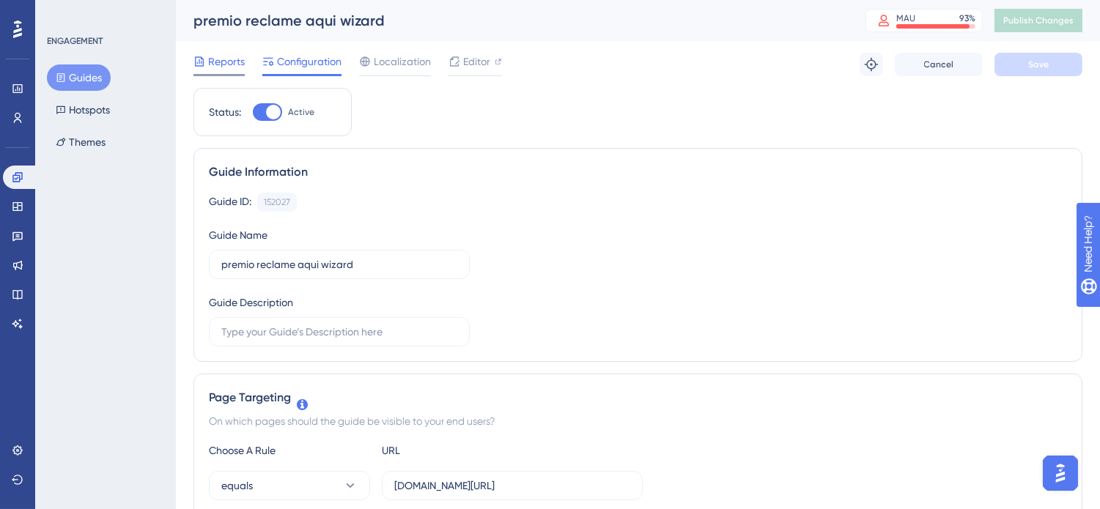
click at [221, 62] on span "Reports" at bounding box center [226, 62] width 37 height 18
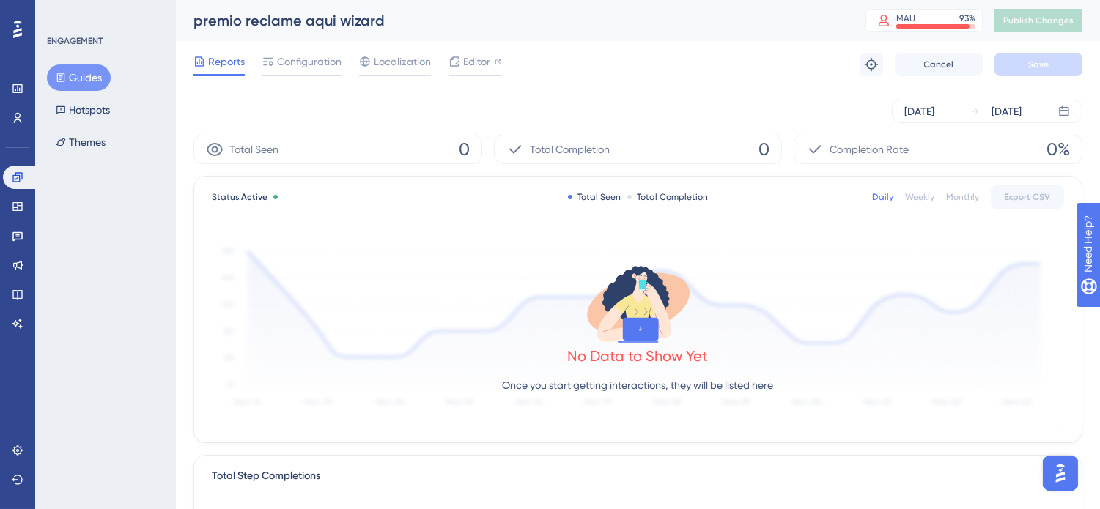
click at [746, 100] on div "Sep 17 2025 Sep 23 2025" at bounding box center [637, 111] width 889 height 23
click at [947, 122] on div "Sep 17 2025 Sep 23 2025" at bounding box center [987, 111] width 190 height 23
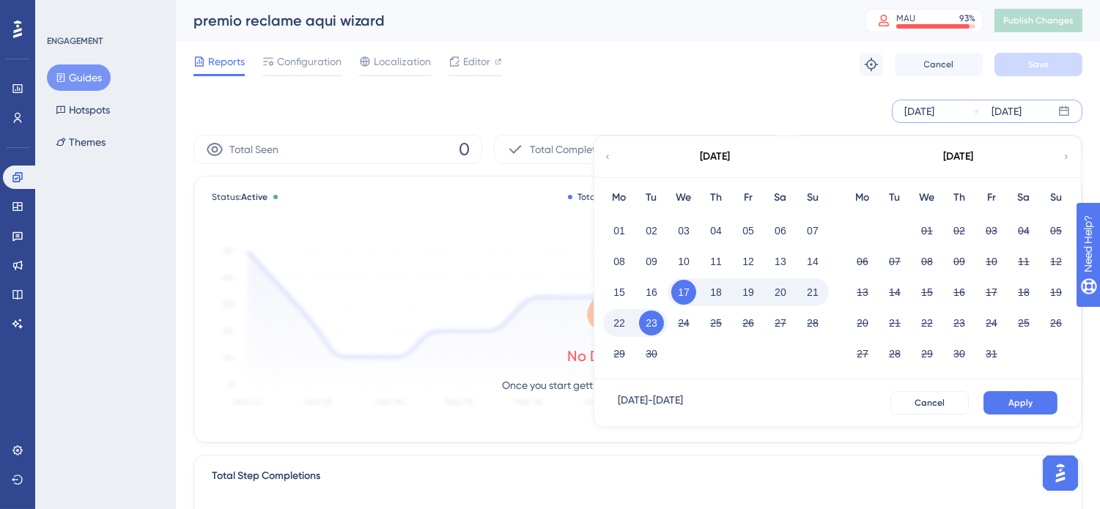
click at [635, 85] on div "Reports Configuration Localization Editor Troubleshoot Cancel Save" at bounding box center [637, 64] width 889 height 47
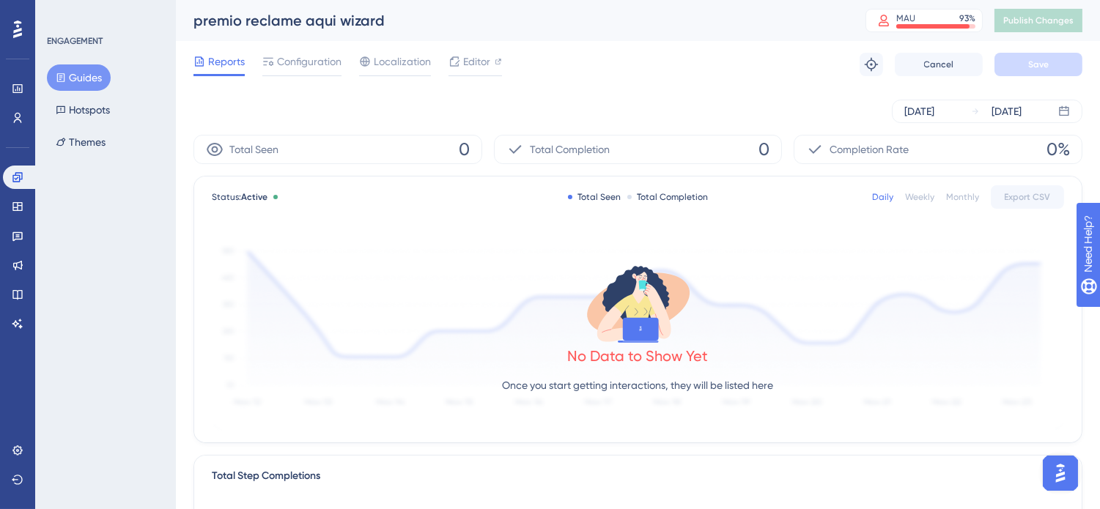
click at [77, 75] on button "Guides" at bounding box center [79, 77] width 64 height 26
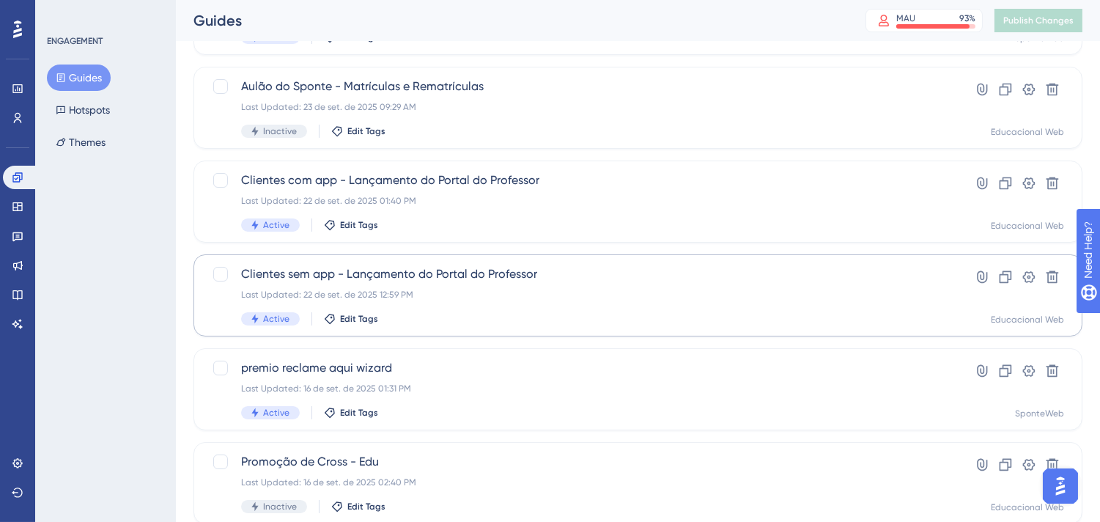
scroll to position [163, 0]
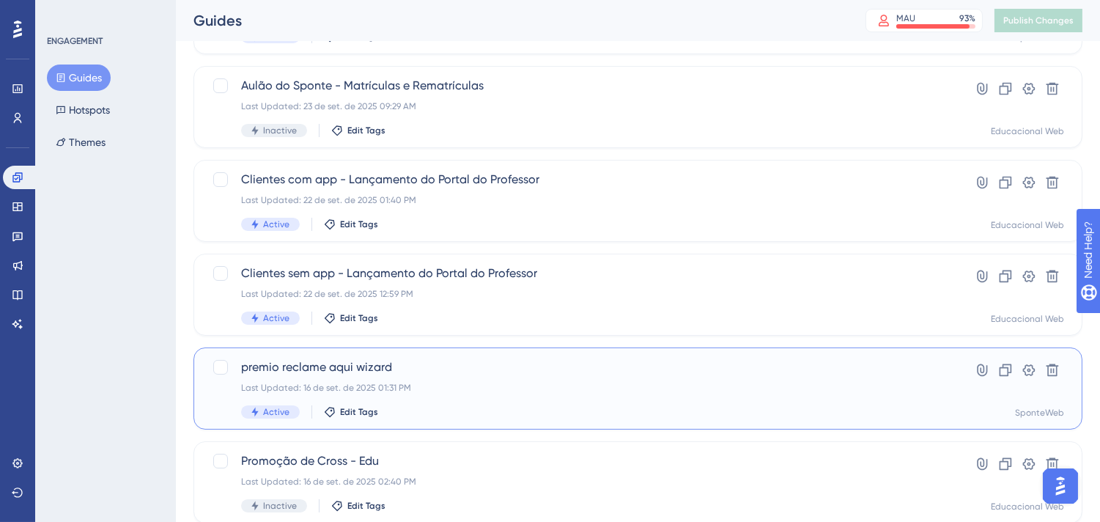
click at [774, 386] on div "Last Updated: 16 de set. de 2025 01:31 PM" at bounding box center [579, 388] width 676 height 12
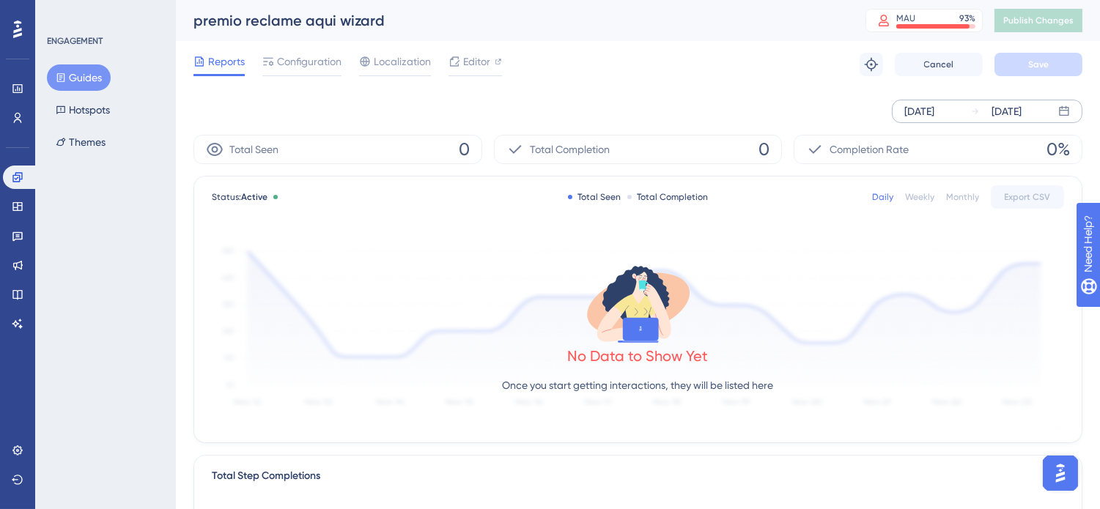
click at [934, 111] on div "[DATE]" at bounding box center [919, 112] width 30 height 18
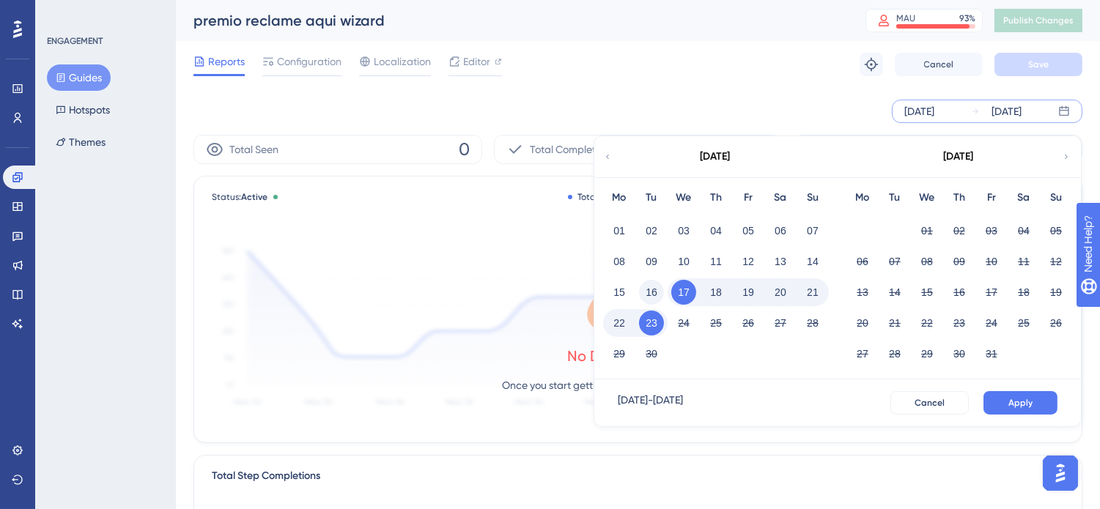
click at [656, 293] on button "16" at bounding box center [651, 292] width 25 height 25
click at [1009, 407] on span "Apply" at bounding box center [1020, 403] width 24 height 12
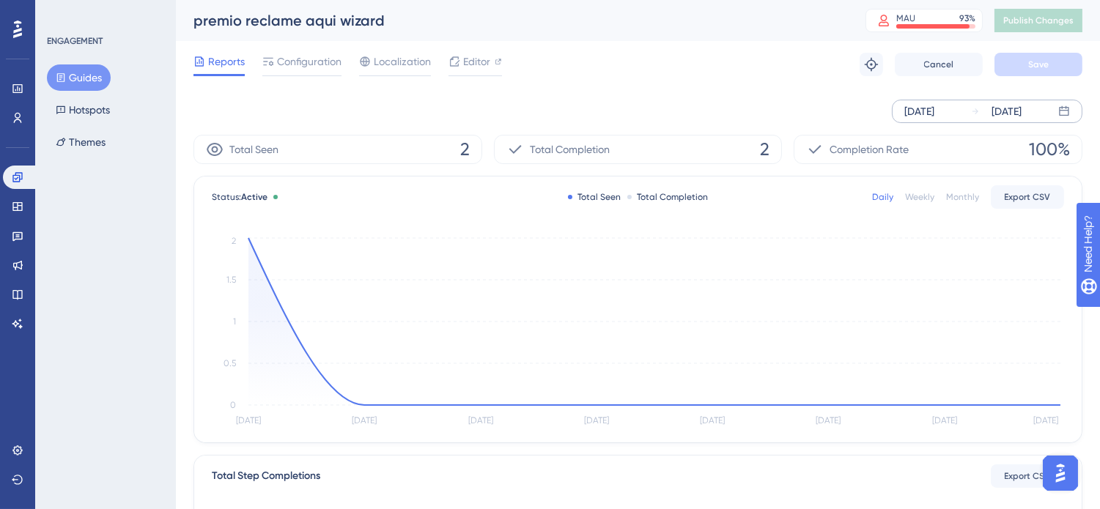
click at [971, 92] on div "Sep 16 2025 Sep 23 2025" at bounding box center [637, 111] width 889 height 47
click at [290, 66] on span "Configuration" at bounding box center [309, 62] width 64 height 18
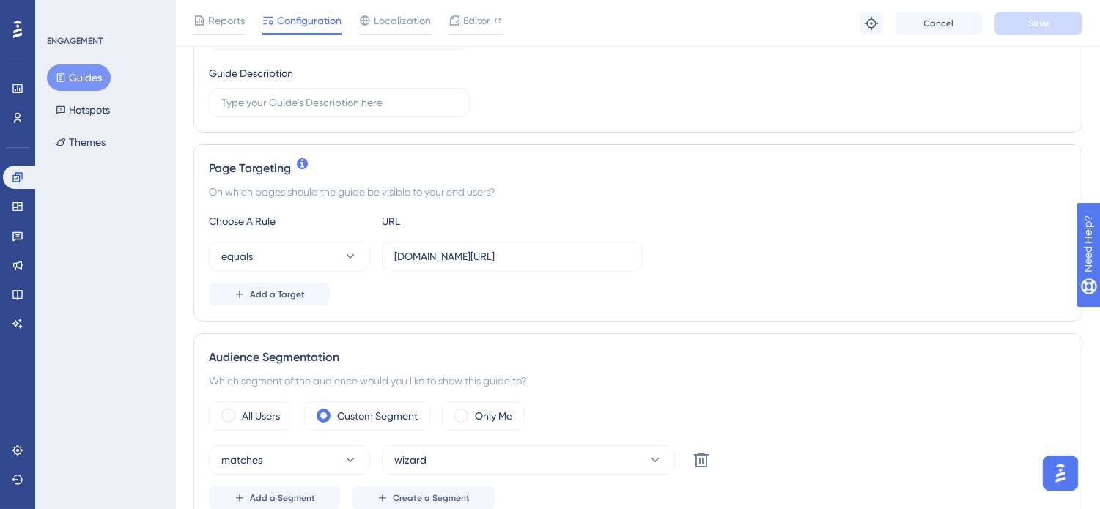
scroll to position [244, 0]
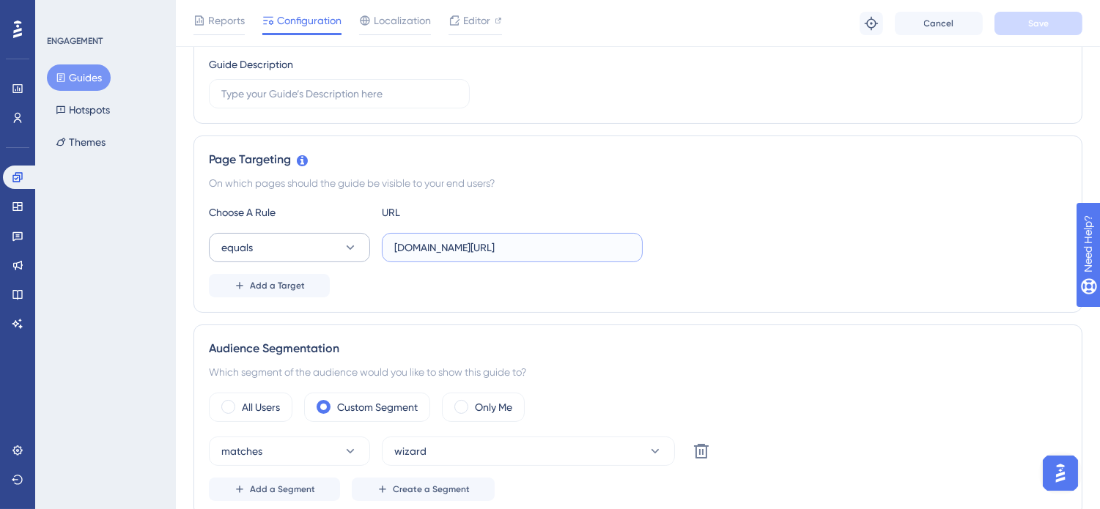
drag, startPoint x: 487, startPoint y: 249, endPoint x: 364, endPoint y: 251, distance: 123.1
click at [364, 251] on div "equals sponteweb.com.br/Home.aspx" at bounding box center [426, 247] width 434 height 29
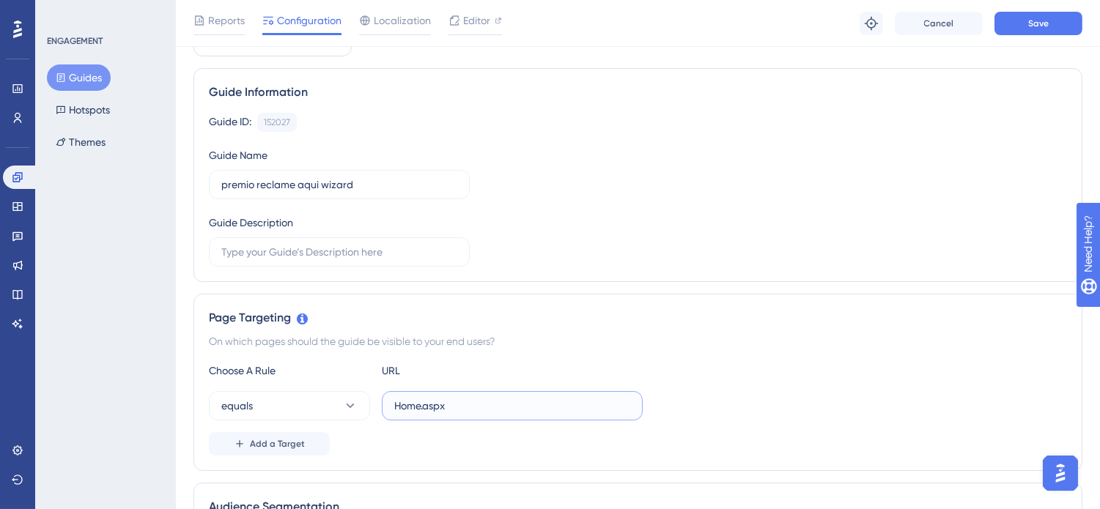
scroll to position [0, 0]
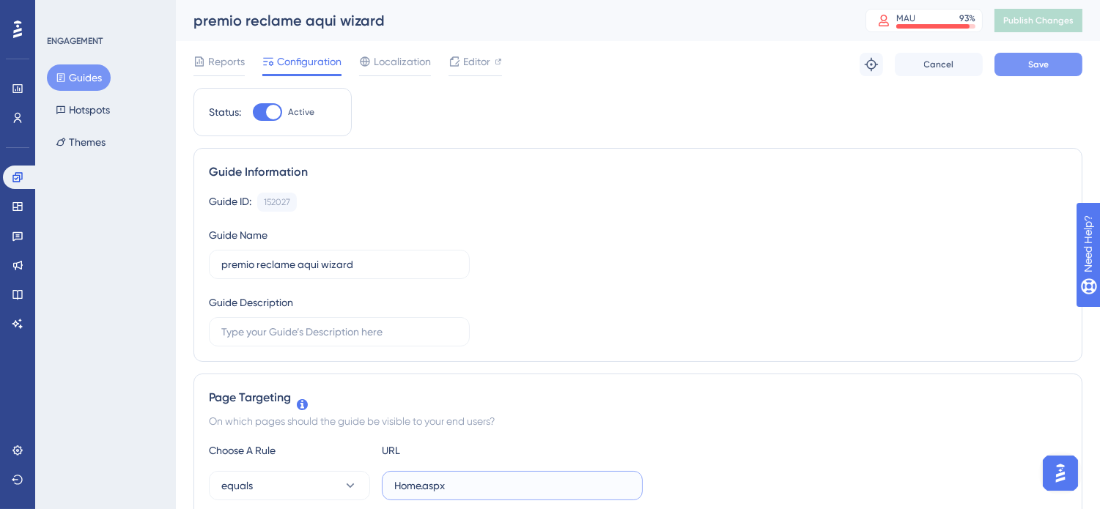
type input "Home.aspx"
click at [1048, 70] on button "Save" at bounding box center [1038, 64] width 88 height 23
click at [1049, 19] on span "Publish Changes" at bounding box center [1038, 21] width 70 height 12
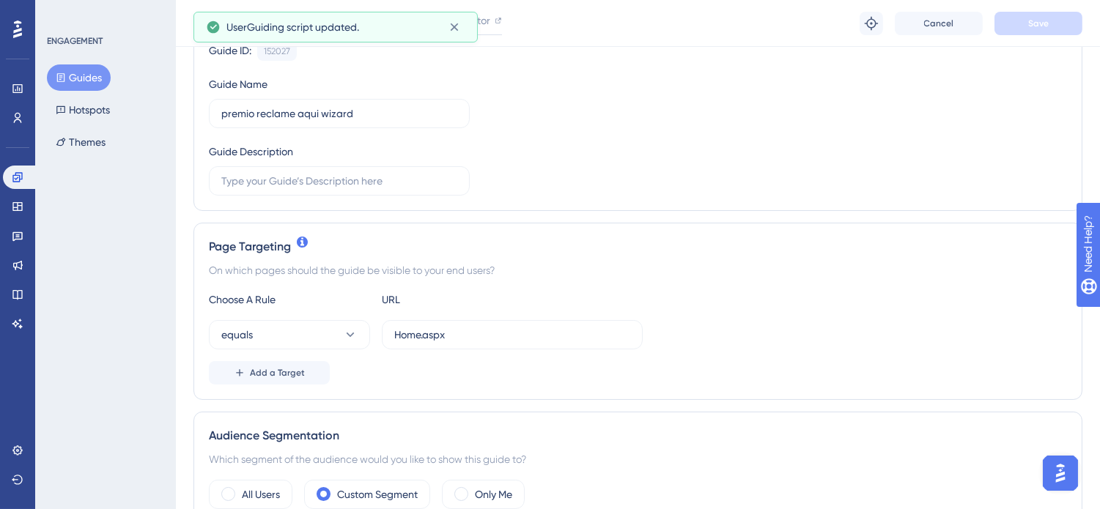
scroll to position [244, 0]
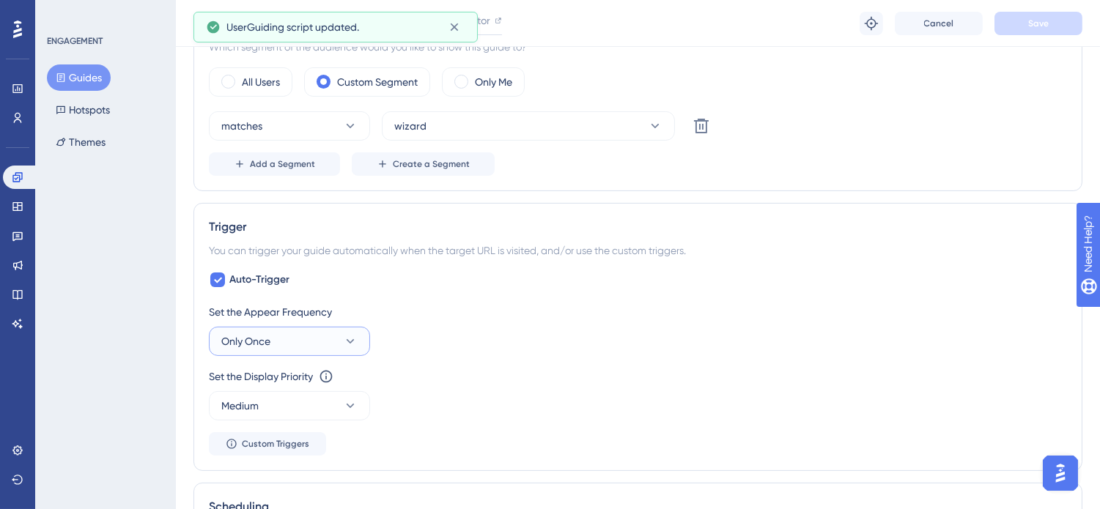
click at [352, 343] on icon at bounding box center [350, 341] width 15 height 15
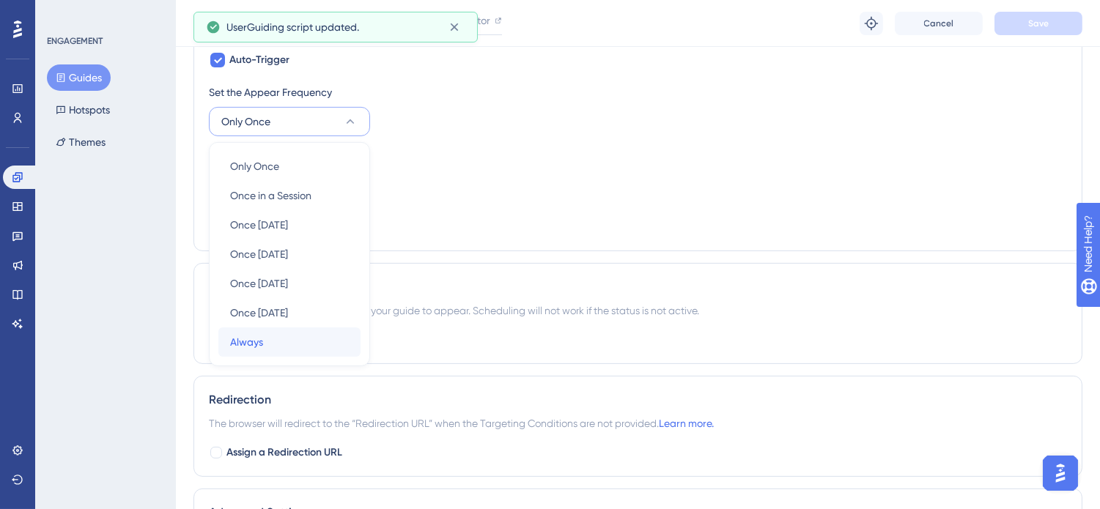
click at [301, 343] on div "Always Always" at bounding box center [289, 342] width 119 height 29
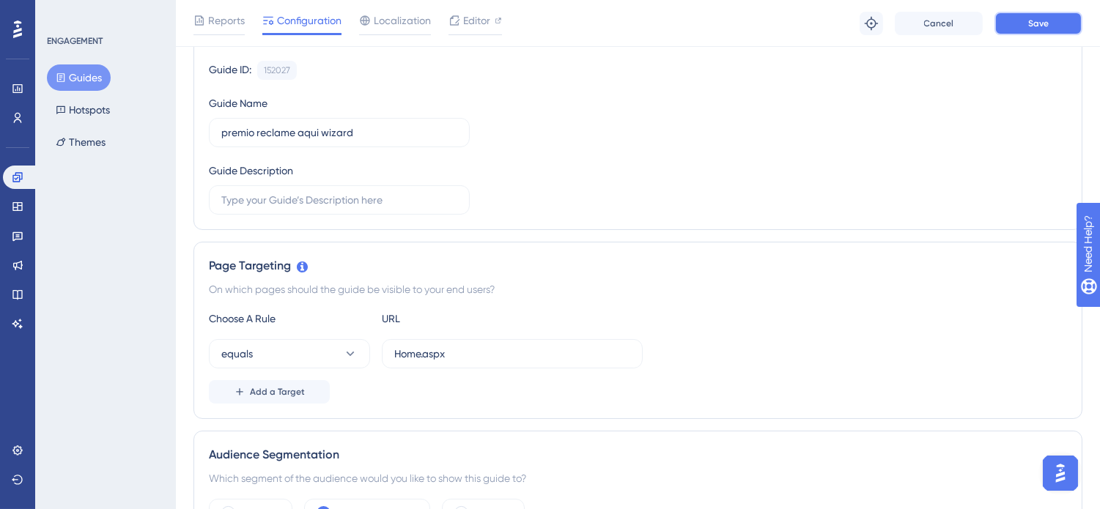
click at [1058, 26] on button "Save" at bounding box center [1038, 23] width 88 height 23
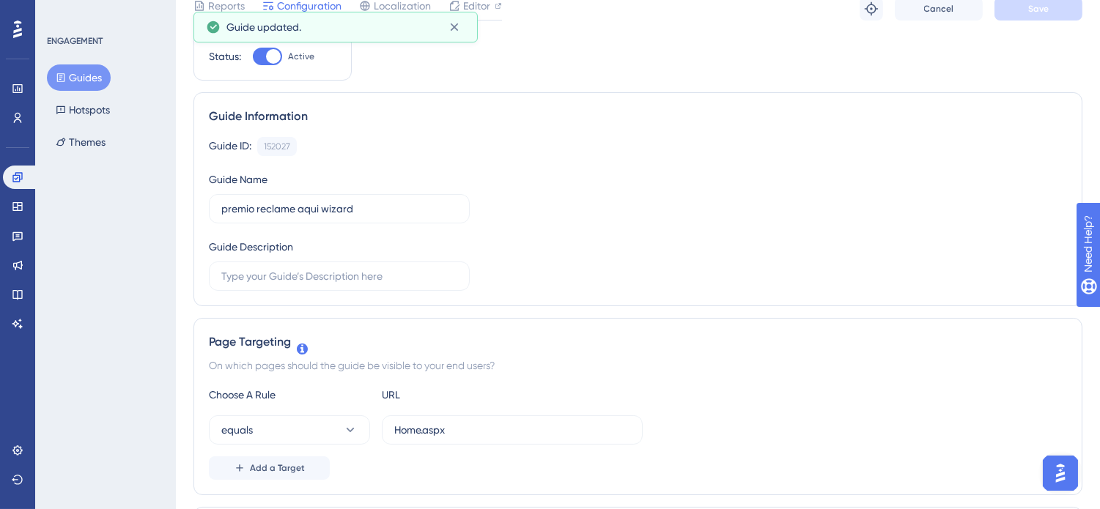
scroll to position [0, 0]
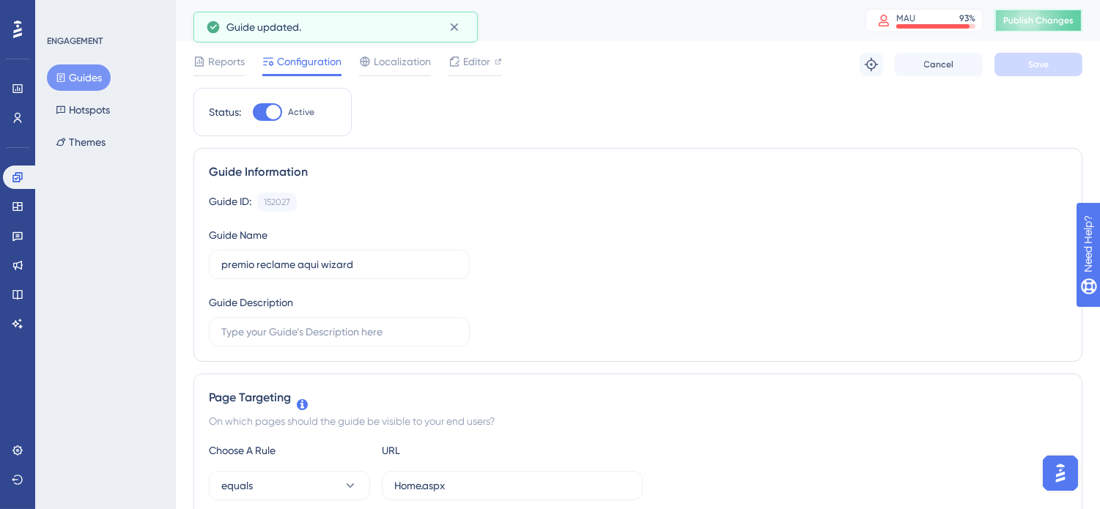
click at [1027, 28] on button "Publish Changes" at bounding box center [1038, 20] width 88 height 23
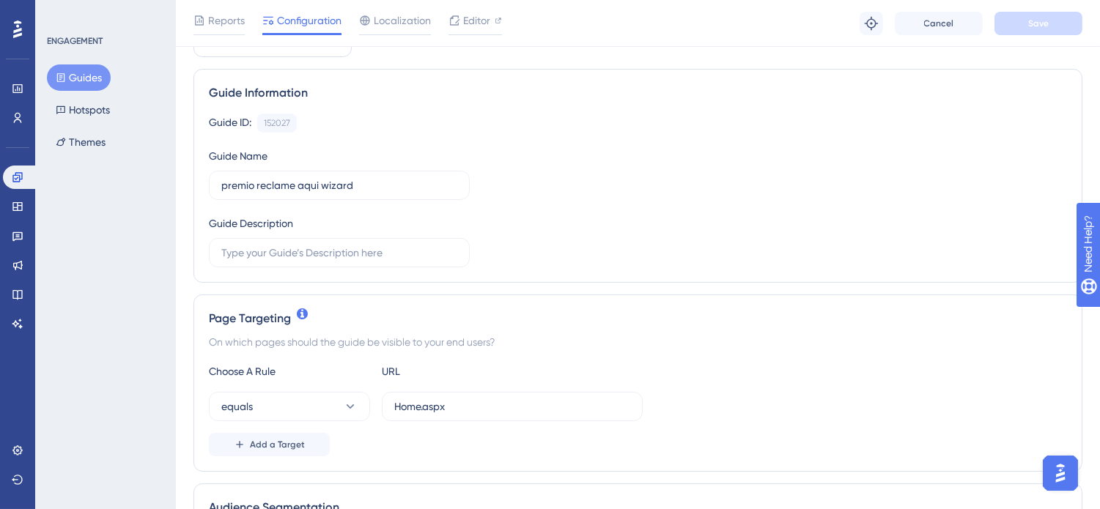
scroll to position [163, 0]
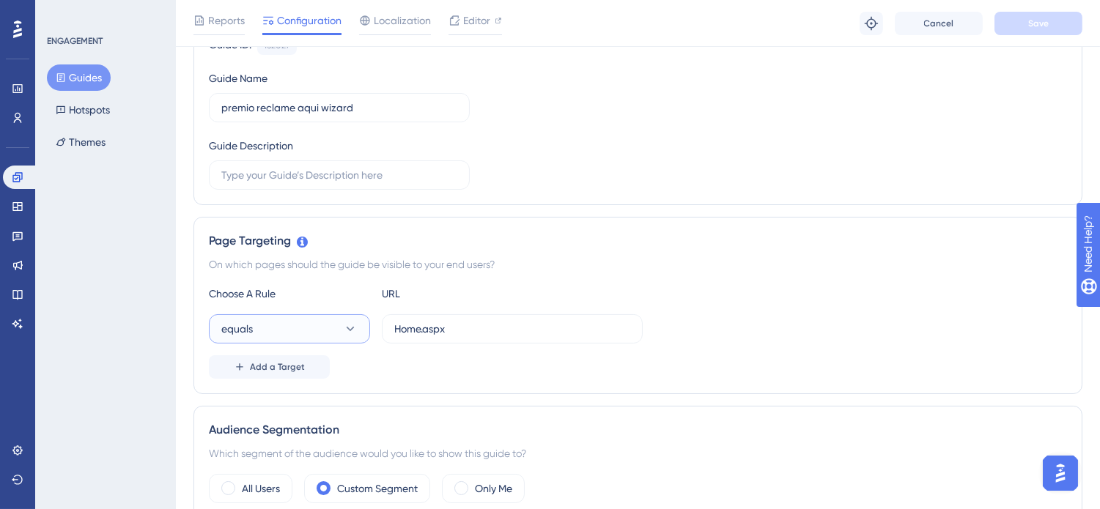
click at [330, 335] on button "equals" at bounding box center [289, 328] width 161 height 29
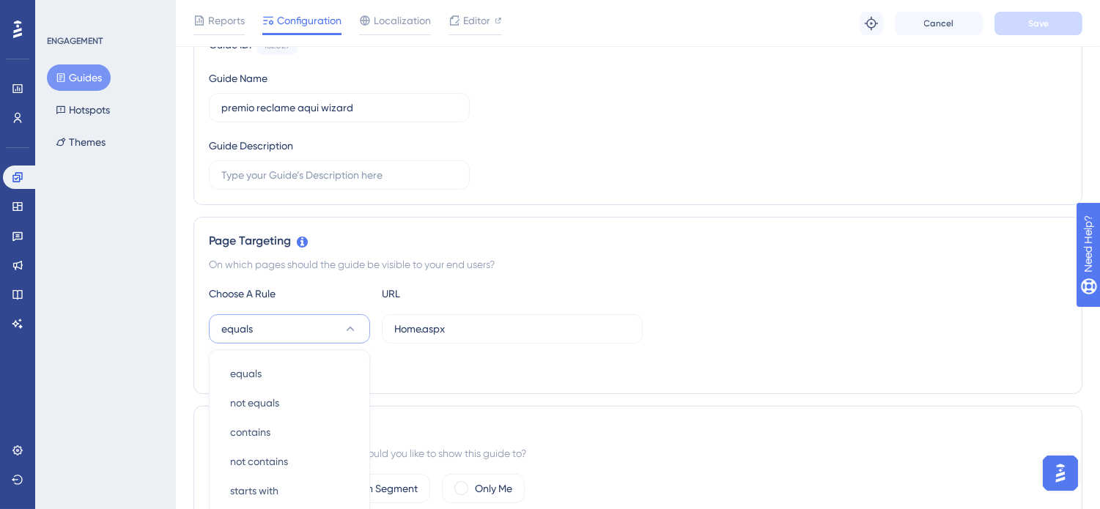
scroll to position [369, 0]
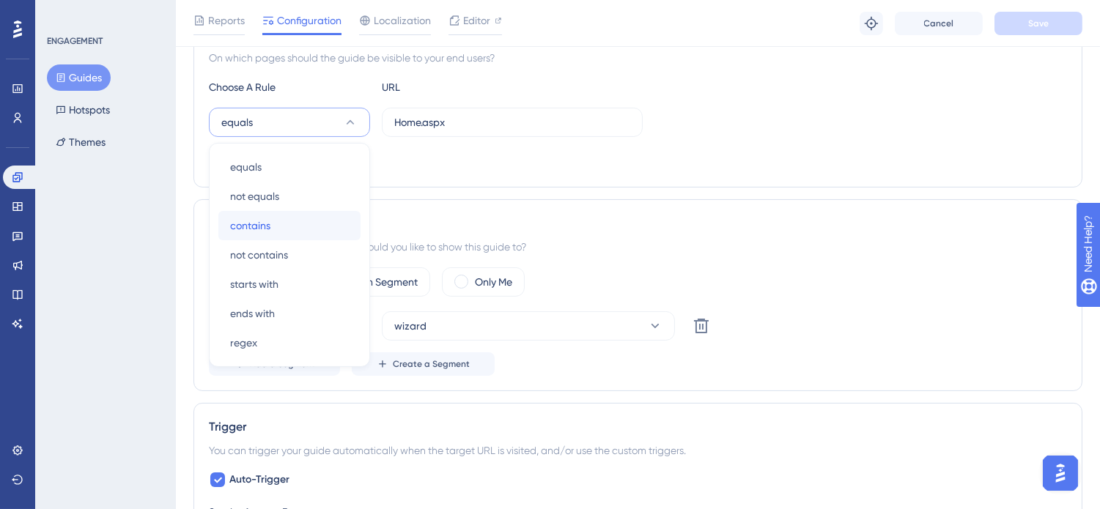
click at [311, 225] on div "contains contains" at bounding box center [289, 225] width 119 height 29
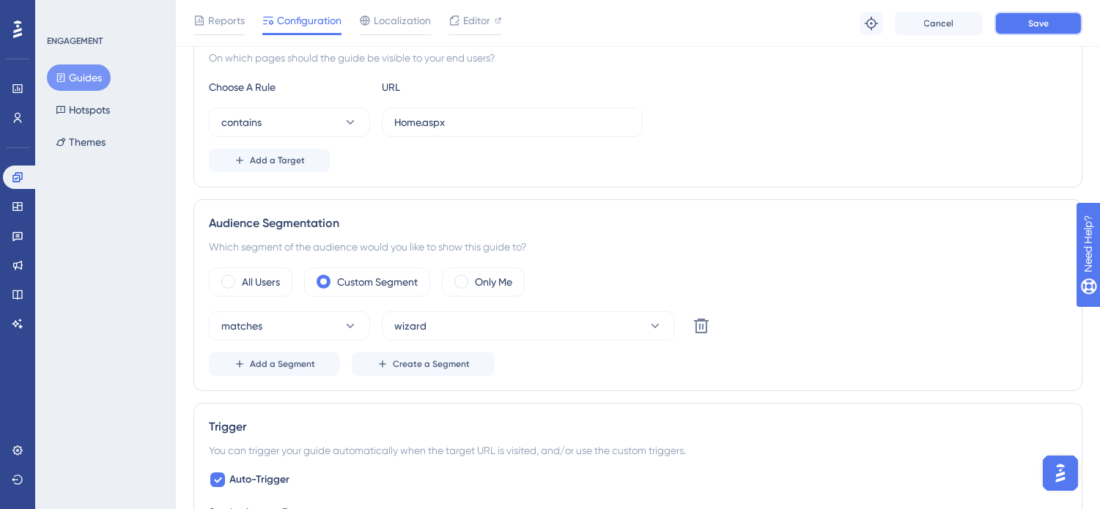
click at [1042, 18] on span "Save" at bounding box center [1038, 24] width 21 height 12
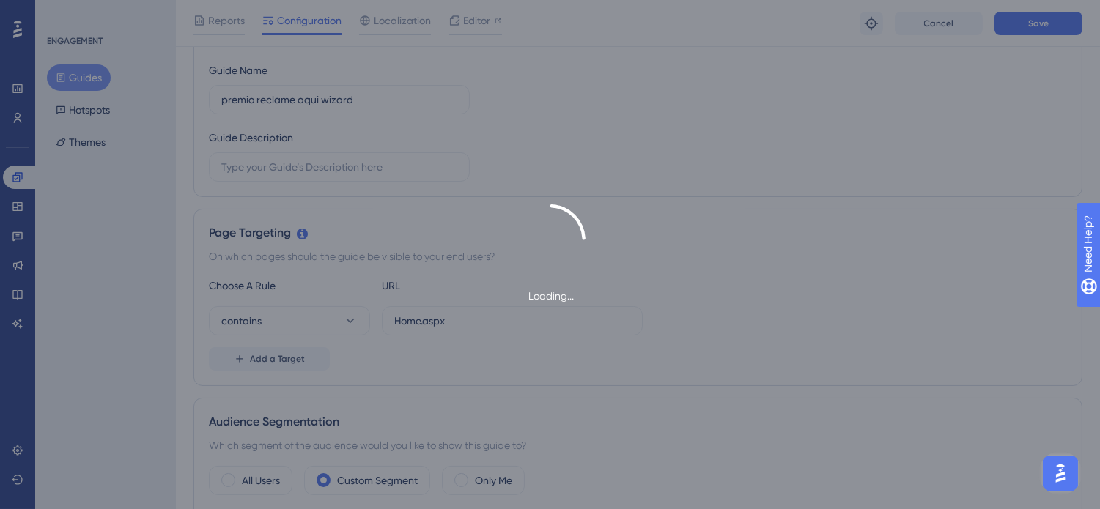
scroll to position [0, 0]
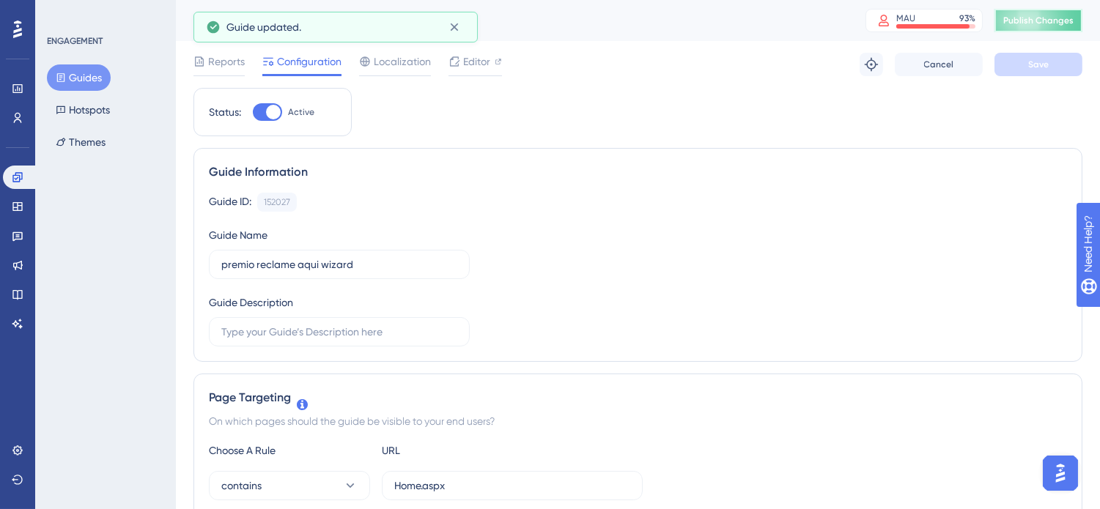
click at [1038, 15] on span "Publish Changes" at bounding box center [1038, 21] width 70 height 12
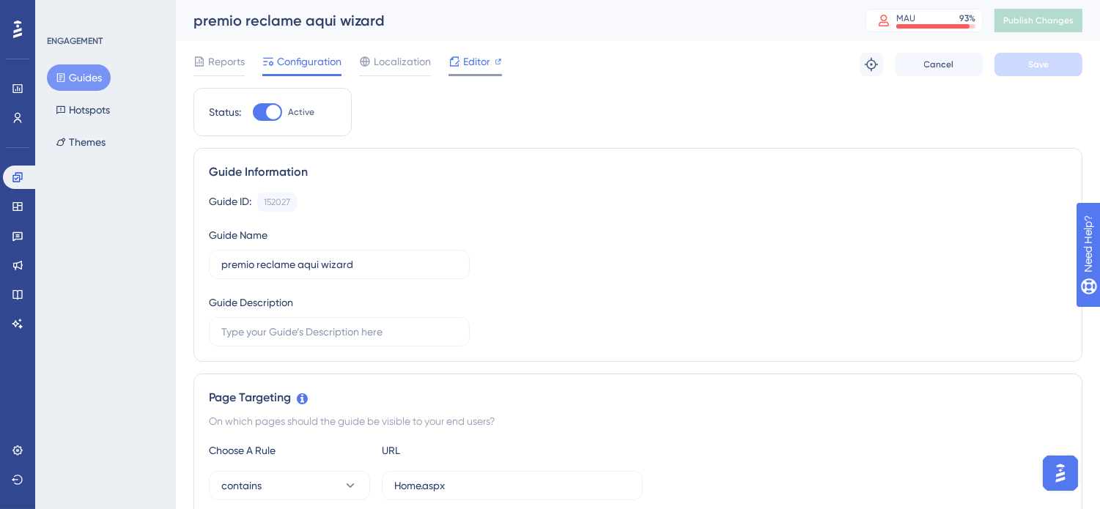
click at [473, 66] on span "Editor" at bounding box center [476, 62] width 27 height 18
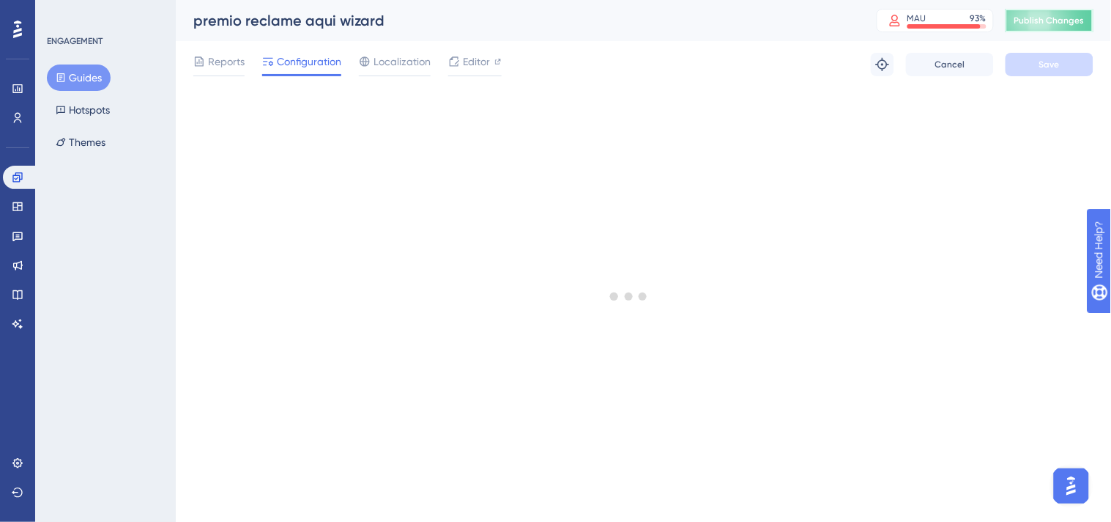
click at [1072, 23] on span "Publish Changes" at bounding box center [1050, 21] width 70 height 12
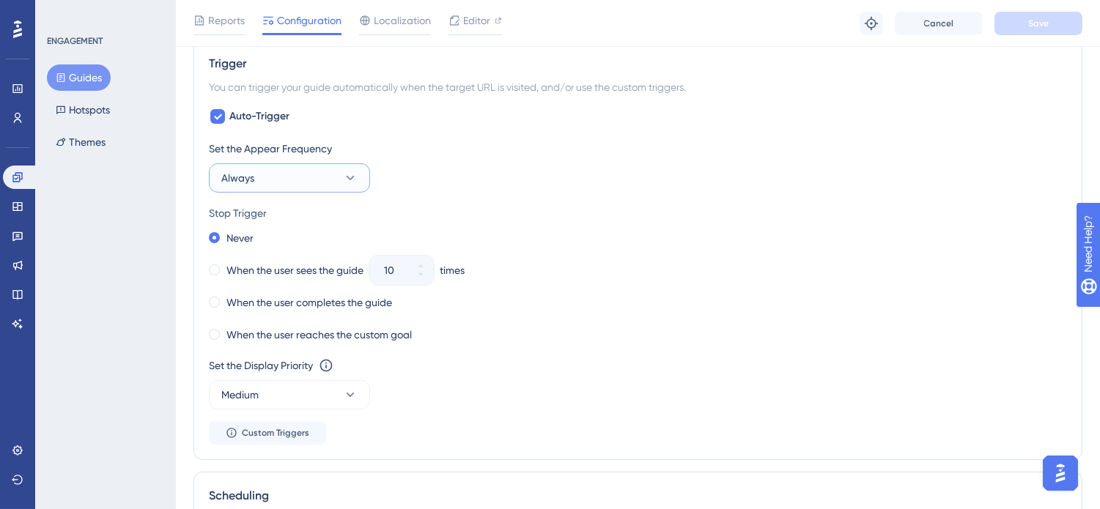
click at [294, 177] on button "Always" at bounding box center [289, 177] width 161 height 29
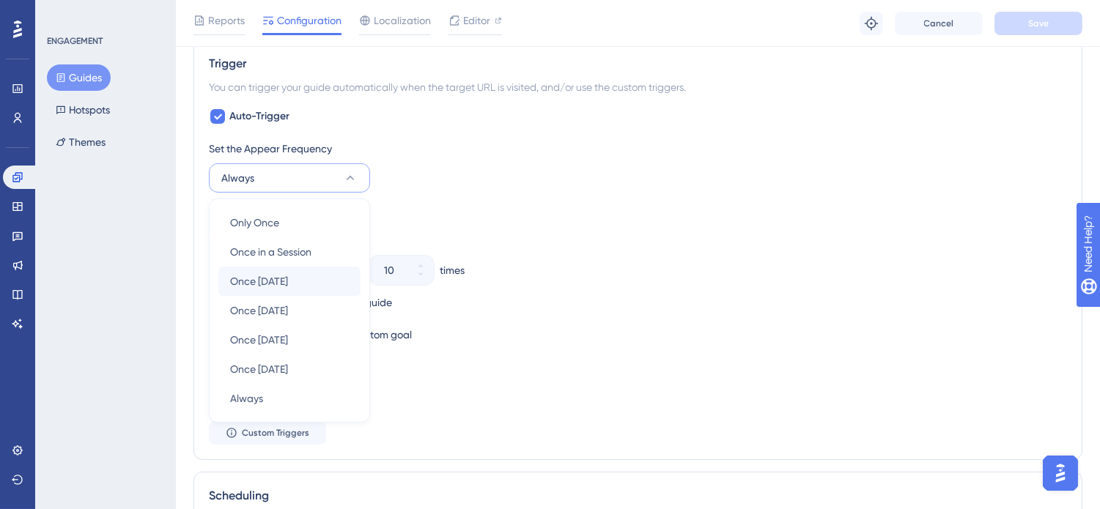
scroll to position [789, 0]
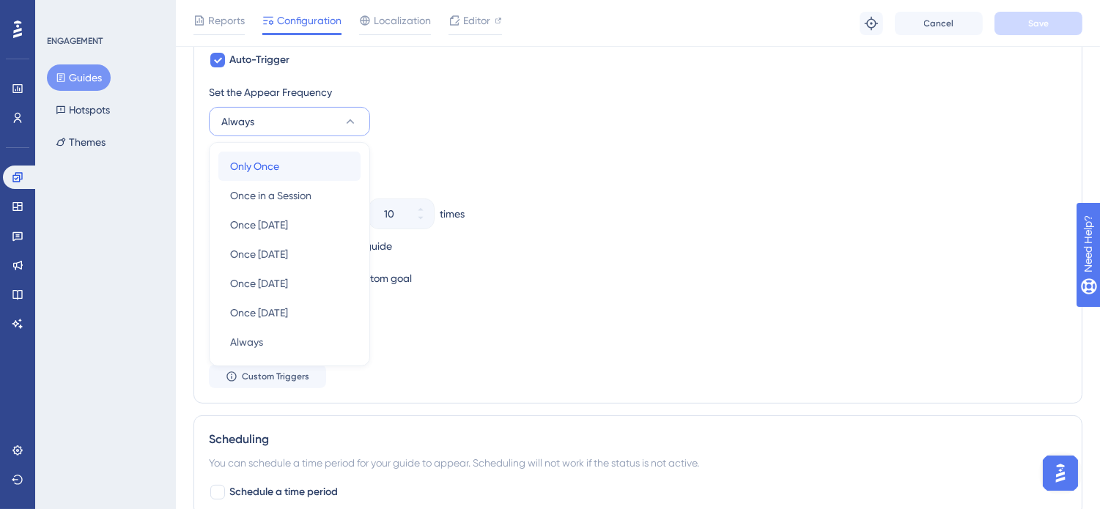
click at [262, 161] on span "Only Once" at bounding box center [254, 167] width 49 height 18
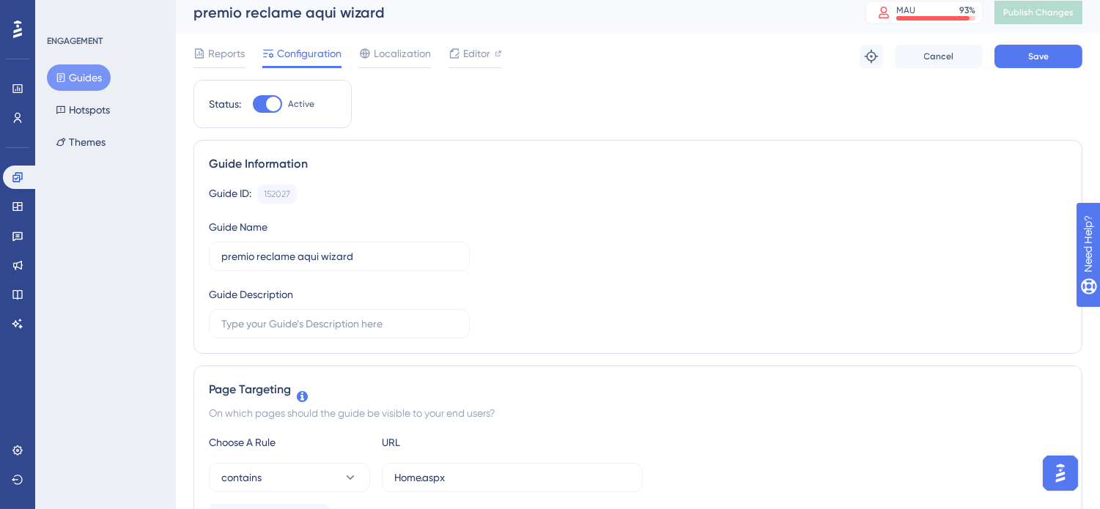
scroll to position [0, 0]
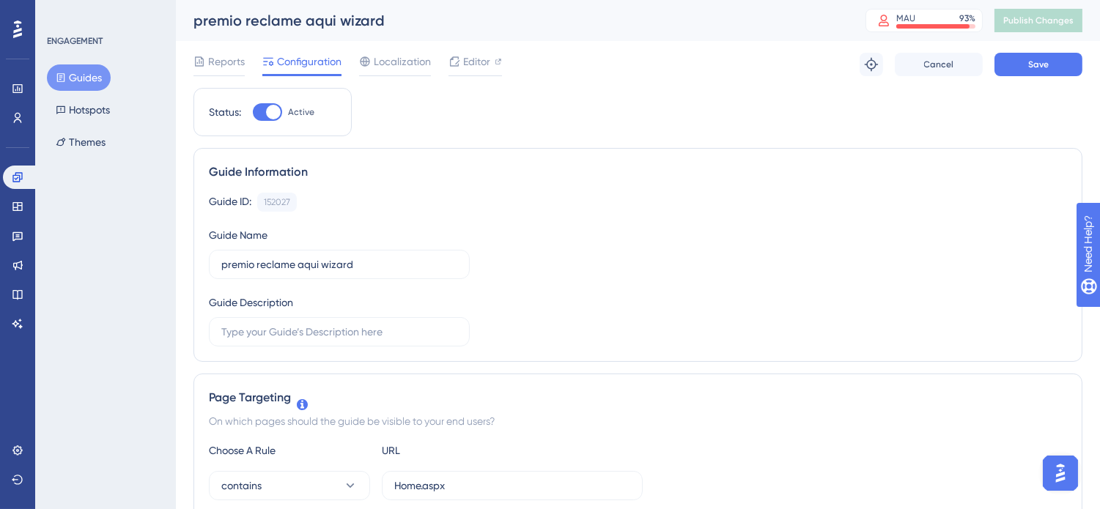
click at [1021, 81] on div "Reports Configuration Localization Editor Troubleshoot Cancel Save" at bounding box center [637, 64] width 889 height 47
click at [1024, 67] on button "Save" at bounding box center [1038, 64] width 88 height 23
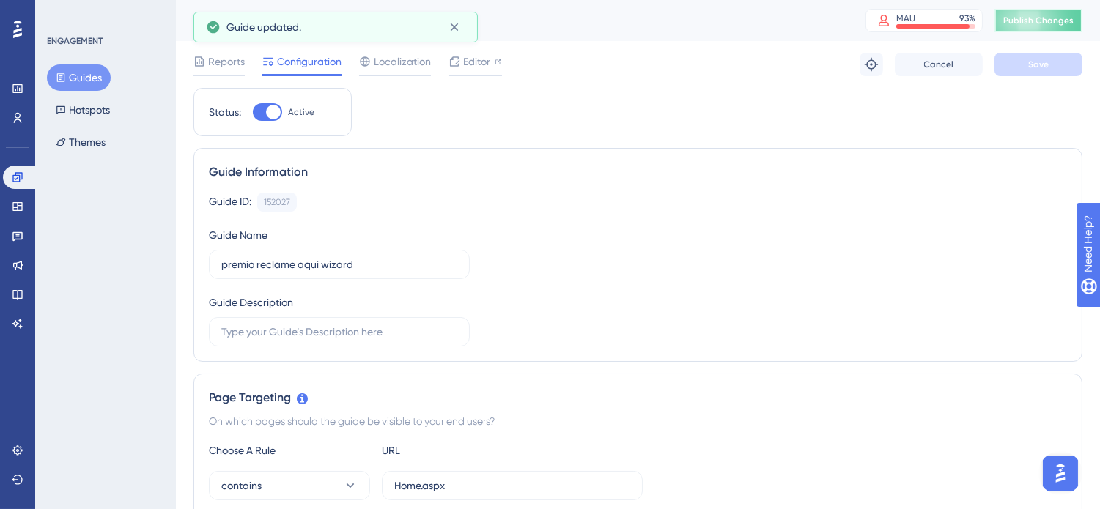
click at [1065, 17] on span "Publish Changes" at bounding box center [1038, 21] width 70 height 12
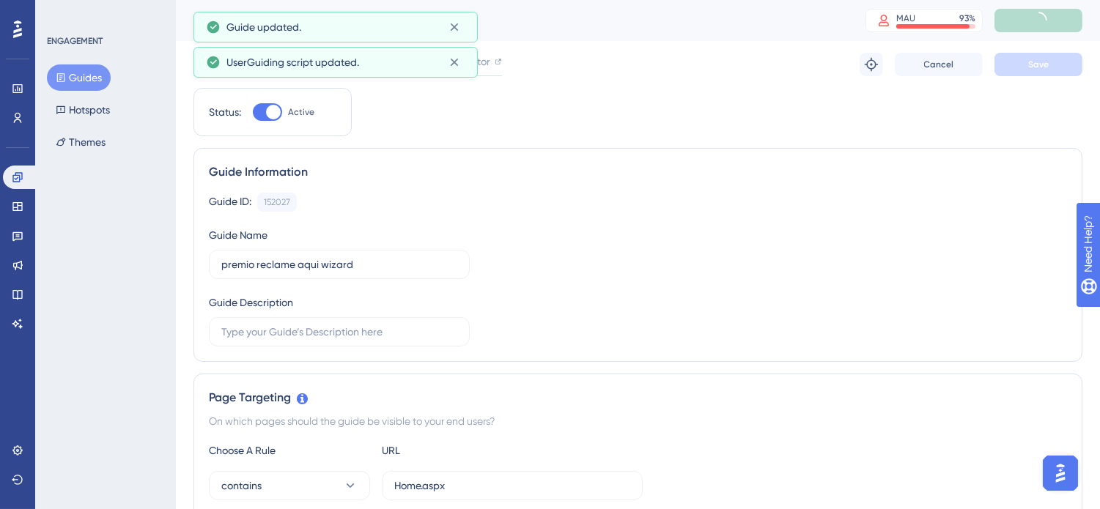
click at [92, 72] on button "Guides" at bounding box center [79, 77] width 64 height 26
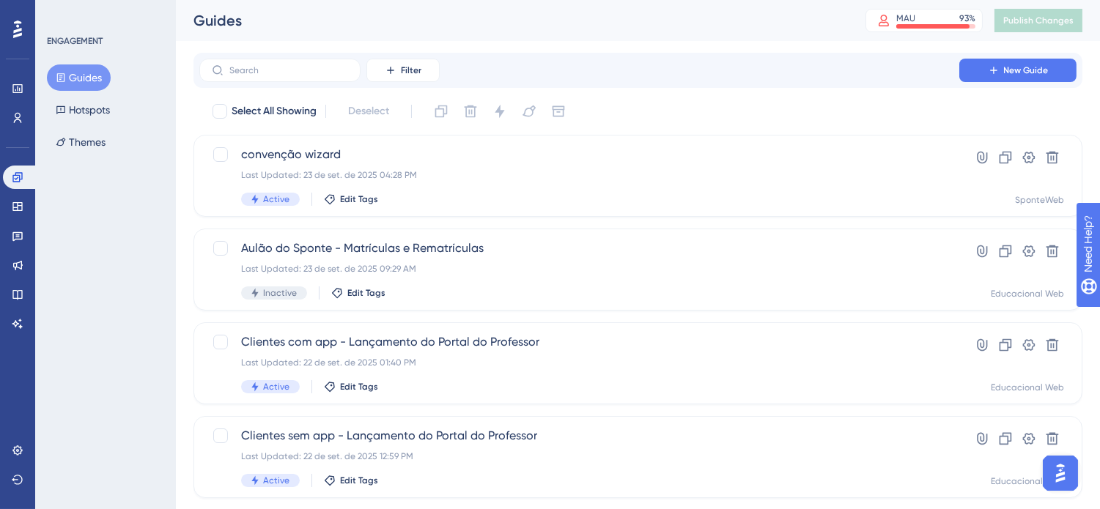
click at [788, 40] on div "Guides MAU 93 % Click to see add-on and upgrade options Publish Changes" at bounding box center [638, 20] width 924 height 41
click at [472, 171] on div "Last Updated: 23 de set. de 2025 04:28 PM" at bounding box center [579, 175] width 676 height 12
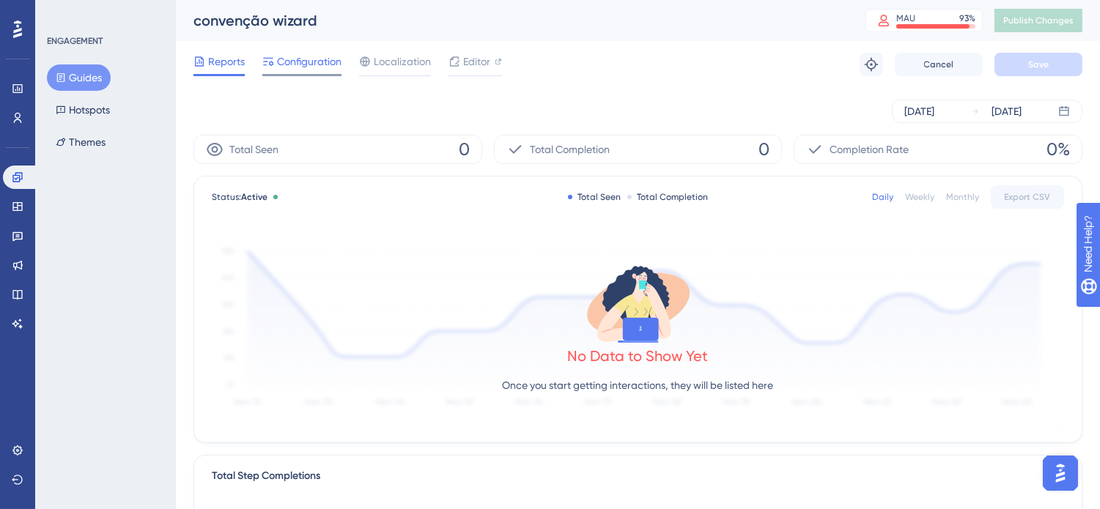
click at [314, 69] on span "Configuration" at bounding box center [309, 62] width 64 height 18
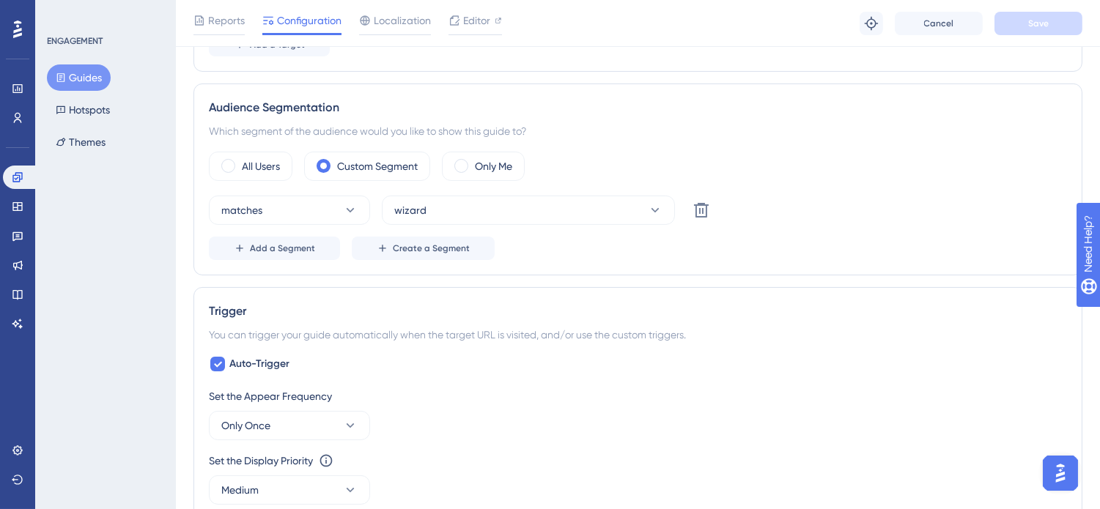
scroll to position [488, 0]
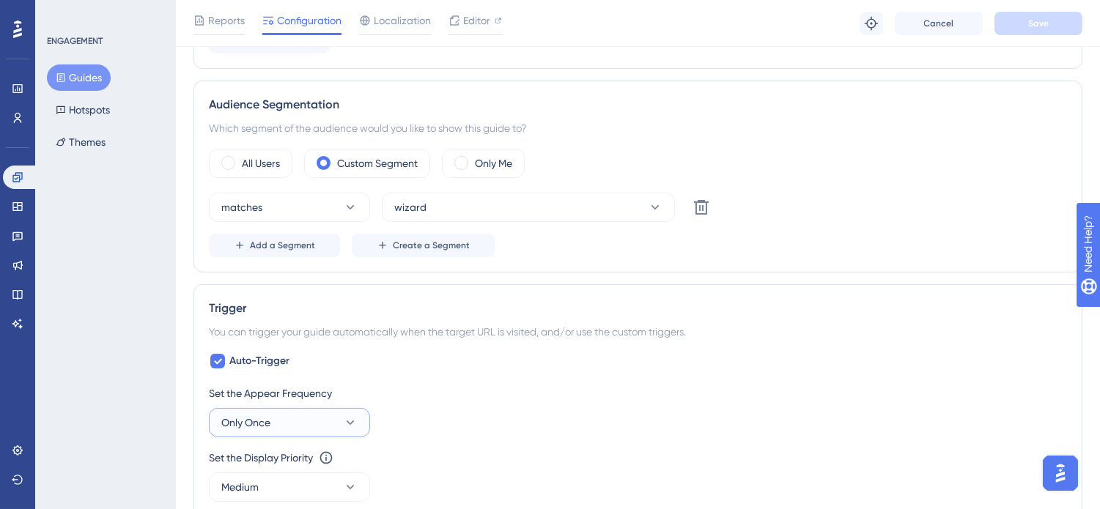
click at [269, 423] on span "Only Once" at bounding box center [245, 423] width 49 height 18
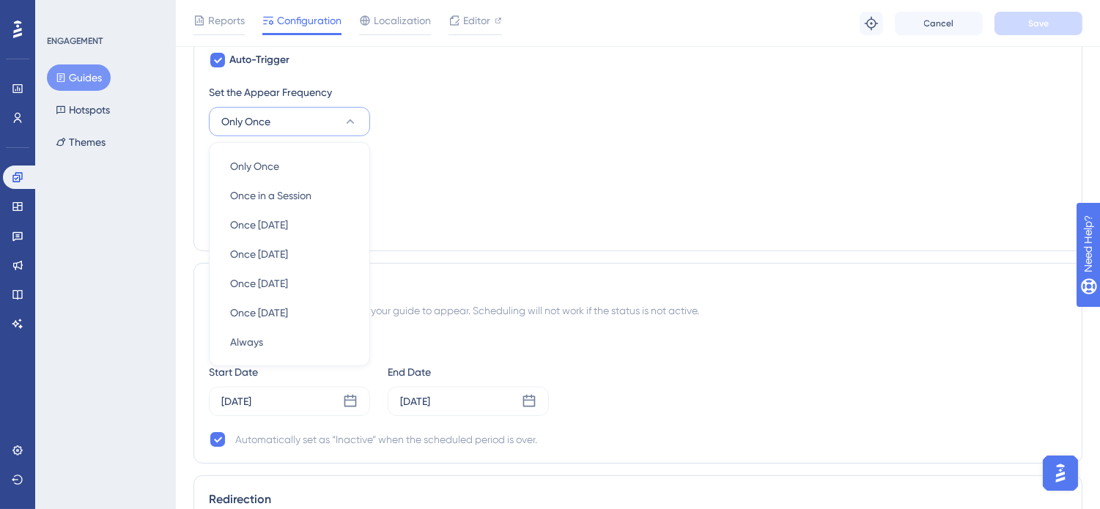
click at [1009, 312] on div "You can schedule a time period for your guide to appear. Scheduling will not wo…" at bounding box center [638, 311] width 858 height 18
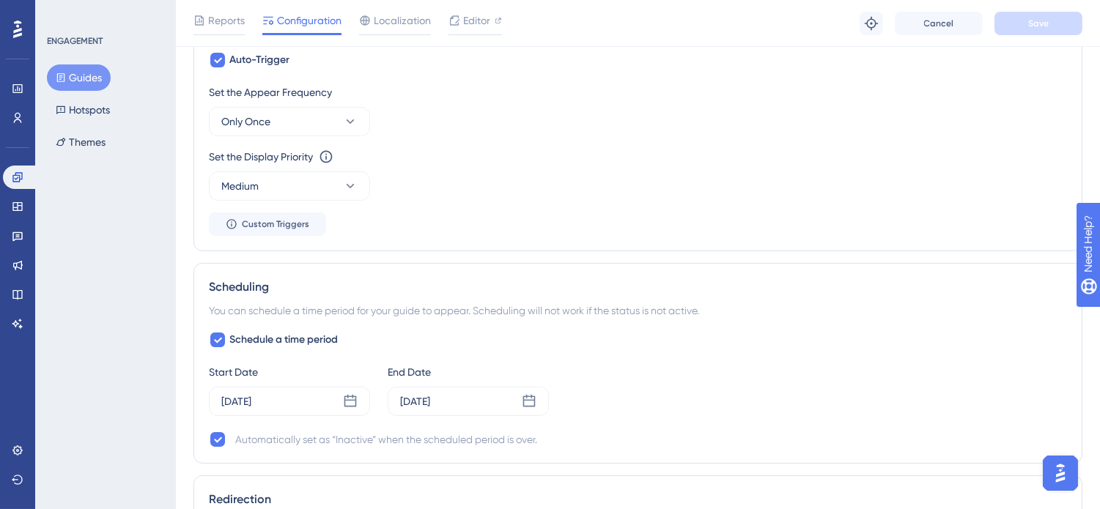
click at [1014, 258] on div "Status: Active Guide Information Guide ID: 152545 Copy Guide Name convenção wiz…" at bounding box center [637, 54] width 889 height 1499
click at [278, 126] on button "Only Once" at bounding box center [289, 121] width 161 height 29
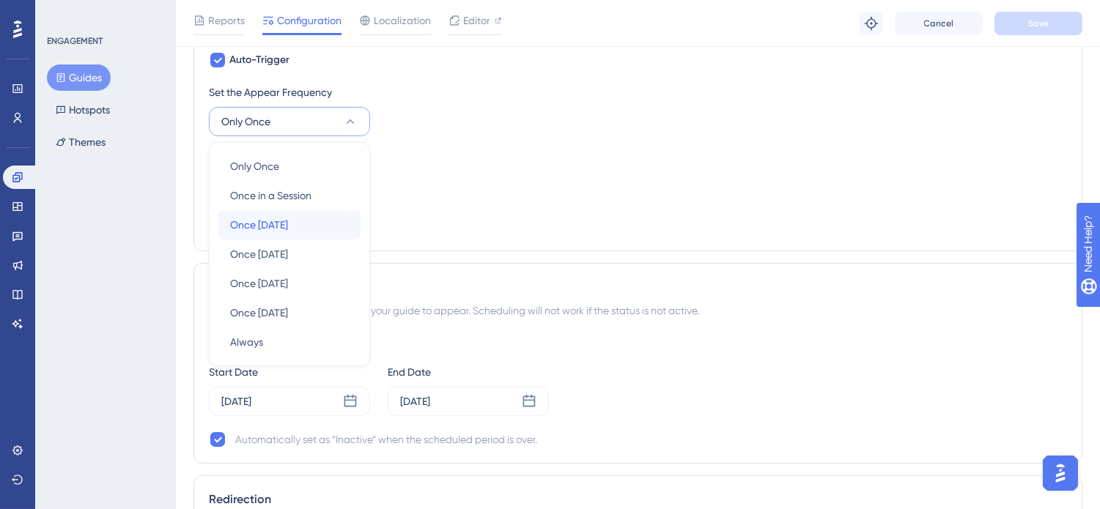
click at [281, 229] on span "Once in 1 day" at bounding box center [259, 225] width 58 height 18
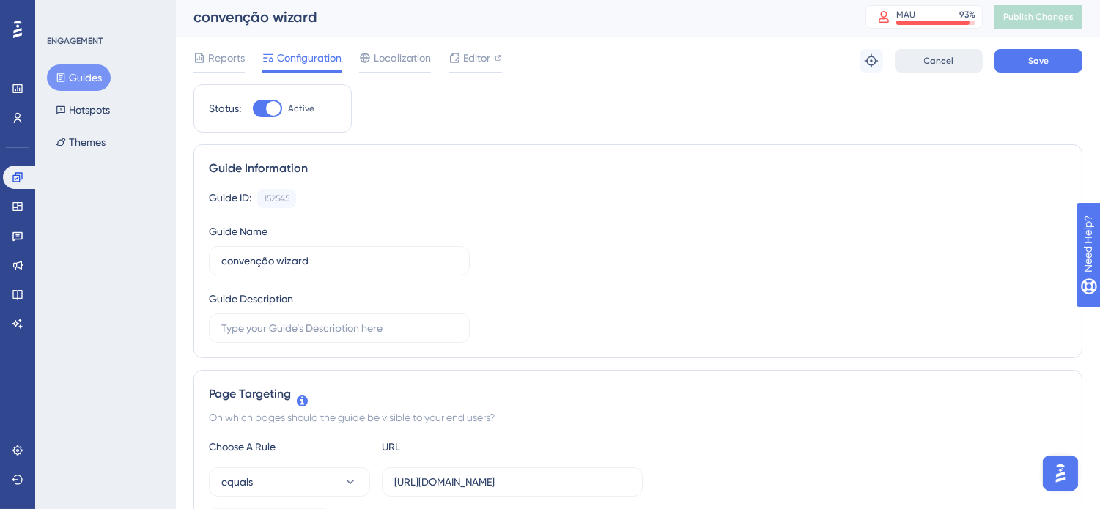
scroll to position [0, 0]
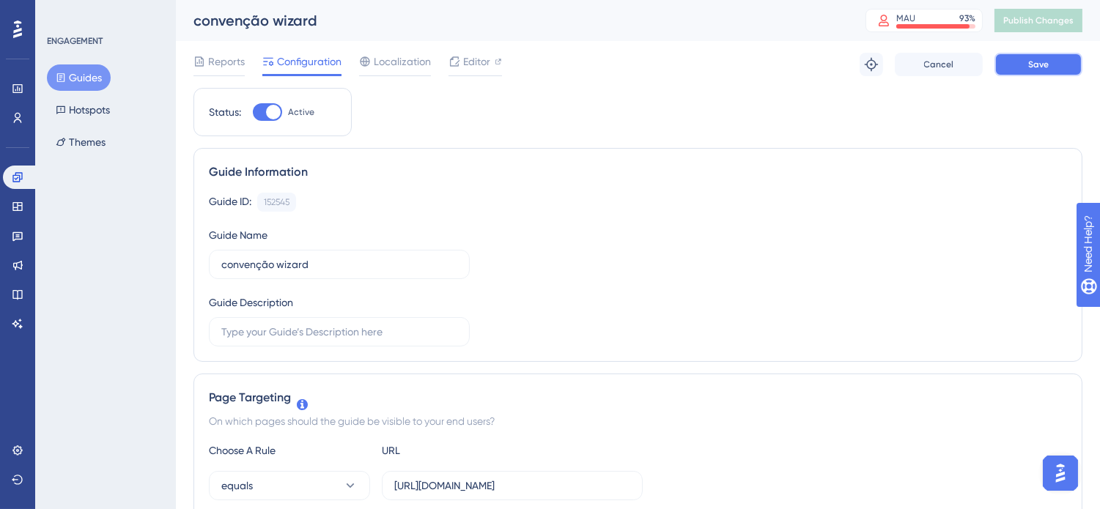
click at [1013, 57] on button "Save" at bounding box center [1038, 64] width 88 height 23
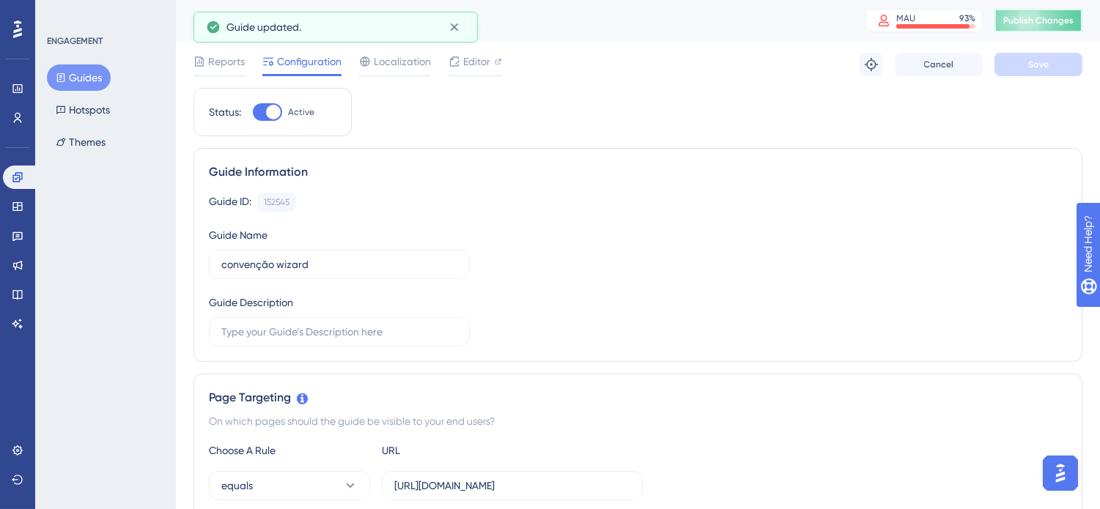
click at [1035, 18] on span "Publish Changes" at bounding box center [1038, 21] width 70 height 12
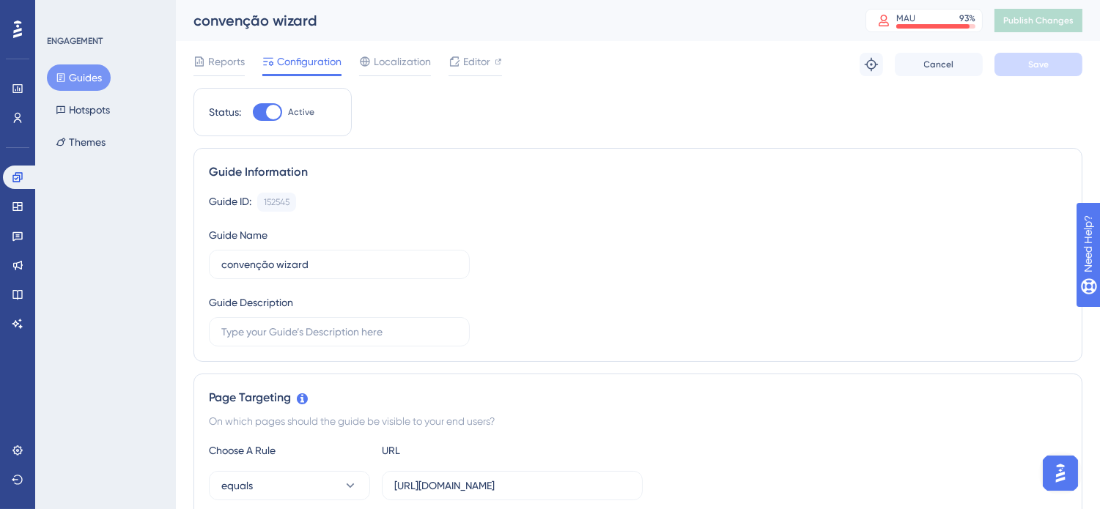
drag, startPoint x: 702, startPoint y: 94, endPoint x: 487, endPoint y: 94, distance: 214.7
click at [787, 338] on div "Guide ID: 152545 Copy Guide Name convenção wizard Guide Description" at bounding box center [638, 270] width 858 height 154
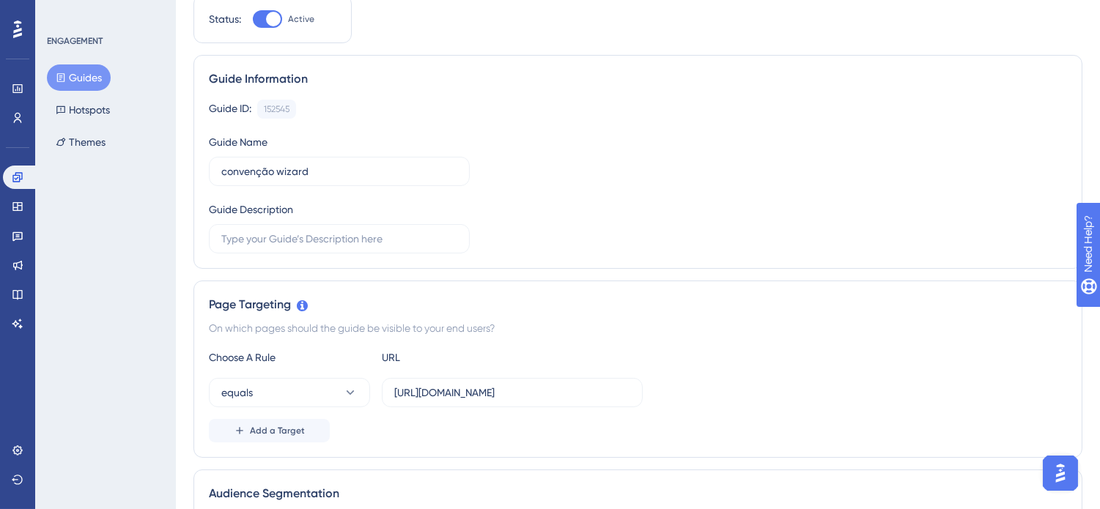
scroll to position [244, 0]
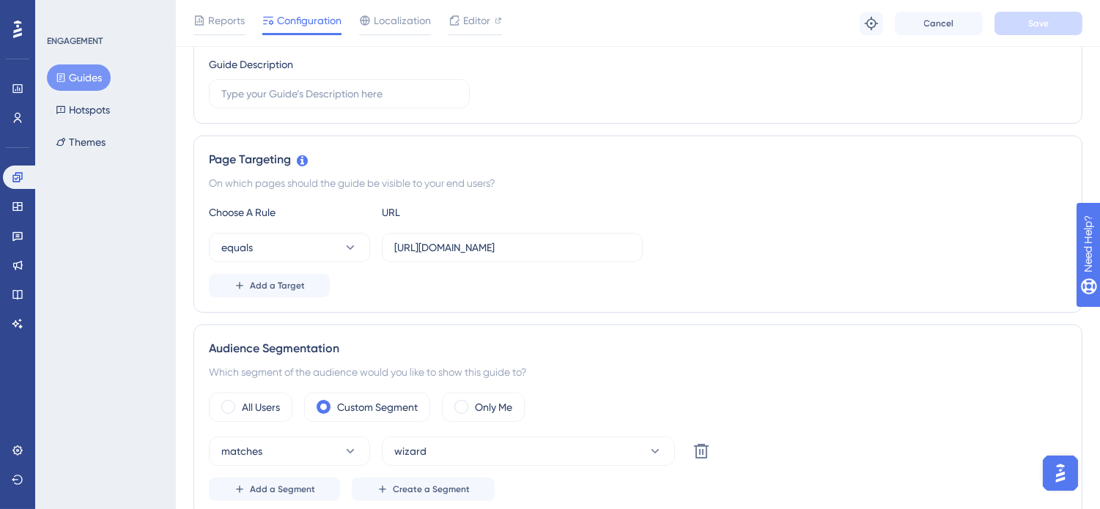
click at [829, 233] on div "equals https://sponteweb.com.br/Home.aspx" at bounding box center [638, 247] width 858 height 29
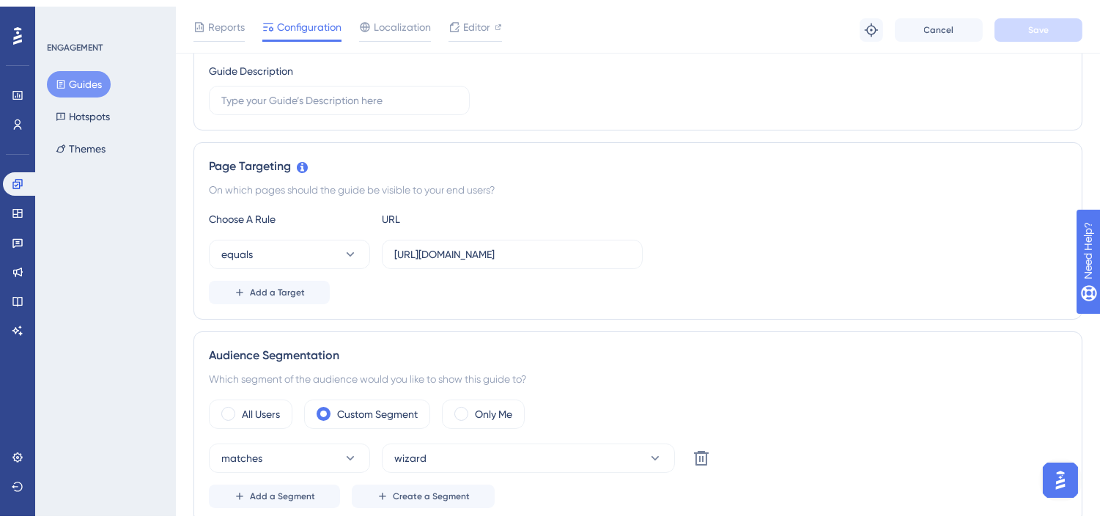
scroll to position [0, 0]
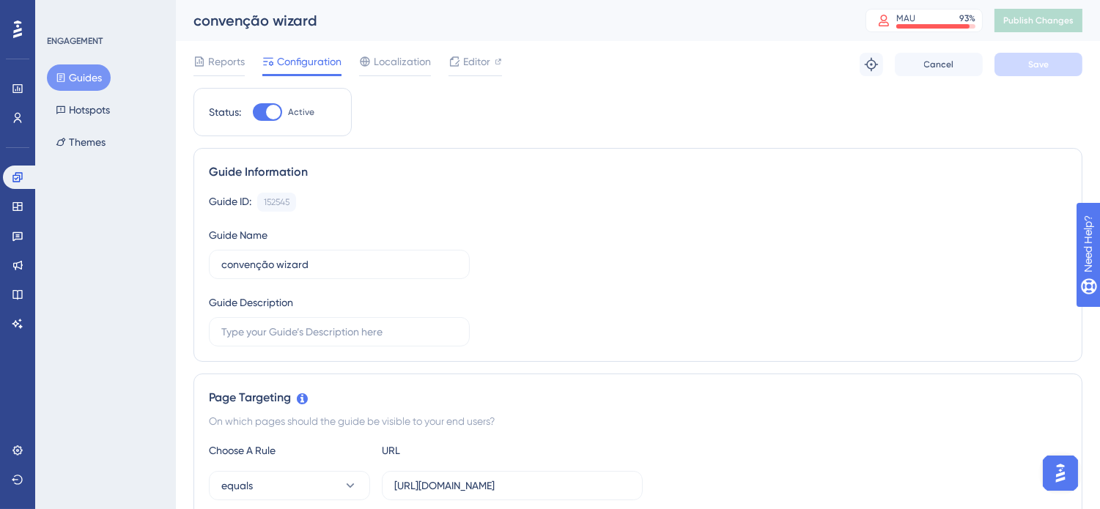
click at [16, 84] on icon at bounding box center [17, 88] width 10 height 9
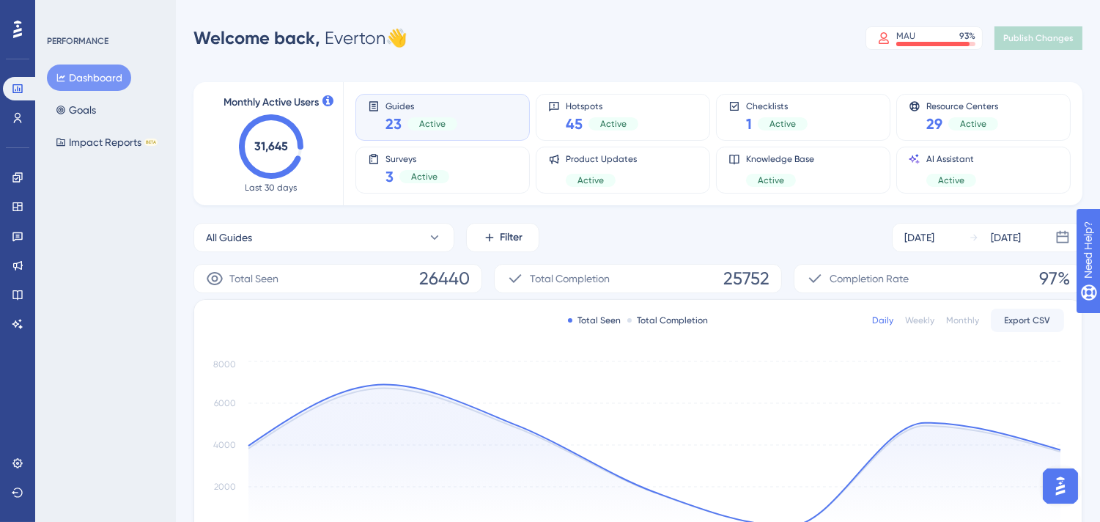
click at [817, 20] on div "Performance Users Engagement Widgets Feedback Product Updates Knowledge Base AI…" at bounding box center [550, 474] width 1100 height 949
click at [552, 64] on div "Monthly Active Users 31,645 Last 30 days Guides 23 Active Hotspots 45 Active Ch…" at bounding box center [637, 482] width 889 height 837
click at [1061, 74] on div "Monthly Active Users 31,645 Last 30 days Guides 23 Active Hotspots 45 Active Ch…" at bounding box center [637, 482] width 889 height 837
